Goal: Task Accomplishment & Management: Complete application form

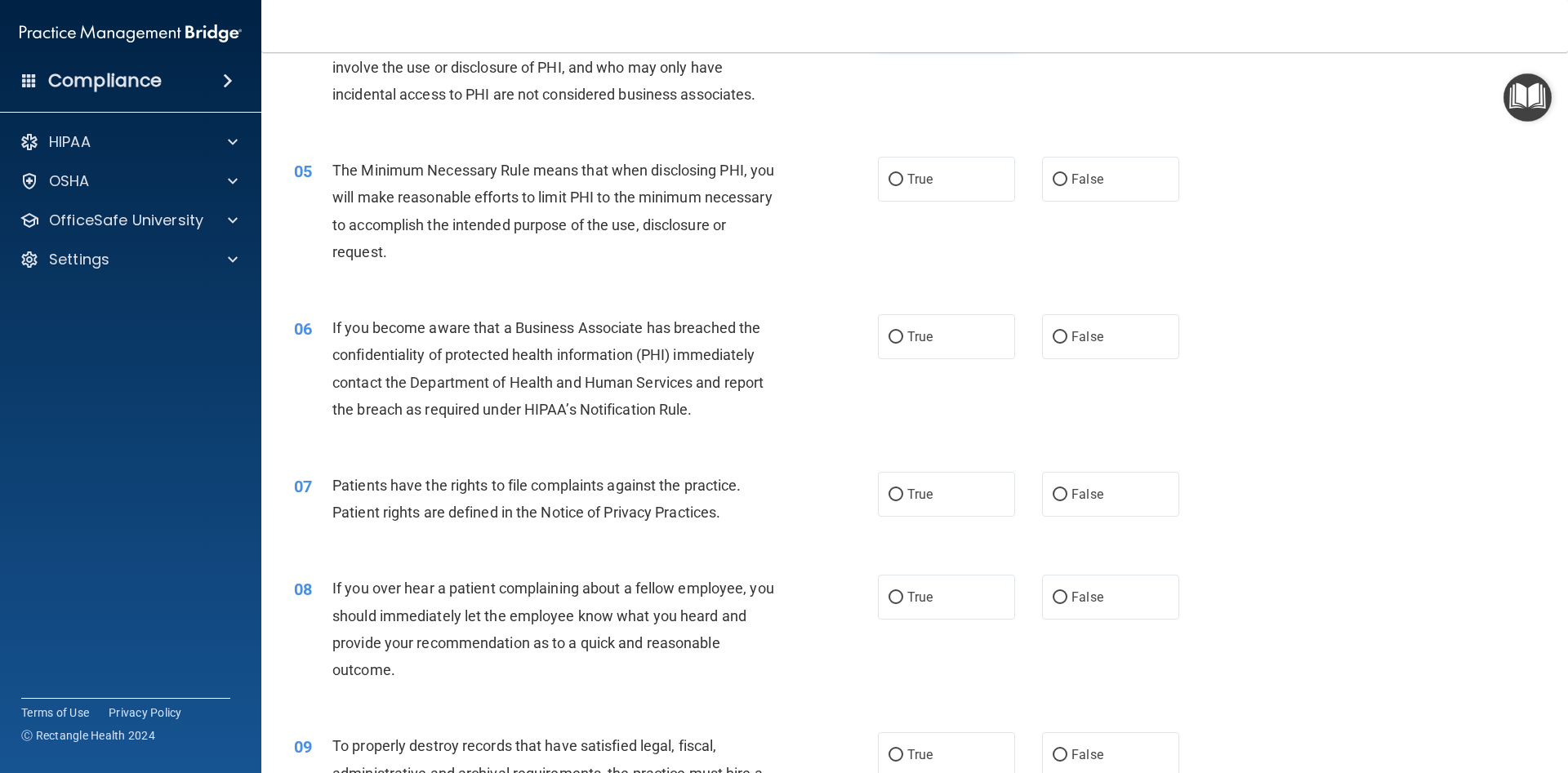
scroll to position [286, 0]
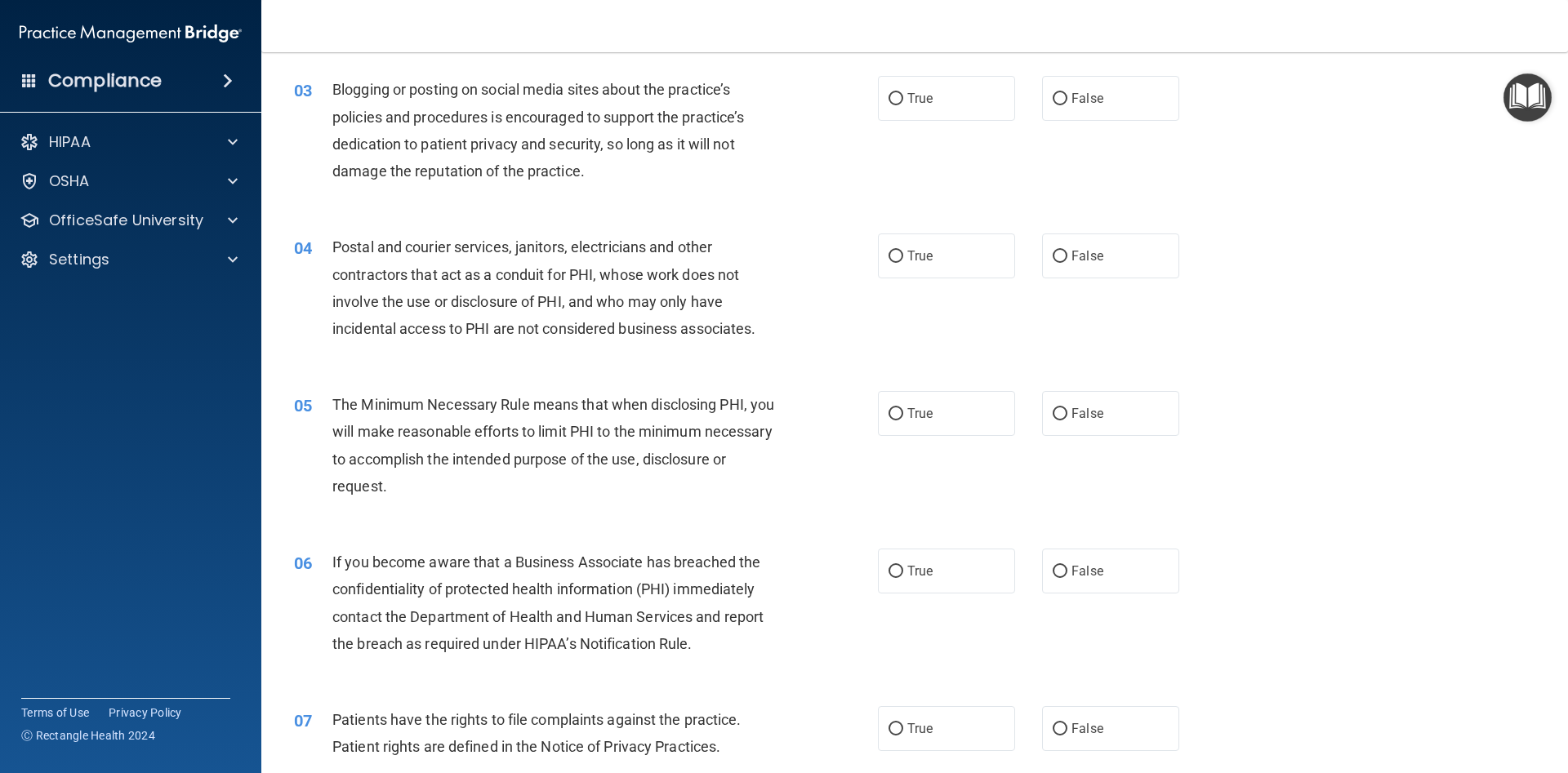
click at [1516, 105] on img "Open Resource Center" at bounding box center [1527, 97] width 48 height 48
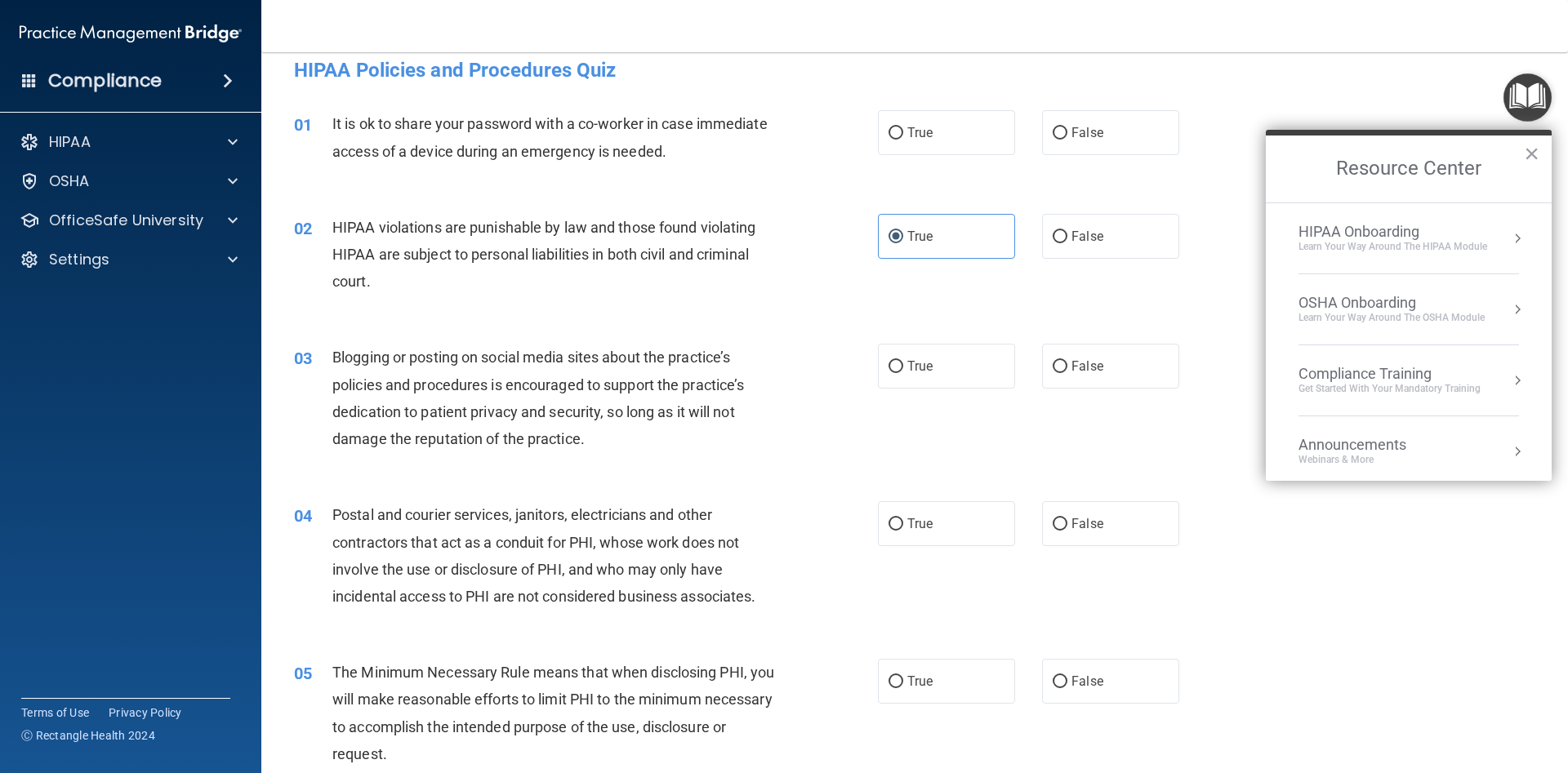
scroll to position [0, 0]
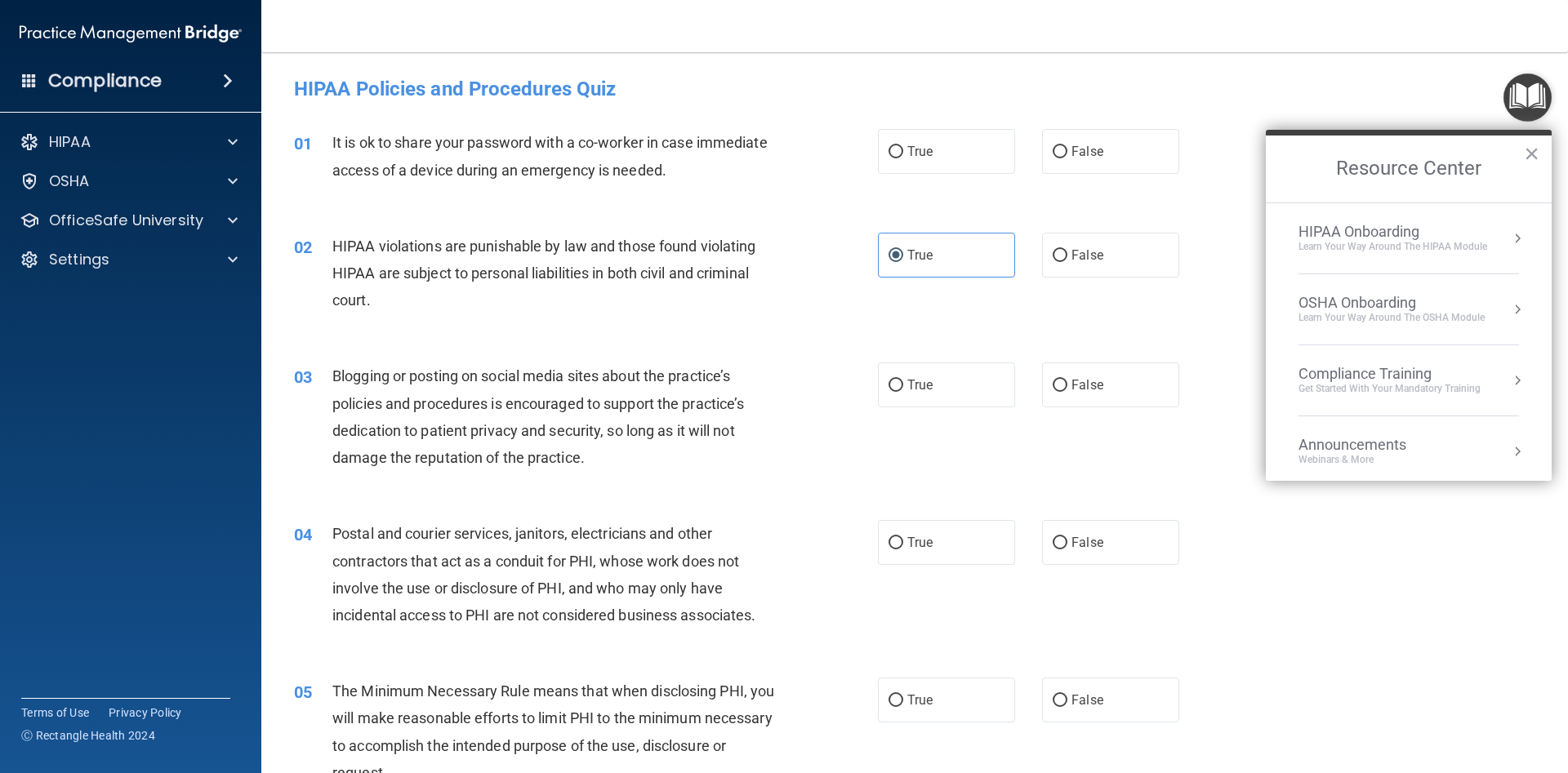
click at [655, 160] on div "It is ok to share your password with a co-worker in case immediate access of a …" at bounding box center [560, 156] width 456 height 54
click at [715, 81] on h4 "HIPAA Policies and Procedures Quiz" at bounding box center [914, 89] width 1241 height 22
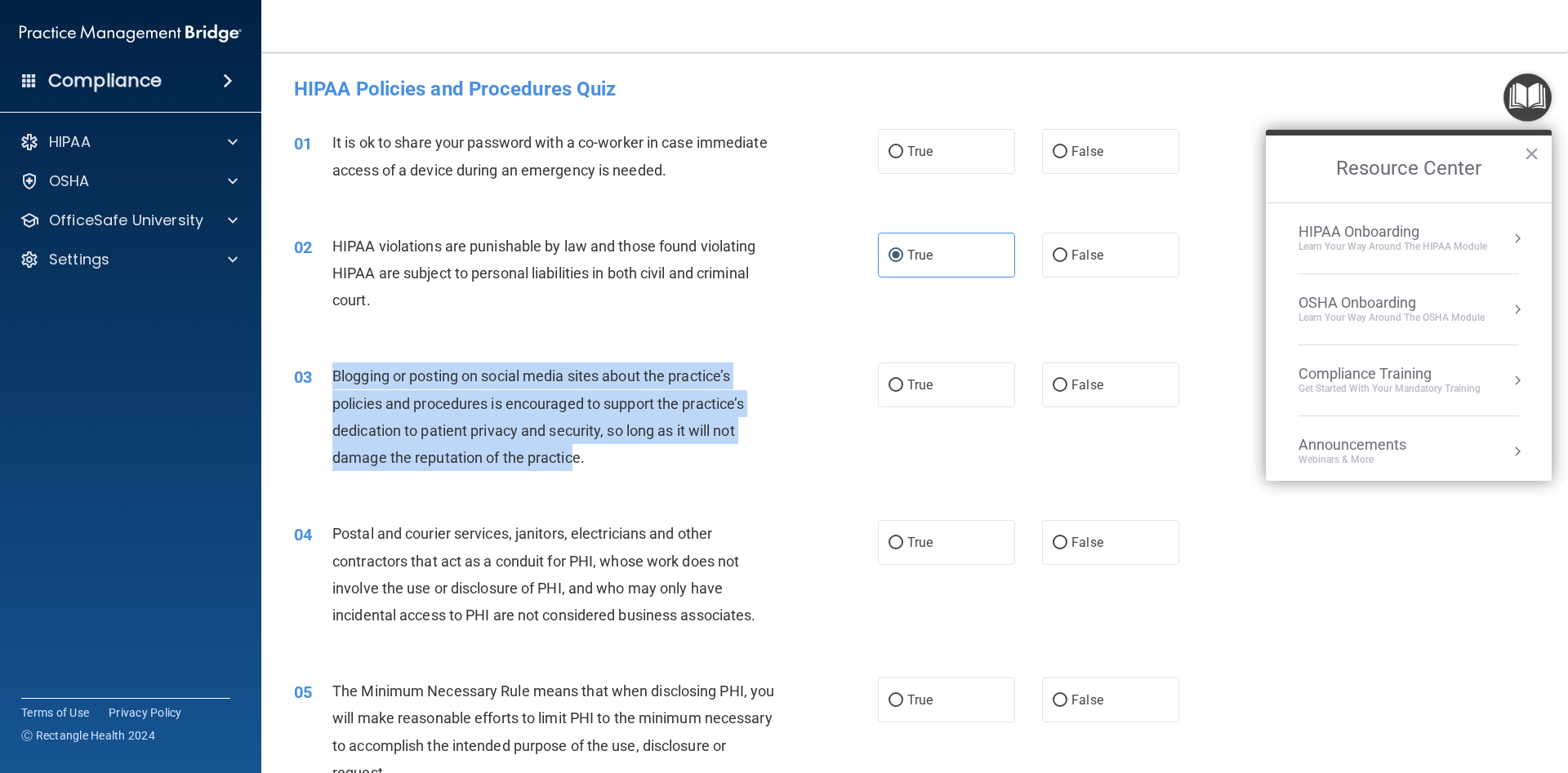
drag, startPoint x: 334, startPoint y: 374, endPoint x: 576, endPoint y: 456, distance: 255.5
click at [576, 456] on span "Blogging or posting on social media sites about the practice’s policies and pro…" at bounding box center [538, 416] width 411 height 99
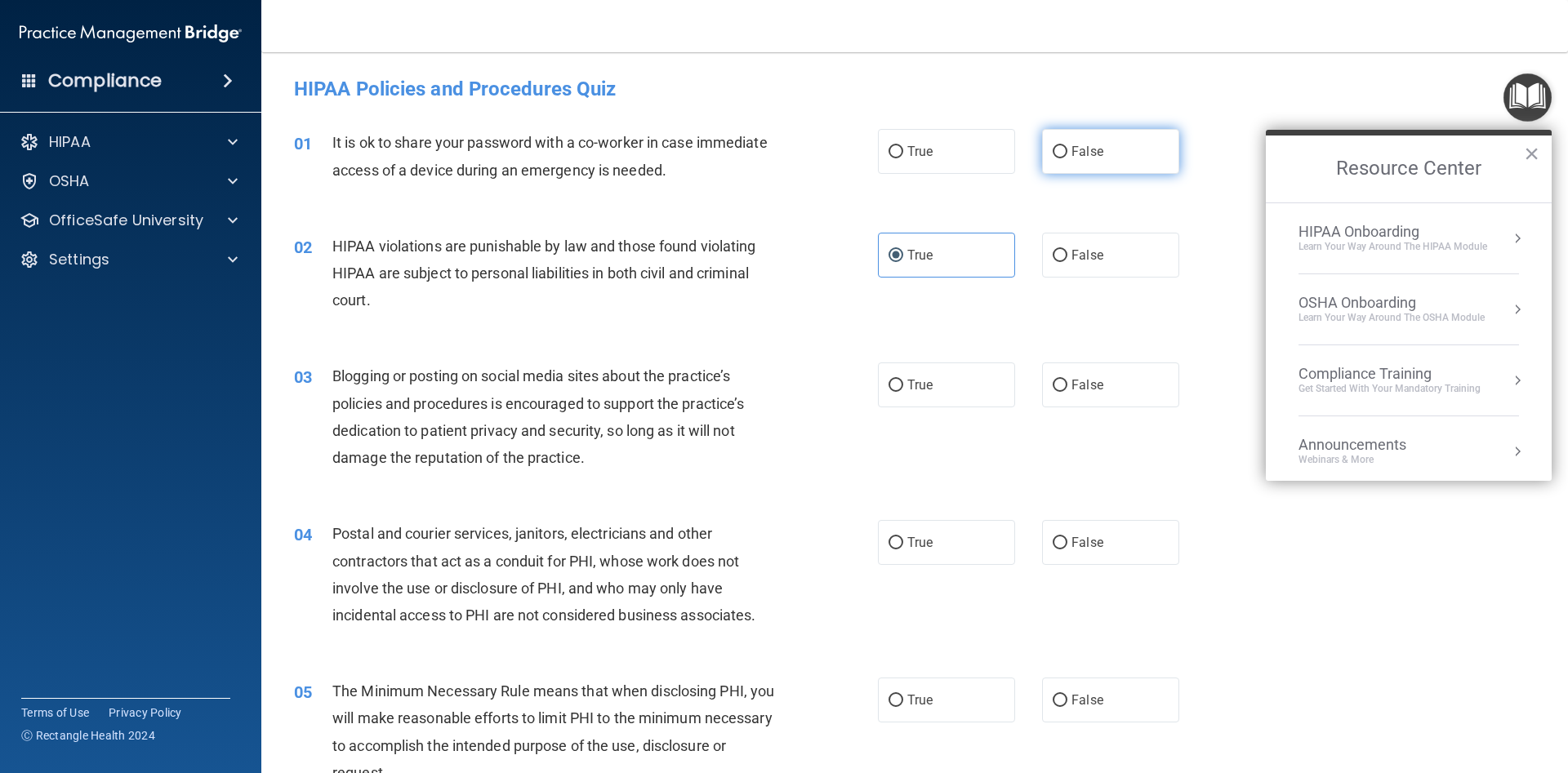
click at [1074, 150] on span "False" at bounding box center [1087, 151] width 32 height 16
click at [1067, 150] on input "False" at bounding box center [1060, 152] width 15 height 12
radio input "true"
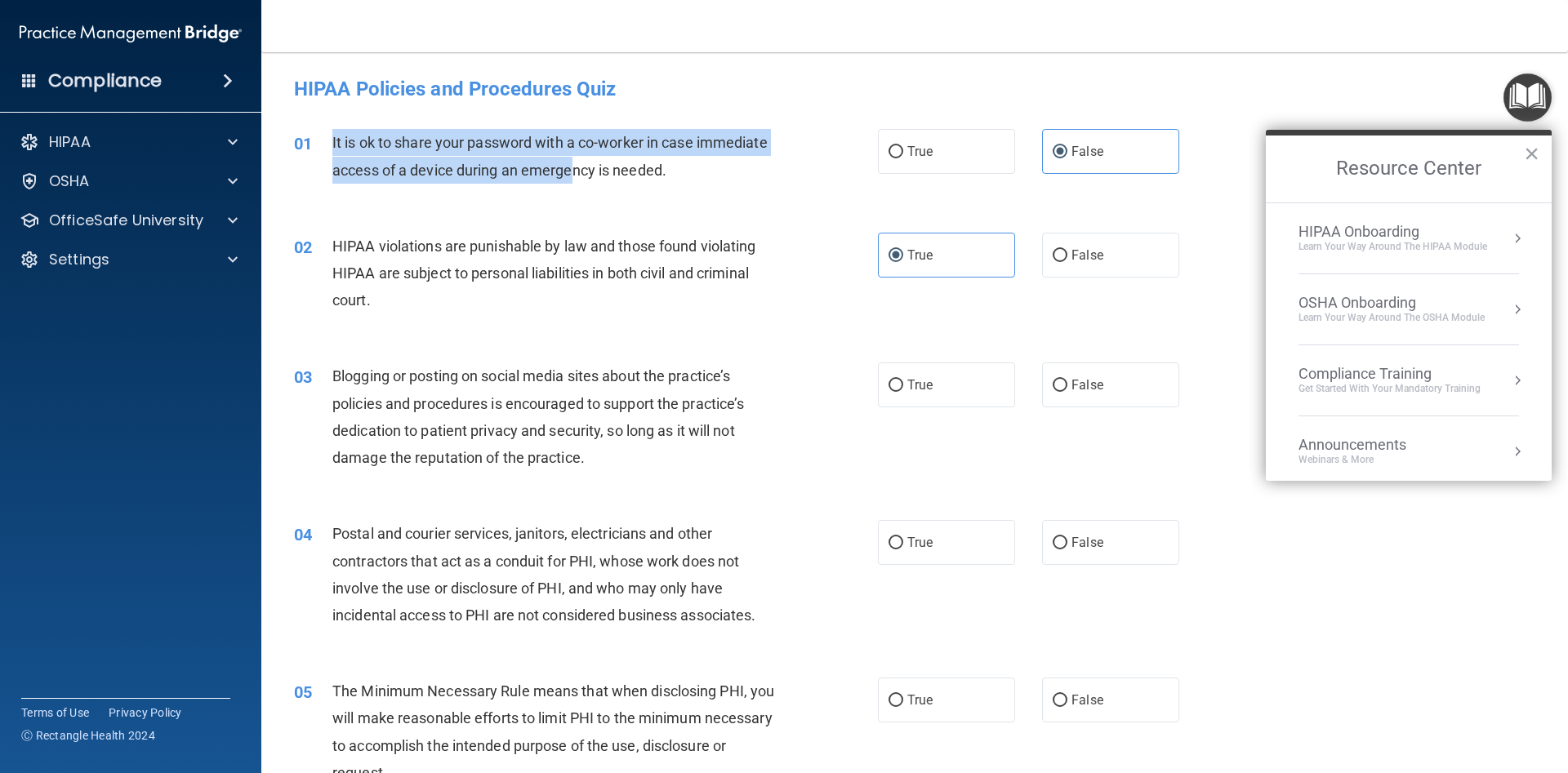
drag, startPoint x: 330, startPoint y: 138, endPoint x: 521, endPoint y: 173, distance: 194.2
click at [566, 175] on div "01 It is ok to share your password with a co-worker in case immediate access of…" at bounding box center [586, 160] width 633 height 62
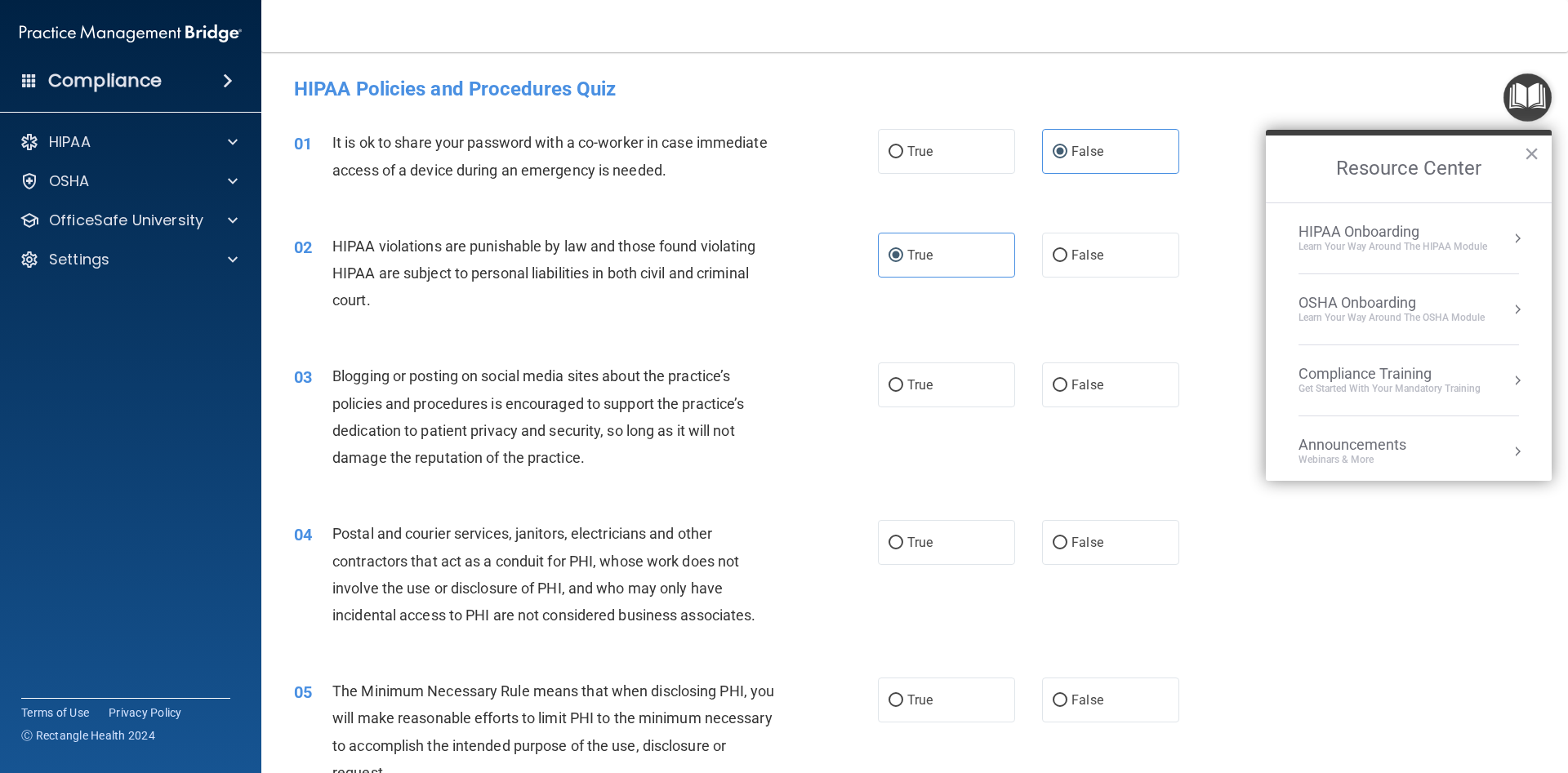
click at [282, 89] on div "HIPAA Policies and Procedures Quiz" at bounding box center [914, 88] width 1266 height 40
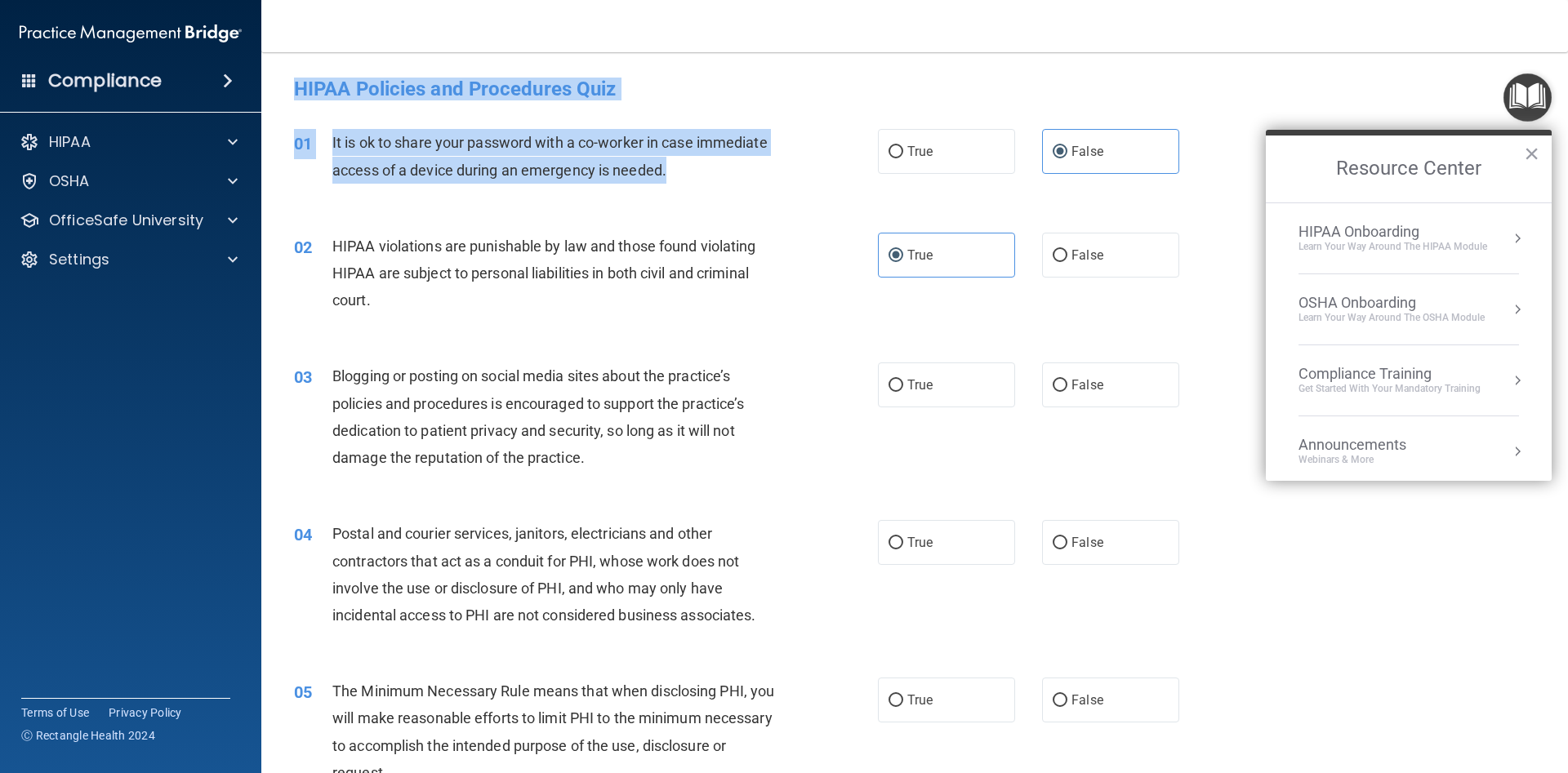
drag, startPoint x: 291, startPoint y: 85, endPoint x: 673, endPoint y: 170, distance: 391.3
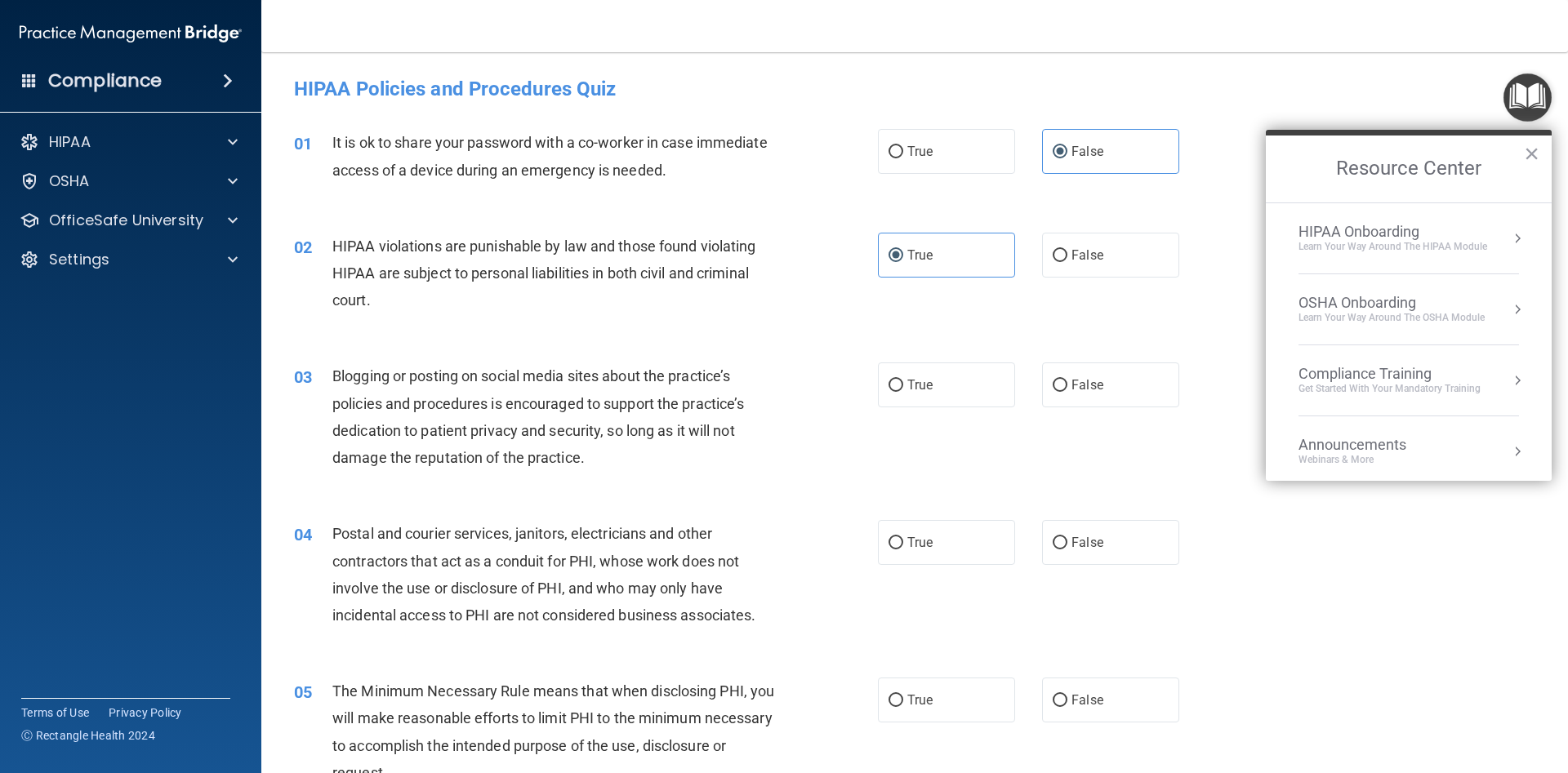
click at [435, 284] on div "HIPAA violations are punishable by law and those found violating HIPAA are subj…" at bounding box center [560, 274] width 456 height 82
drag, startPoint x: 327, startPoint y: 367, endPoint x: 588, endPoint y: 453, distance: 274.8
click at [588, 453] on div "03 Blogging or posting on social media sites about the practice’s policies and …" at bounding box center [586, 421] width 633 height 116
click at [1033, 364] on div "True False" at bounding box center [1042, 385] width 329 height 45
click at [773, 403] on div "Blogging or posting on social media sites about the practice’s policies and pro…" at bounding box center [560, 417] width 456 height 108
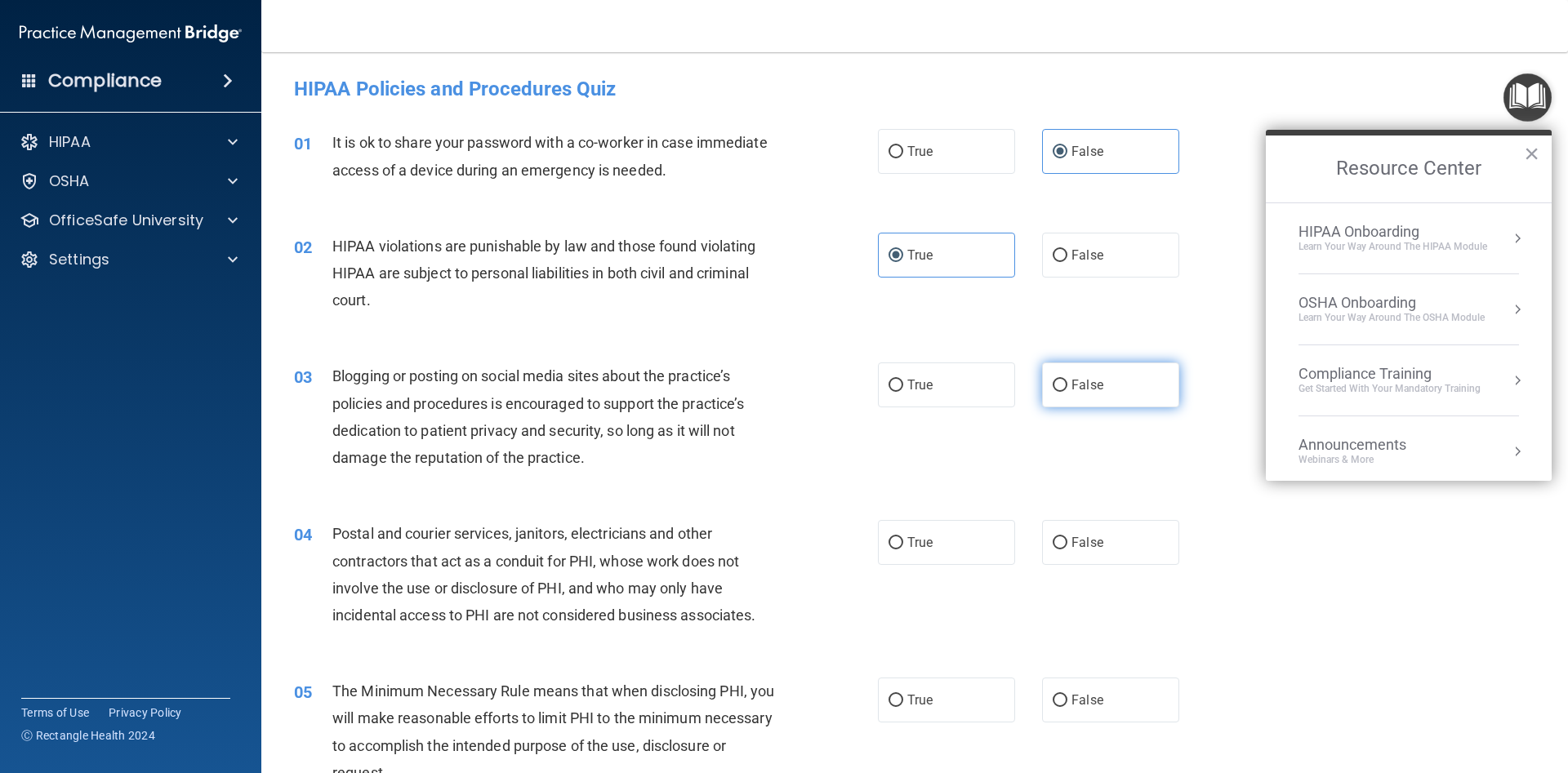
click at [1127, 372] on label "False" at bounding box center [1110, 385] width 137 height 45
click at [1067, 379] on input "False" at bounding box center [1060, 385] width 15 height 12
radio input "true"
drag, startPoint x: 1521, startPoint y: 107, endPoint x: 1515, endPoint y: 121, distance: 15.2
click at [1521, 107] on img "Open Resource Center" at bounding box center [1527, 97] width 48 height 48
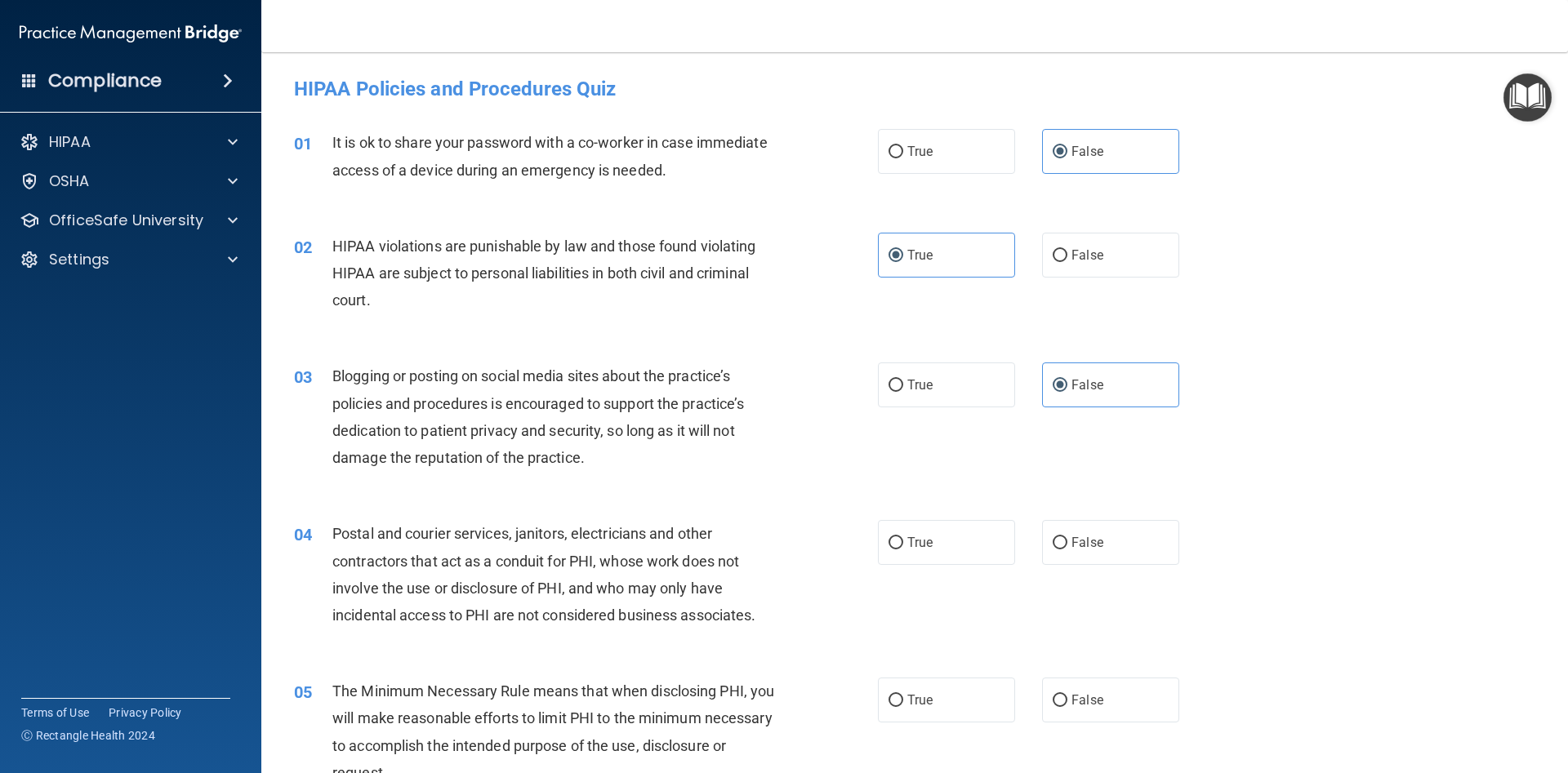
drag, startPoint x: 130, startPoint y: -52, endPoint x: 362, endPoint y: -20, distance: 234.2
drag, startPoint x: 343, startPoint y: 538, endPoint x: 335, endPoint y: 533, distance: 9.4
click at [337, 533] on span "Postal and courier services, janitors, electricians and other contractors that …" at bounding box center [543, 574] width 423 height 99
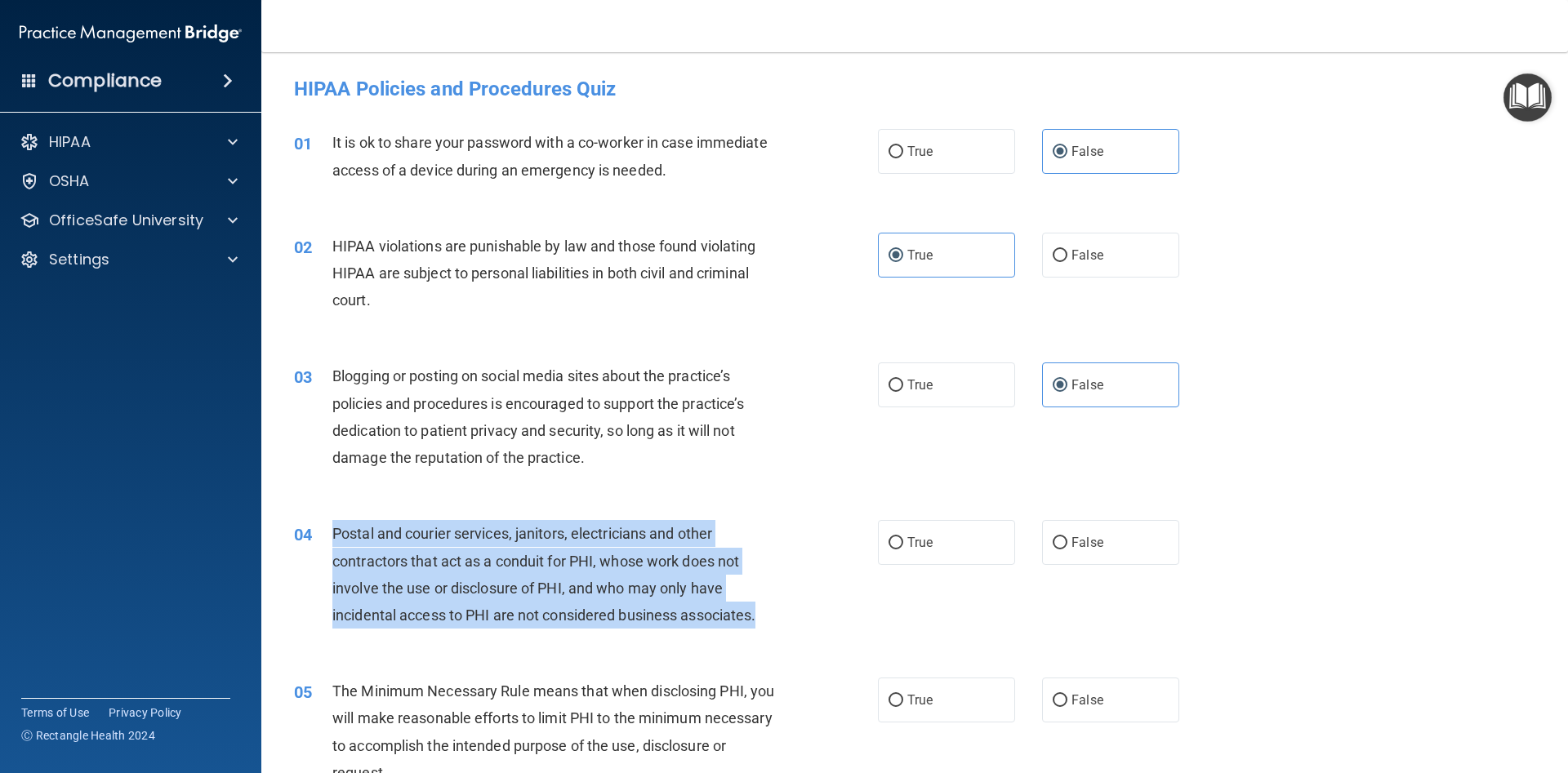
drag, startPoint x: 335, startPoint y: 532, endPoint x: 781, endPoint y: 610, distance: 452.8
click at [781, 610] on div "Postal and courier services, janitors, electricians and other contractors that …" at bounding box center [560, 574] width 456 height 108
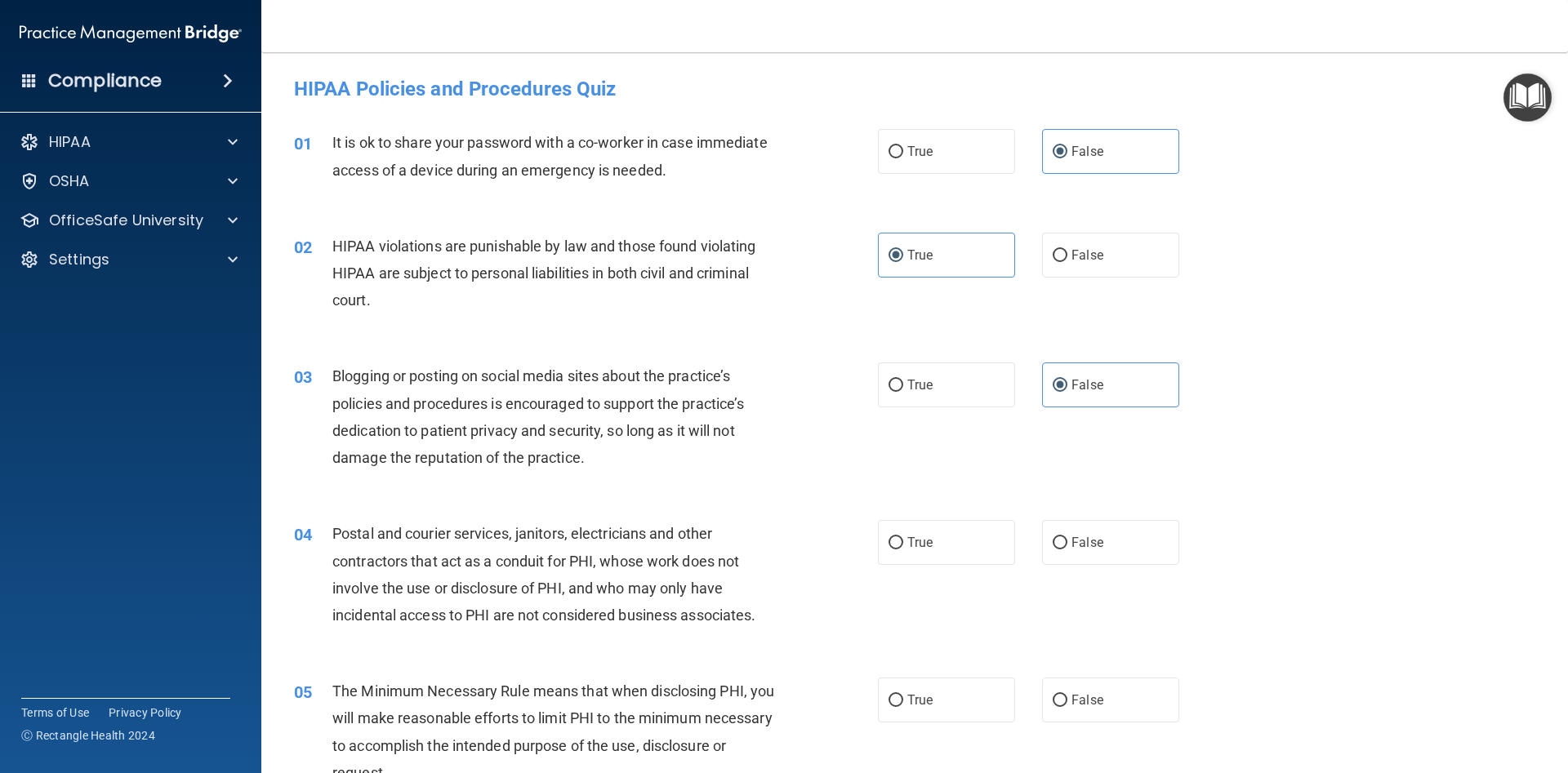
click at [501, 508] on div "04 Postal and courier services, janitors, electricians and other contractors th…" at bounding box center [914, 577] width 1266 height 157
click at [943, 535] on label "True" at bounding box center [946, 543] width 137 height 45
click at [903, 538] on input "True" at bounding box center [896, 543] width 15 height 12
radio input "true"
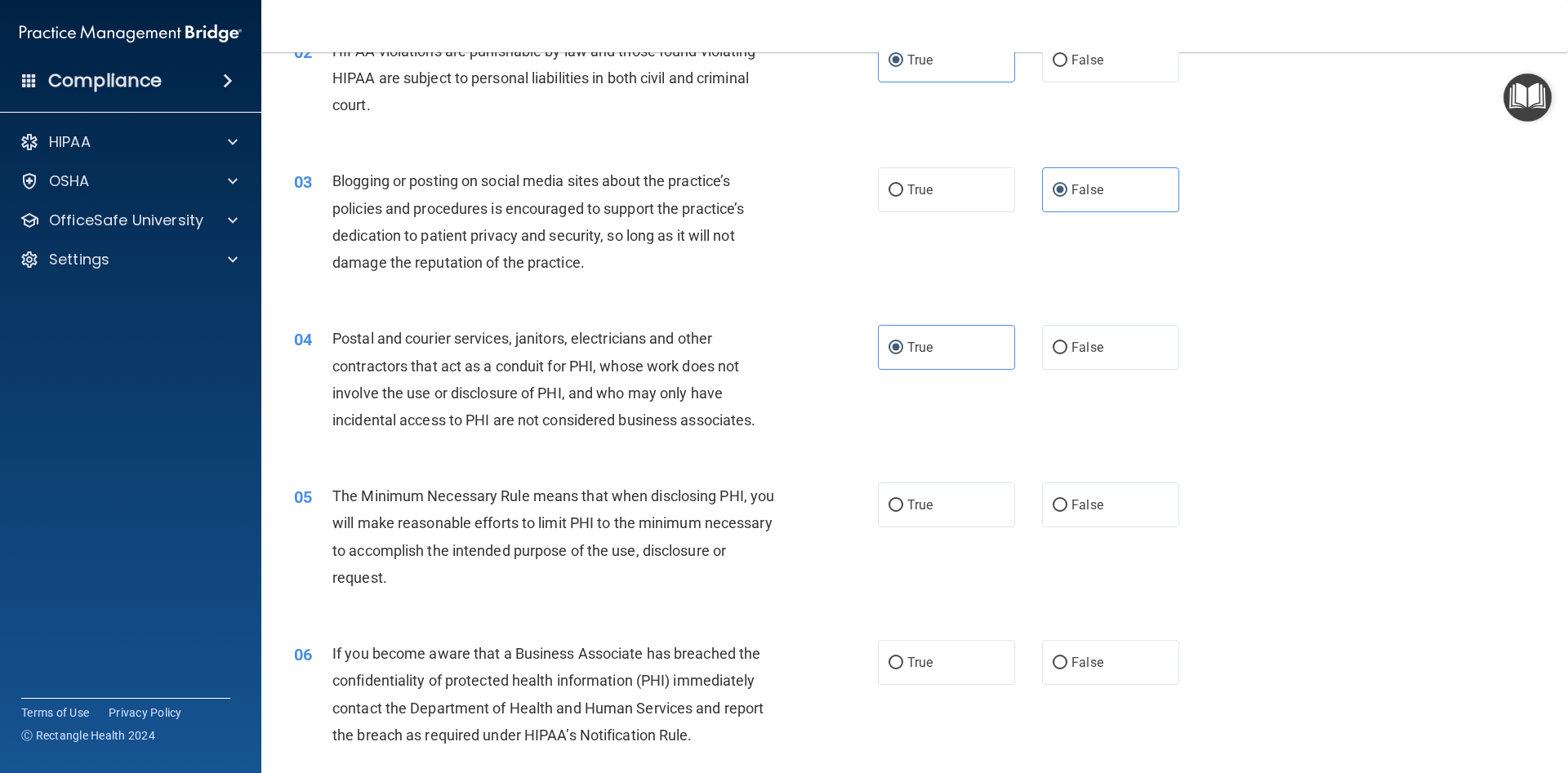
scroll to position [221, 0]
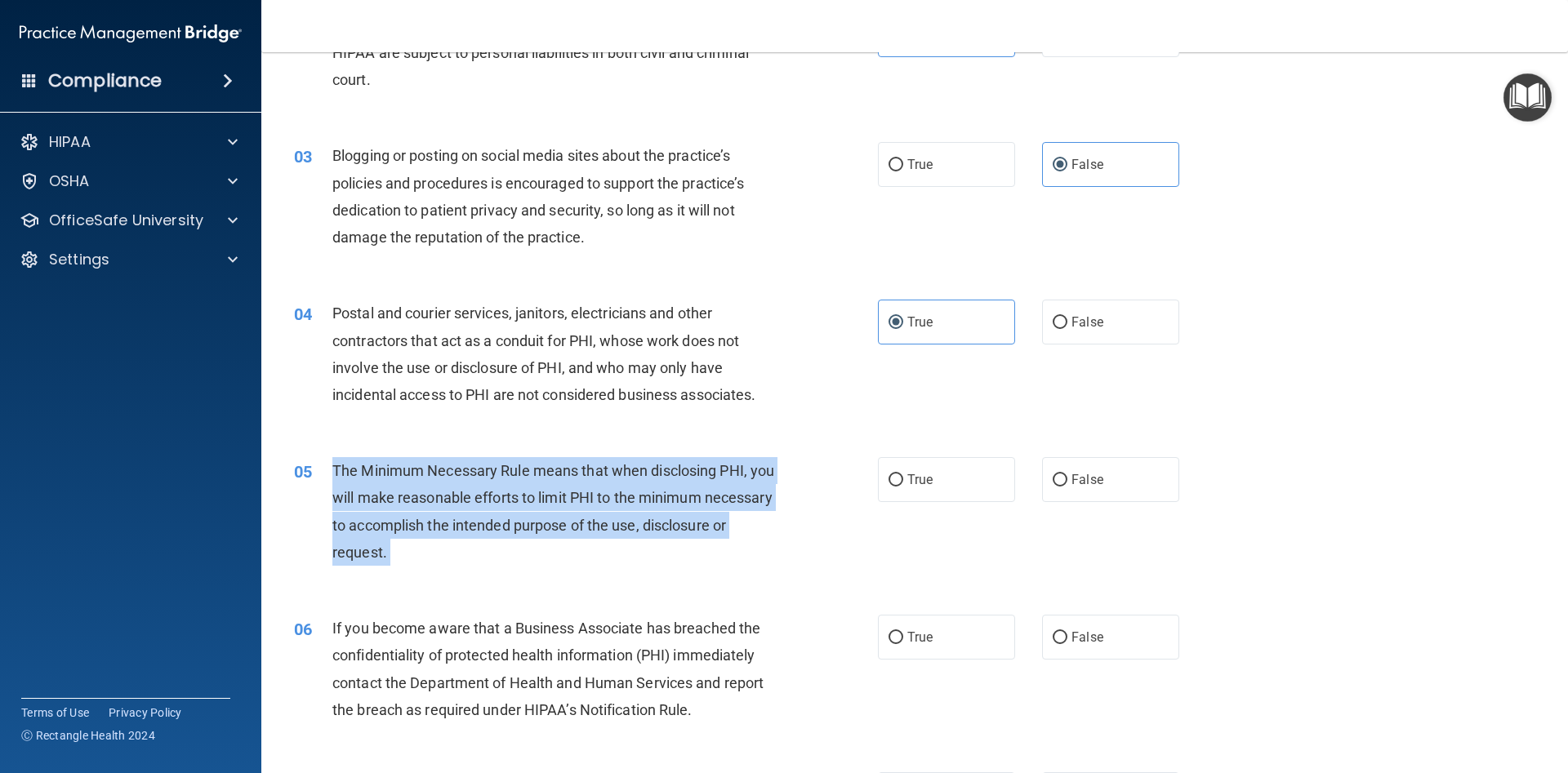
drag, startPoint x: 324, startPoint y: 472, endPoint x: 407, endPoint y: 567, distance: 126.2
click at [407, 567] on div "05 The Minimum Necessary Rule means that when disclosing PHI, you will make rea…" at bounding box center [586, 515] width 633 height 116
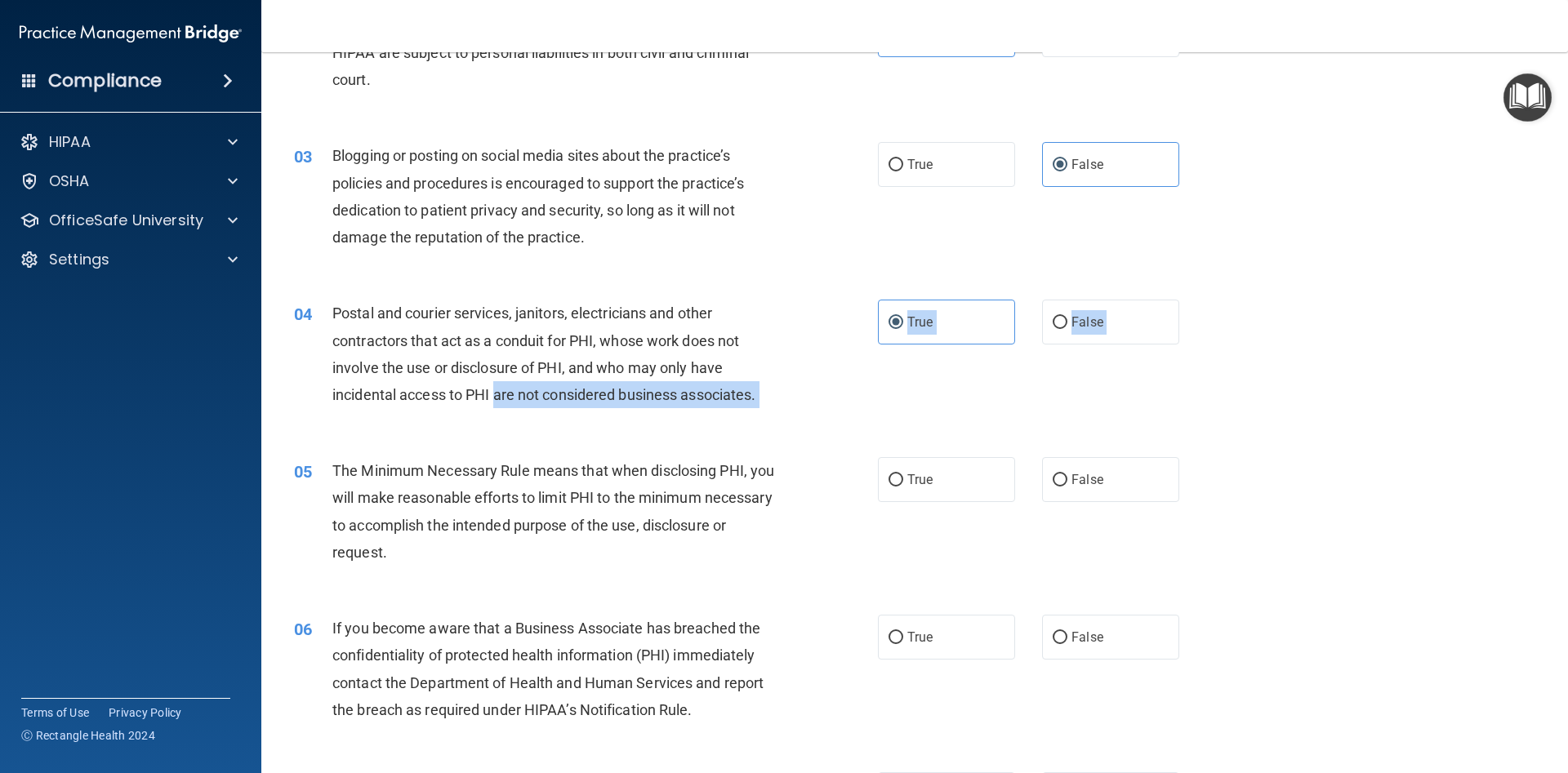
drag, startPoint x: 487, startPoint y: 410, endPoint x: 479, endPoint y: 421, distance: 13.6
click at [479, 421] on div "04 Postal and courier services, janitors, electricians and other contractors th…" at bounding box center [914, 358] width 1266 height 157
click at [552, 427] on div "04 Postal and courier services, janitors, electricians and other contractors th…" at bounding box center [914, 358] width 1266 height 157
drag, startPoint x: 970, startPoint y: 492, endPoint x: 907, endPoint y: 507, distance: 64.8
click at [955, 495] on label "True" at bounding box center [946, 479] width 137 height 45
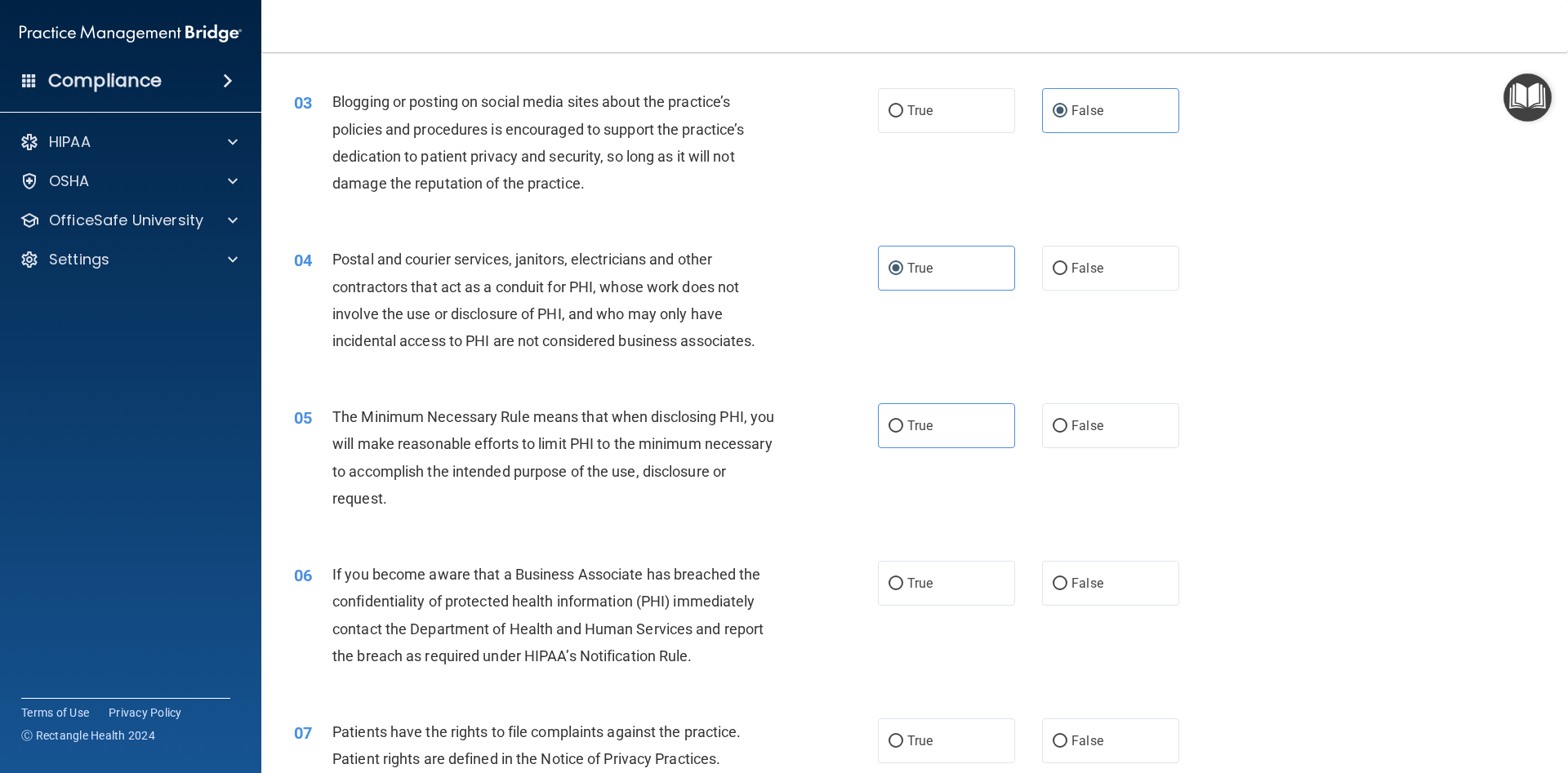
scroll to position [294, 0]
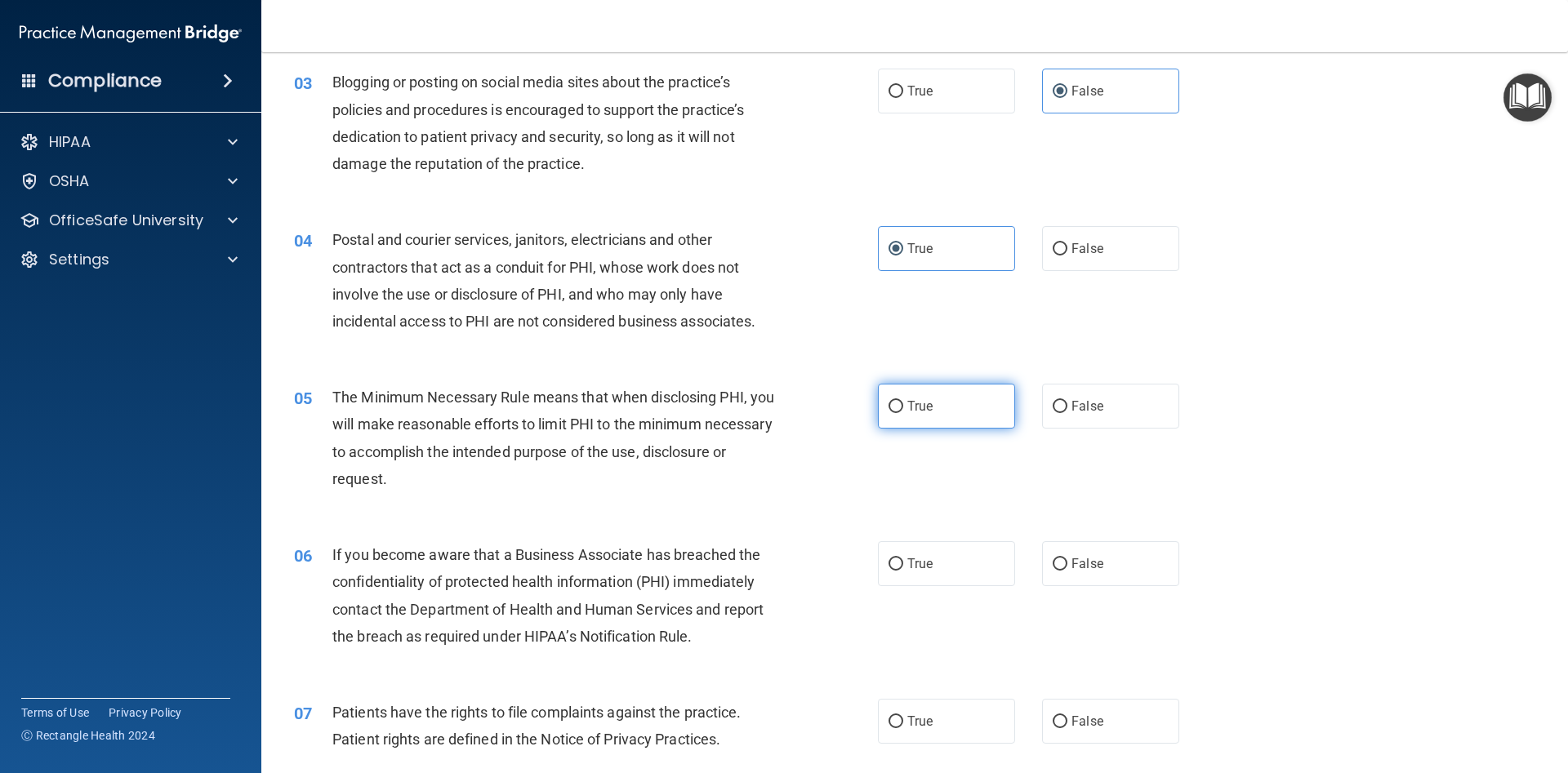
click at [891, 409] on input "True" at bounding box center [896, 407] width 15 height 12
radio input "true"
click at [947, 569] on label "True" at bounding box center [946, 563] width 137 height 45
click at [903, 569] on input "True" at bounding box center [896, 564] width 15 height 12
radio input "true"
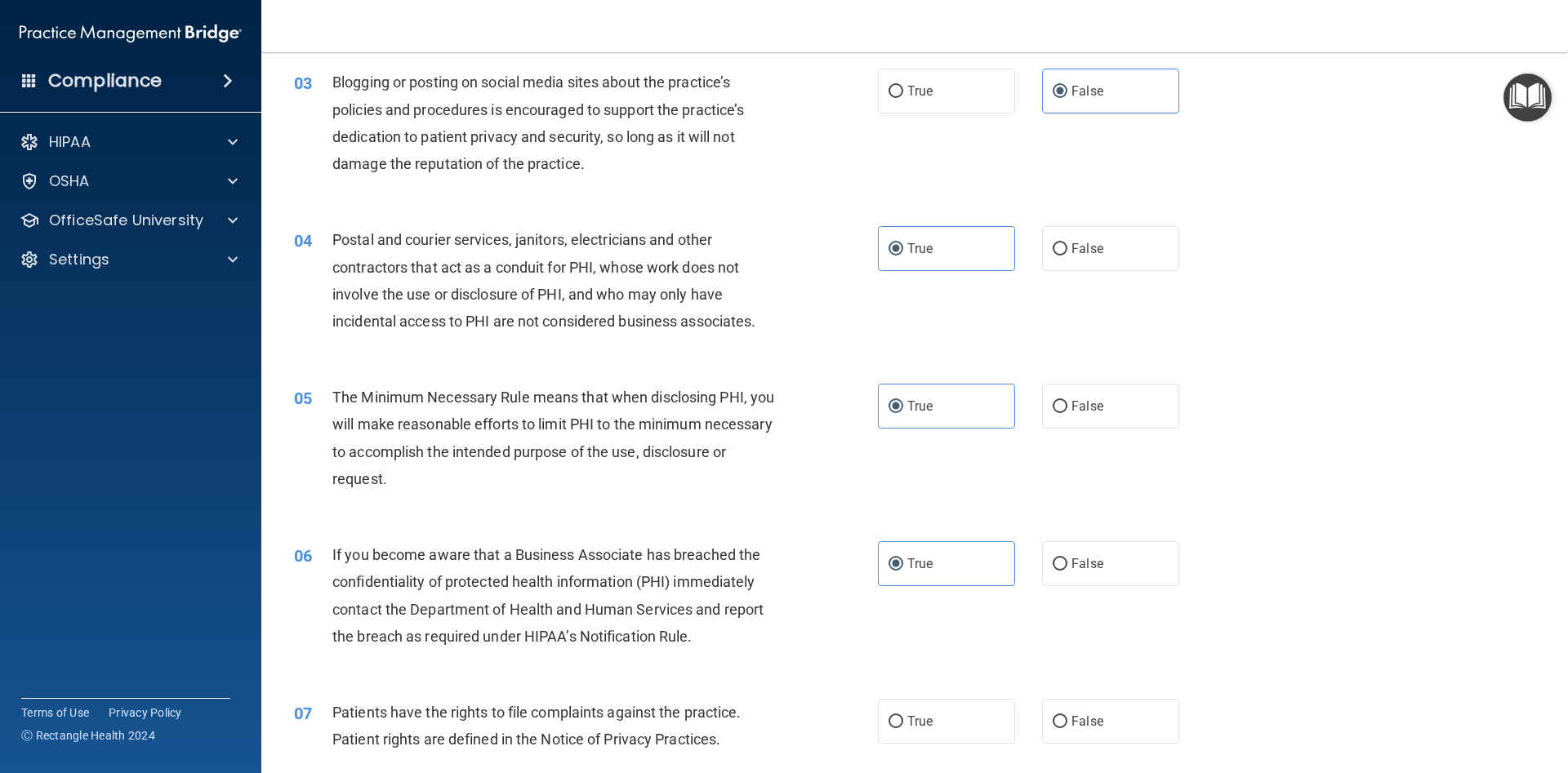
drag, startPoint x: 326, startPoint y: 543, endPoint x: 714, endPoint y: 642, distance: 400.4
click at [714, 642] on div "06 If you become aware that a Business Associate has breached the confidentiali…" at bounding box center [586, 599] width 633 height 116
drag, startPoint x: 715, startPoint y: 630, endPoint x: 716, endPoint y: 618, distance: 12.0
click at [498, 496] on div "05 The Minimum Necessary Rule means that when disclosing PHI, you will make rea…" at bounding box center [586, 442] width 633 height 116
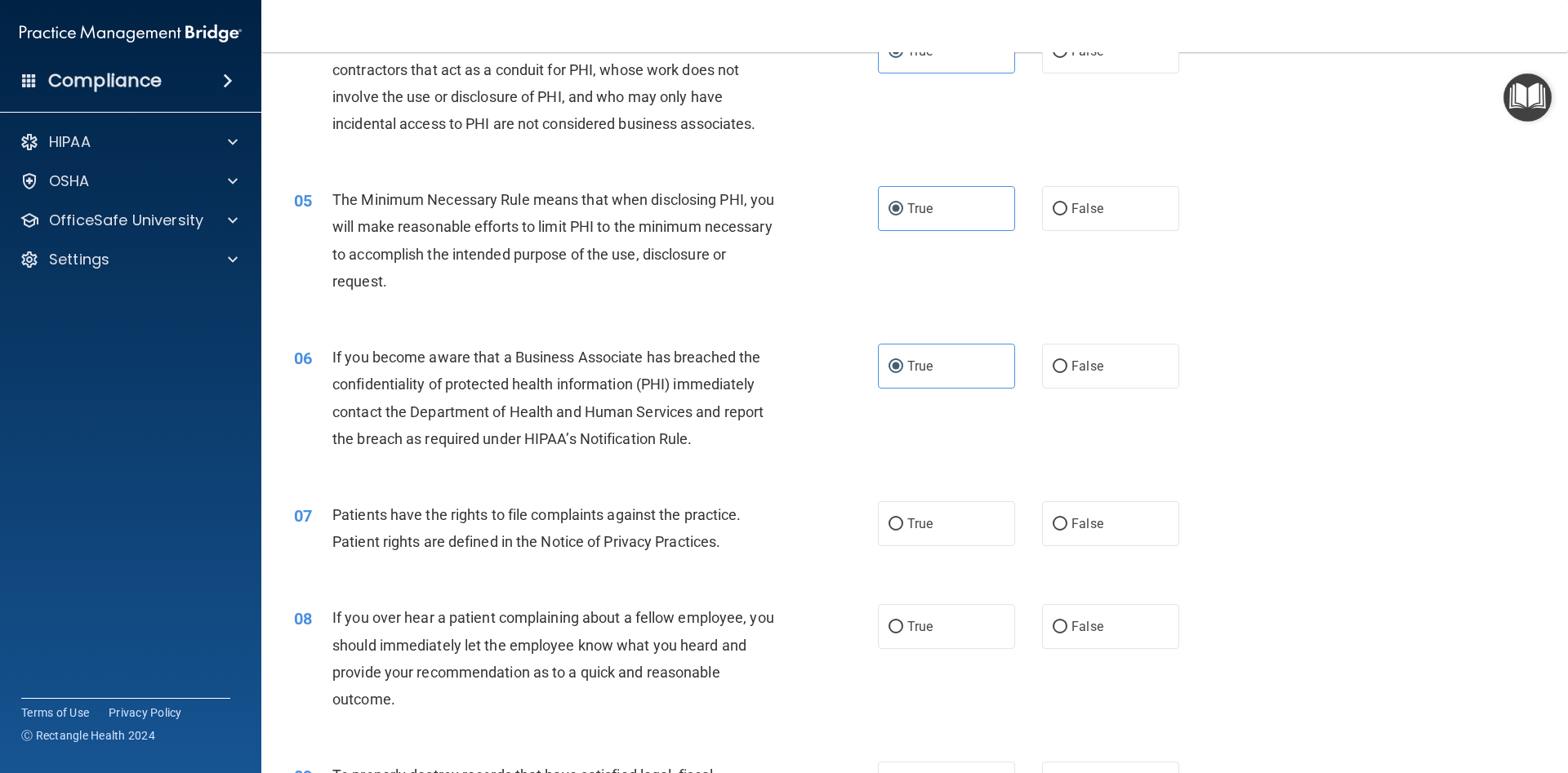
scroll to position [587, 0]
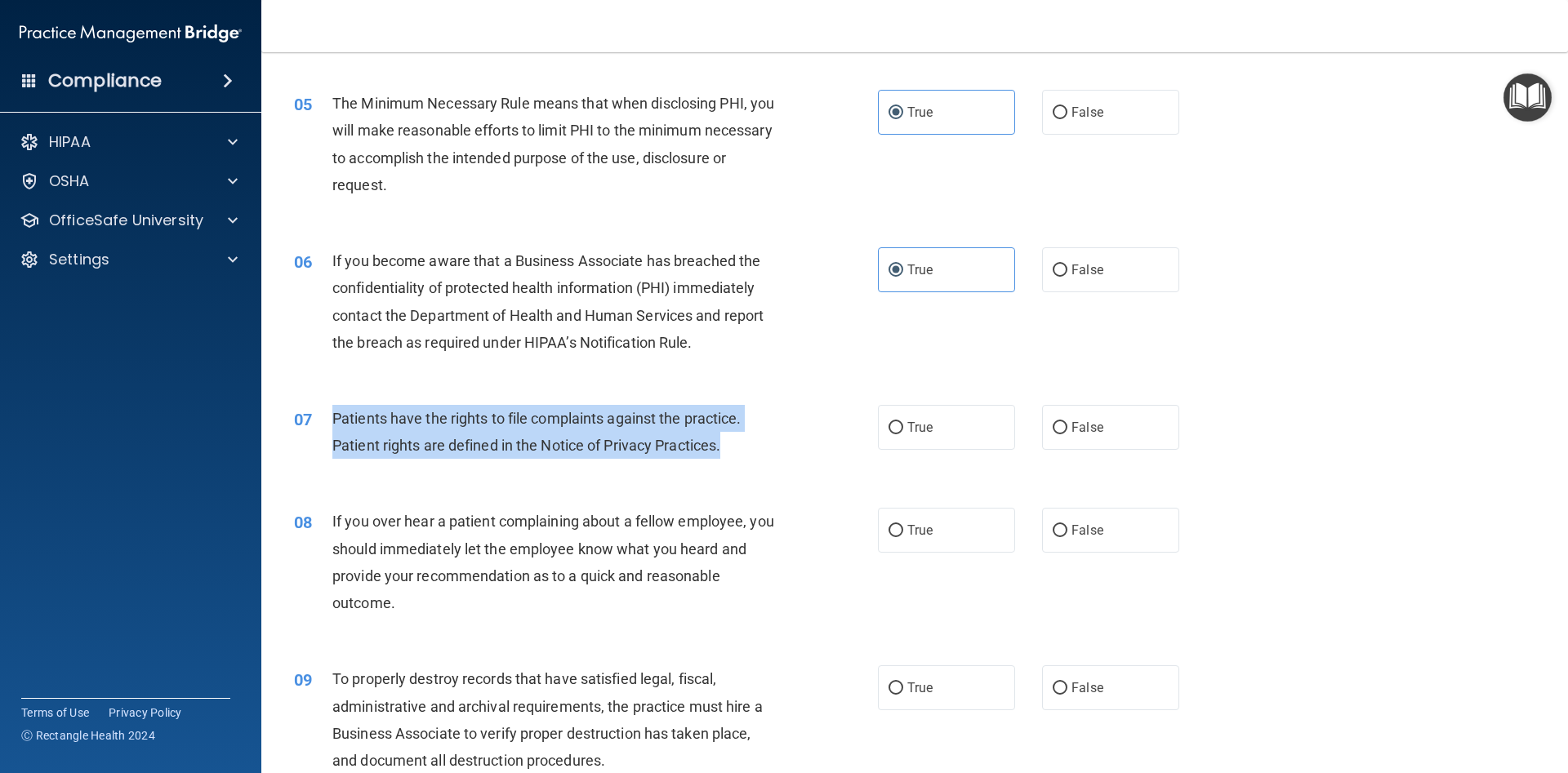
drag, startPoint x: 326, startPoint y: 413, endPoint x: 730, endPoint y: 449, distance: 405.6
click at [730, 449] on div "07 Patients have the rights to file complaints against the practice. Patient ri…" at bounding box center [586, 436] width 633 height 62
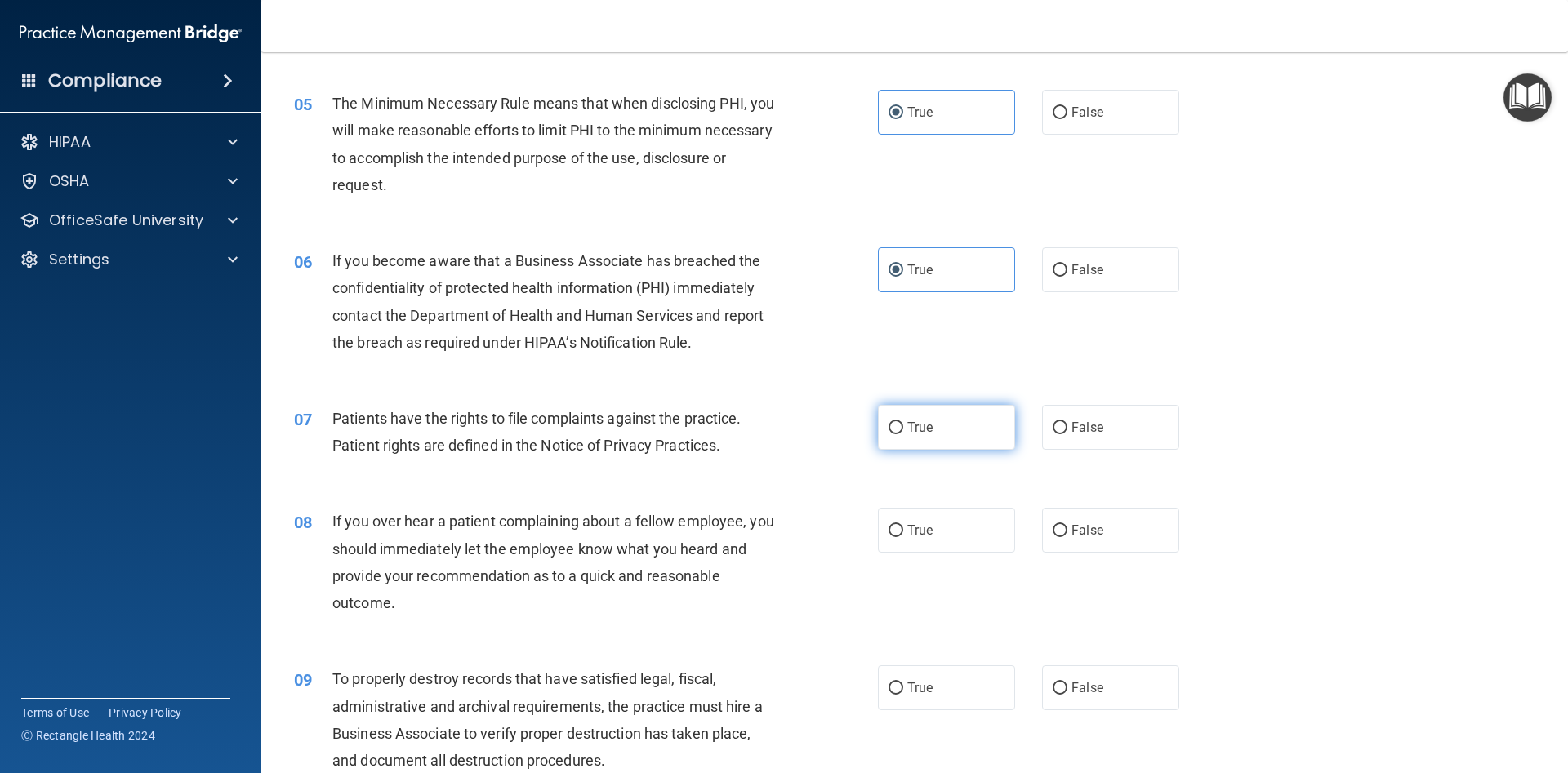
drag, startPoint x: 925, startPoint y: 421, endPoint x: 888, endPoint y: 422, distance: 37.0
click at [925, 421] on span "True" at bounding box center [920, 427] width 25 height 16
click at [903, 422] on input "True" at bounding box center [896, 428] width 15 height 12
radio input "true"
drag, startPoint x: 330, startPoint y: 519, endPoint x: 414, endPoint y: 604, distance: 119.5
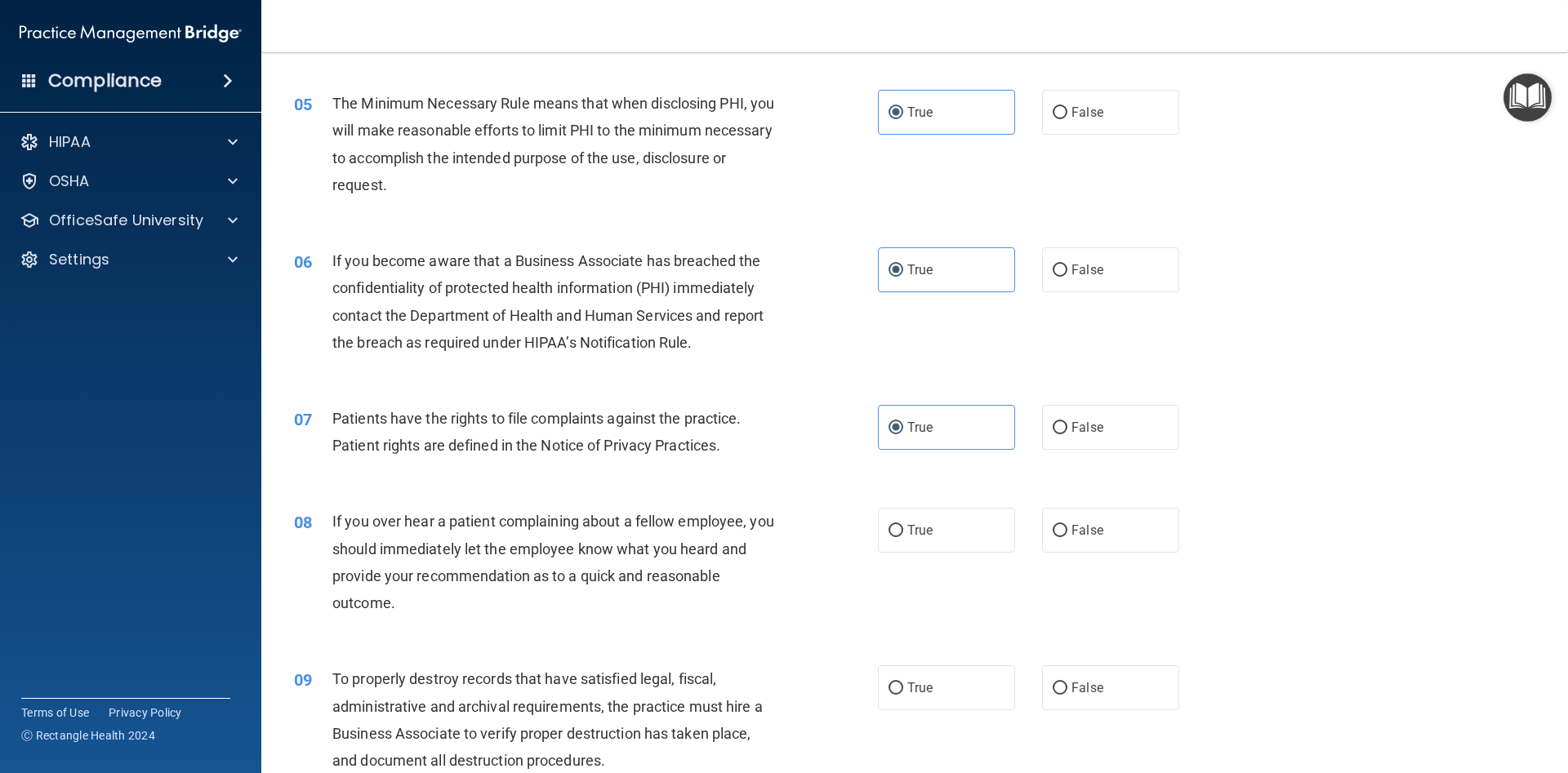
click at [414, 604] on div "08 If you over hear a patient complaining about a fellow employee, you should i…" at bounding box center [586, 566] width 633 height 116
drag, startPoint x: 1129, startPoint y: 536, endPoint x: 1094, endPoint y: 553, distance: 38.9
click at [1125, 538] on label "False" at bounding box center [1110, 530] width 137 height 45
click at [1063, 538] on input "False" at bounding box center [1060, 531] width 15 height 12
radio input "true"
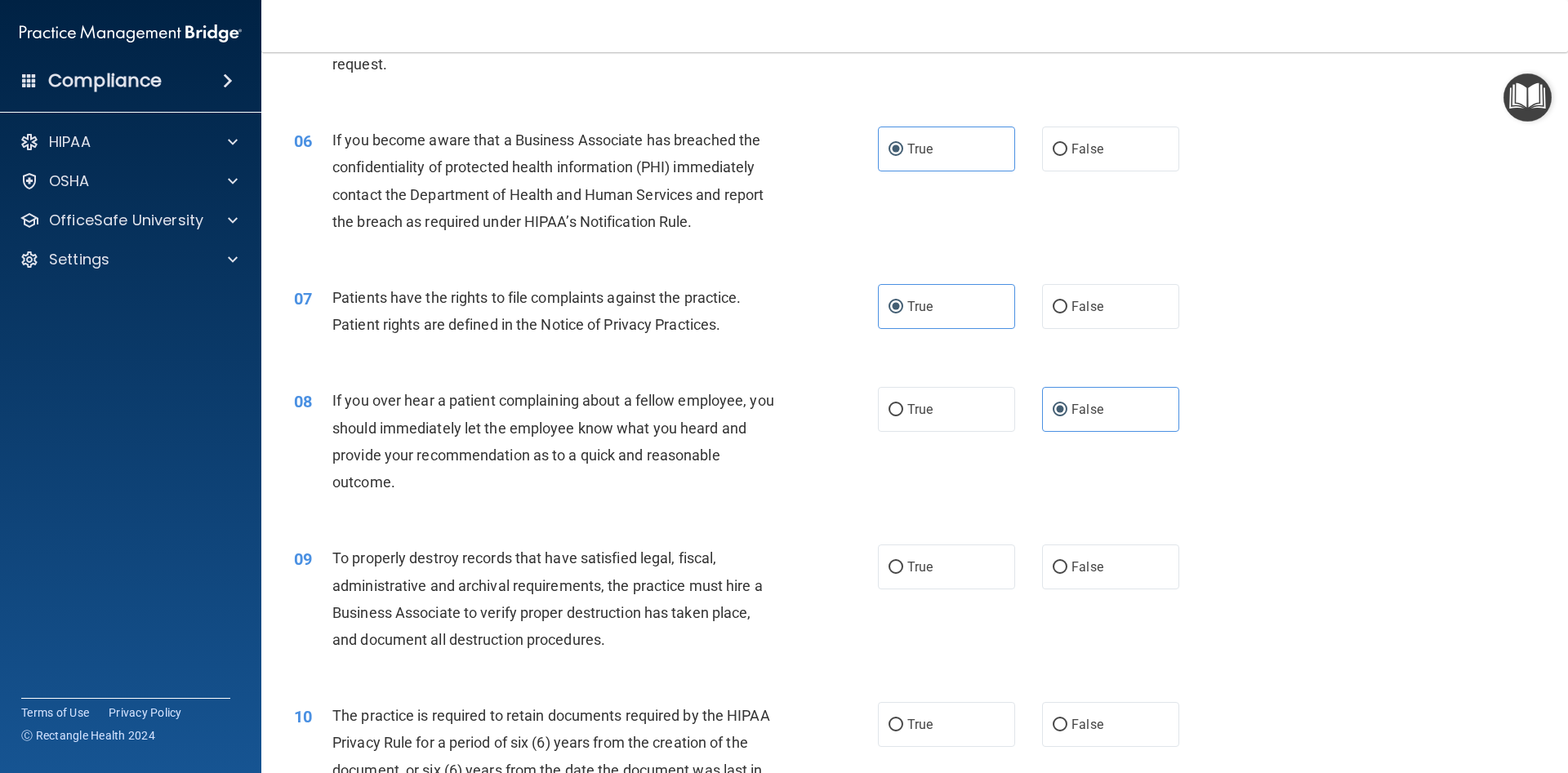
scroll to position [735, 0]
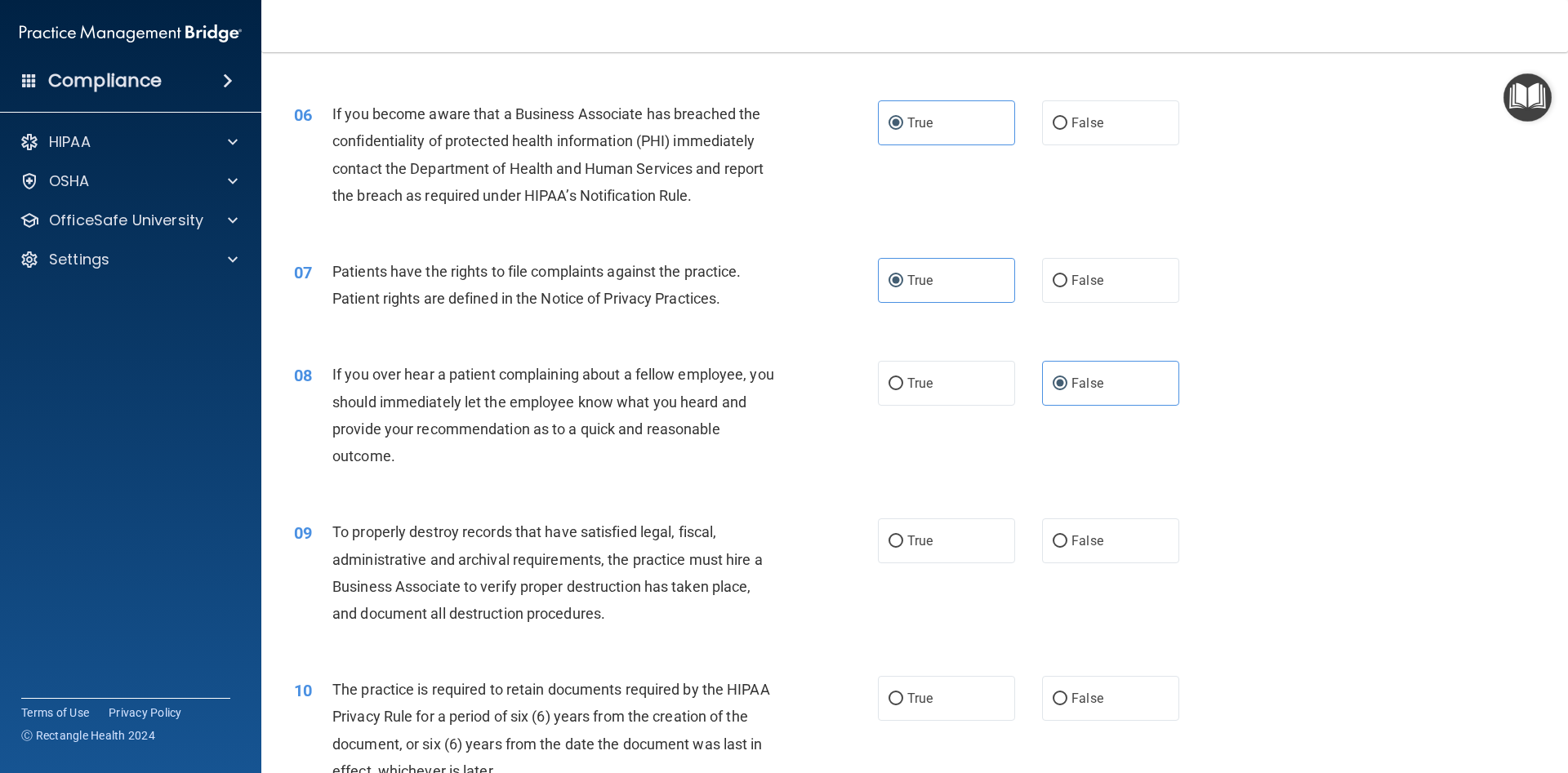
drag, startPoint x: 335, startPoint y: 528, endPoint x: 613, endPoint y: 621, distance: 293.1
click at [612, 621] on div "09 To properly destroy records that have satisfied legal, fiscal, administrativ…" at bounding box center [586, 577] width 633 height 116
drag, startPoint x: 934, startPoint y: 520, endPoint x: 929, endPoint y: 529, distance: 10.3
click at [934, 522] on label "True" at bounding box center [946, 541] width 137 height 45
click at [903, 536] on input "True" at bounding box center [896, 542] width 15 height 12
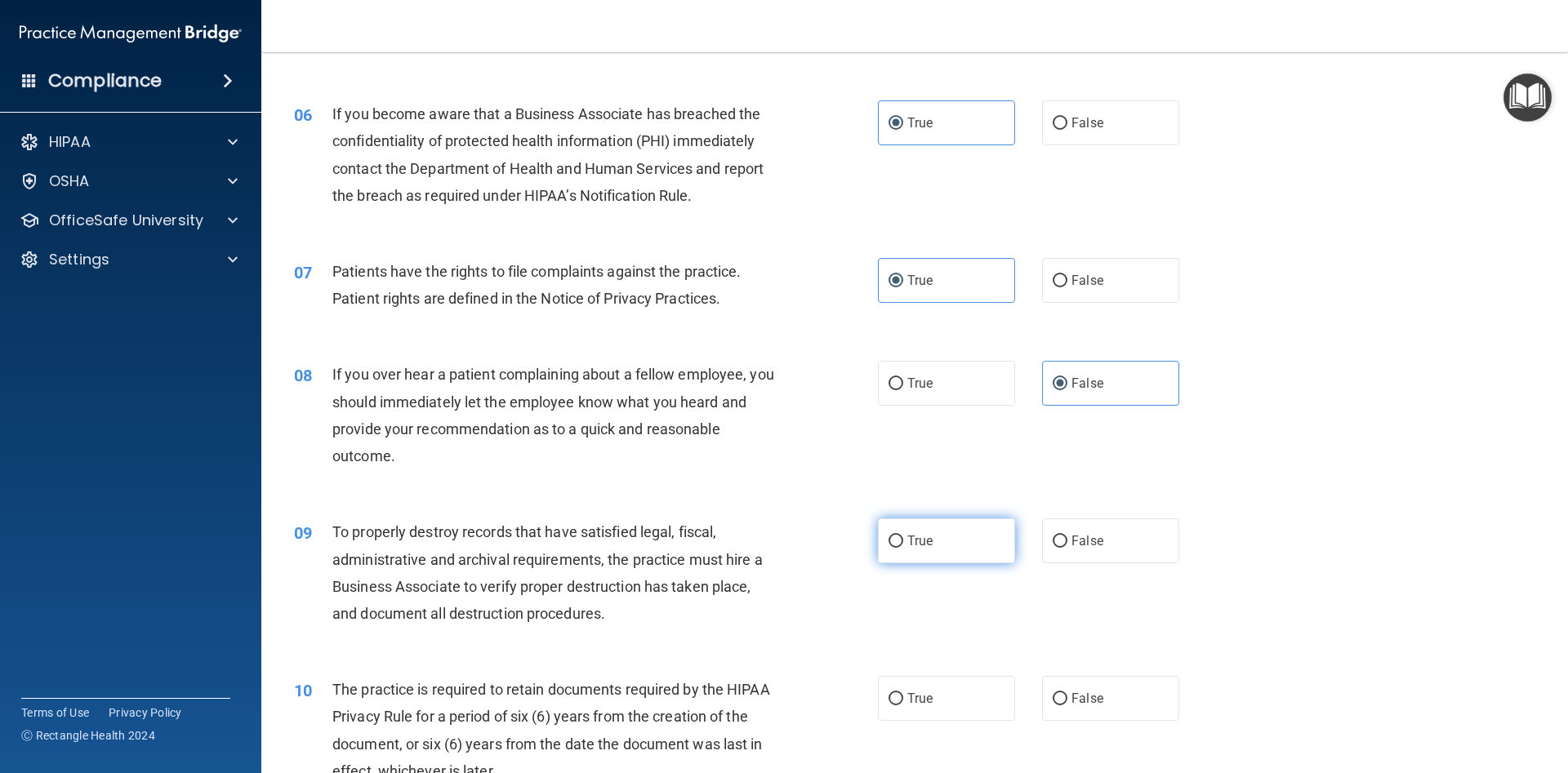
radio input "true"
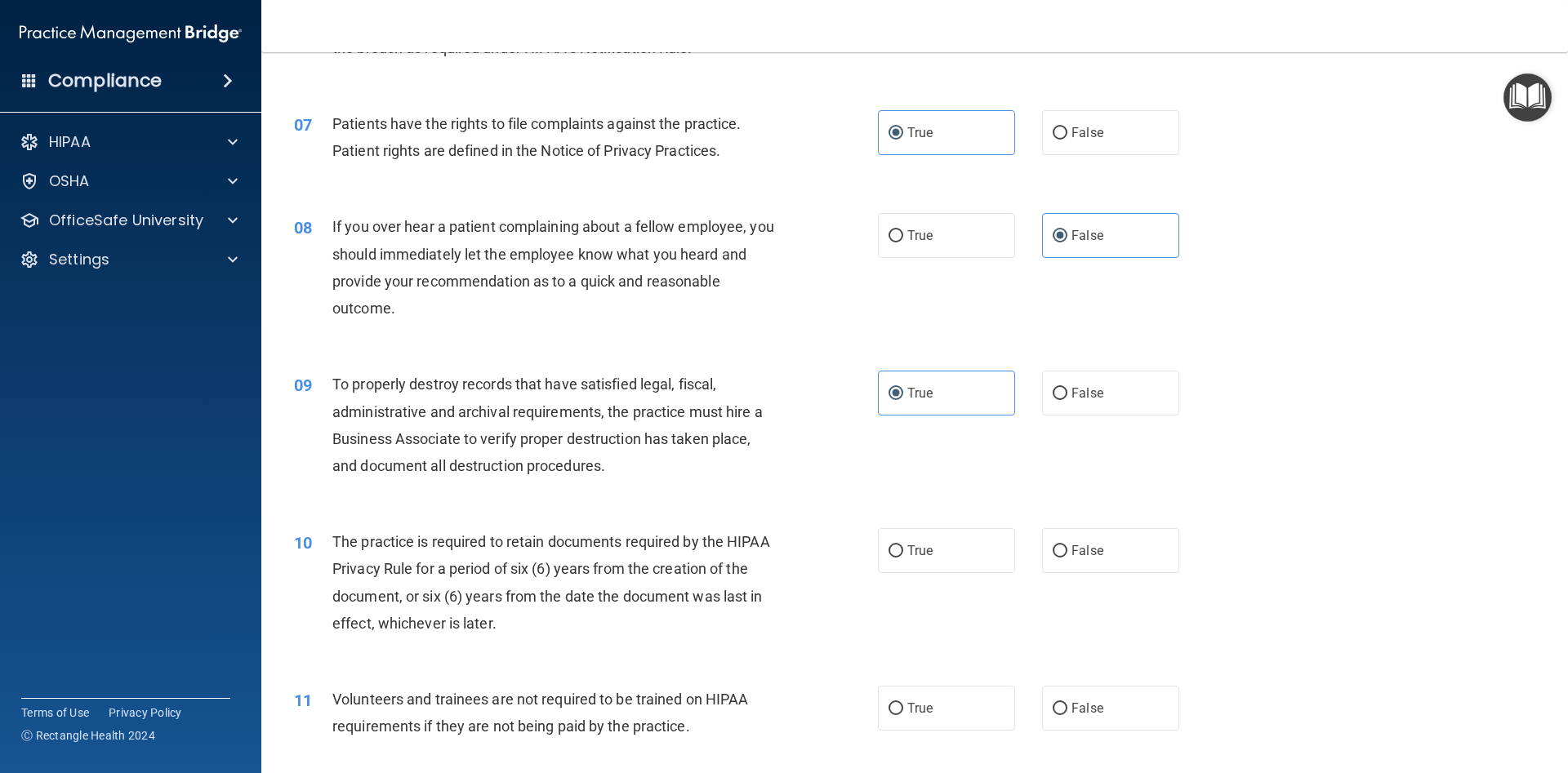
scroll to position [955, 0]
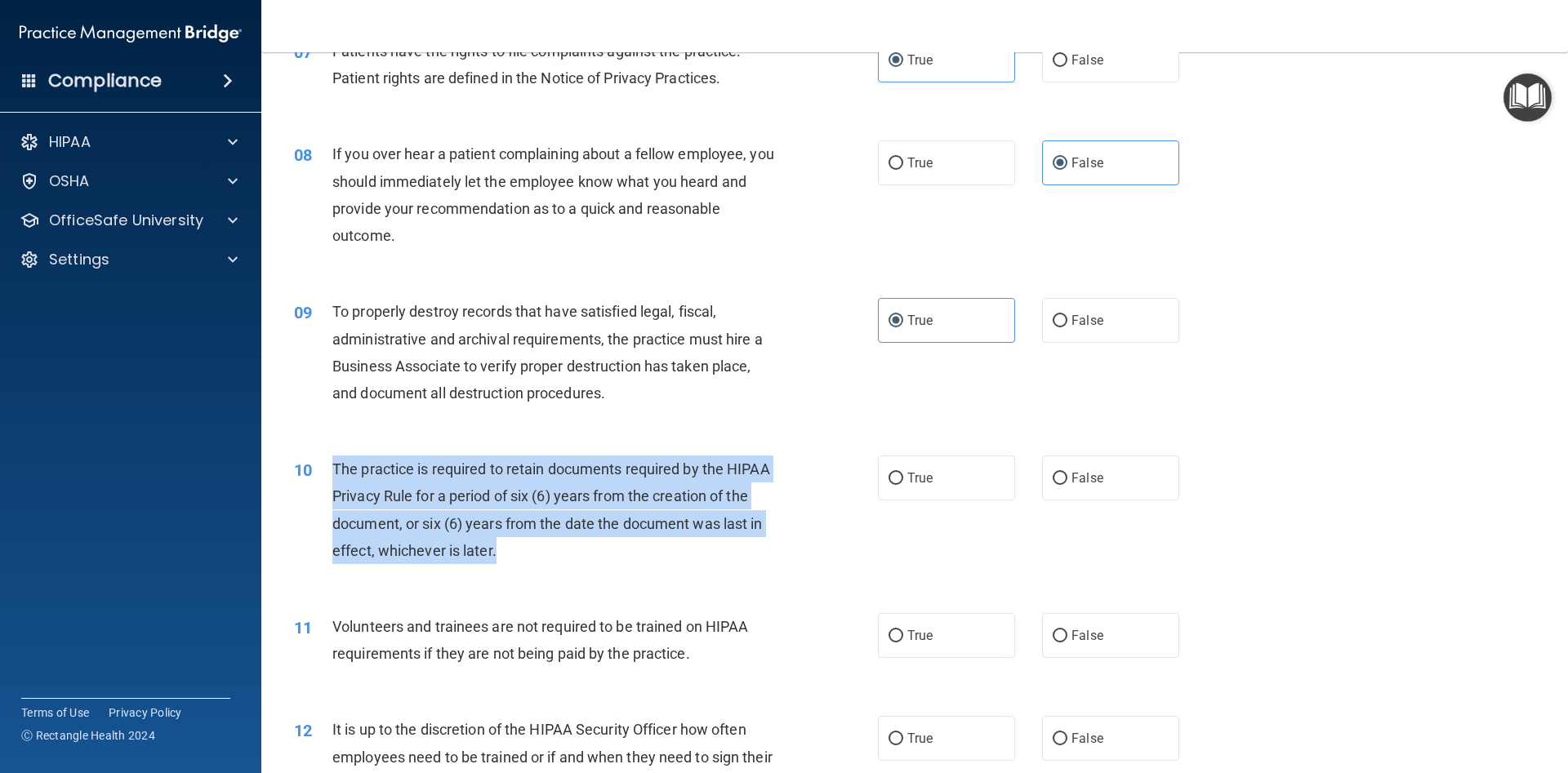
drag, startPoint x: 340, startPoint y: 463, endPoint x: 524, endPoint y: 556, distance: 206.2
click at [528, 558] on div "The practice is required to retain documents required by the HIPAA Privacy Rule…" at bounding box center [560, 509] width 456 height 108
drag, startPoint x: 510, startPoint y: 547, endPoint x: 499, endPoint y: 544, distance: 11.4
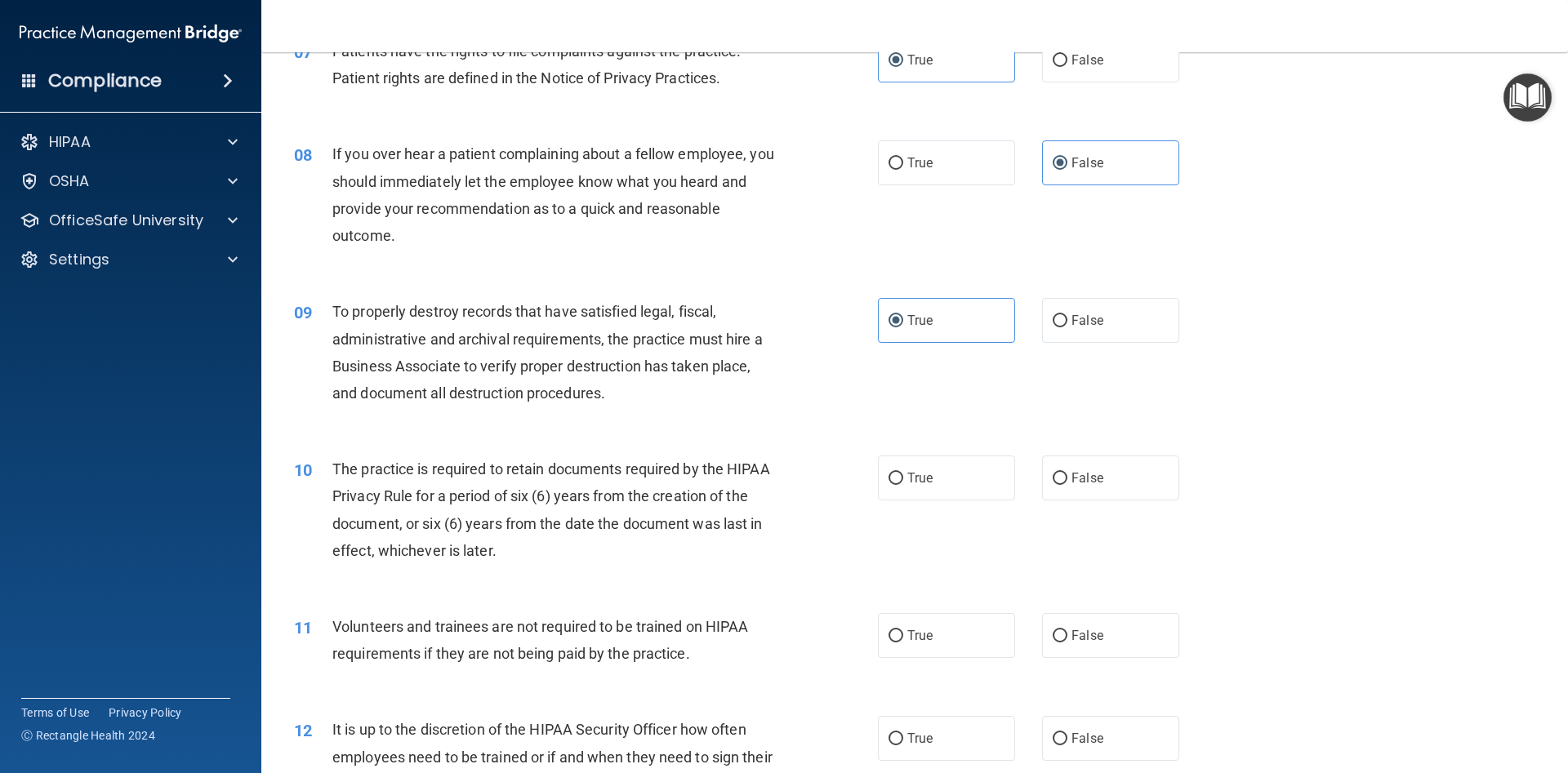
click at [589, 440] on div "10 The practice is required to retain documents required by the HIPAA Privacy R…" at bounding box center [914, 513] width 1266 height 157
click at [886, 485] on label "True" at bounding box center [946, 478] width 137 height 45
click at [888, 485] on input "True" at bounding box center [896, 478] width 15 height 12
radio input "true"
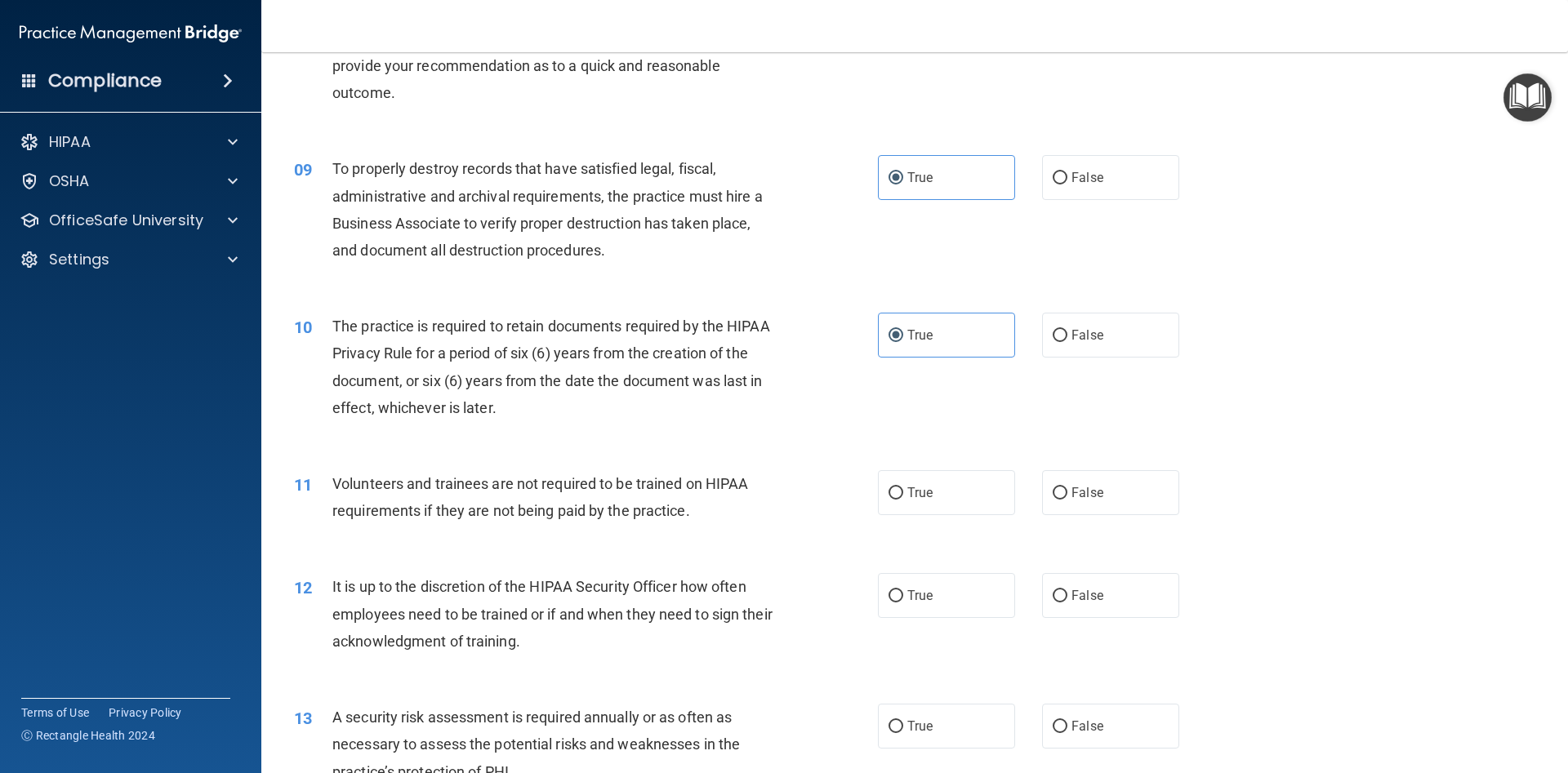
scroll to position [1102, 0]
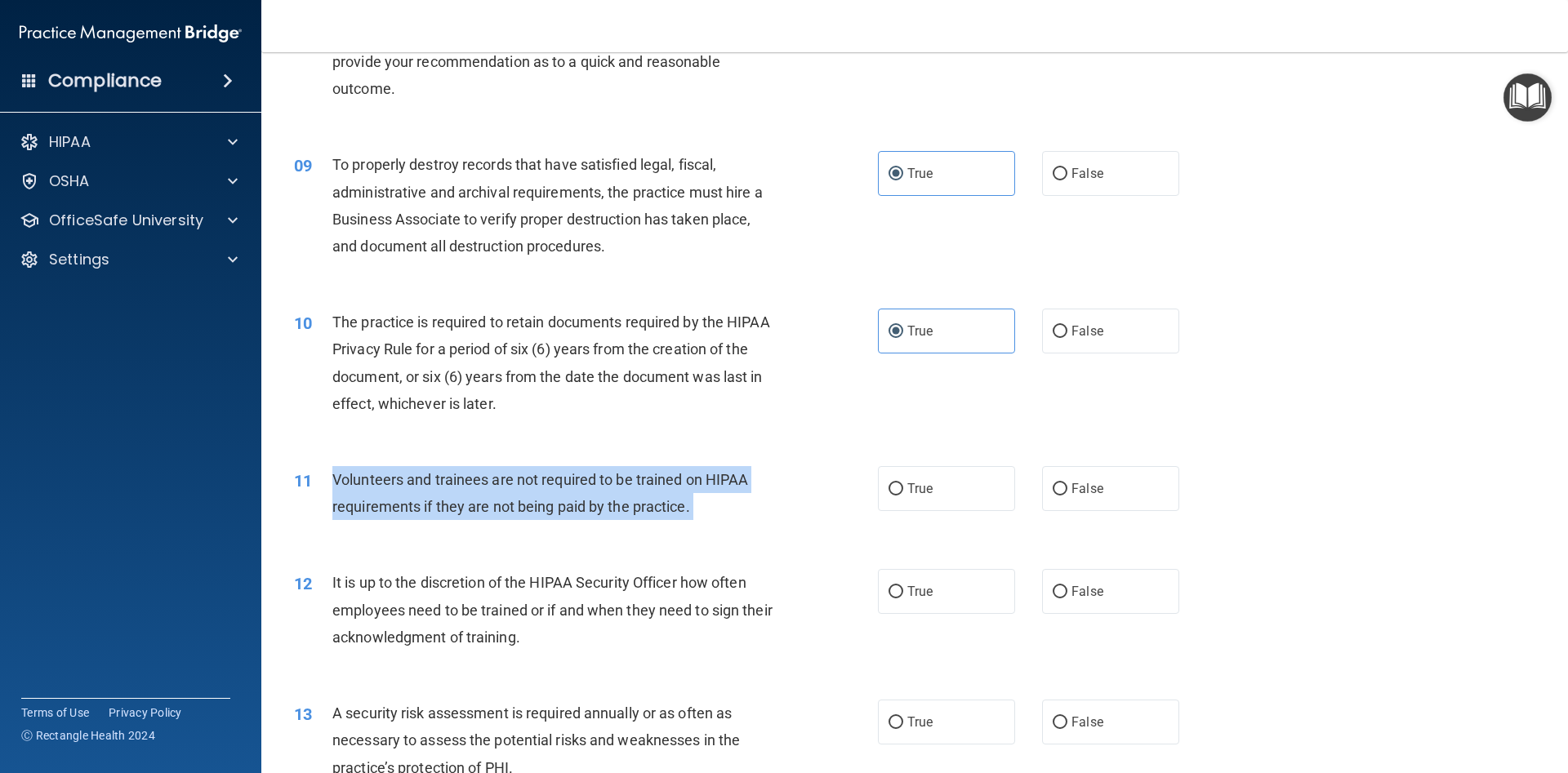
drag, startPoint x: 332, startPoint y: 474, endPoint x: 688, endPoint y: 517, distance: 358.6
click at [688, 523] on div "11 Volunteers and trainees are not required to be trained on HIPAA requirements…" at bounding box center [586, 497] width 633 height 62
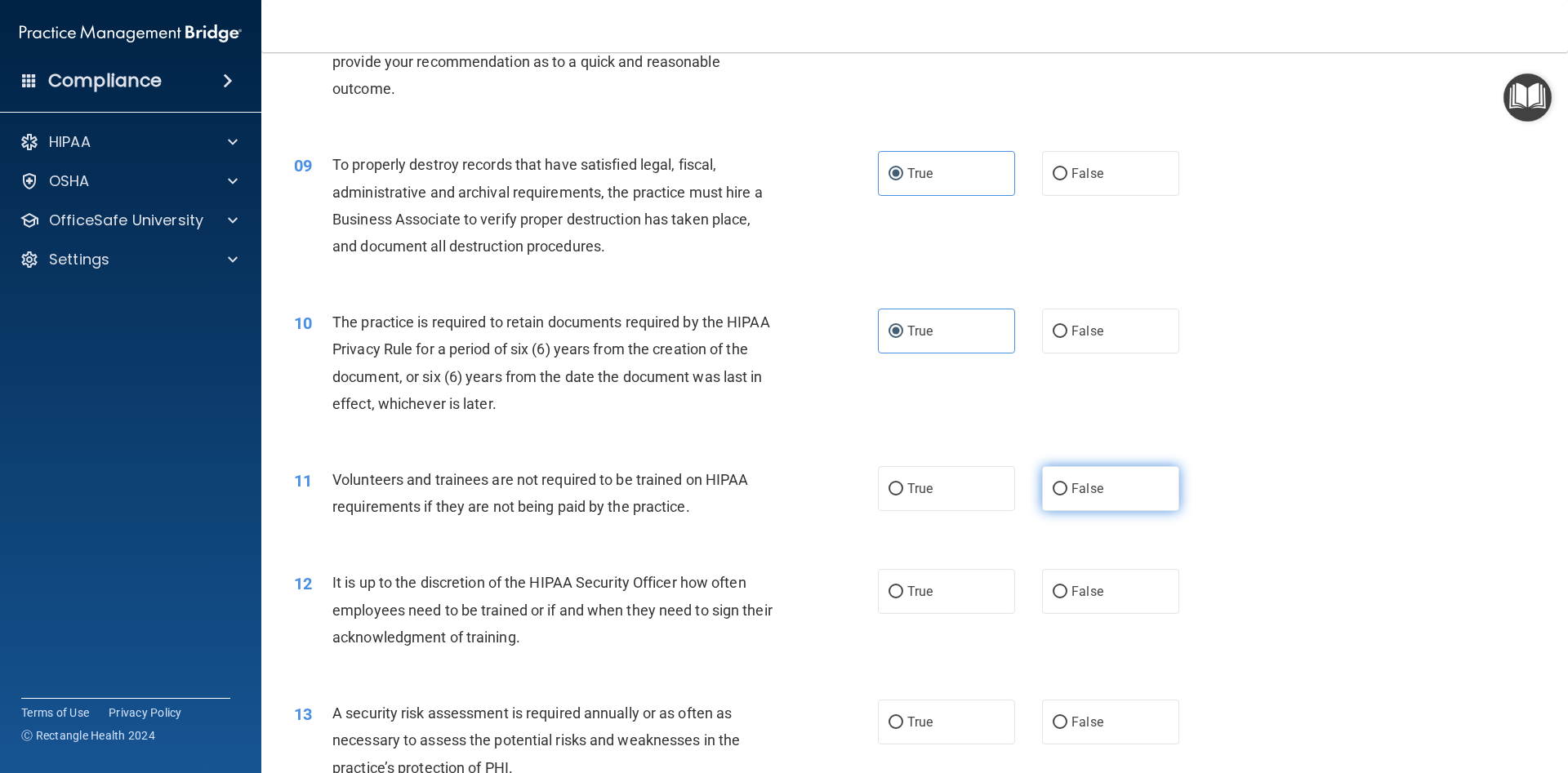
drag, startPoint x: 1109, startPoint y: 489, endPoint x: 1099, endPoint y: 483, distance: 11.7
click at [1108, 489] on label "False" at bounding box center [1110, 488] width 137 height 45
click at [1067, 489] on input "False" at bounding box center [1060, 489] width 15 height 12
radio input "true"
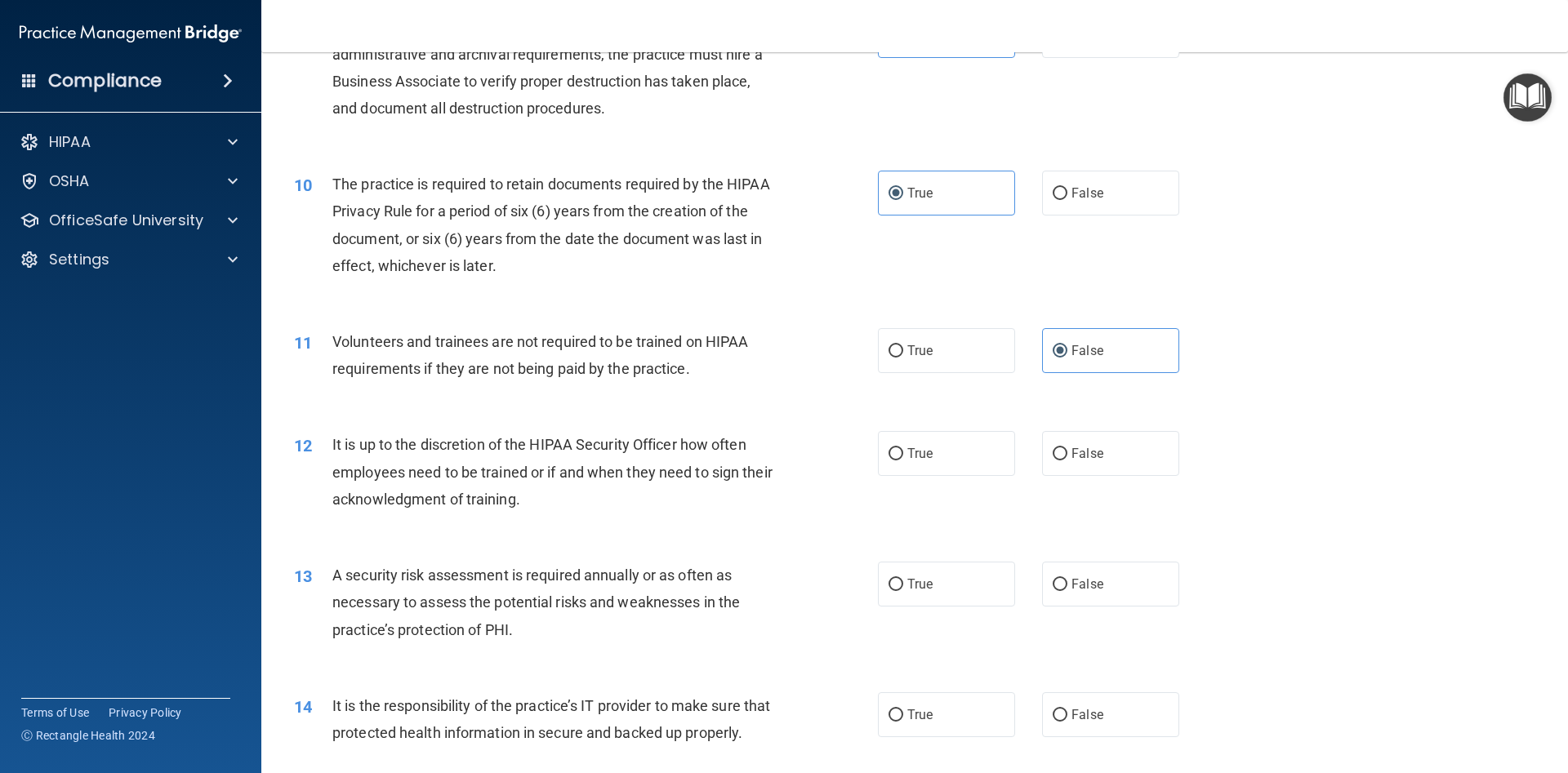
scroll to position [1249, 0]
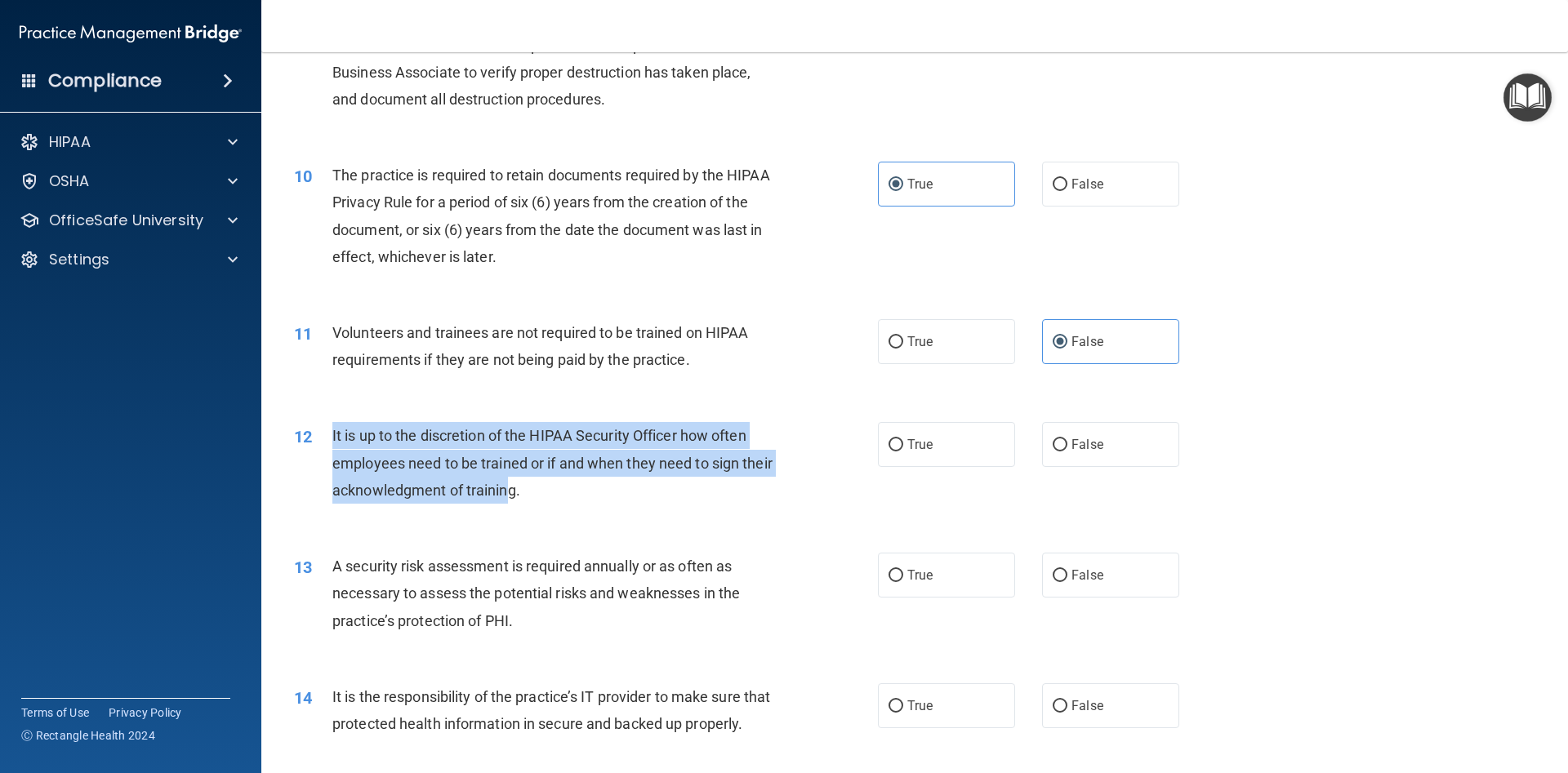
drag, startPoint x: 328, startPoint y: 433, endPoint x: 509, endPoint y: 498, distance: 192.3
click at [509, 498] on div "12 It is up to the discretion of the HIPAA Security Officer how often employees…" at bounding box center [586, 467] width 633 height 90
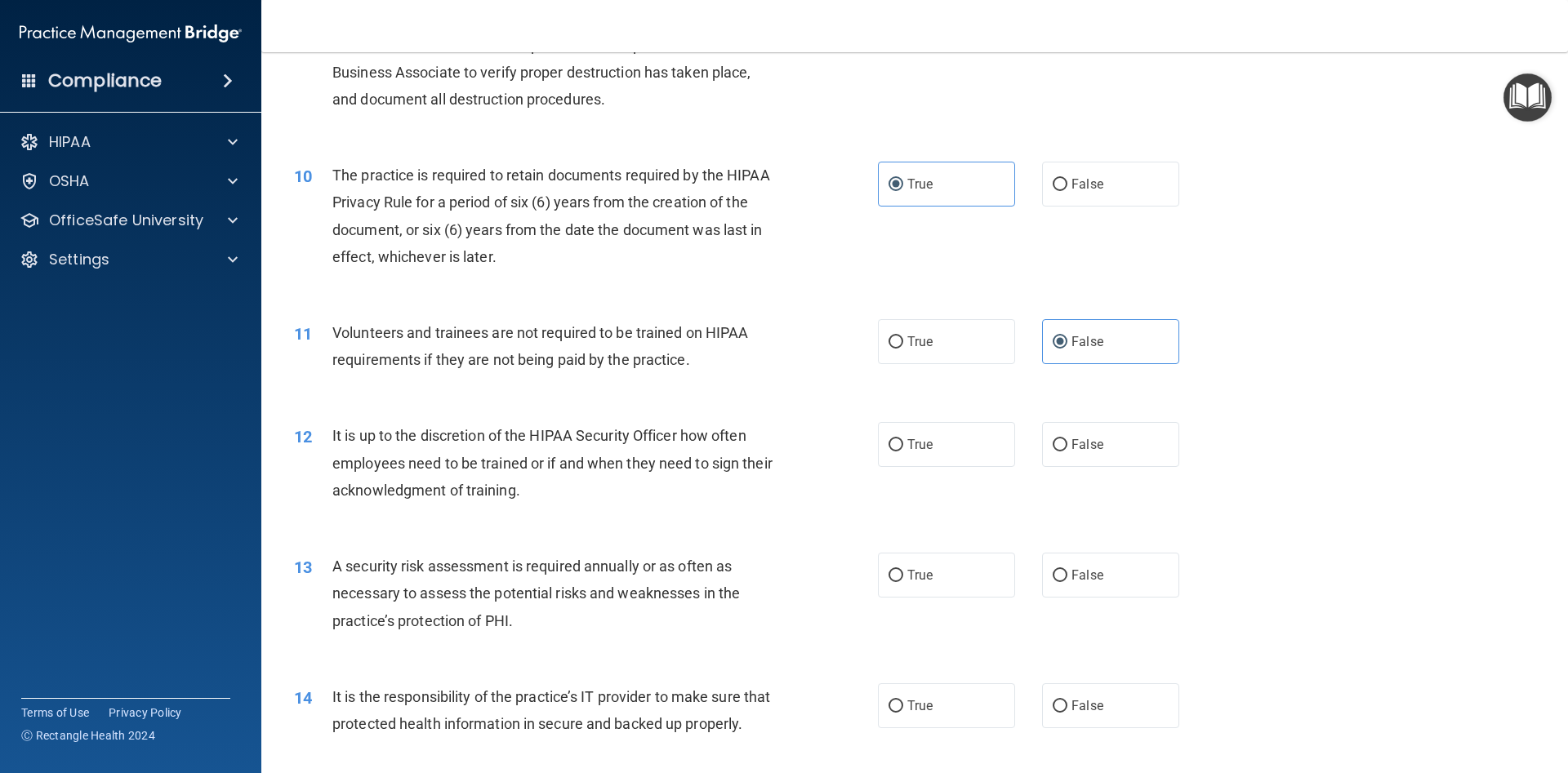
drag, startPoint x: 524, startPoint y: 519, endPoint x: 535, endPoint y: 494, distance: 27.3
click at [532, 513] on div "12 It is up to the discretion of the HIPAA Security Officer how often employees…" at bounding box center [914, 467] width 1266 height 131
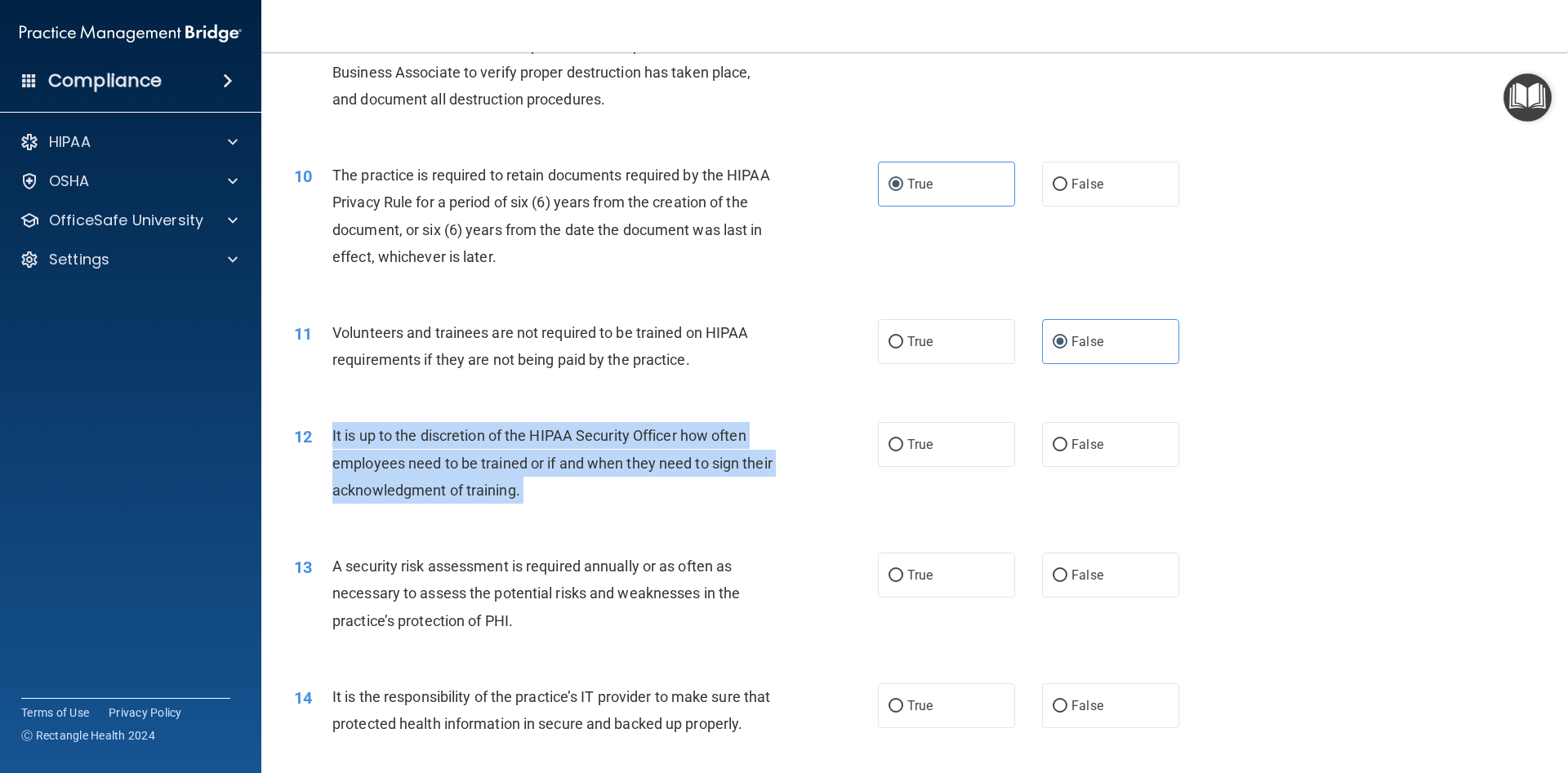
drag, startPoint x: 333, startPoint y: 434, endPoint x: 532, endPoint y: 503, distance: 210.6
click at [532, 503] on div "It is up to the discretion of the HIPAA Security Officer how often employees ne…" at bounding box center [560, 463] width 456 height 82
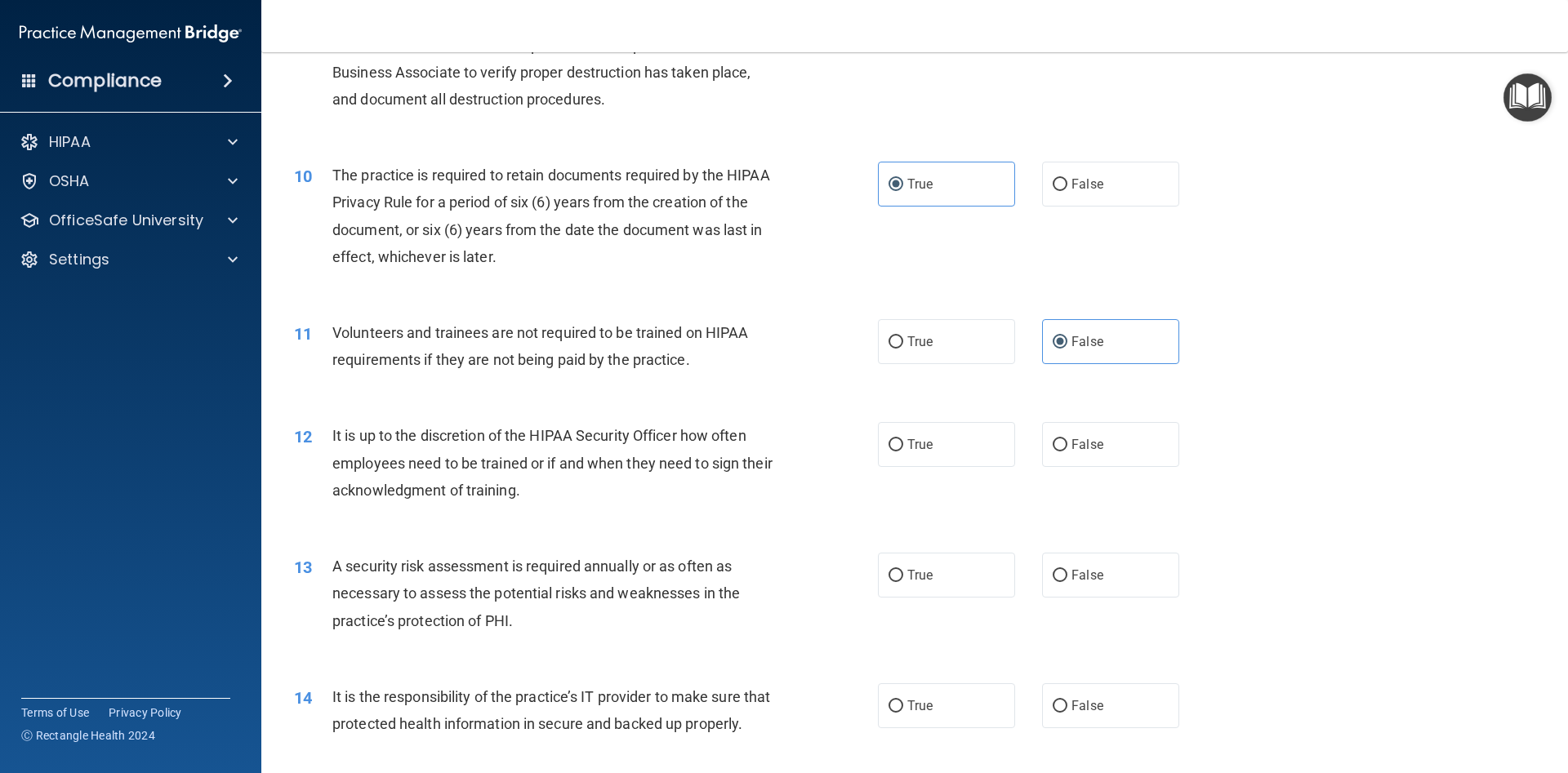
click at [544, 488] on div "It is up to the discretion of the HIPAA Security Officer how often employees ne…" at bounding box center [560, 463] width 456 height 82
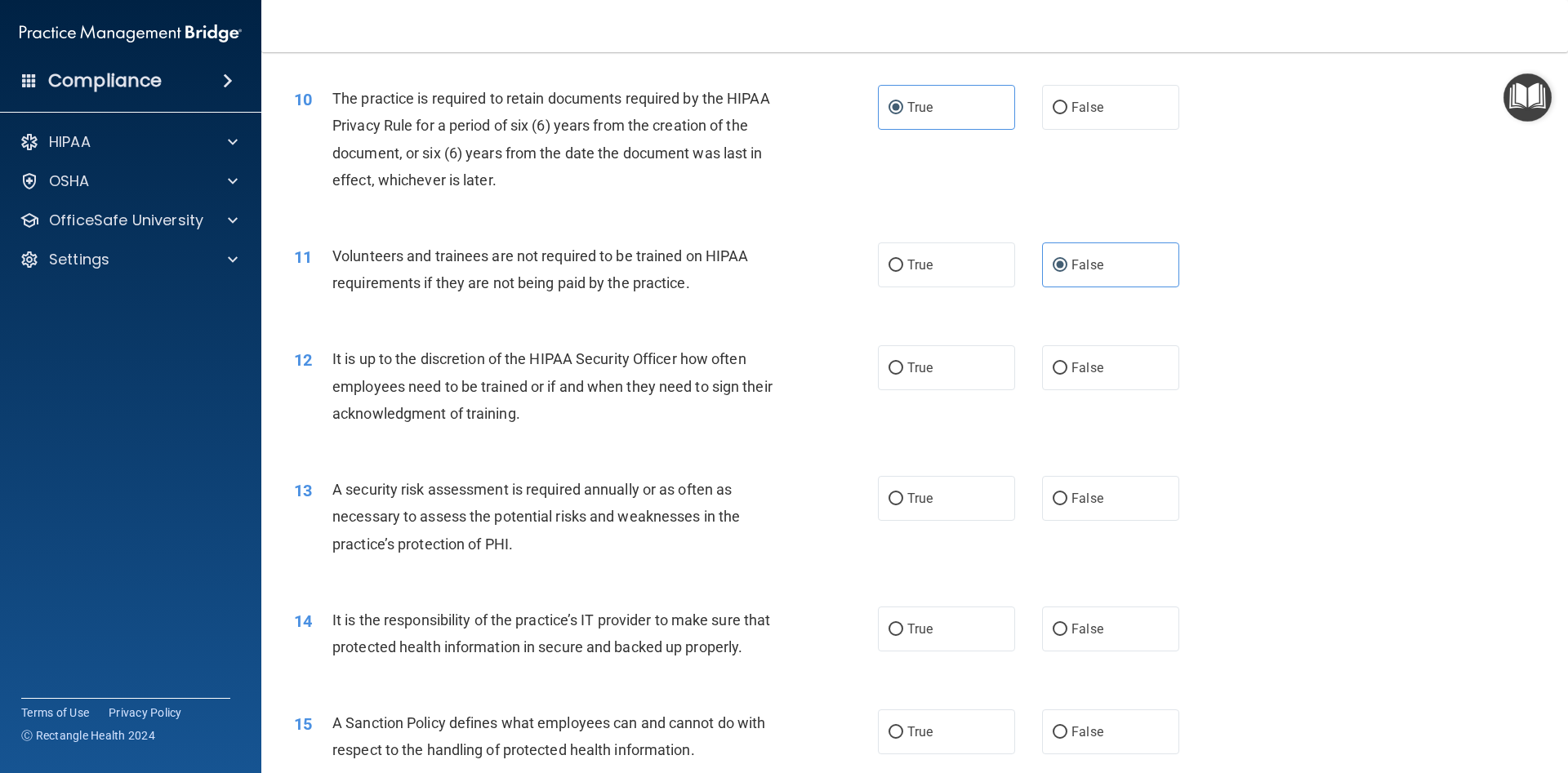
scroll to position [1396, 0]
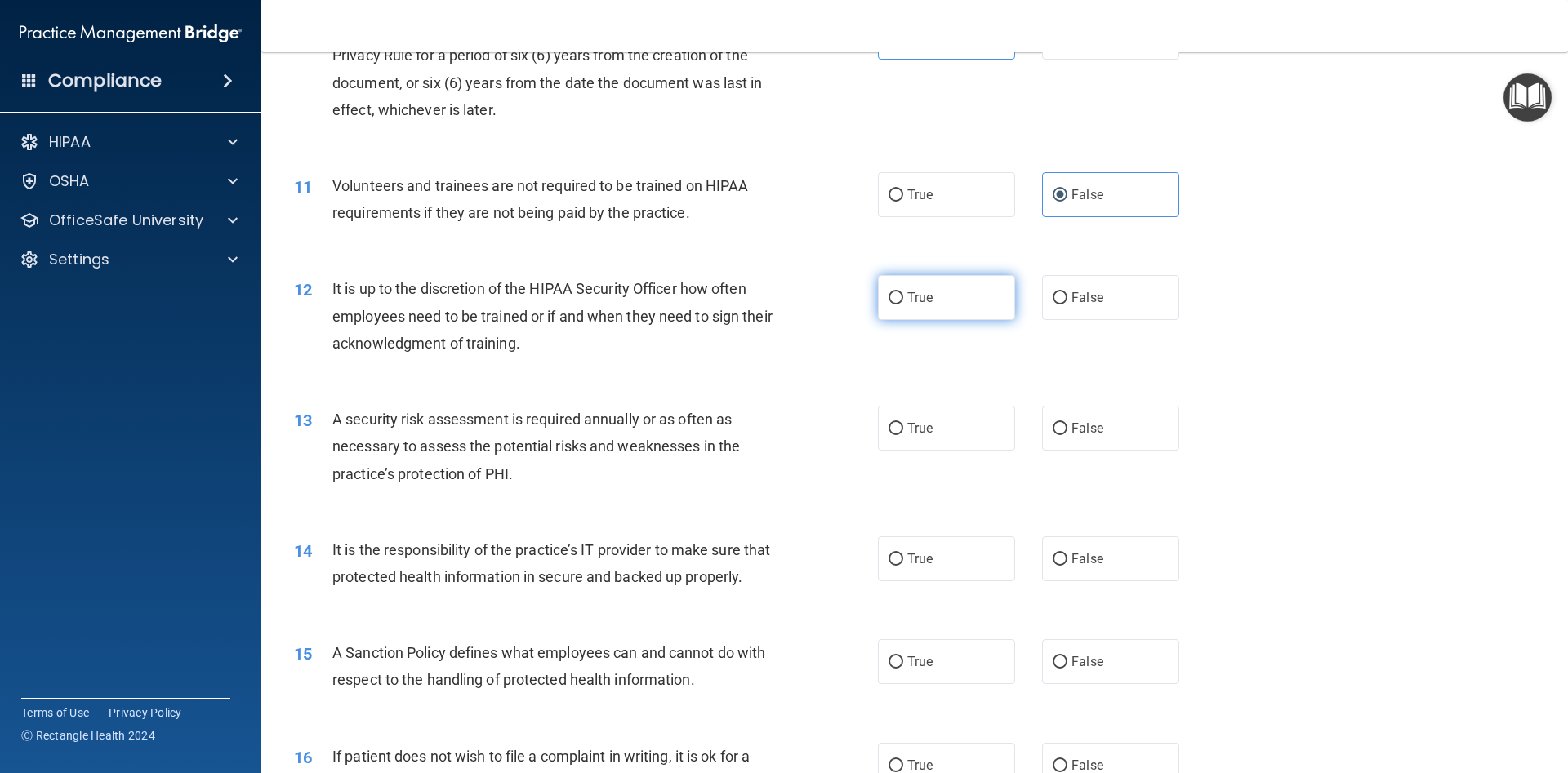
click at [899, 310] on label "True" at bounding box center [946, 298] width 137 height 45
click at [899, 305] on input "True" at bounding box center [896, 298] width 15 height 12
radio input "true"
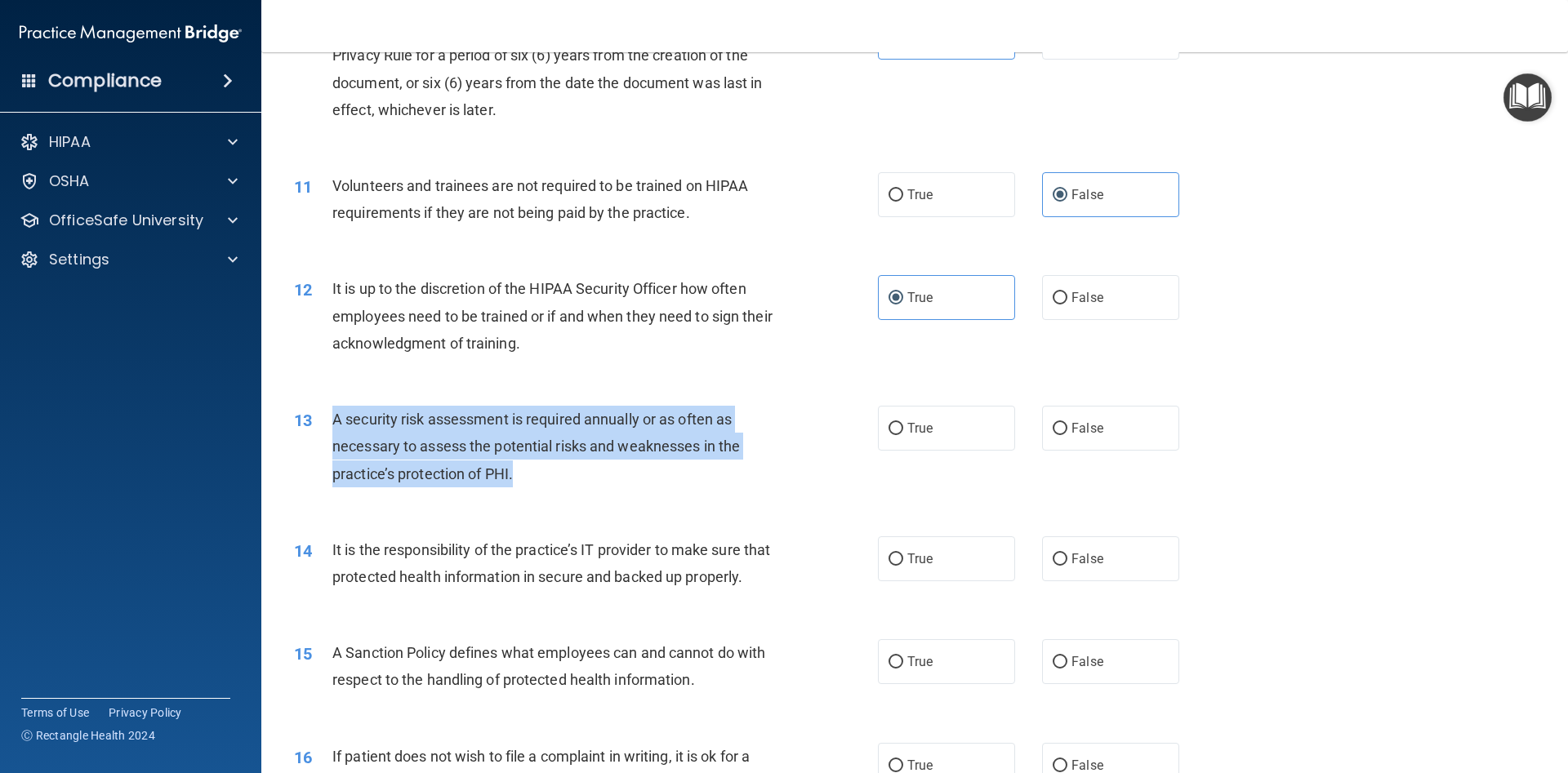
drag, startPoint x: 333, startPoint y: 410, endPoint x: 515, endPoint y: 483, distance: 196.1
click at [515, 483] on div "A security risk assessment is required annually or as often as necessary to ass…" at bounding box center [560, 447] width 456 height 82
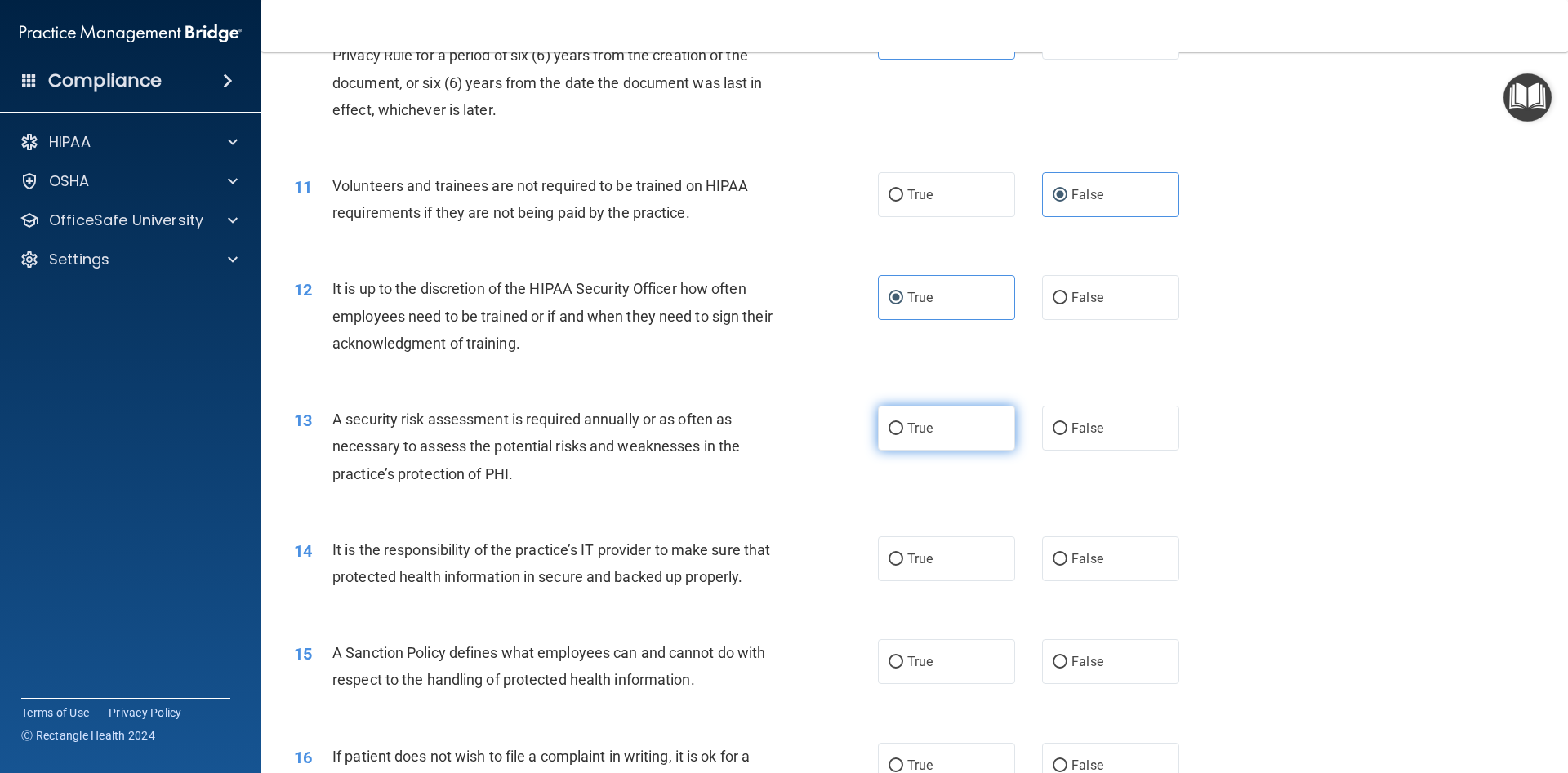
click at [965, 424] on label "True" at bounding box center [946, 429] width 137 height 45
click at [903, 424] on input "True" at bounding box center [896, 429] width 15 height 12
radio input "true"
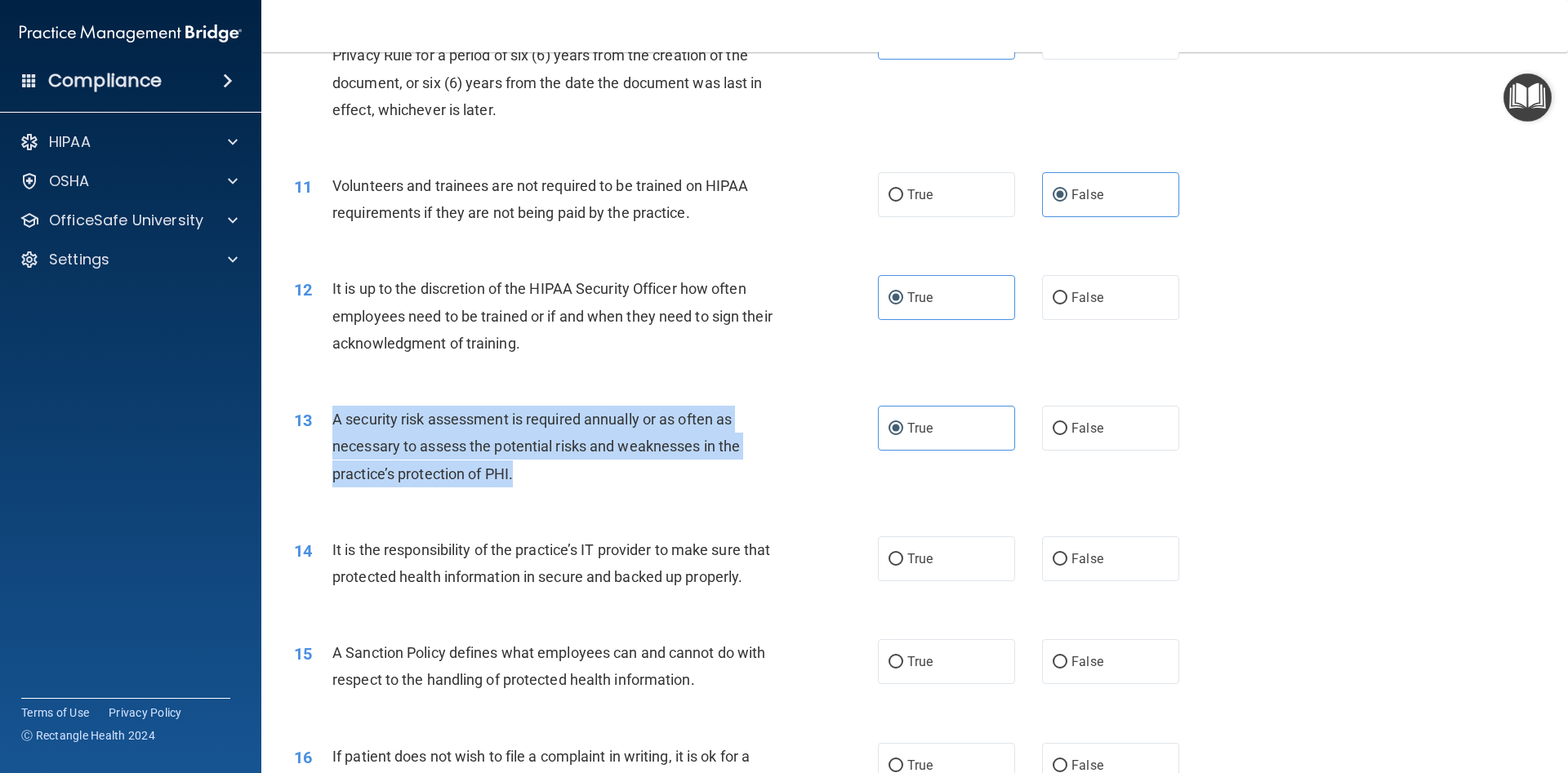
drag, startPoint x: 331, startPoint y: 416, endPoint x: 548, endPoint y: 483, distance: 227.1
click at [548, 483] on div "13 A security risk assessment is required annually or as often as necessary to …" at bounding box center [586, 451] width 633 height 90
drag, startPoint x: 330, startPoint y: 548, endPoint x: 755, endPoint y: 568, distance: 425.5
click at [755, 568] on div "14 It is the responsibility of the practice’s IT provider to make sure that pro…" at bounding box center [586, 567] width 633 height 62
click at [889, 562] on input "True" at bounding box center [896, 559] width 15 height 12
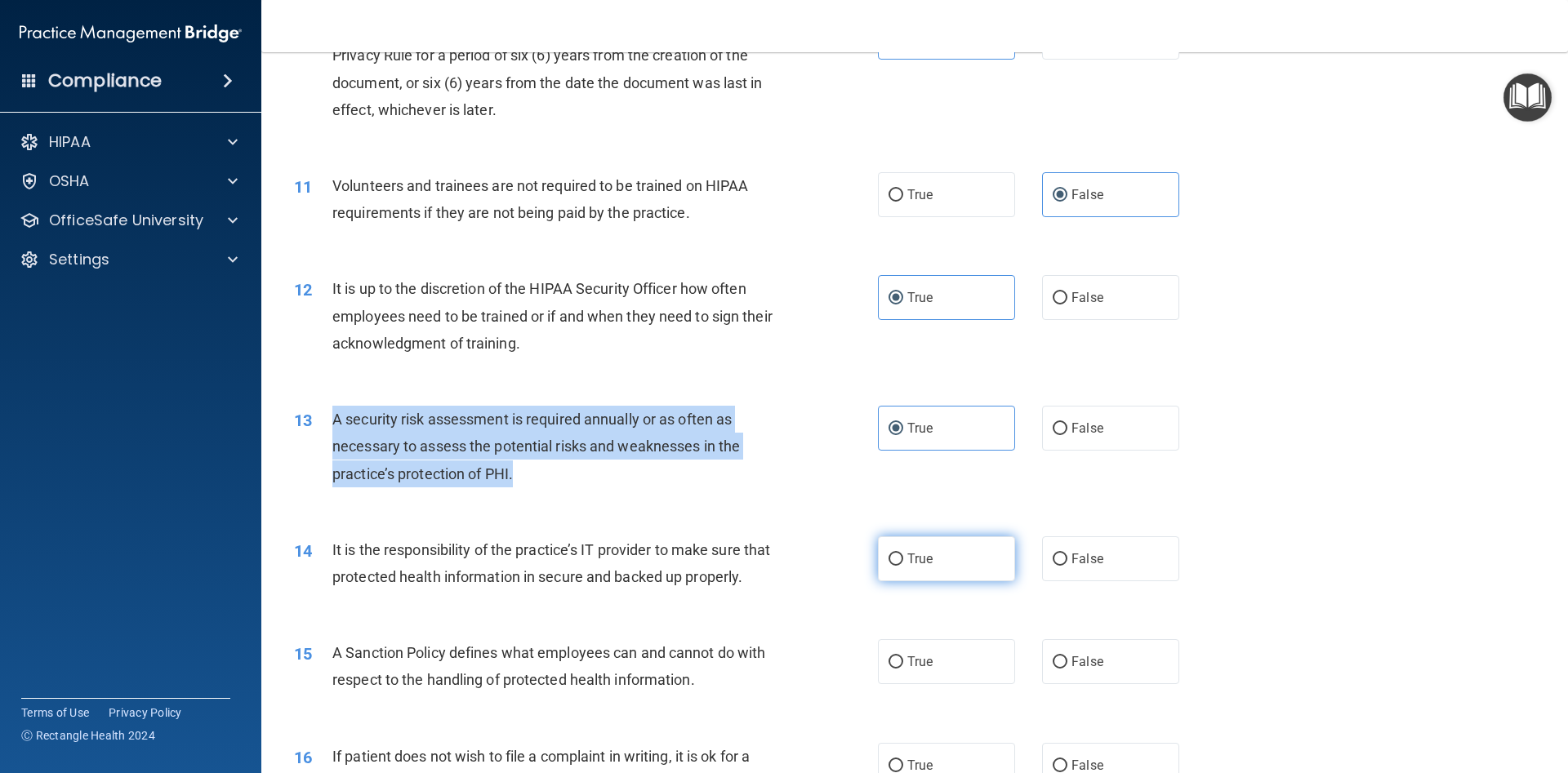
radio input "true"
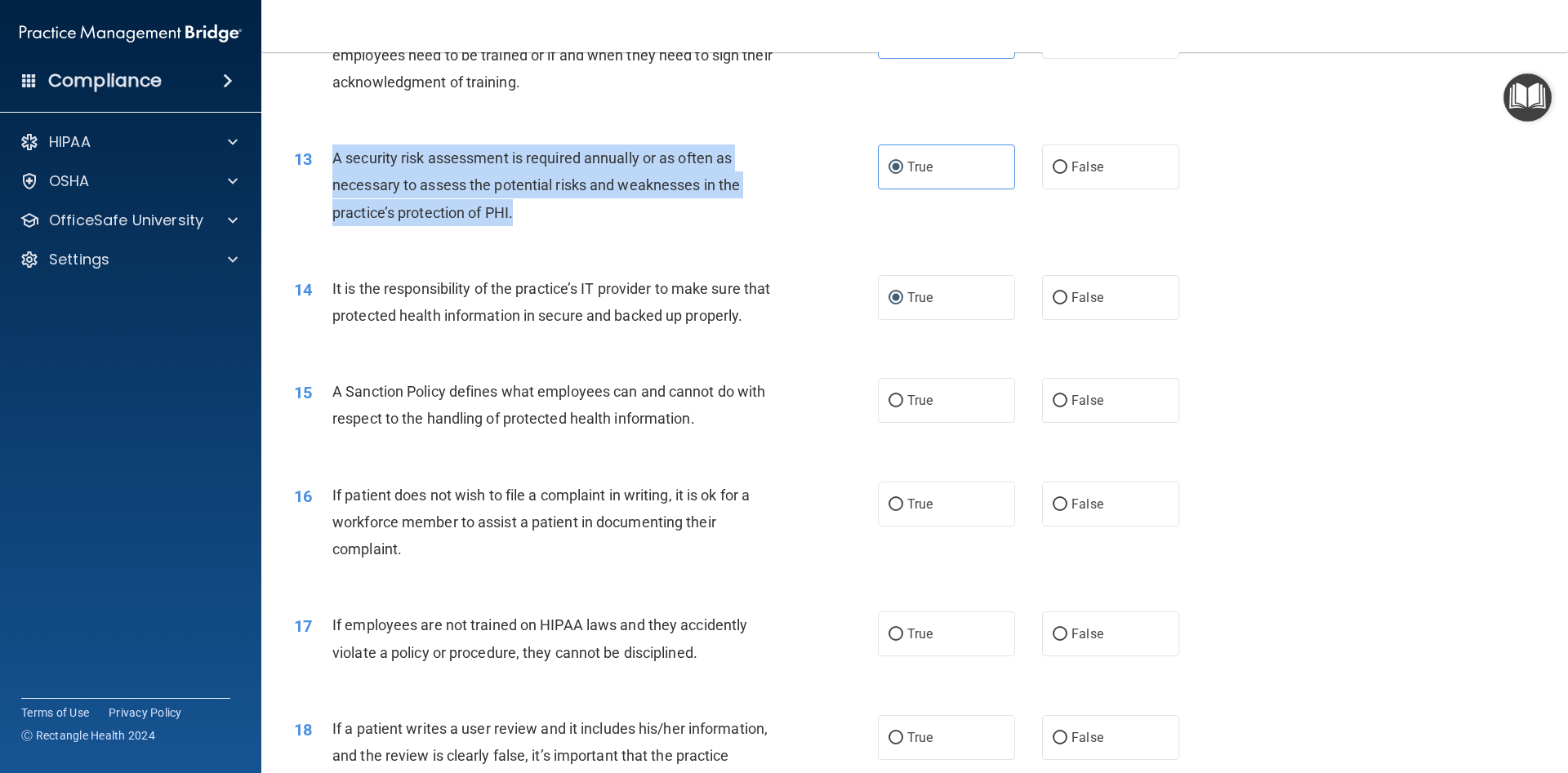
scroll to position [1763, 0]
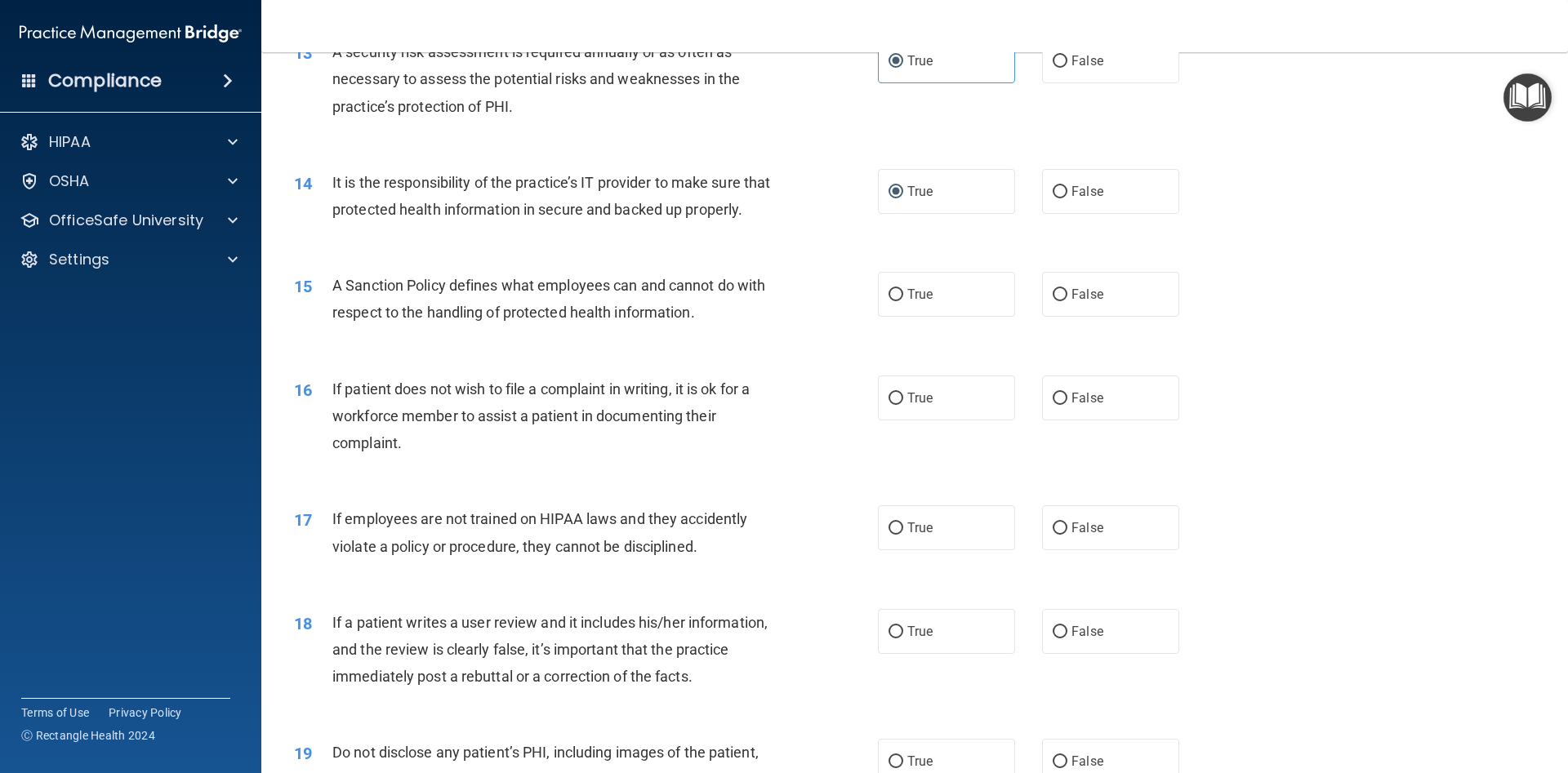
click at [381, 363] on div "16 If patient does not wish to file a complaint in writing, it is ok for a work…" at bounding box center [914, 420] width 1266 height 131
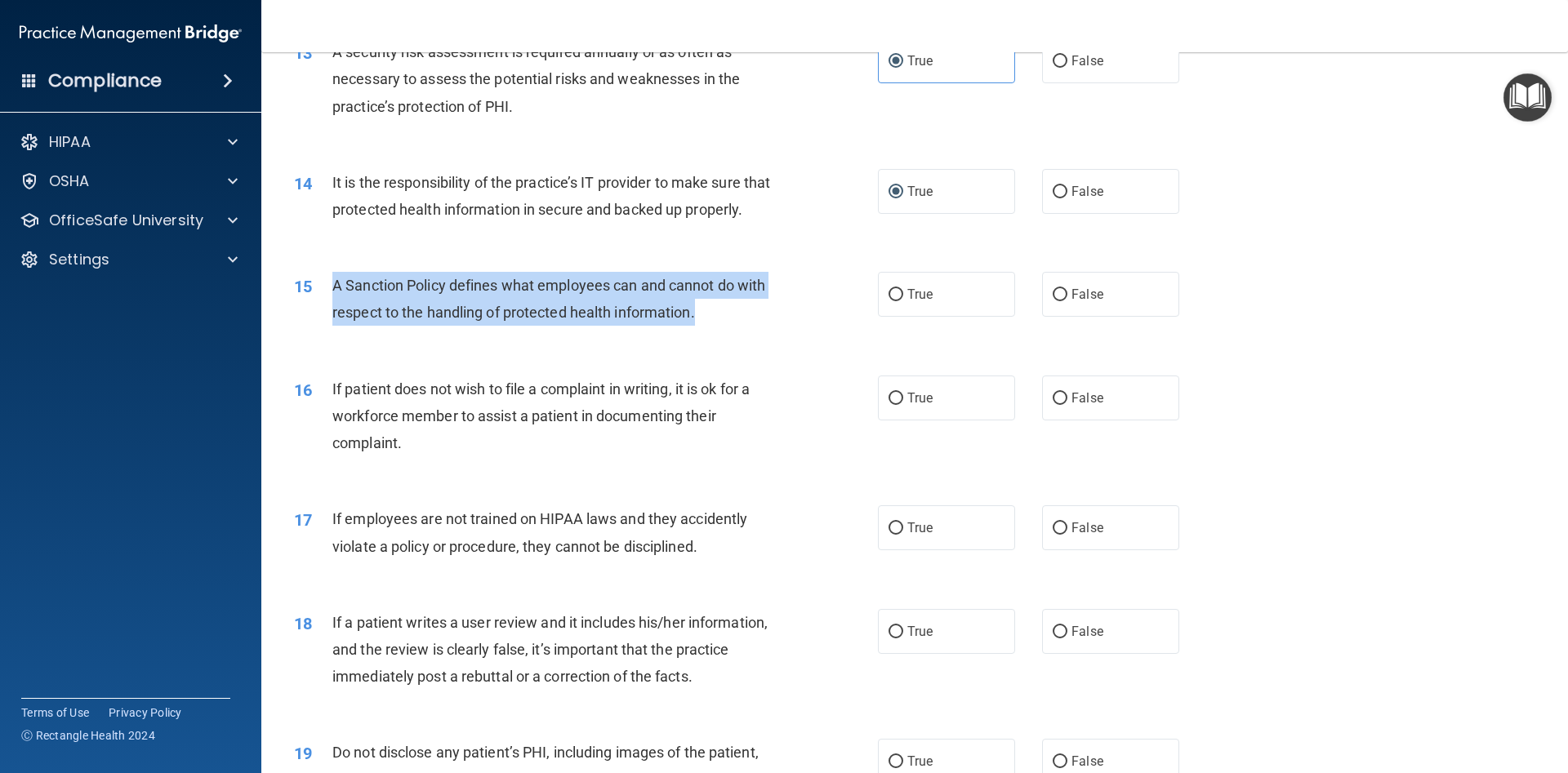
drag, startPoint x: 335, startPoint y: 276, endPoint x: 706, endPoint y: 325, distance: 374.2
click at [706, 325] on div "15 A Sanction Policy defines what employees can and cannot do with respect to t…" at bounding box center [586, 303] width 633 height 62
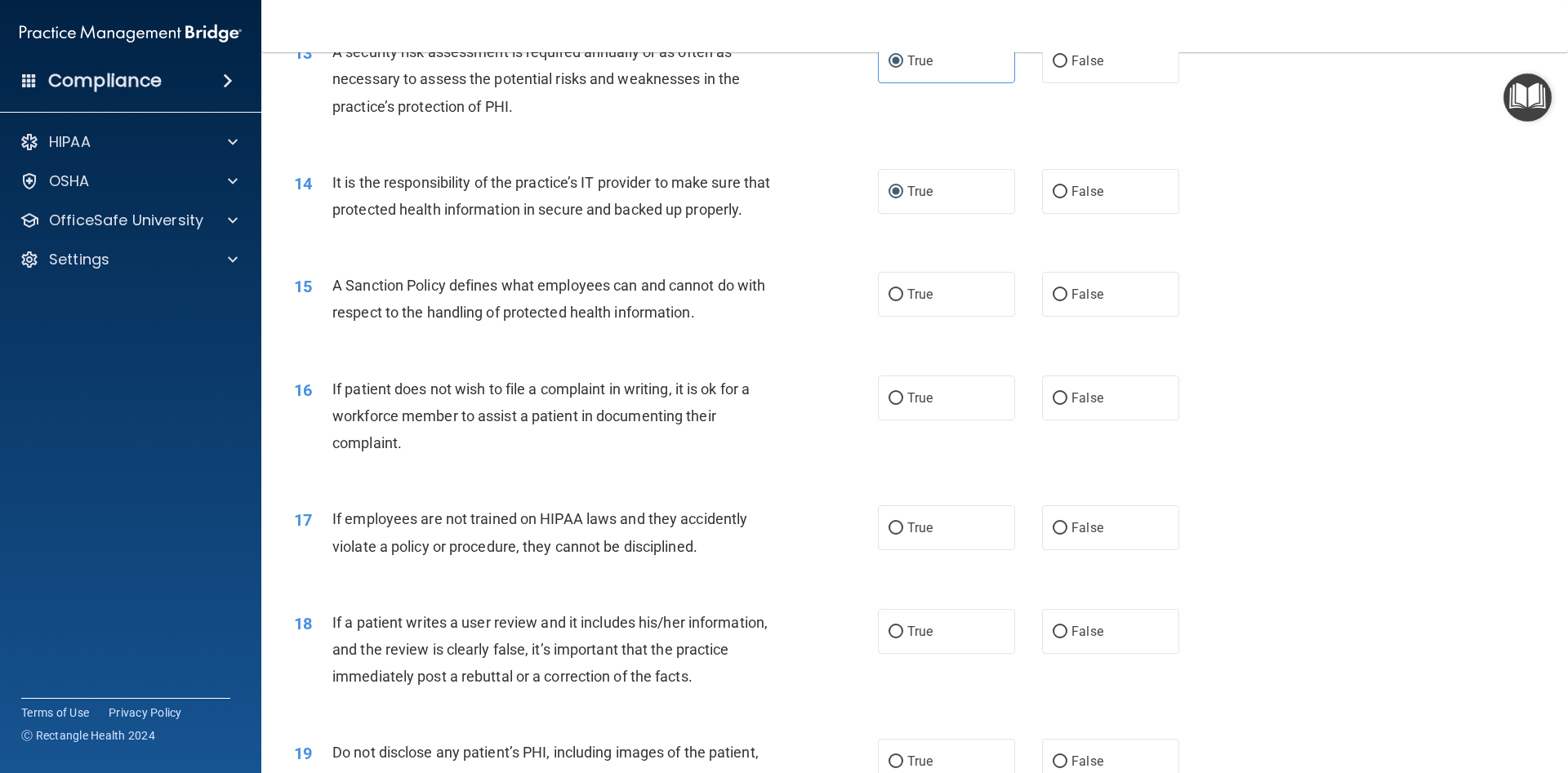
drag, startPoint x: 943, startPoint y: 314, endPoint x: 852, endPoint y: 312, distance: 91.0
click at [941, 311] on label "True" at bounding box center [946, 295] width 137 height 45
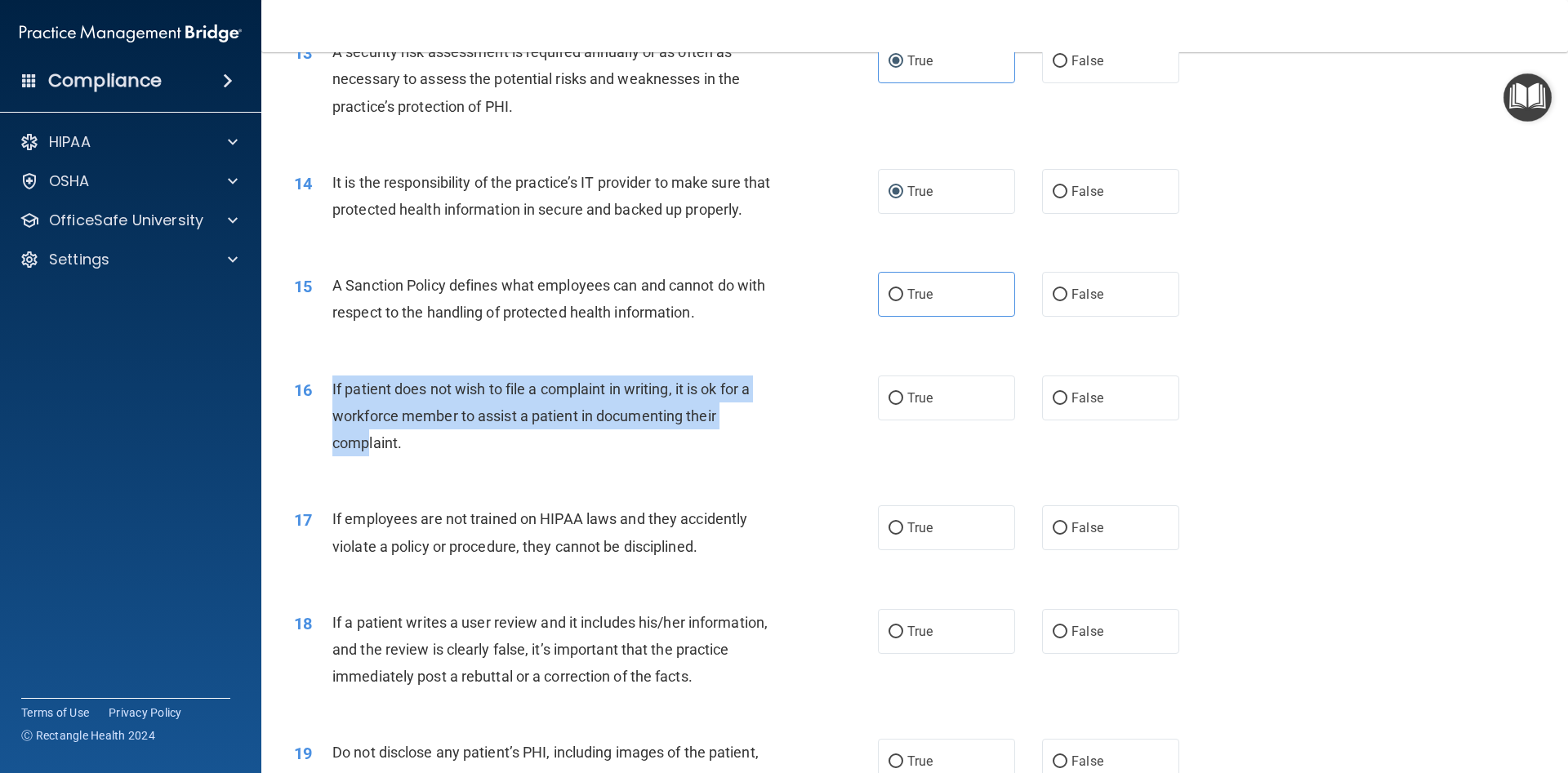
drag, startPoint x: 332, startPoint y: 383, endPoint x: 370, endPoint y: 437, distance: 66.0
click at [370, 437] on div "16 If patient does not wish to file a complaint in writing, it is ok for a work…" at bounding box center [586, 420] width 633 height 90
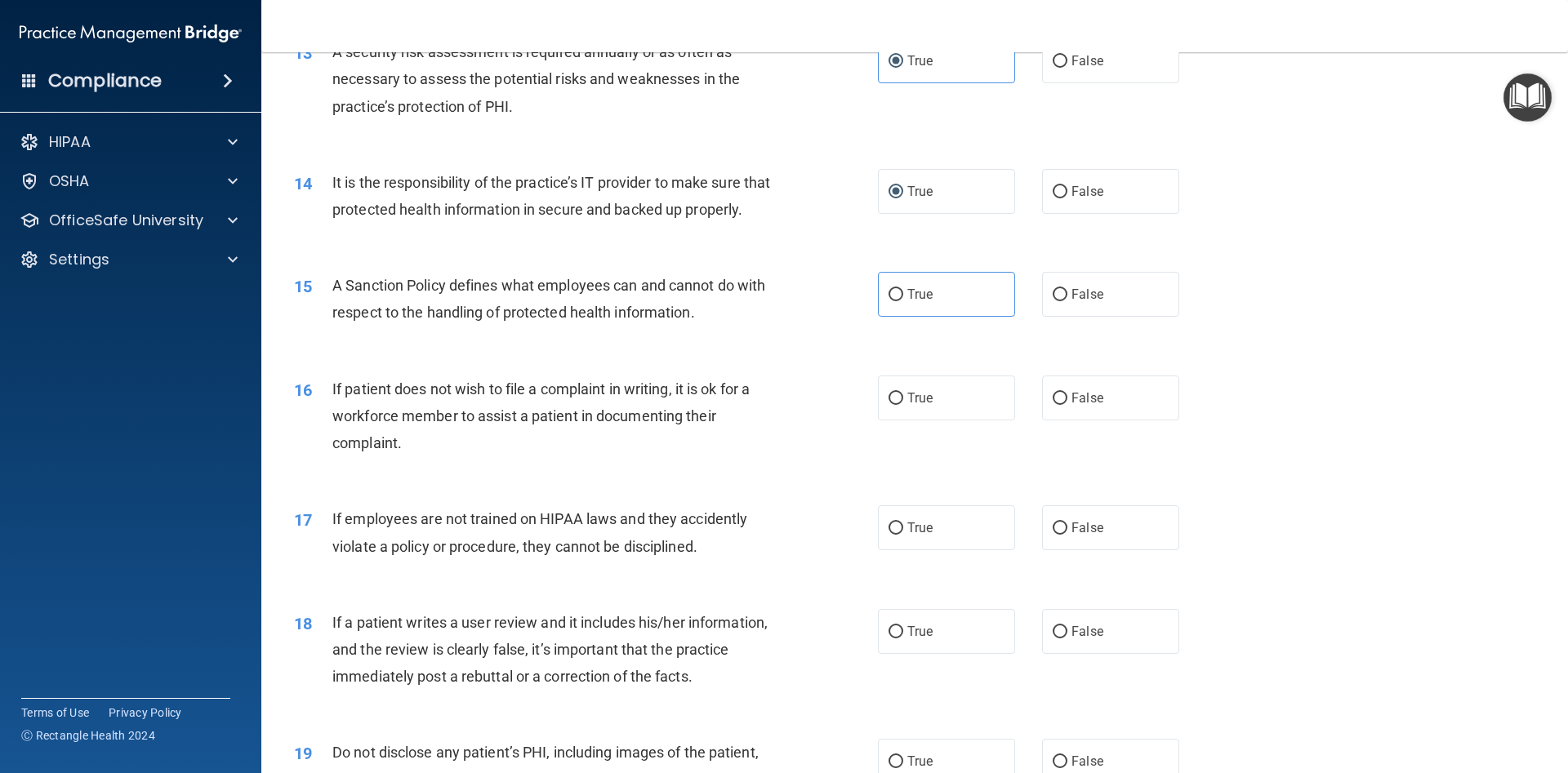
click at [352, 359] on div "16 If patient does not wish to file a complaint in writing, it is ok for a work…" at bounding box center [914, 420] width 1266 height 131
drag, startPoint x: 328, startPoint y: 379, endPoint x: 421, endPoint y: 455, distance: 120.1
click at [421, 455] on div "16 If patient does not wish to file a complaint in writing, it is ok for a work…" at bounding box center [586, 420] width 633 height 90
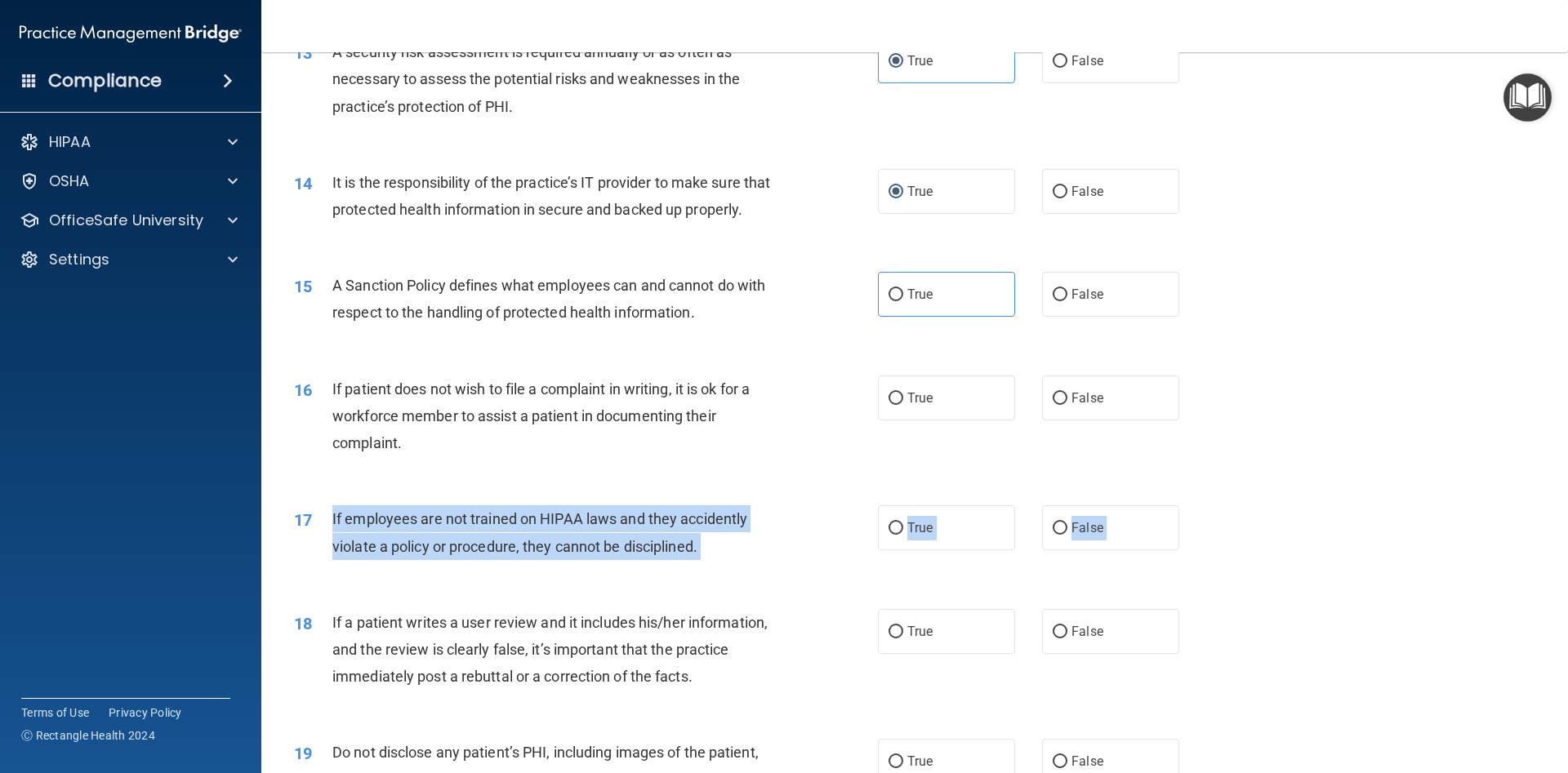
drag, startPoint x: 318, startPoint y: 492, endPoint x: 332, endPoint y: 517, distance: 28.7
click at [332, 517] on div "17 If employees are not trained on HIPAA laws and they accidently violate a pol…" at bounding box center [914, 537] width 1266 height 103
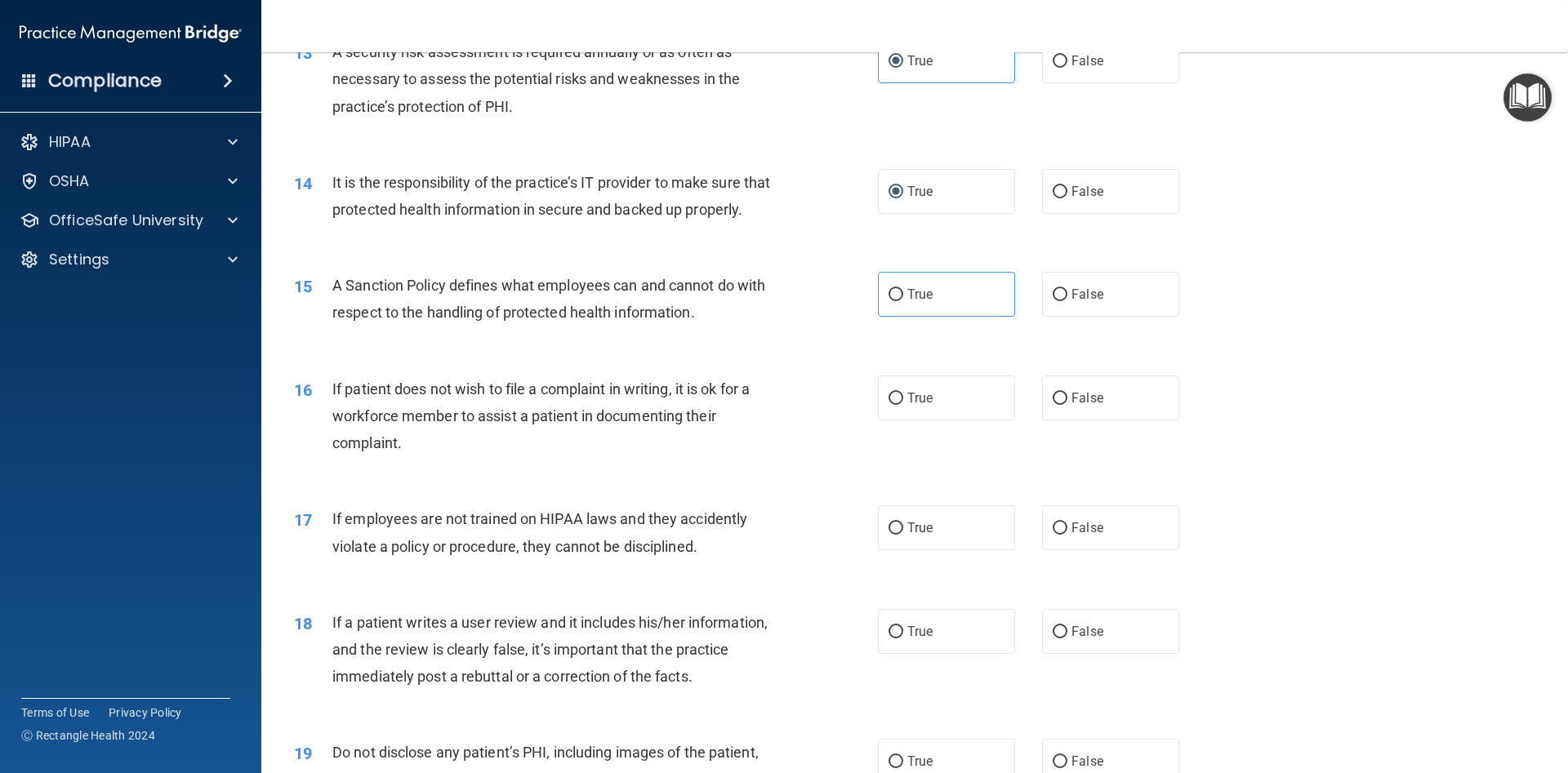
click at [751, 452] on div "If patient does not wish to file a complaint in writing, it is ok for a workfor…" at bounding box center [560, 416] width 456 height 82
click at [1105, 518] on label "False" at bounding box center [1110, 528] width 137 height 45
click at [1067, 523] on input "False" at bounding box center [1060, 528] width 15 height 12
radio input "true"
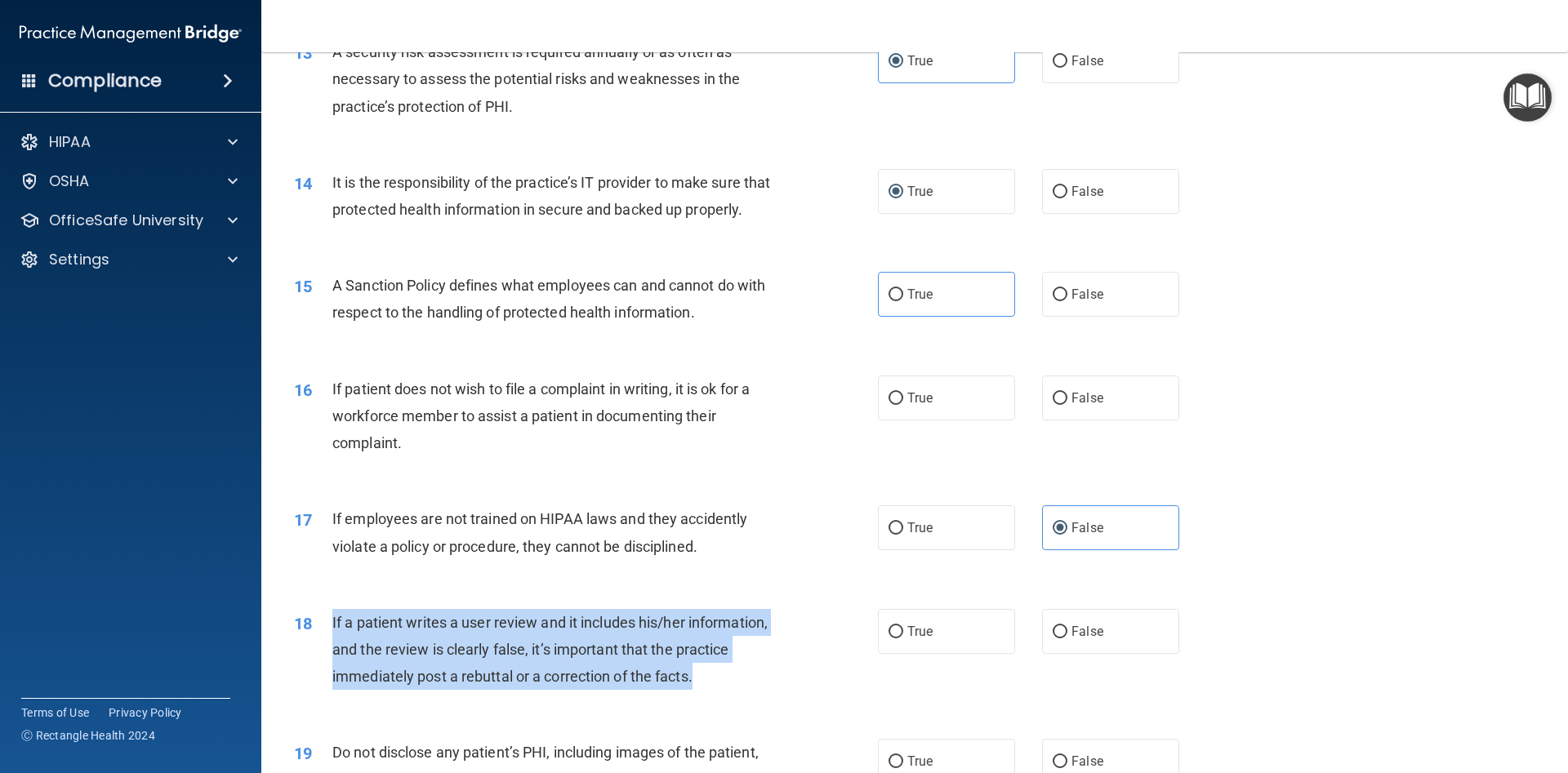
drag, startPoint x: 349, startPoint y: 624, endPoint x: 698, endPoint y: 676, distance: 352.9
click at [698, 676] on div "18 If a patient writes a user review and it includes his/her information, and t…" at bounding box center [586, 654] width 633 height 90
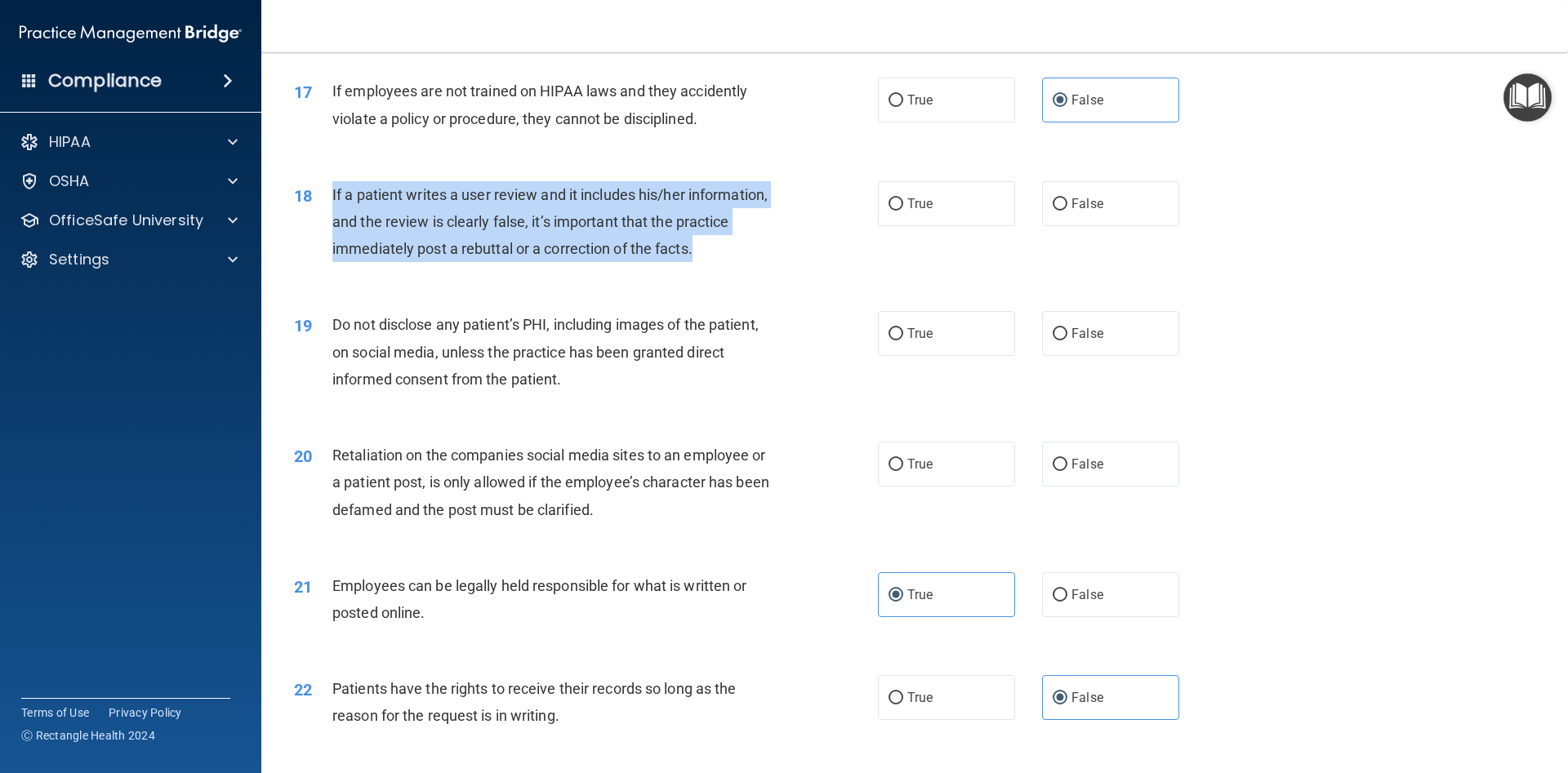
scroll to position [2204, 0]
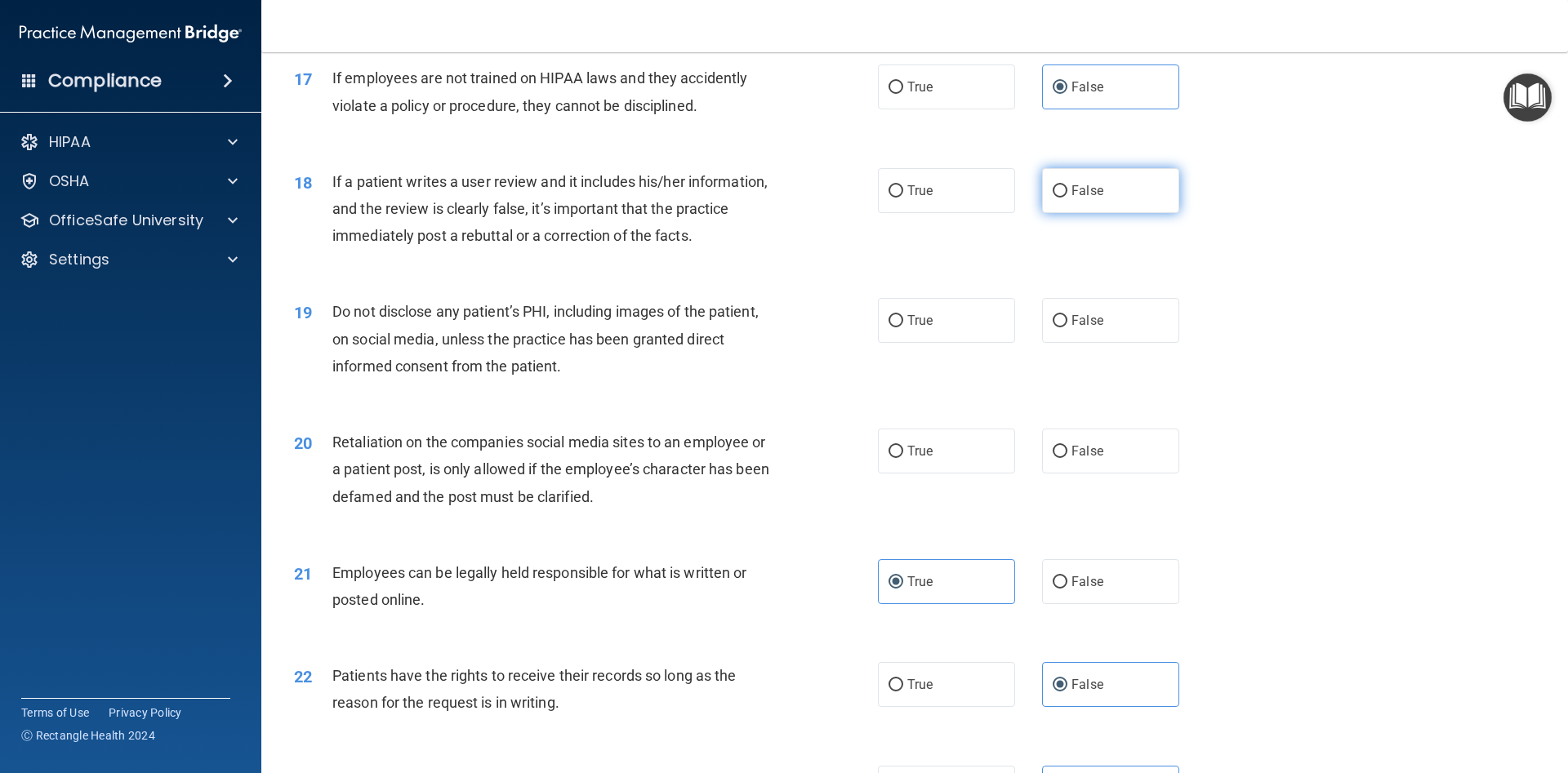
click at [1041, 207] on div "True False" at bounding box center [1042, 191] width 329 height 45
click at [1059, 193] on input "False" at bounding box center [1060, 191] width 15 height 12
radio input "true"
click at [725, 299] on div "19 Do not disclose any patient’s PHI, including images of the patient, on socia…" at bounding box center [914, 343] width 1266 height 131
drag, startPoint x: 339, startPoint y: 302, endPoint x: 330, endPoint y: 303, distance: 9.1
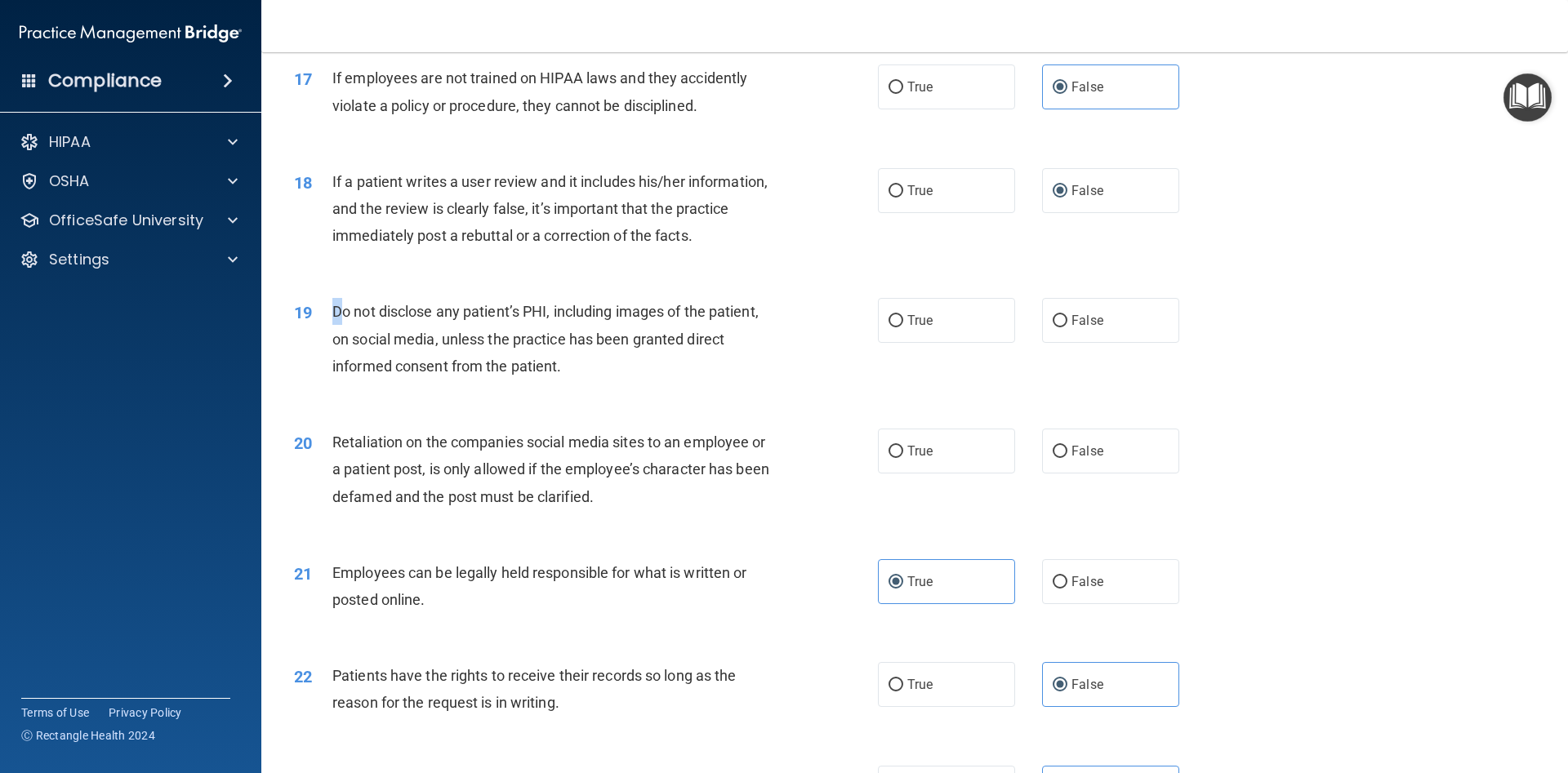
click at [333, 303] on div "Do not disclose any patient’s PHI, including images of the patient, on social m…" at bounding box center [560, 339] width 456 height 82
click at [328, 303] on div "19" at bounding box center [306, 313] width 51 height 30
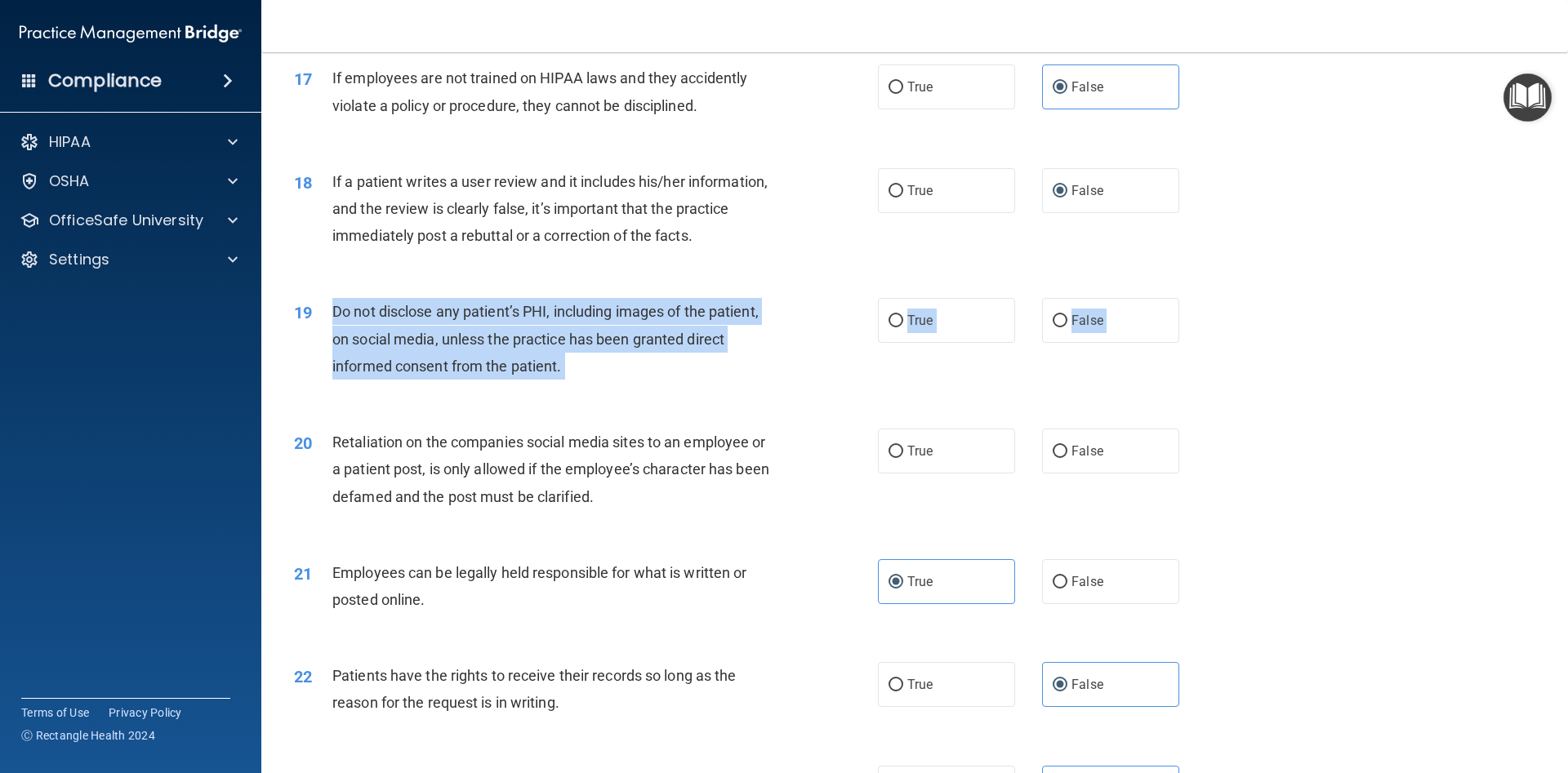
drag, startPoint x: 328, startPoint y: 305, endPoint x: 498, endPoint y: 351, distance: 176.1
click at [484, 369] on div "19 Do not disclose any patient’s PHI, including images of the patient, on socia…" at bounding box center [586, 343] width 633 height 90
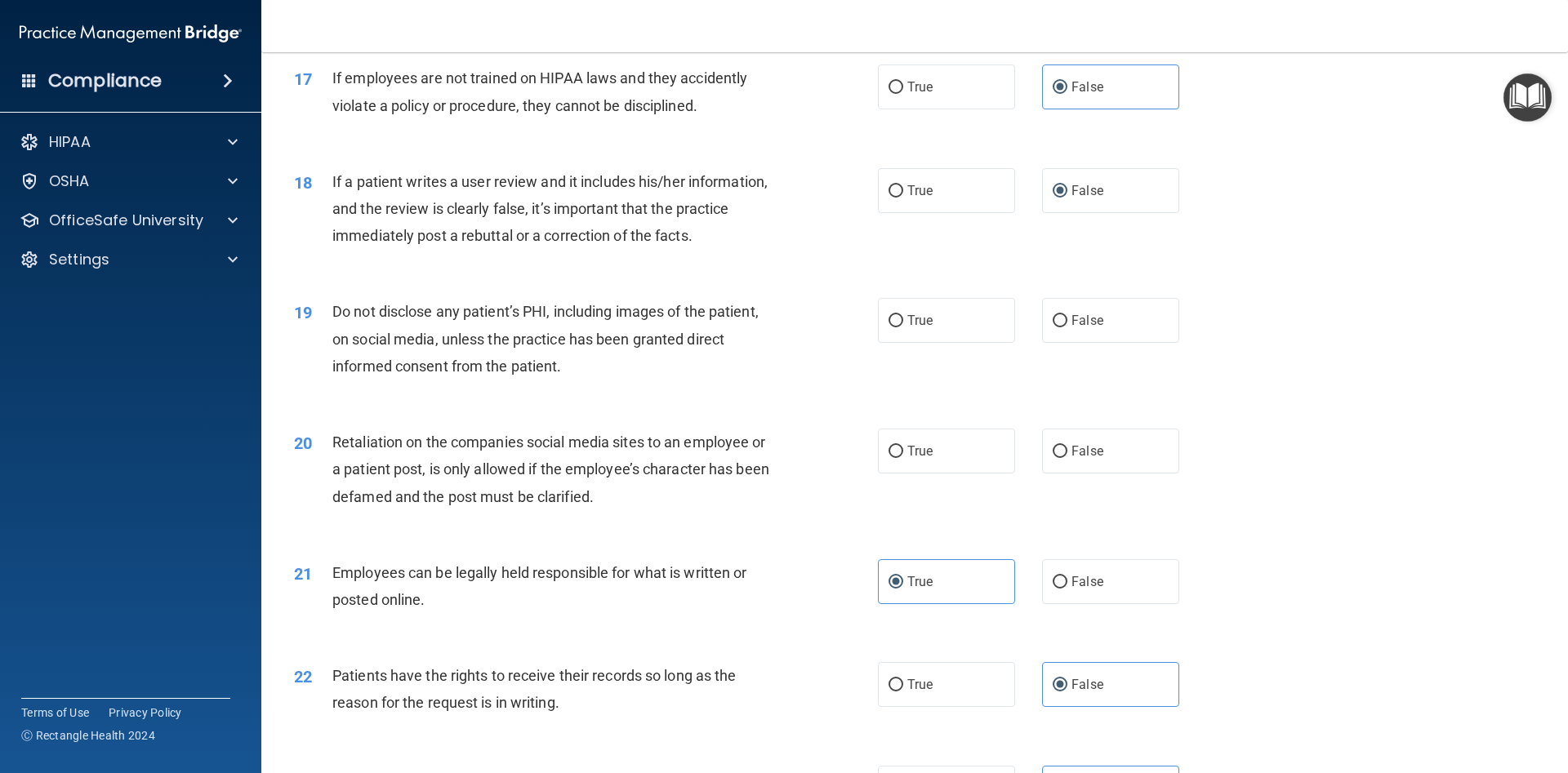
click at [340, 285] on div "19 Do not disclose any patient’s PHI, including images of the patient, on socia…" at bounding box center [914, 343] width 1266 height 131
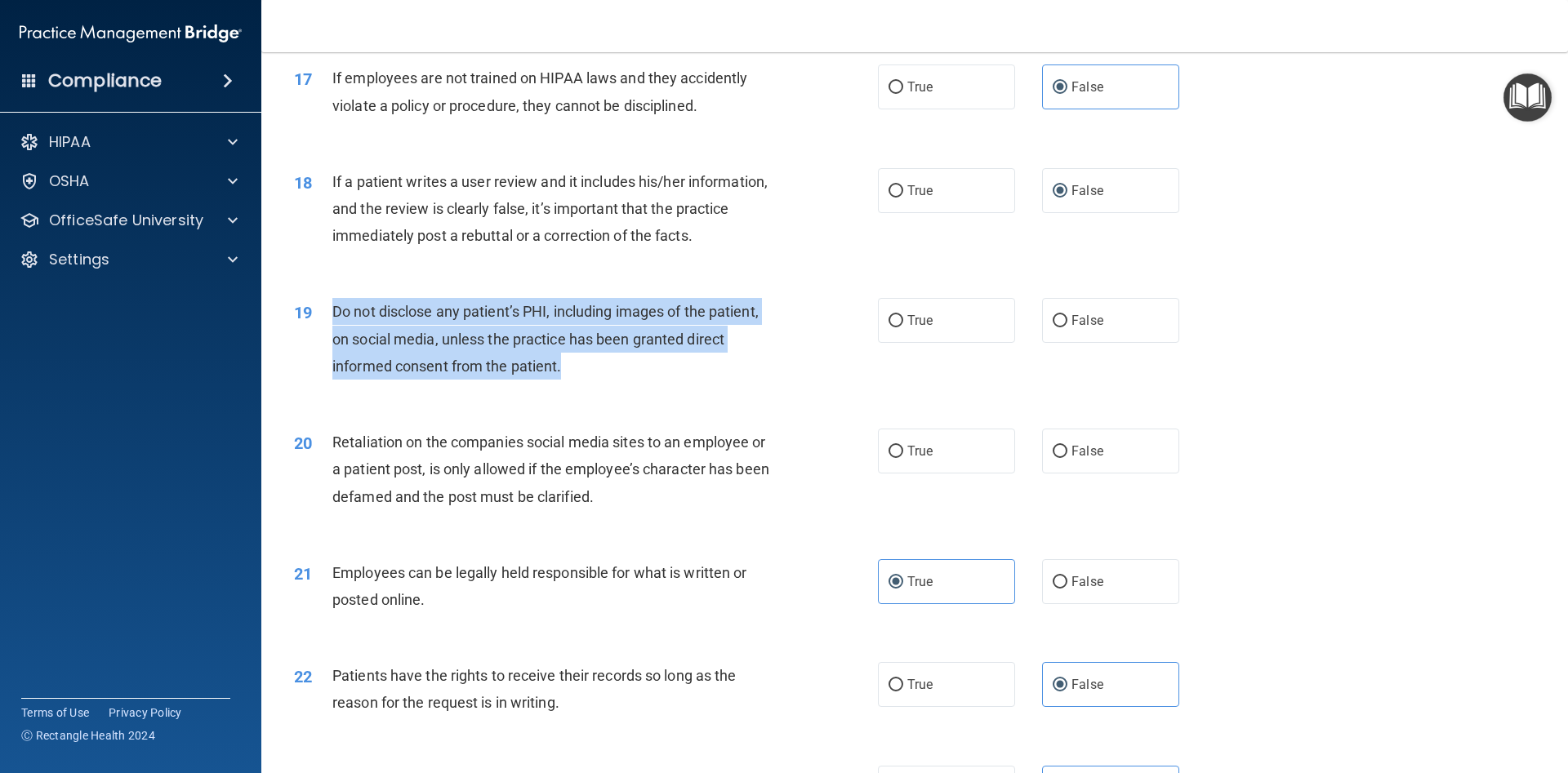
drag, startPoint x: 328, startPoint y: 305, endPoint x: 575, endPoint y: 369, distance: 255.2
click at [575, 369] on div "19 Do not disclose any patient’s PHI, including images of the patient, on socia…" at bounding box center [586, 343] width 633 height 90
click at [627, 383] on div "19 Do not disclose any patient’s PHI, including images of the patient, on socia…" at bounding box center [586, 343] width 633 height 90
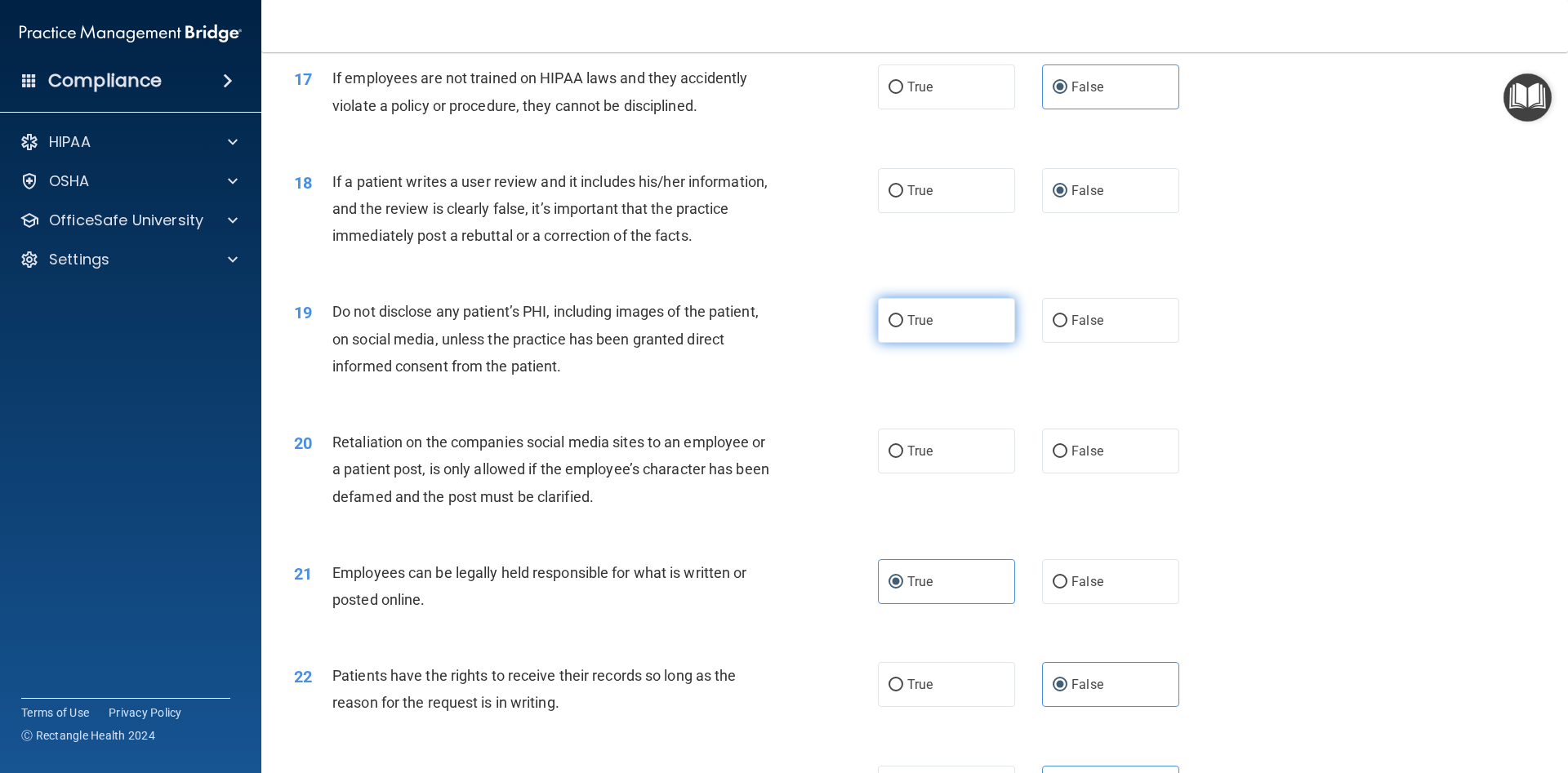
click at [928, 325] on span "True" at bounding box center [920, 320] width 25 height 16
click at [903, 325] on input "True" at bounding box center [896, 321] width 15 height 12
radio input "true"
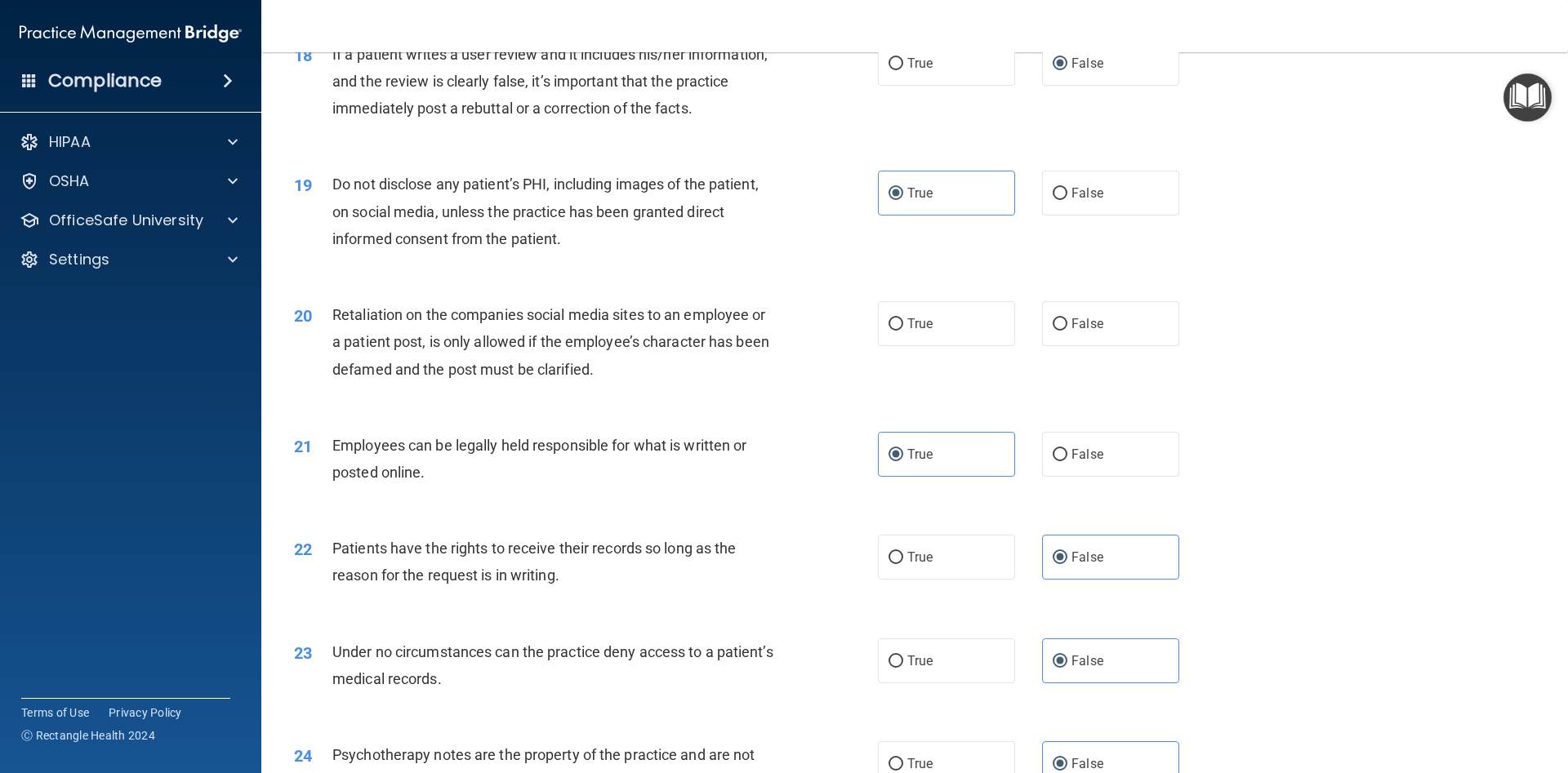
scroll to position [2351, 0]
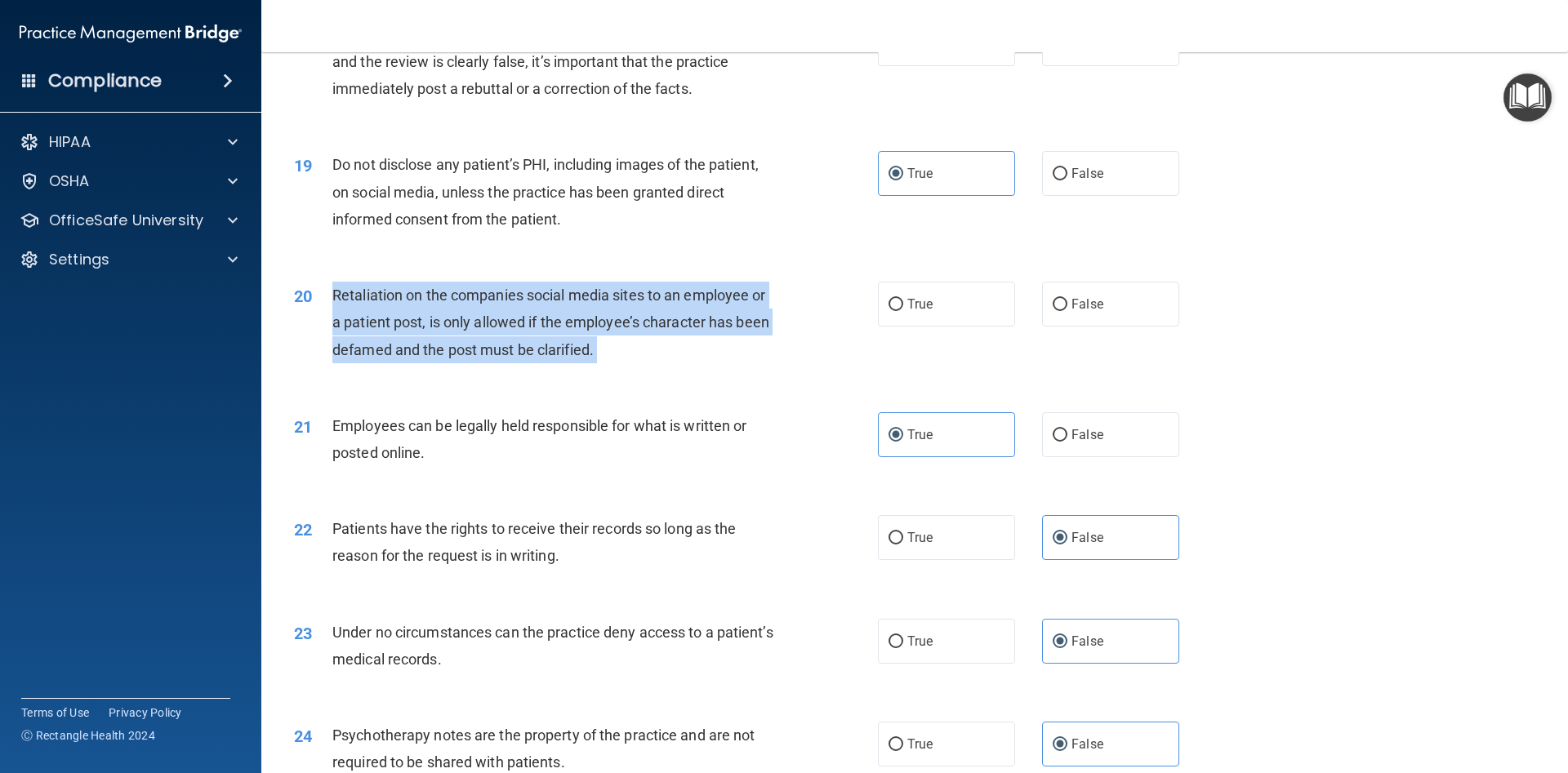
drag, startPoint x: 326, startPoint y: 292, endPoint x: 584, endPoint y: 358, distance: 266.3
click at [584, 362] on div "20 Retaliation on the companies social media sites to an employee or a patient …" at bounding box center [586, 326] width 633 height 90
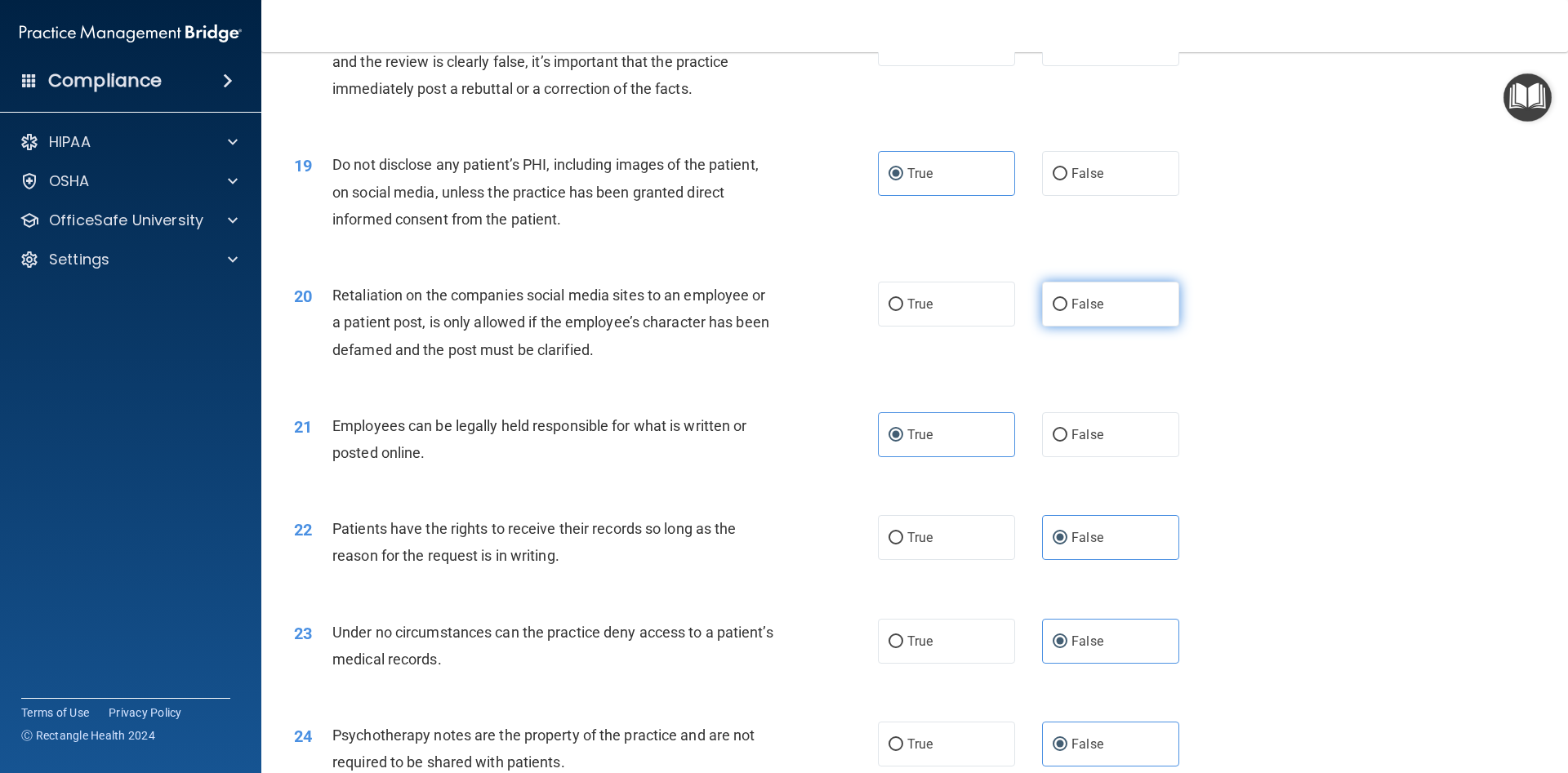
click at [1092, 301] on span "False" at bounding box center [1087, 304] width 32 height 16
click at [1067, 301] on input "False" at bounding box center [1060, 305] width 15 height 12
radio input "true"
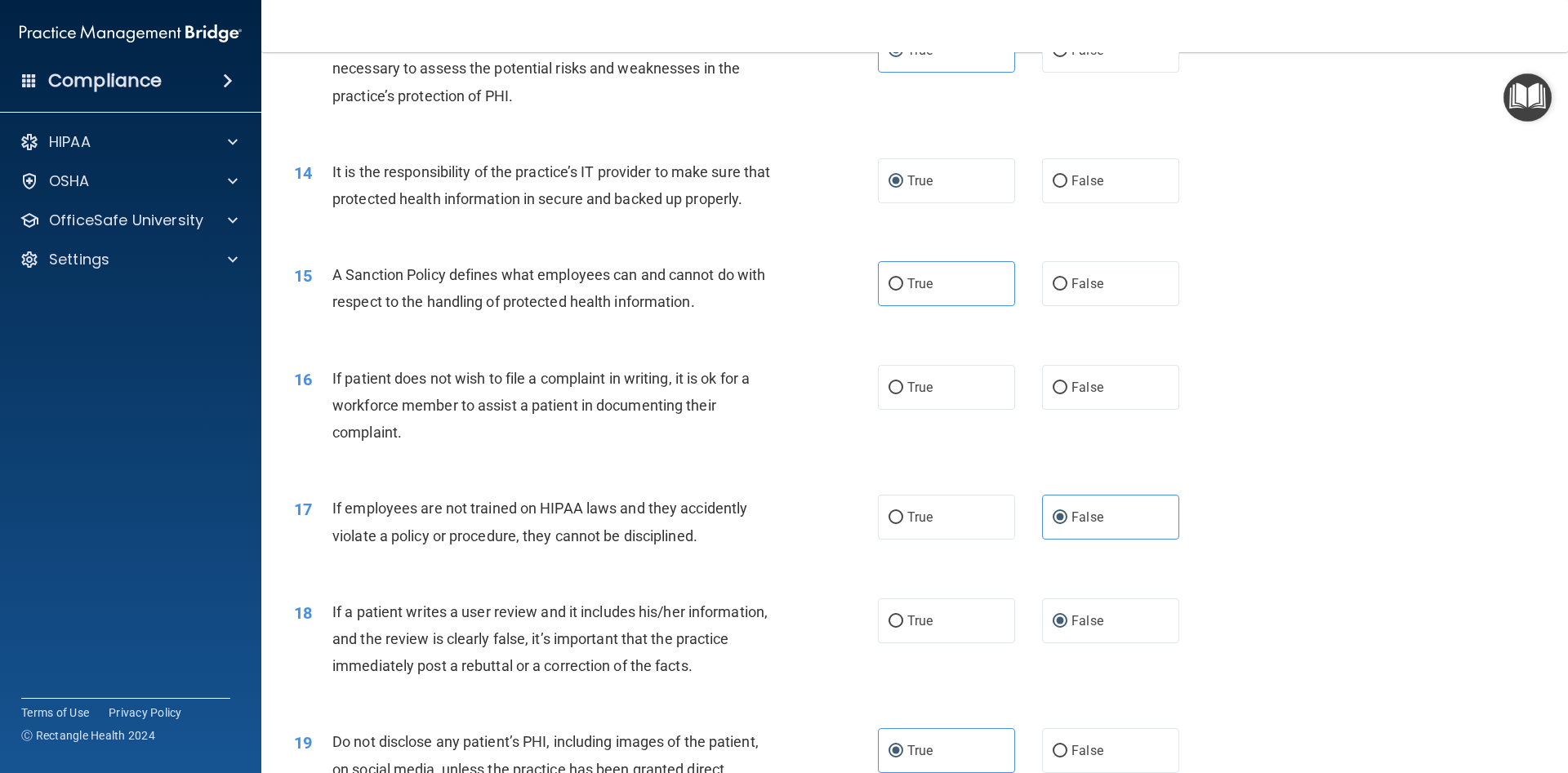
scroll to position [1836, 0]
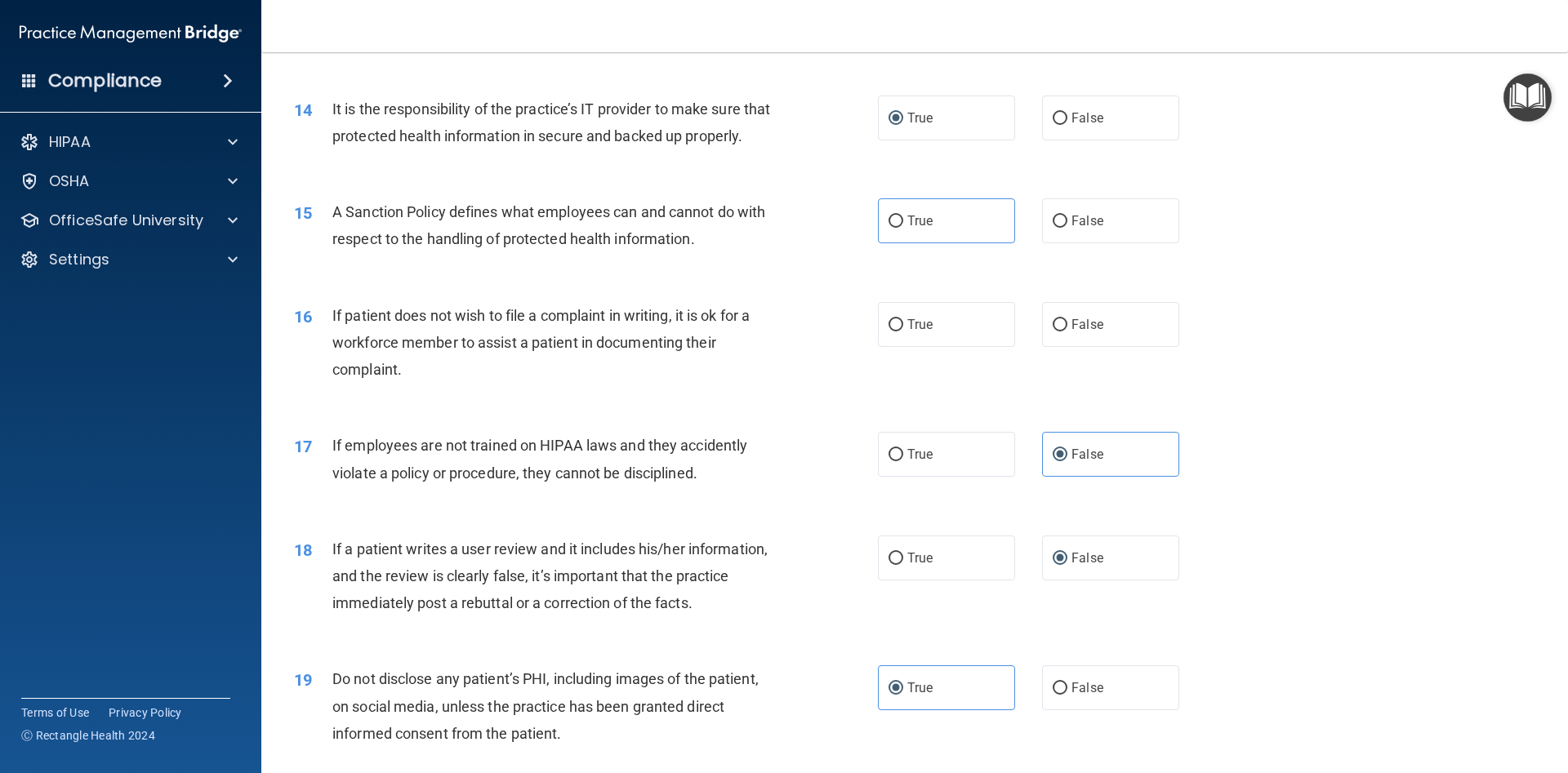
click at [874, 220] on div "15 A Sanction Policy defines what employees can and cannot do with respect to t…" at bounding box center [586, 229] width 633 height 62
click at [912, 228] on span "True" at bounding box center [920, 221] width 25 height 16
click at [903, 228] on input "True" at bounding box center [896, 221] width 15 height 12
radio input "true"
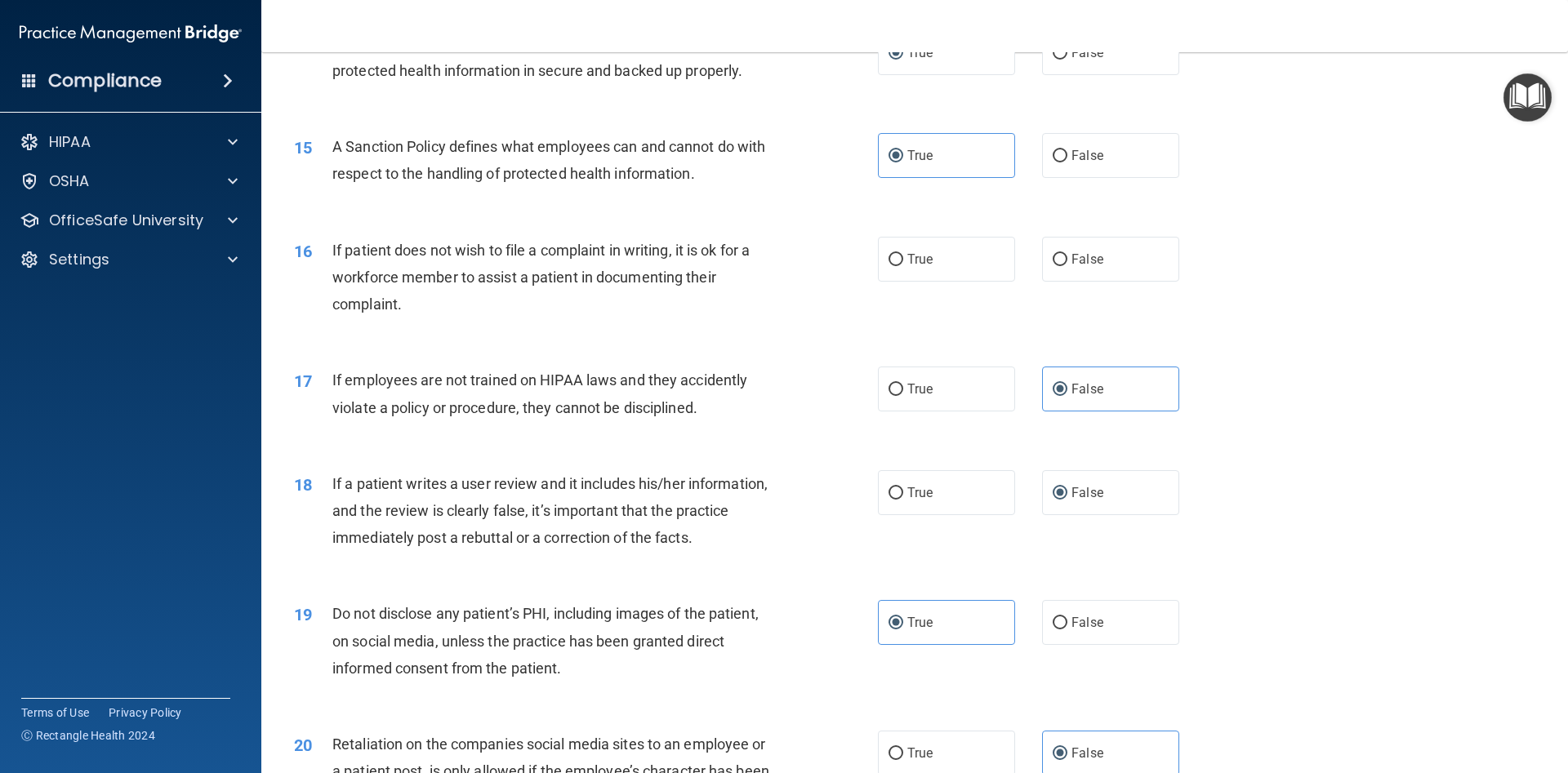
scroll to position [2057, 0]
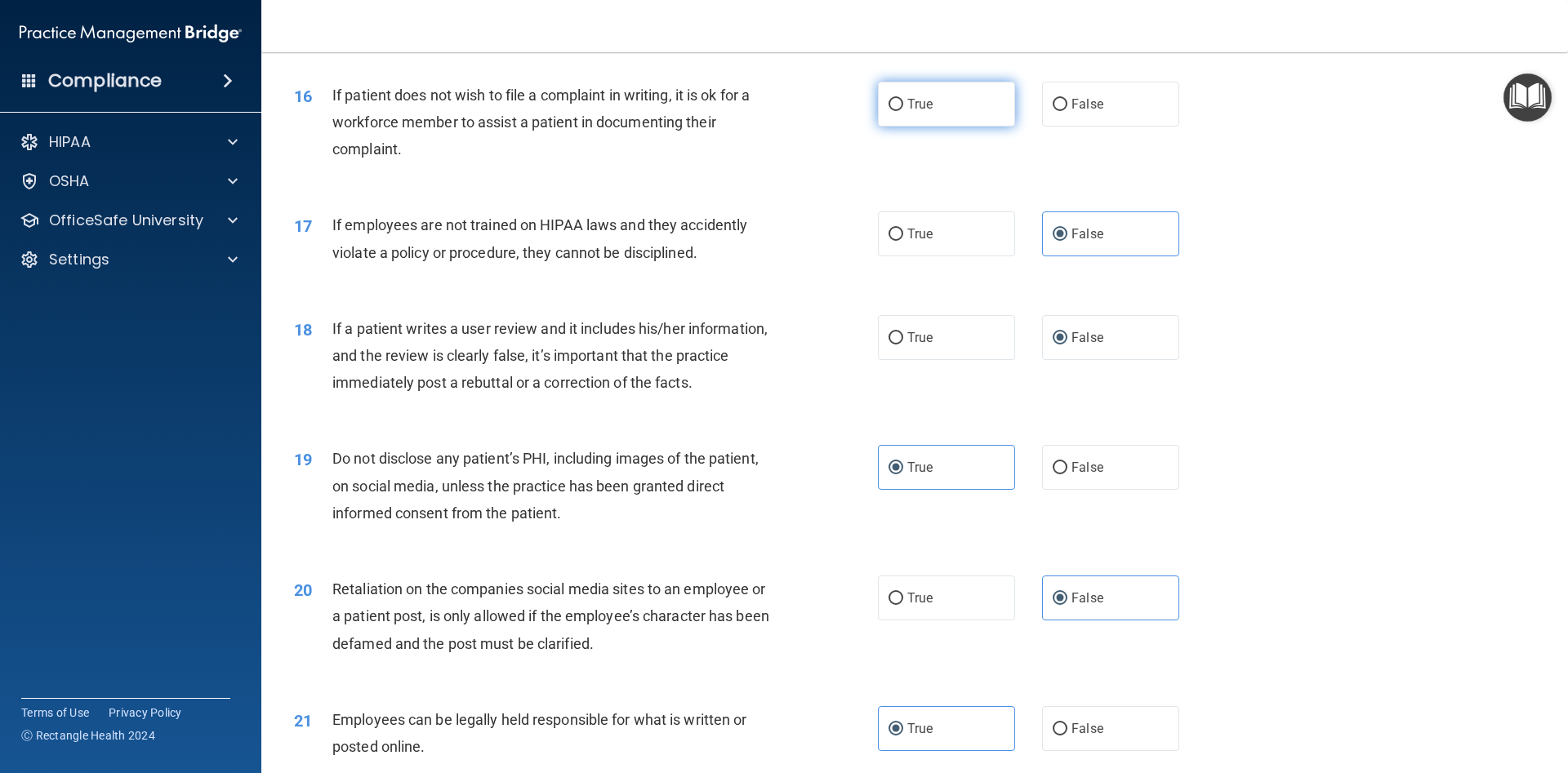
click at [953, 96] on label "True" at bounding box center [946, 104] width 137 height 45
click at [903, 99] on input "True" at bounding box center [896, 105] width 15 height 12
radio input "true"
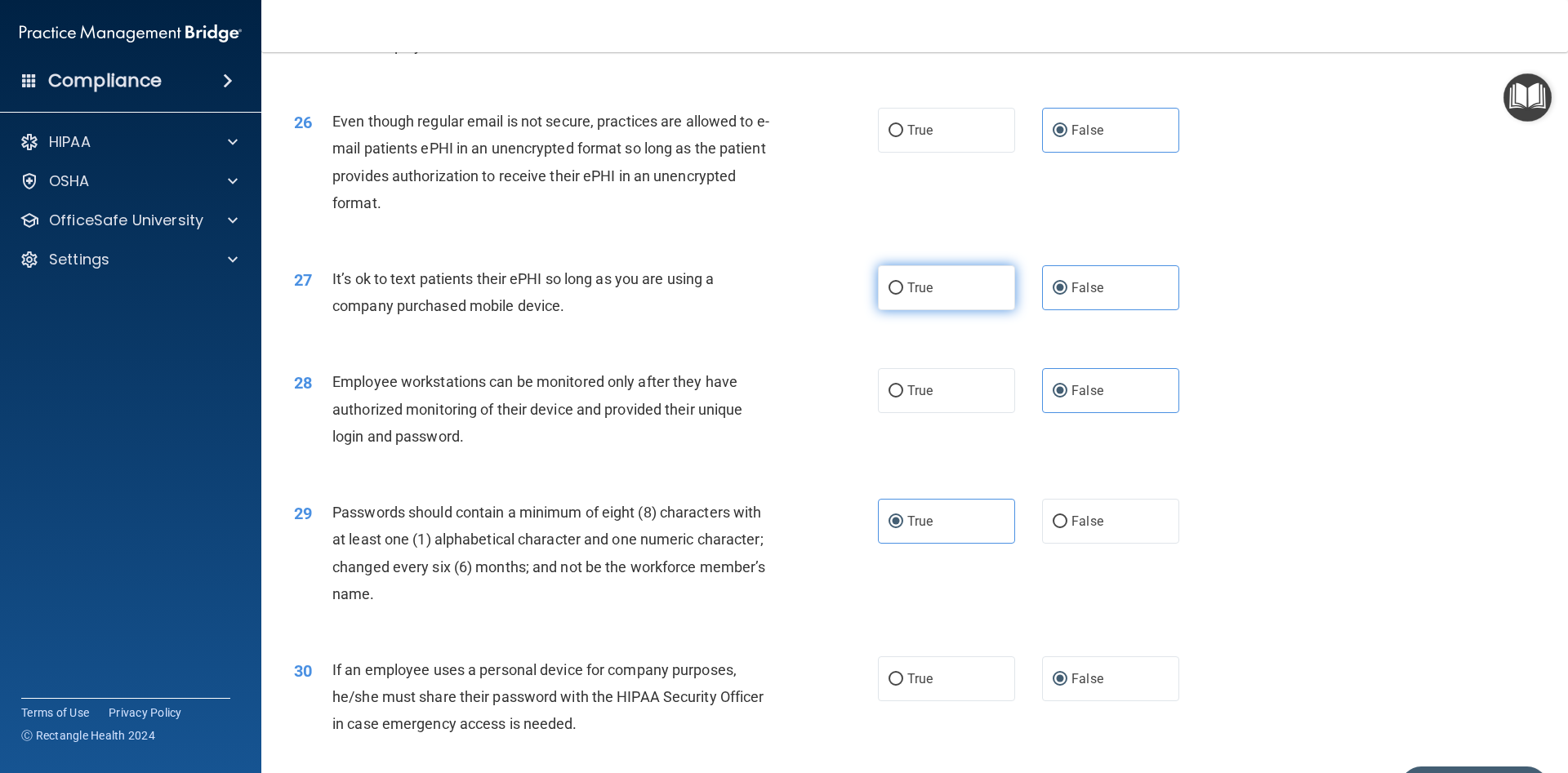
scroll to position [3298, 0]
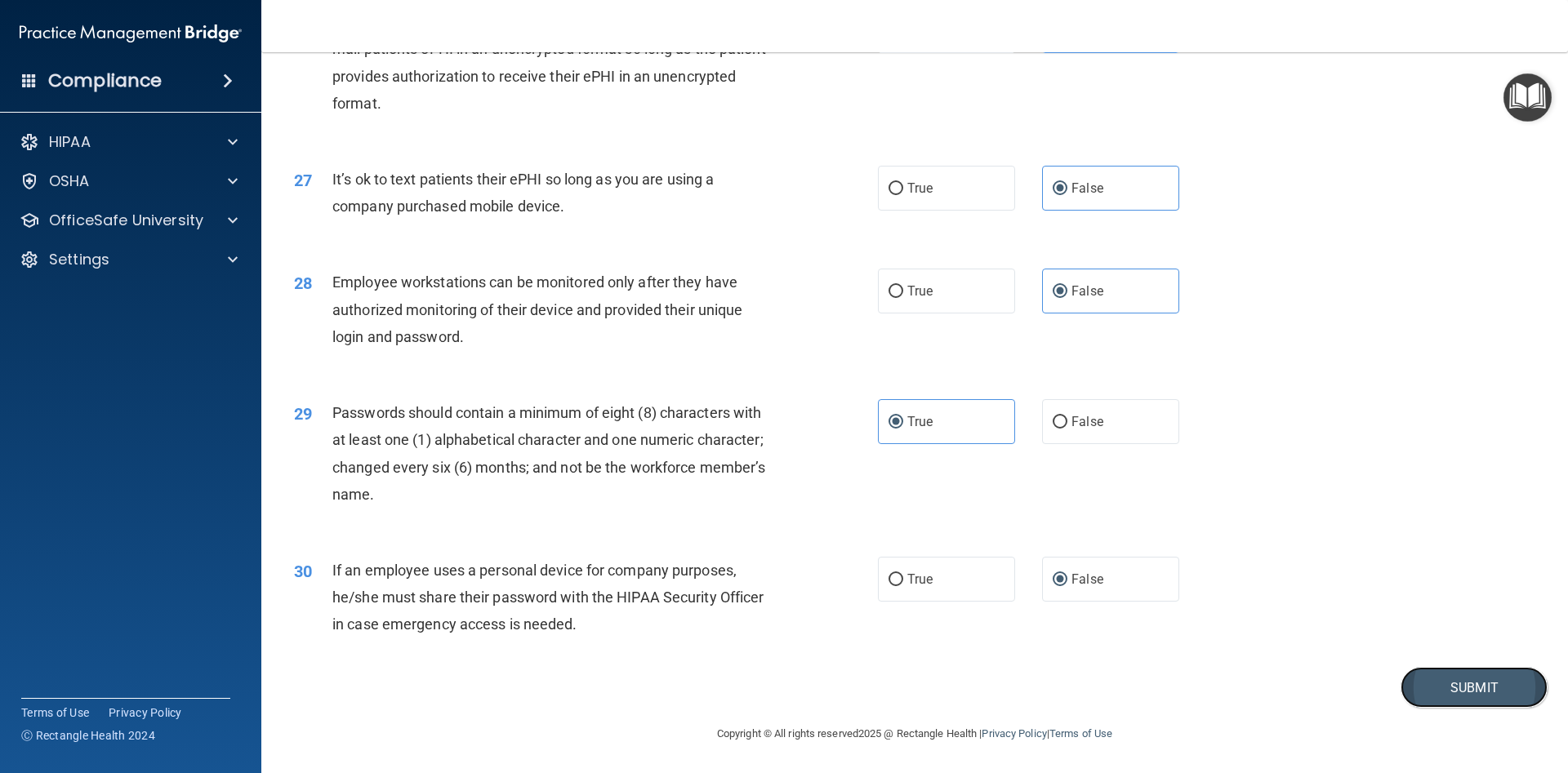
click at [1477, 694] on button "Submit" at bounding box center [1473, 687] width 147 height 42
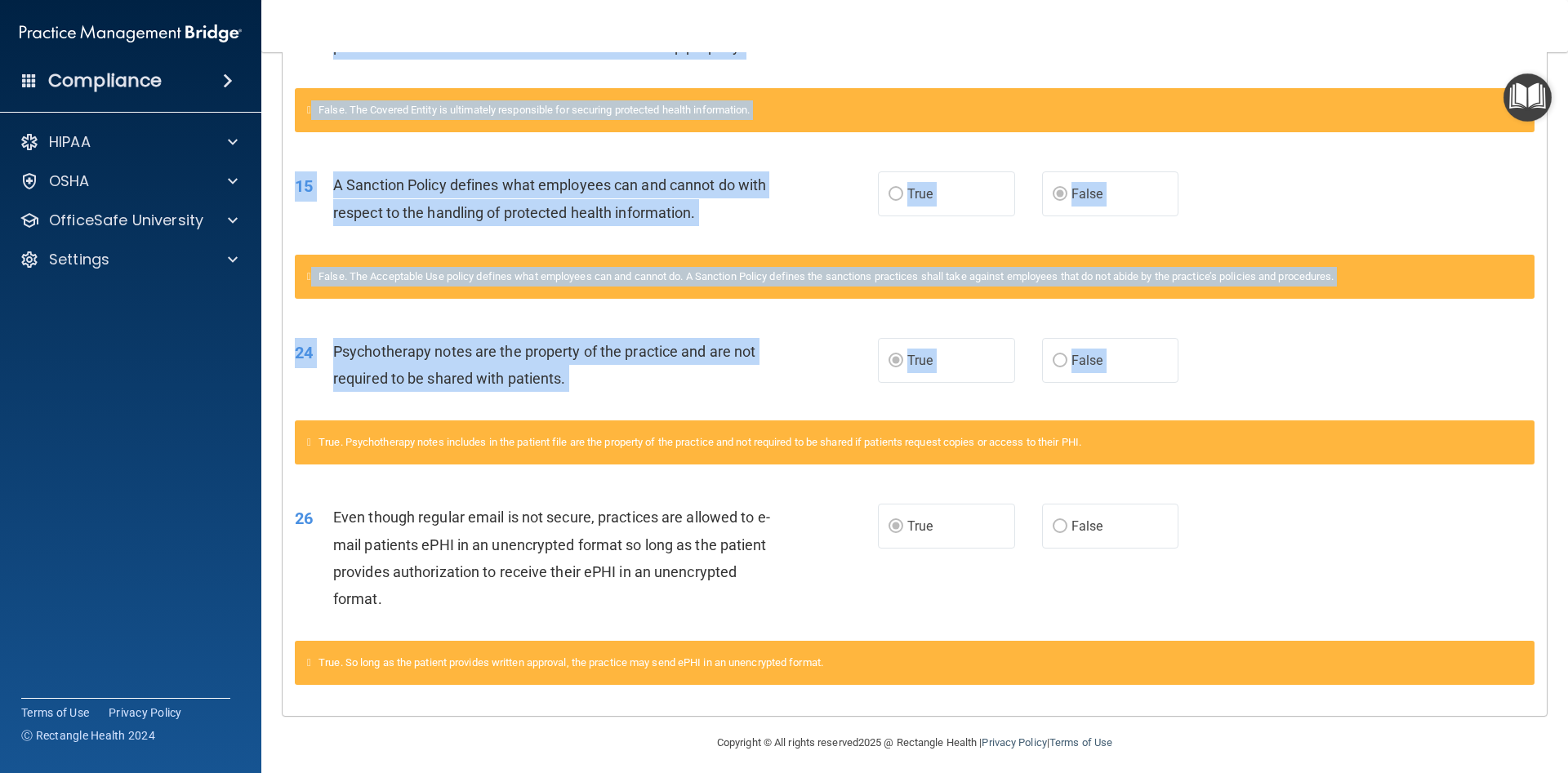
scroll to position [1097, 0]
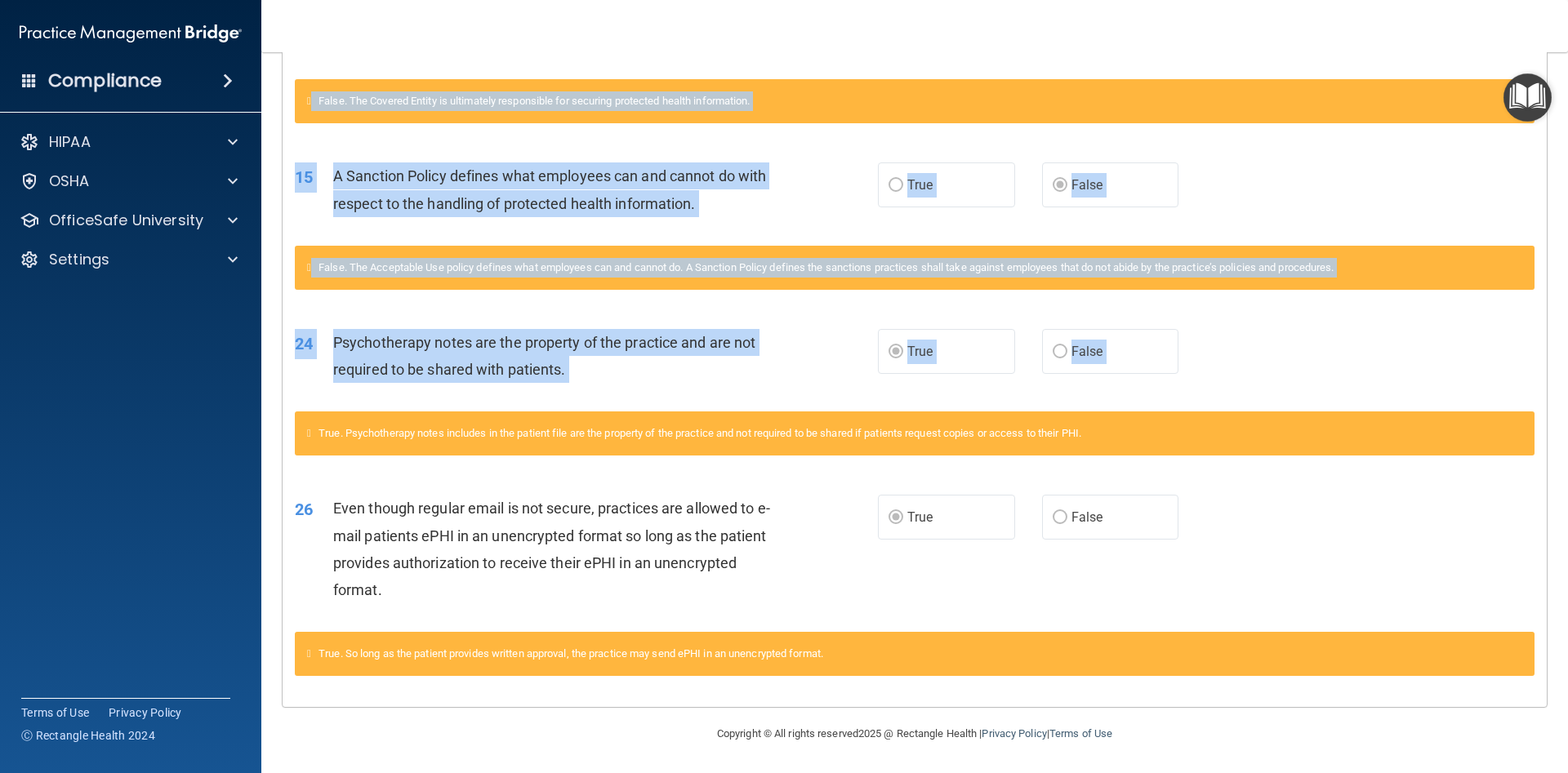
drag, startPoint x: 298, startPoint y: 191, endPoint x: 958, endPoint y: 631, distance: 793.2
click at [770, 374] on div "Psychotherapy notes are the property of the practice and are not required to be…" at bounding box center [560, 355] width 455 height 54
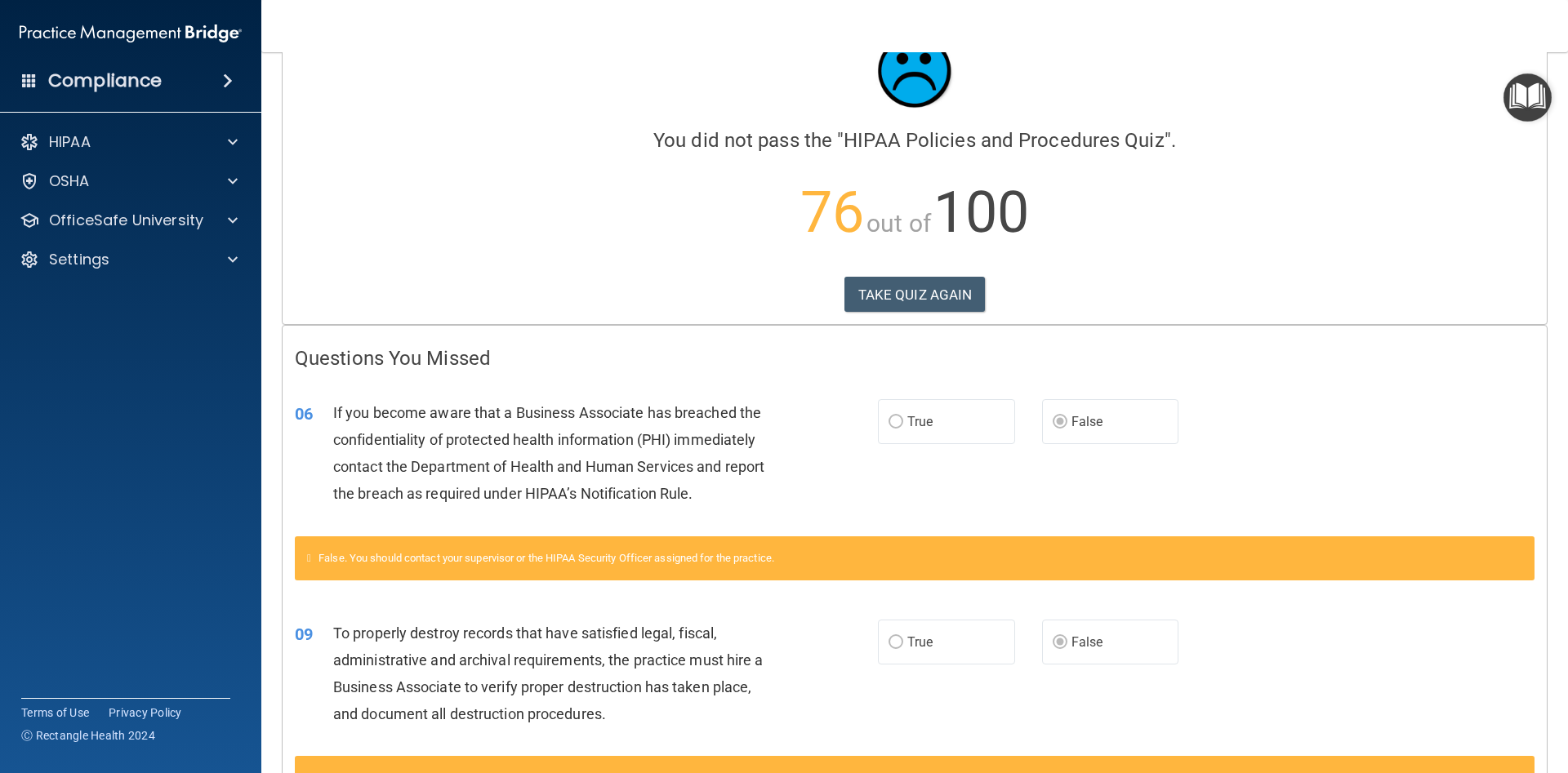
scroll to position [0, 0]
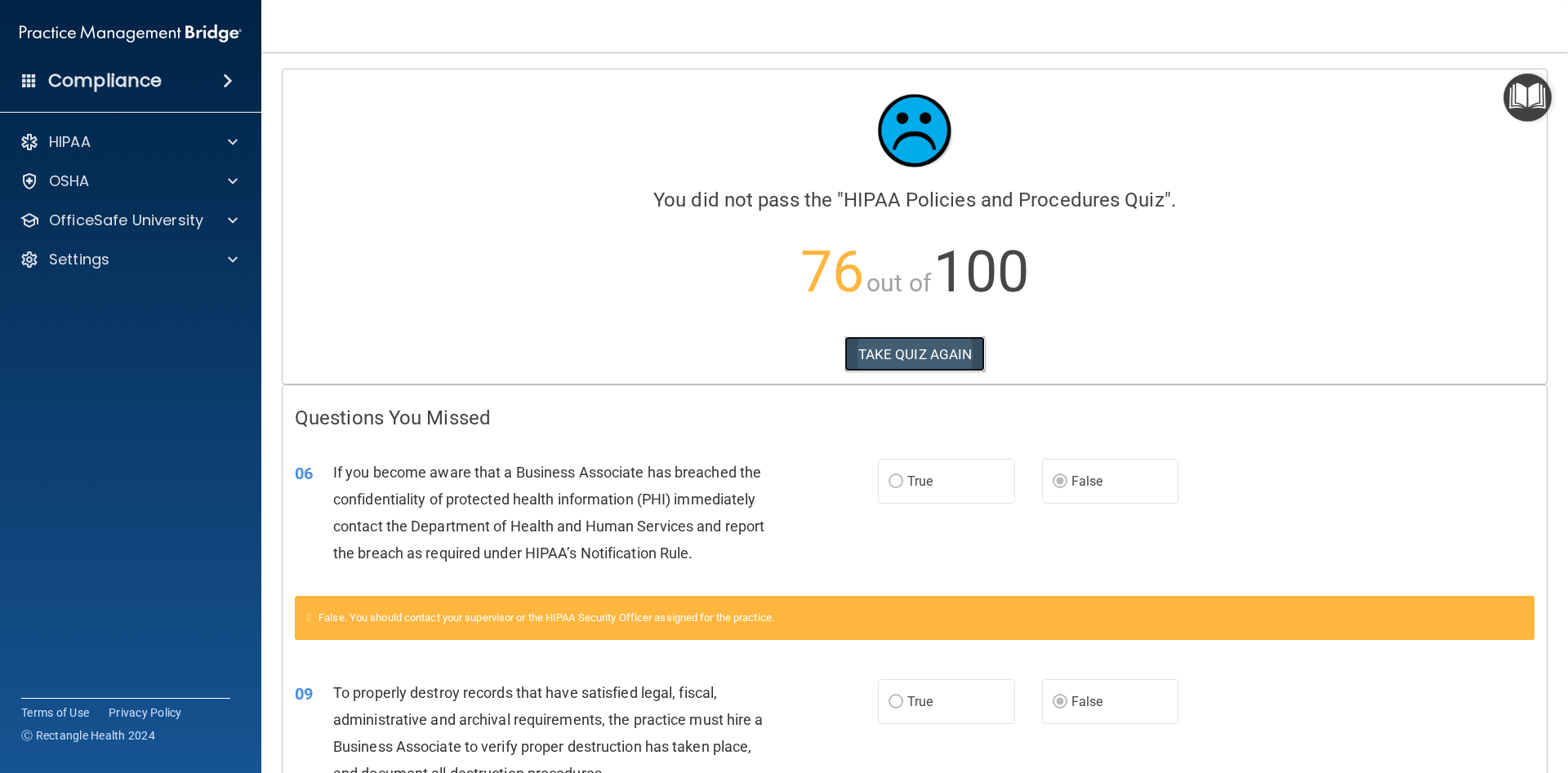
click at [914, 359] on button "TAKE QUIZ AGAIN" at bounding box center [915, 354] width 141 height 36
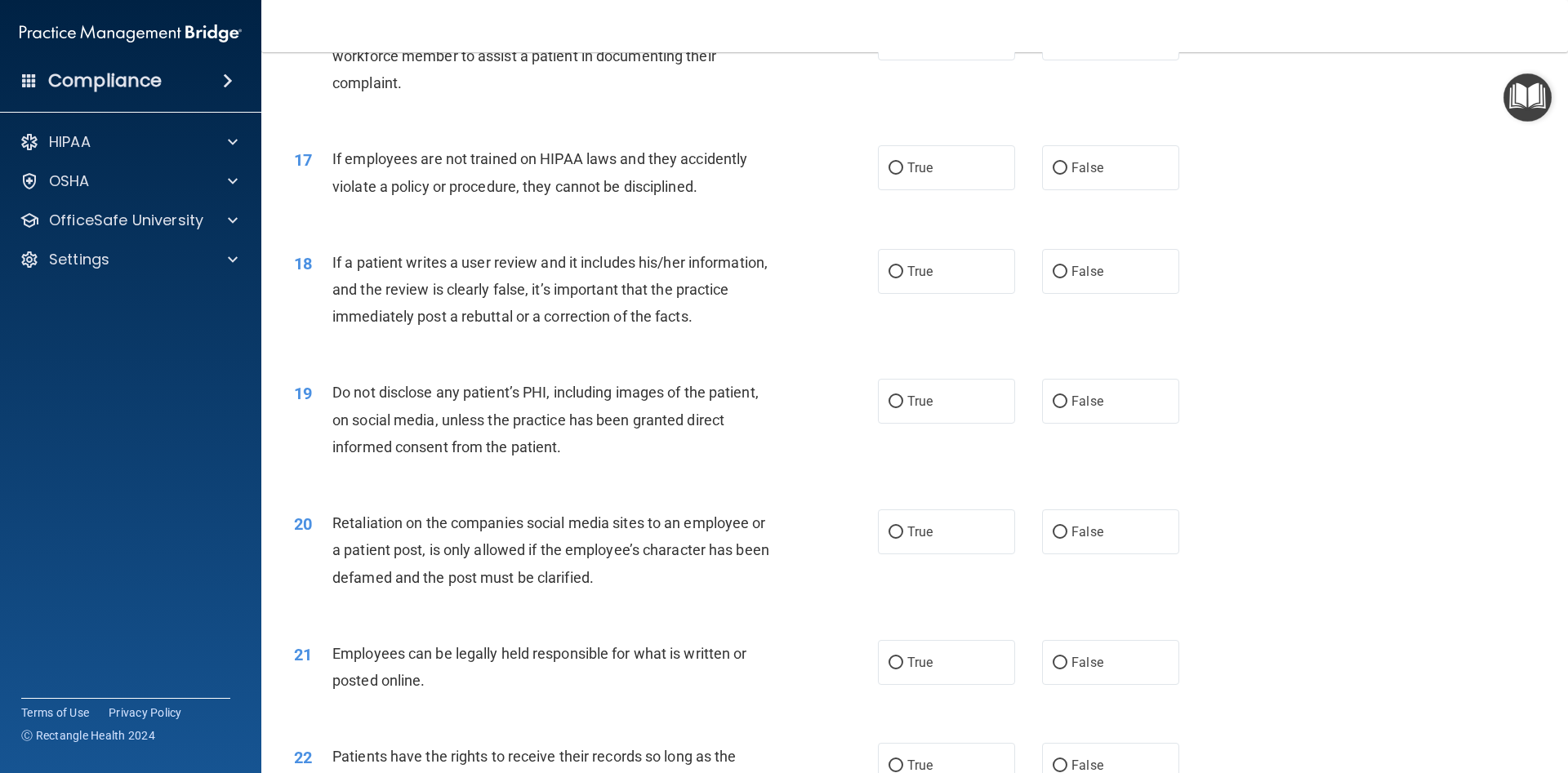
scroll to position [1903, 0]
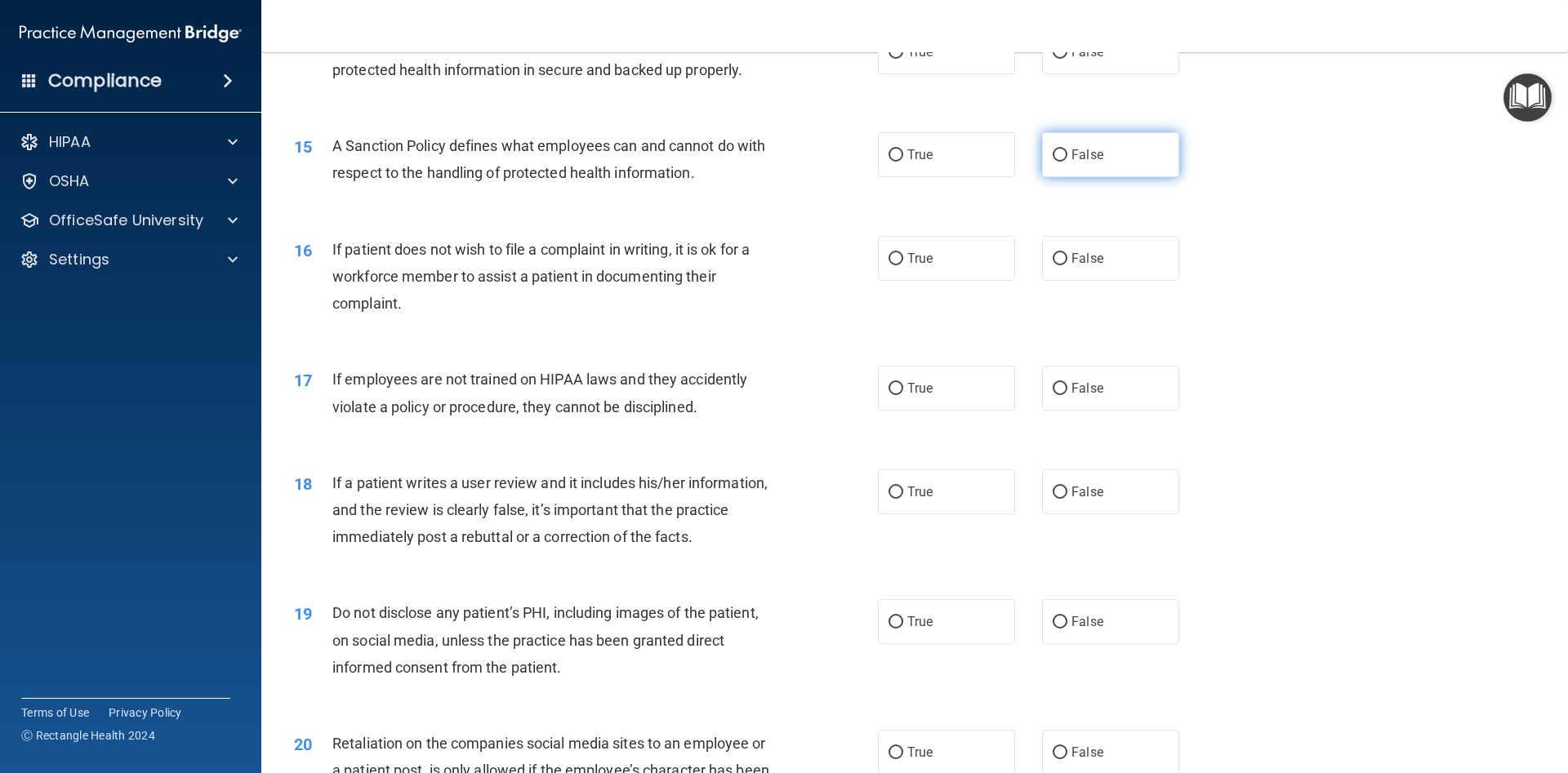
click at [1069, 156] on label "False" at bounding box center [1110, 155] width 137 height 45
click at [1067, 156] on input "False" at bounding box center [1060, 156] width 15 height 12
radio input "true"
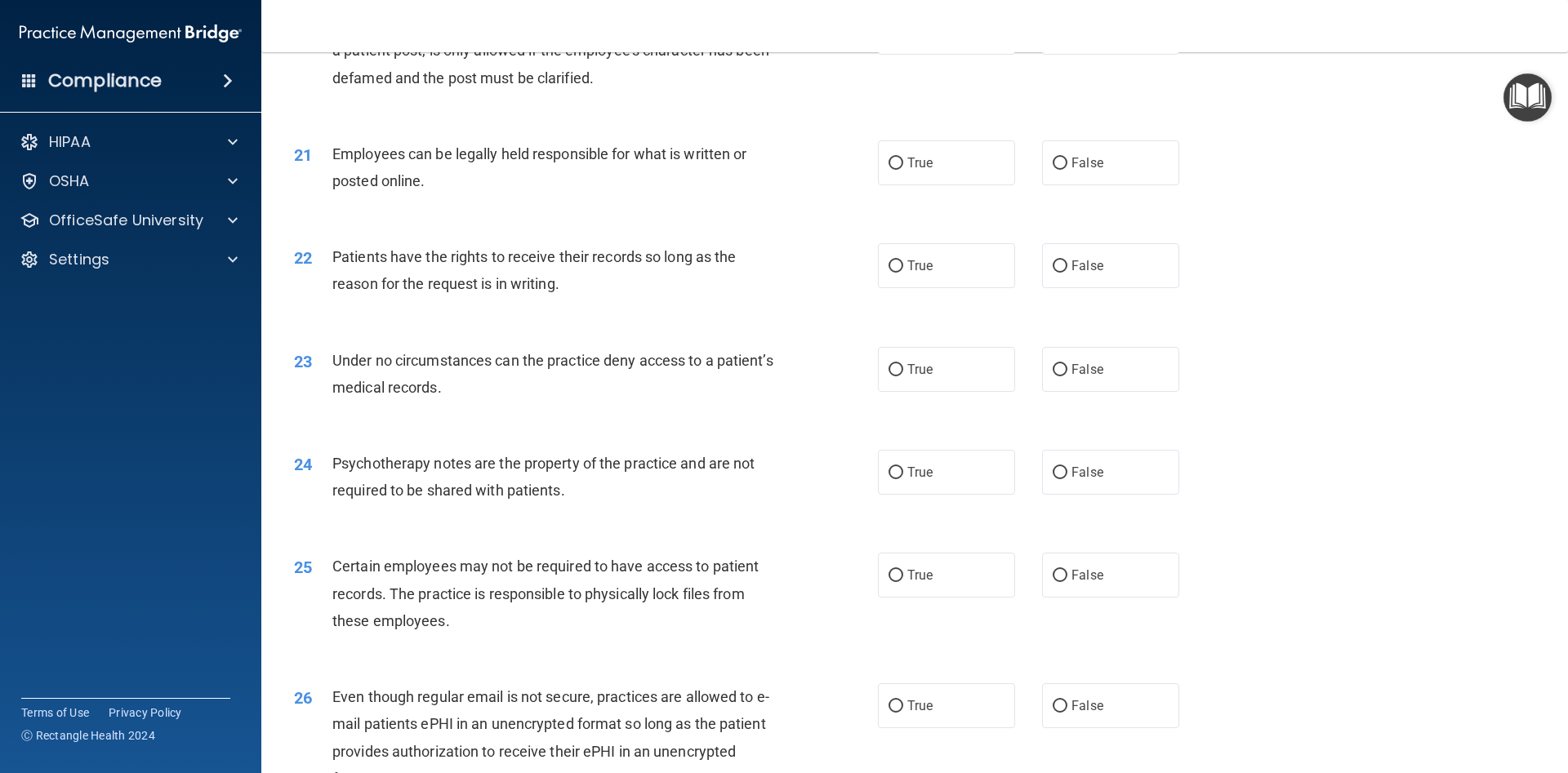
scroll to position [2638, 0]
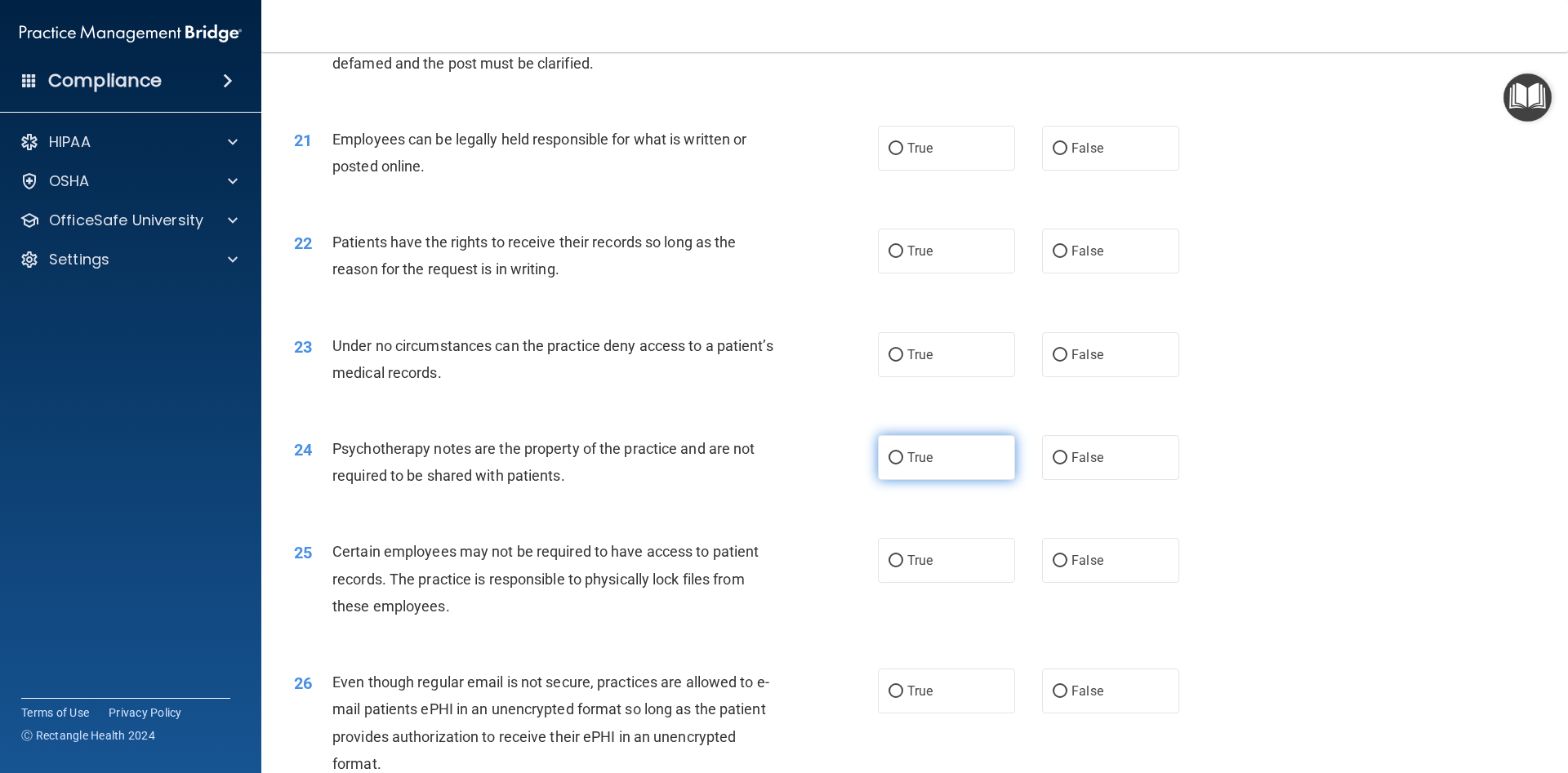
click at [925, 465] on span "True" at bounding box center [920, 458] width 25 height 16
click at [930, 453] on span "True" at bounding box center [920, 458] width 25 height 16
click at [915, 457] on span "True" at bounding box center [920, 458] width 25 height 16
click at [903, 457] on input "True" at bounding box center [896, 458] width 15 height 12
radio input "true"
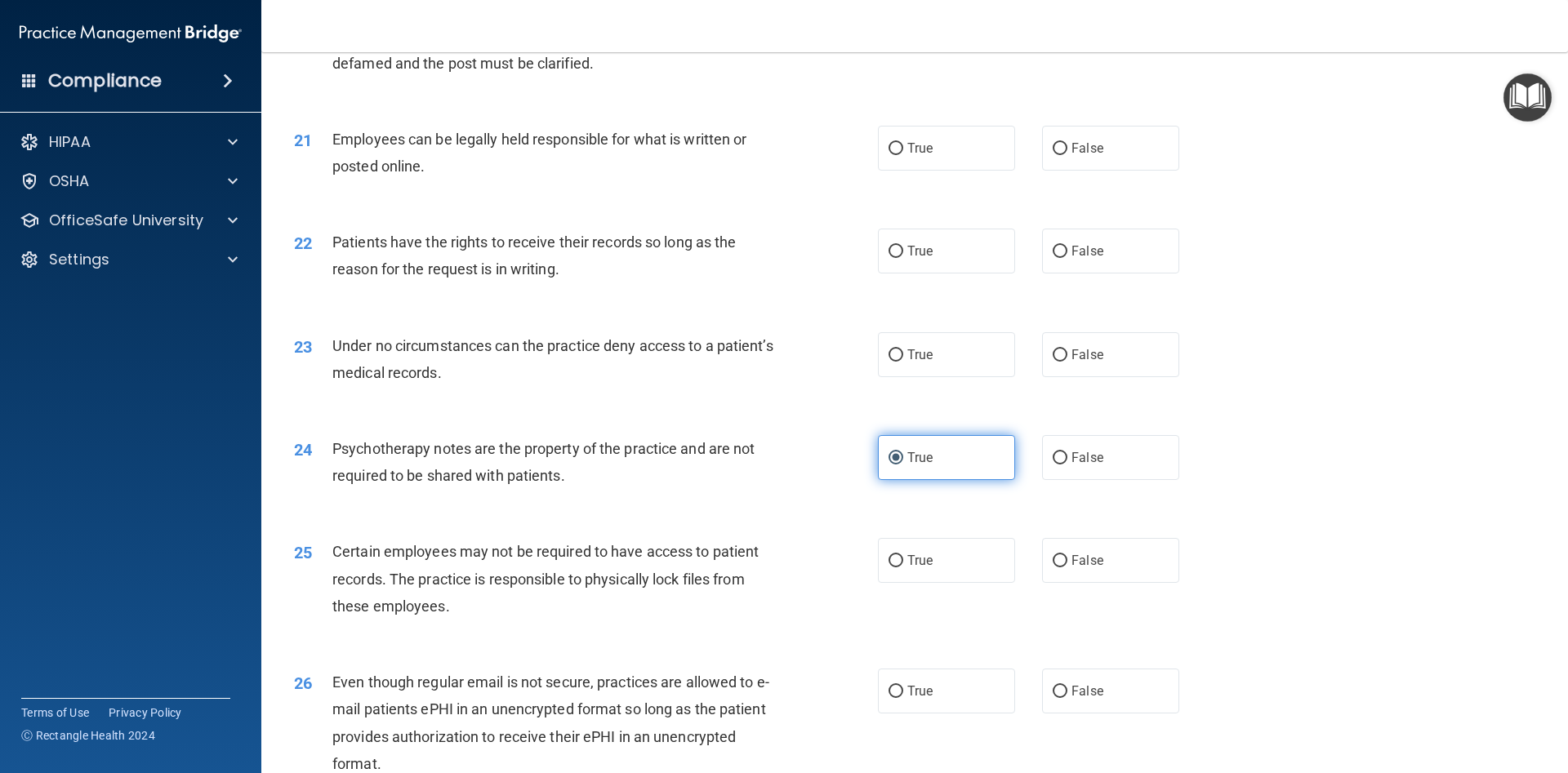
click at [899, 456] on input "True" at bounding box center [896, 458] width 15 height 12
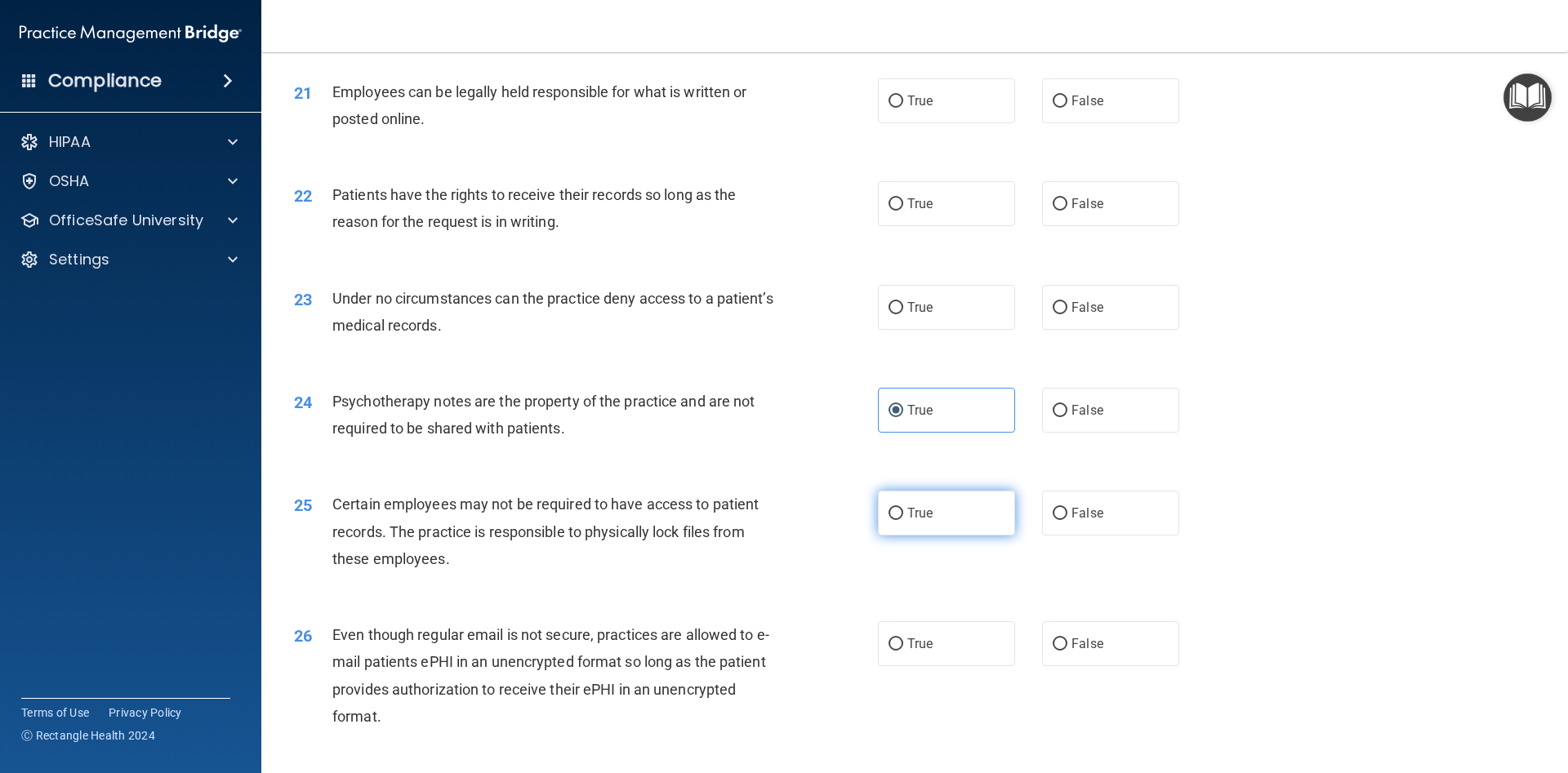
scroll to position [2711, 0]
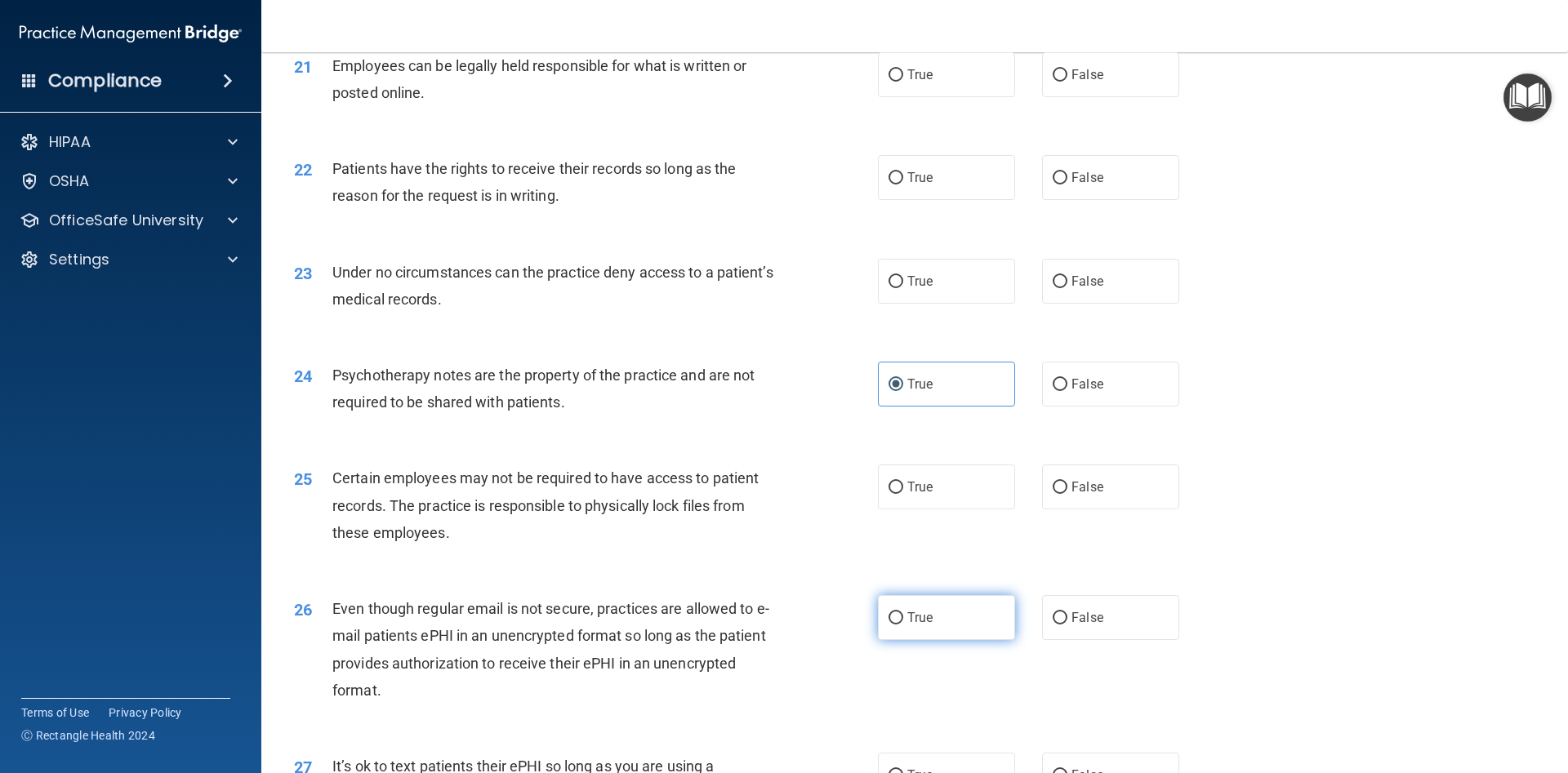
click at [918, 604] on label "True" at bounding box center [946, 617] width 137 height 45
click at [903, 612] on input "True" at bounding box center [896, 618] width 15 height 12
radio input "true"
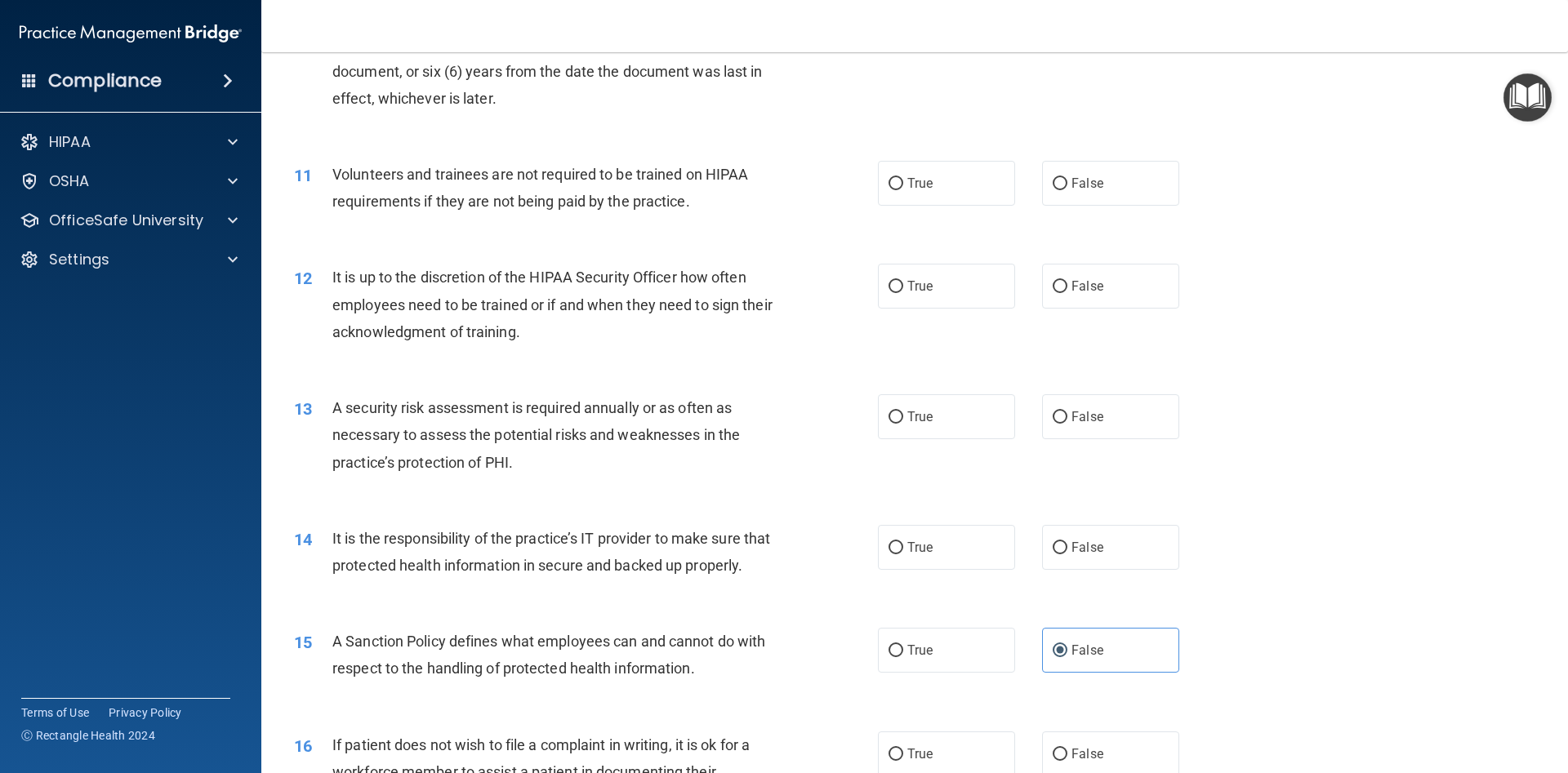
scroll to position [1389, 0]
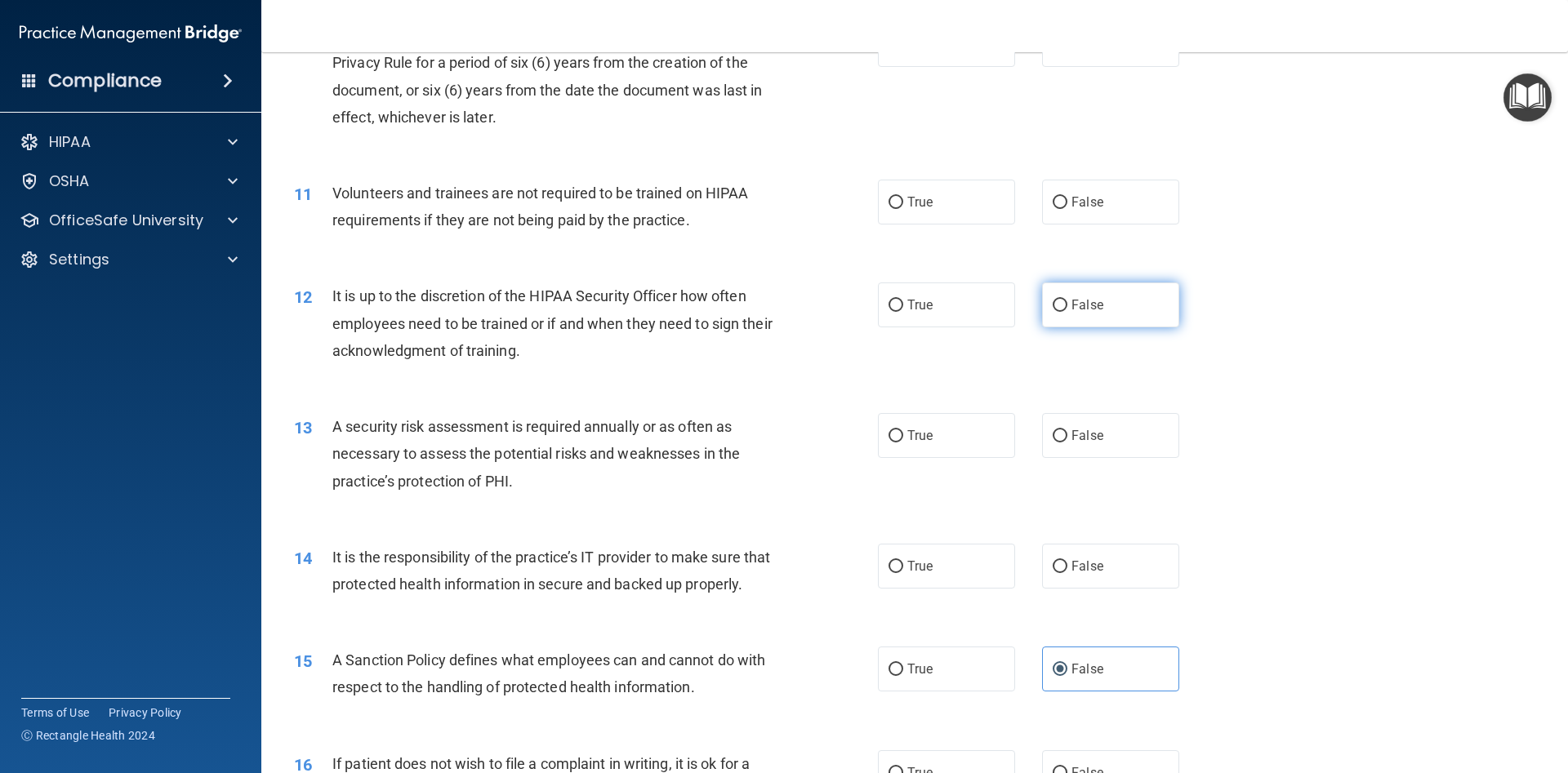
click at [1049, 310] on label "False" at bounding box center [1110, 305] width 137 height 45
click at [1069, 301] on label "False" at bounding box center [1110, 305] width 137 height 45
click at [1054, 311] on input "False" at bounding box center [1060, 305] width 15 height 12
radio input "true"
click at [1054, 311] on input "False" at bounding box center [1060, 305] width 15 height 12
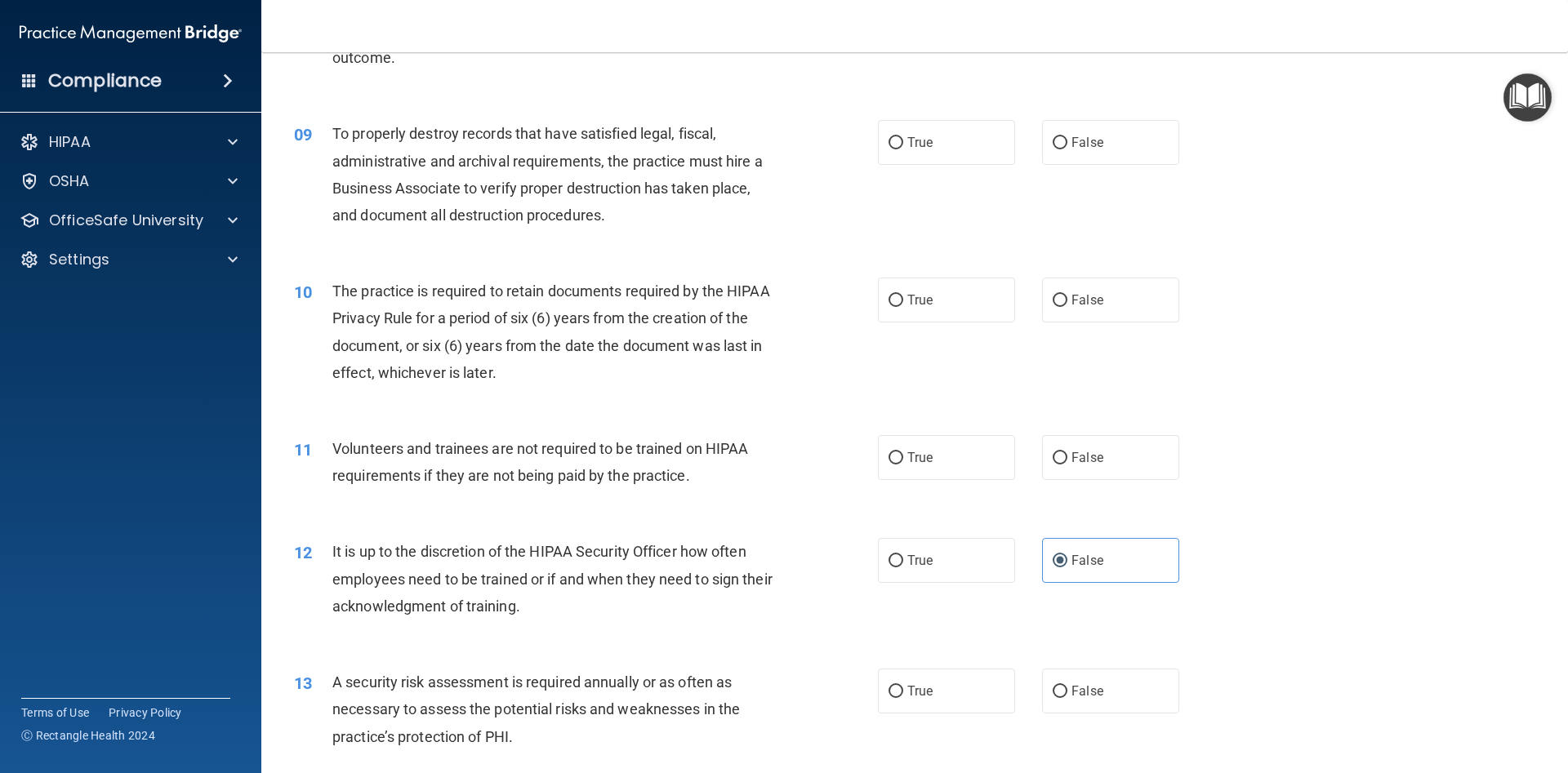
scroll to position [1095, 0]
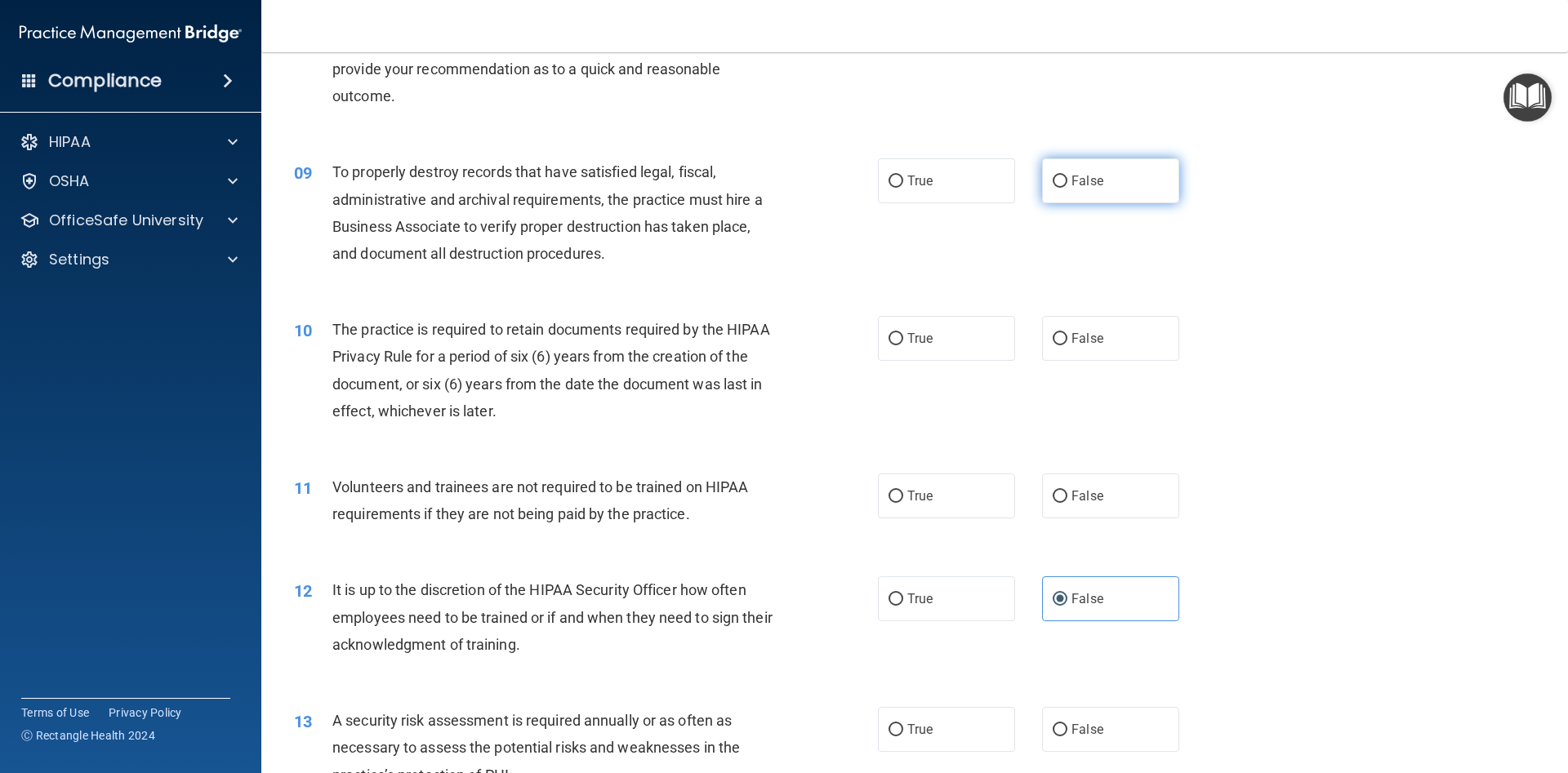
click at [1073, 192] on label "False" at bounding box center [1110, 181] width 137 height 45
click at [1067, 188] on input "False" at bounding box center [1060, 181] width 15 height 12
radio input "true"
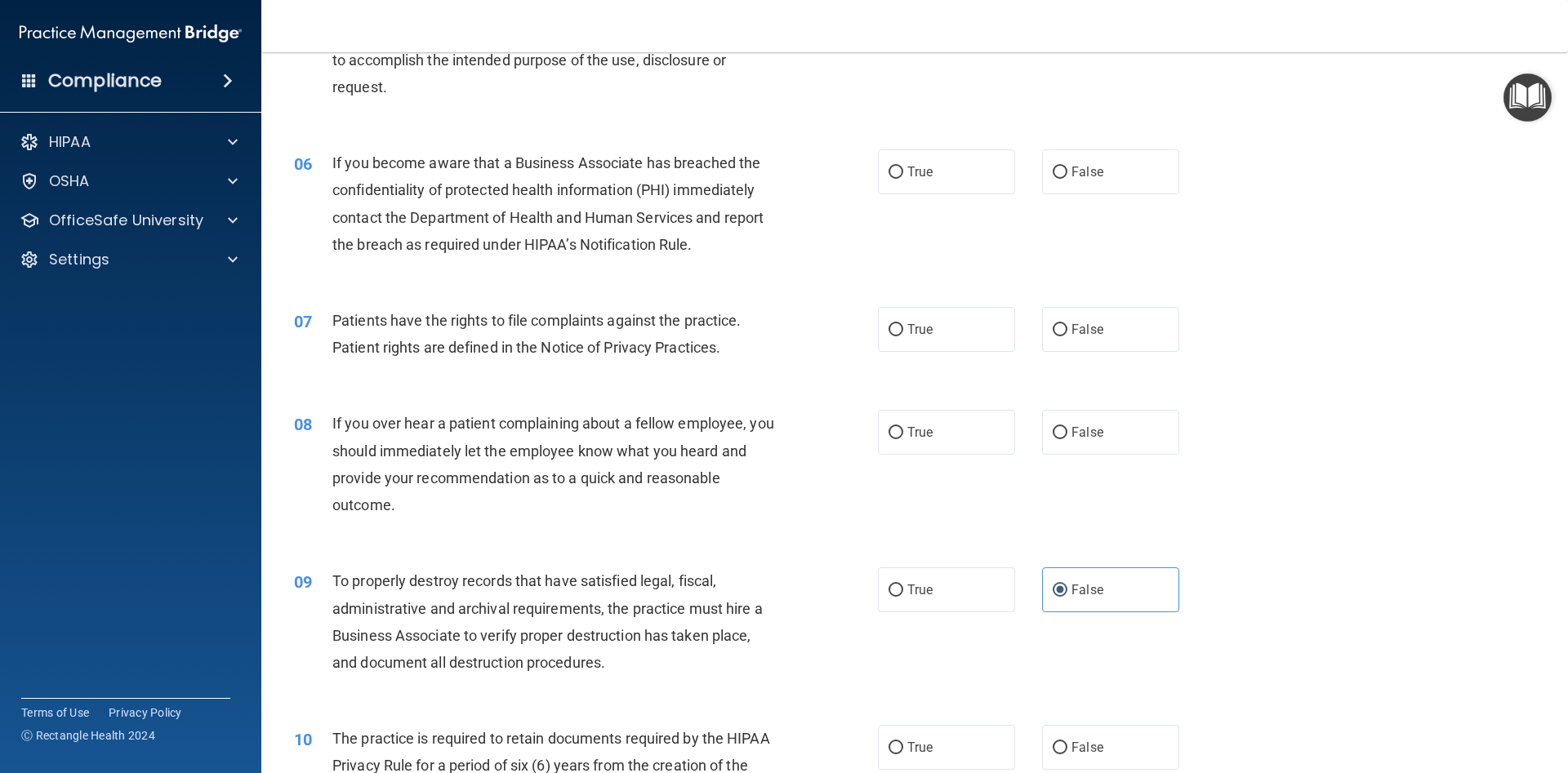
scroll to position [654, 0]
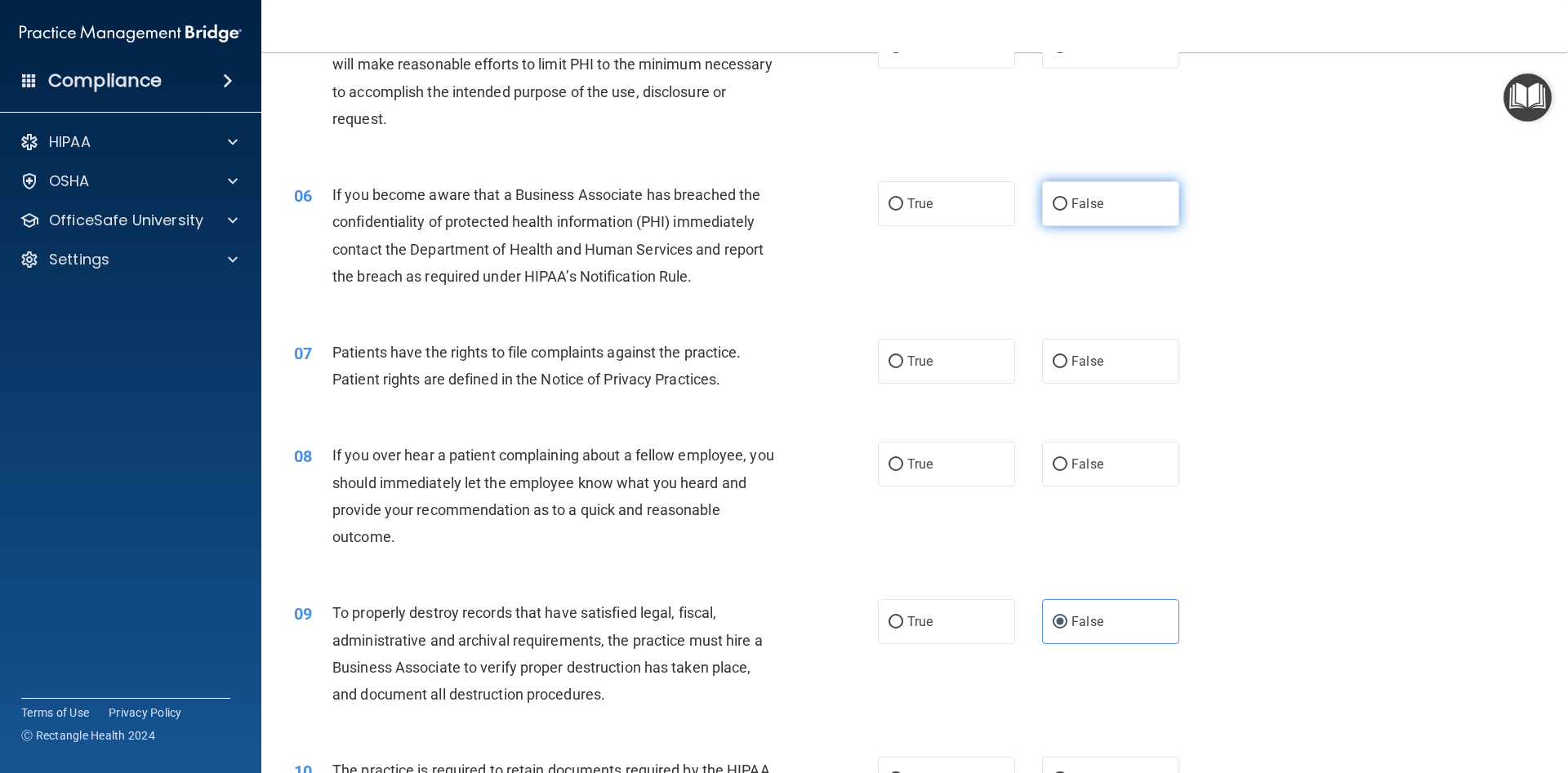
click at [1077, 212] on label "False" at bounding box center [1110, 204] width 137 height 45
click at [1067, 211] on input "False" at bounding box center [1060, 204] width 15 height 12
radio input "true"
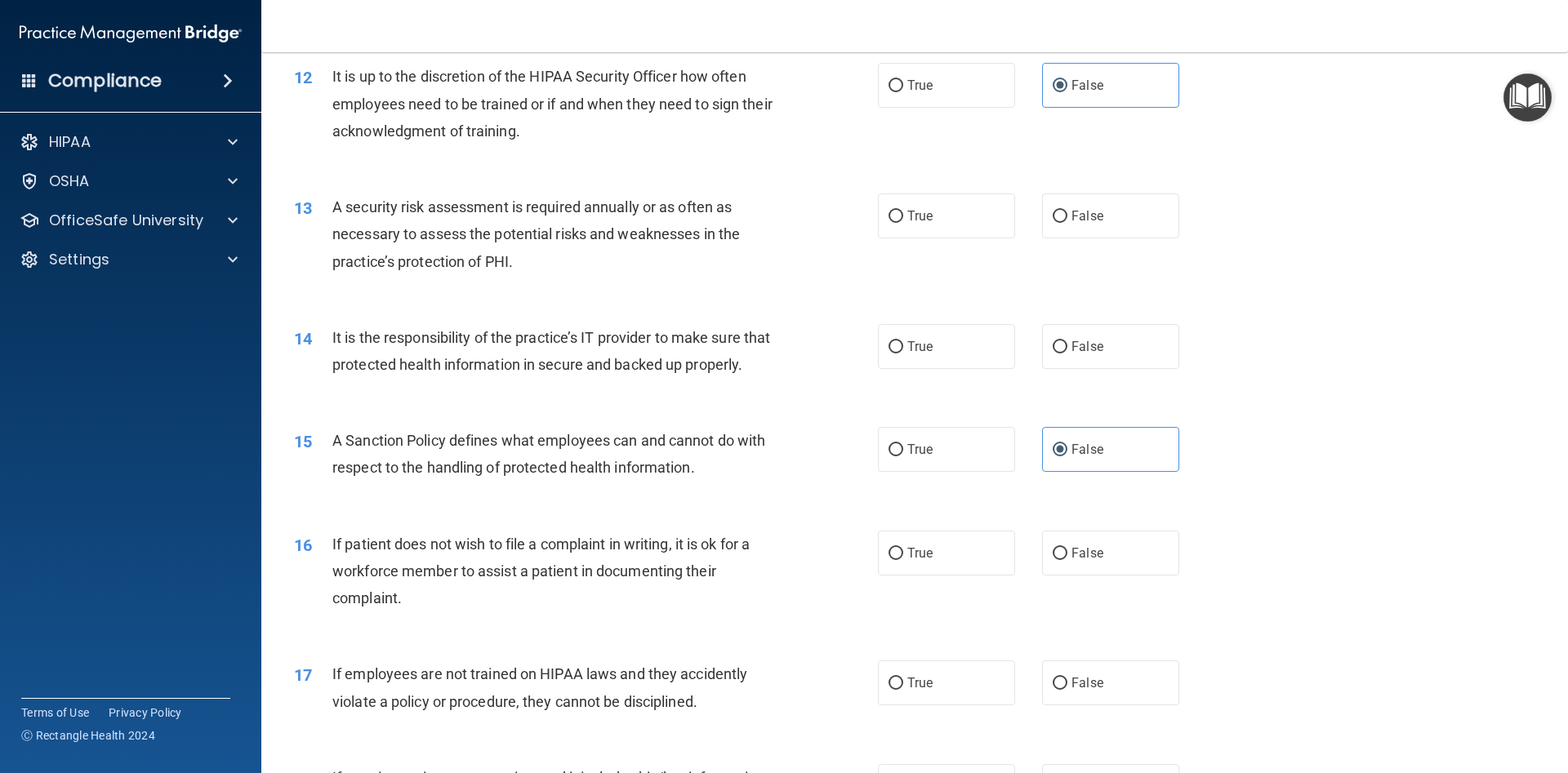
scroll to position [1609, 0]
click at [1077, 345] on span "False" at bounding box center [1087, 345] width 32 height 16
click at [1067, 345] on input "False" at bounding box center [1060, 346] width 15 height 12
radio input "true"
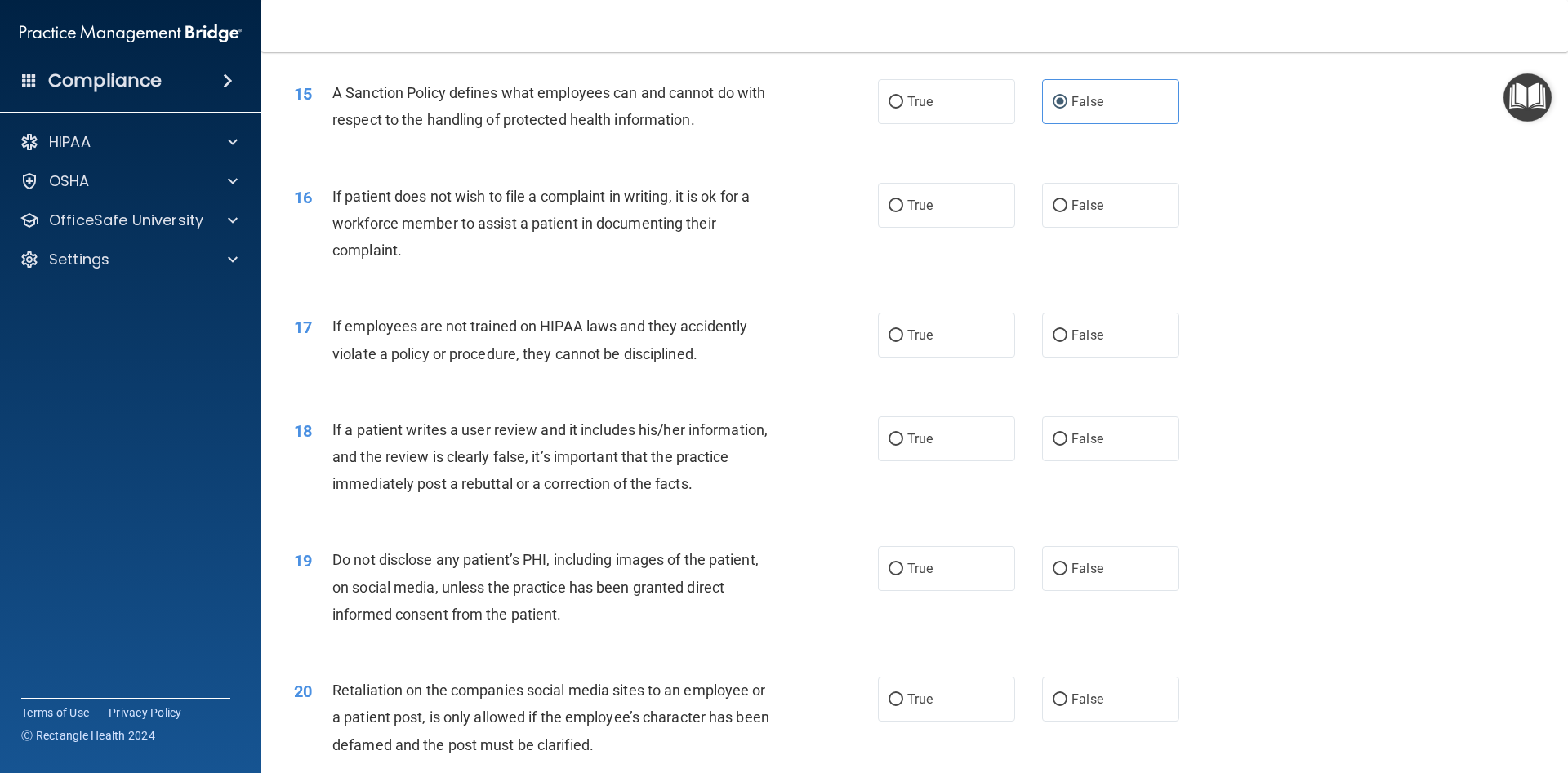
scroll to position [1976, 0]
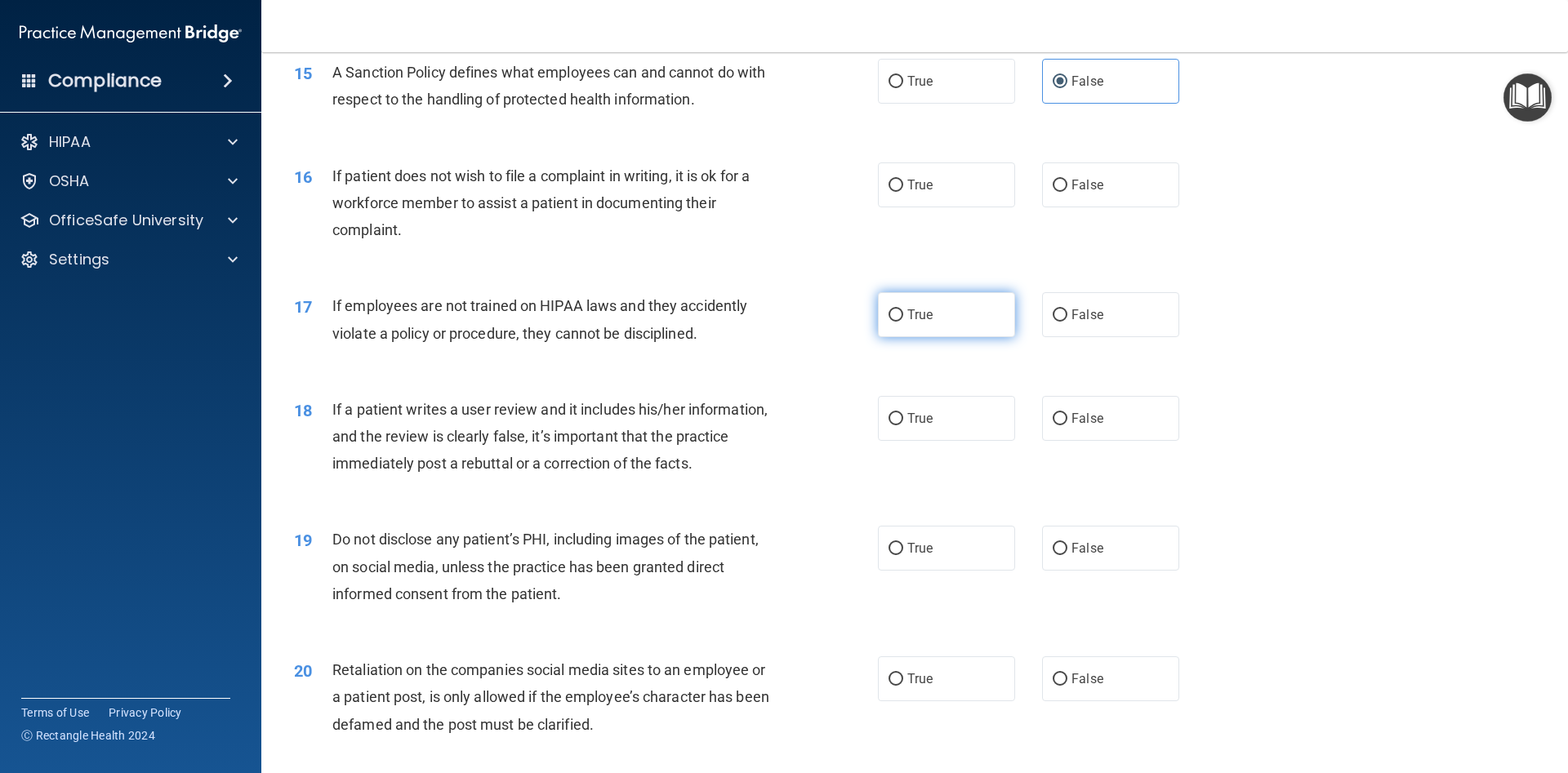
click at [954, 326] on label "True" at bounding box center [946, 315] width 137 height 45
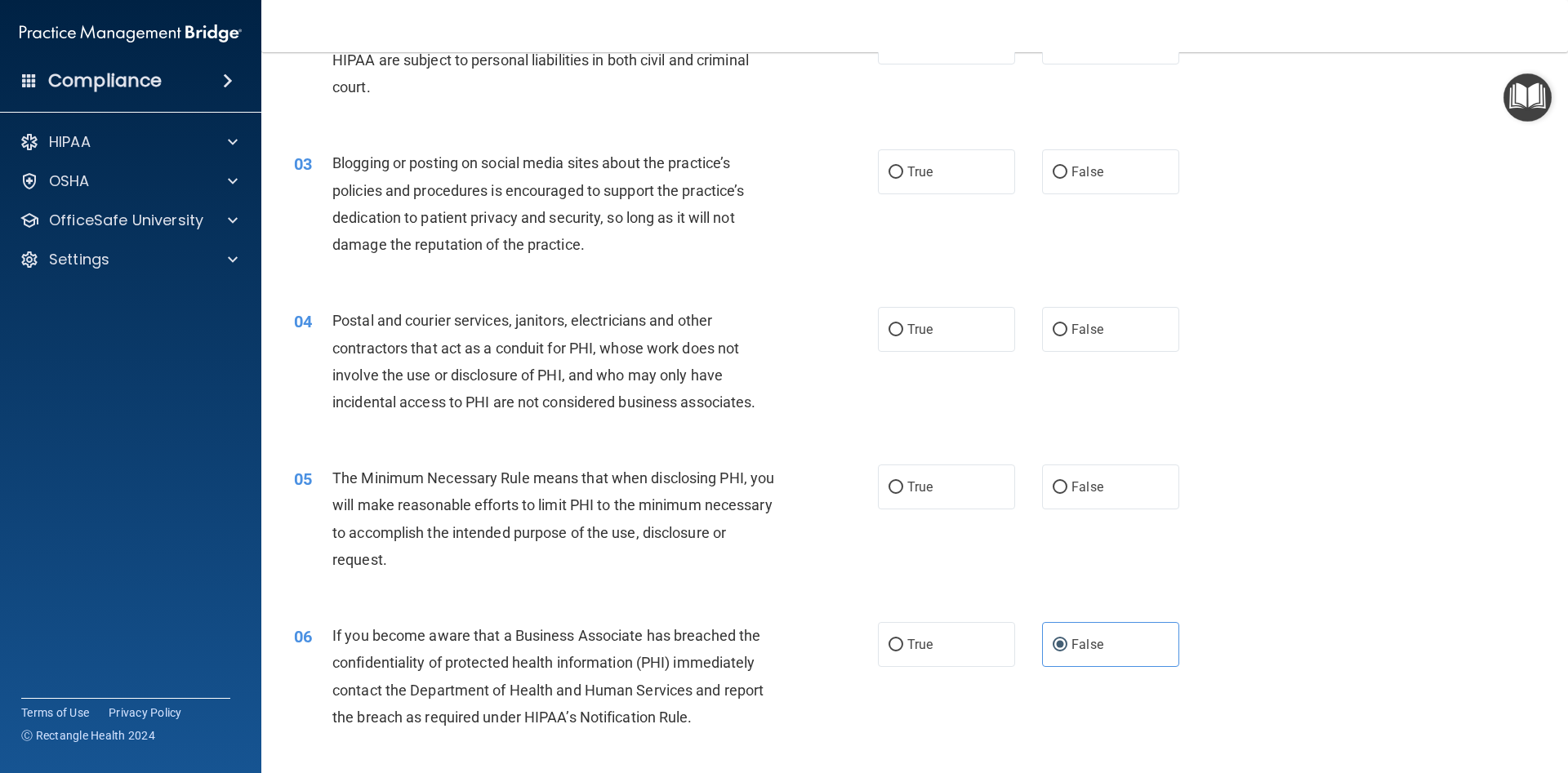
scroll to position [0, 0]
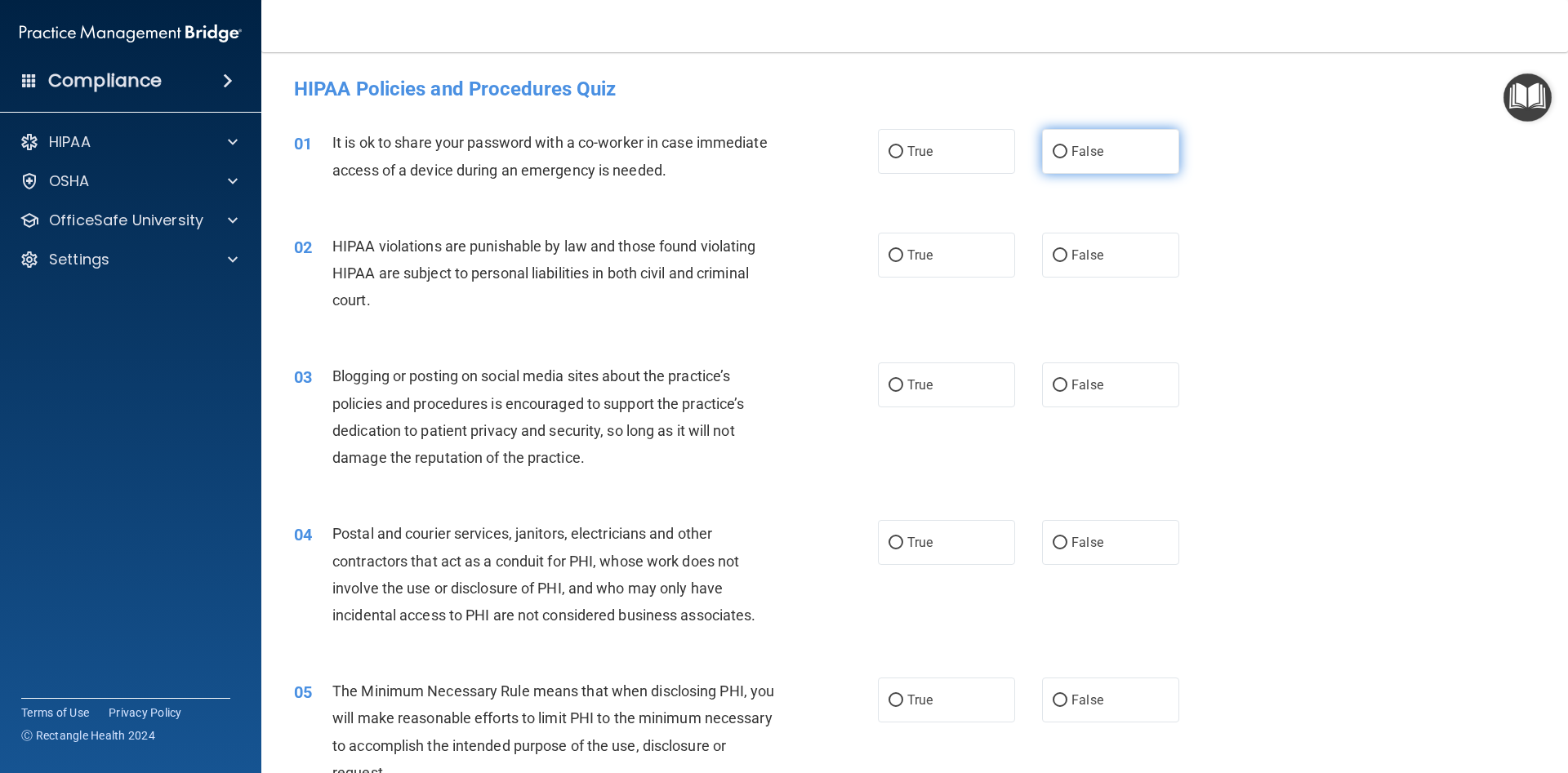
click at [1085, 151] on span "False" at bounding box center [1087, 151] width 32 height 16
click at [1067, 151] on input "False" at bounding box center [1060, 152] width 15 height 12
radio input "true"
click at [968, 237] on label "True" at bounding box center [946, 255] width 137 height 45
click at [903, 250] on input "True" at bounding box center [896, 255] width 15 height 12
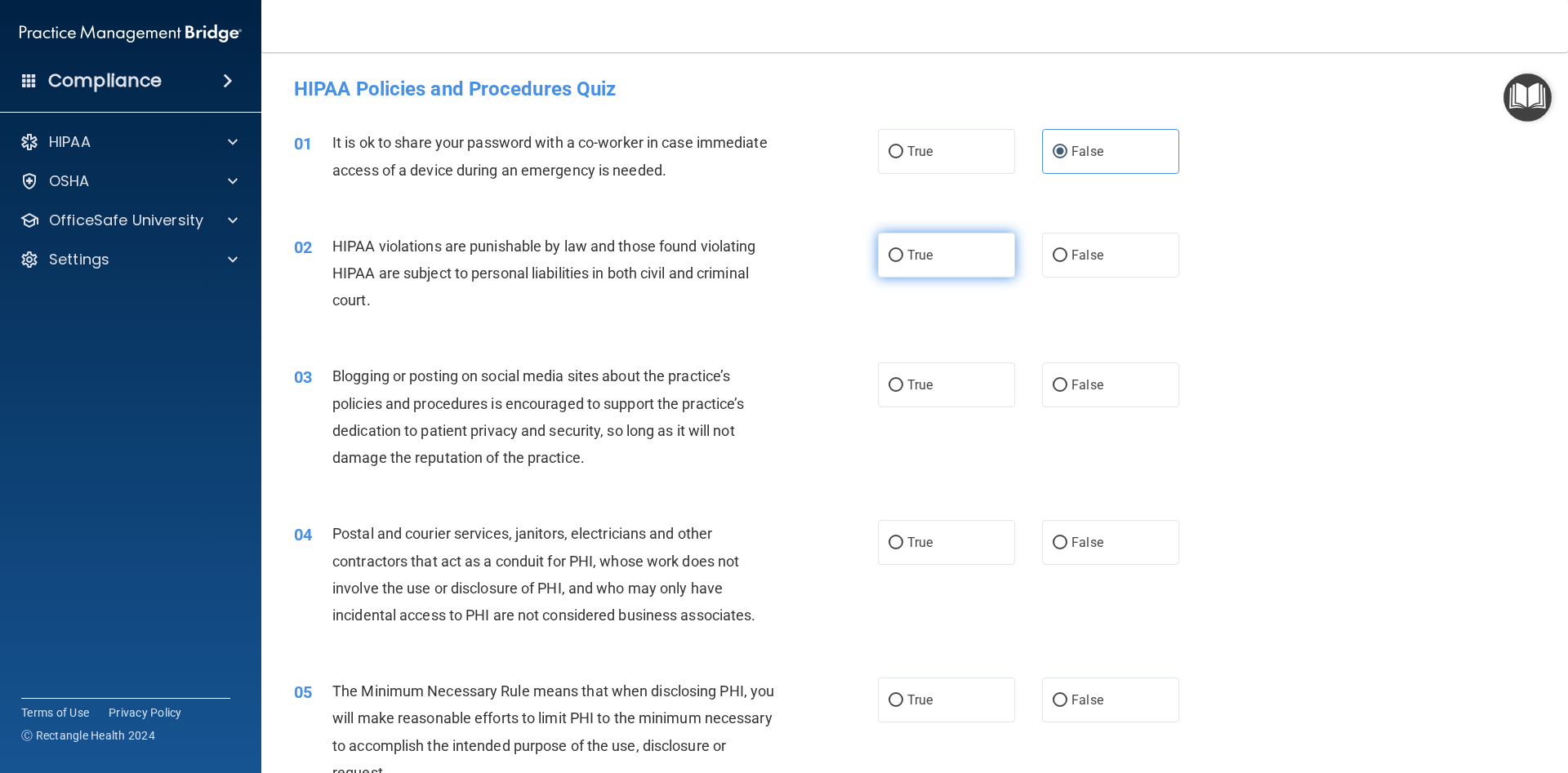
radio input "true"
drag, startPoint x: 331, startPoint y: 236, endPoint x: 411, endPoint y: 307, distance: 107.0
click at [411, 307] on div "02 HIPAA violations are punishable by law and those found violating HIPAA are s…" at bounding box center [586, 278] width 633 height 90
drag, startPoint x: 403, startPoint y: 290, endPoint x: 422, endPoint y: 269, distance: 28.3
drag, startPoint x: 333, startPoint y: 360, endPoint x: 549, endPoint y: 459, distance: 237.6
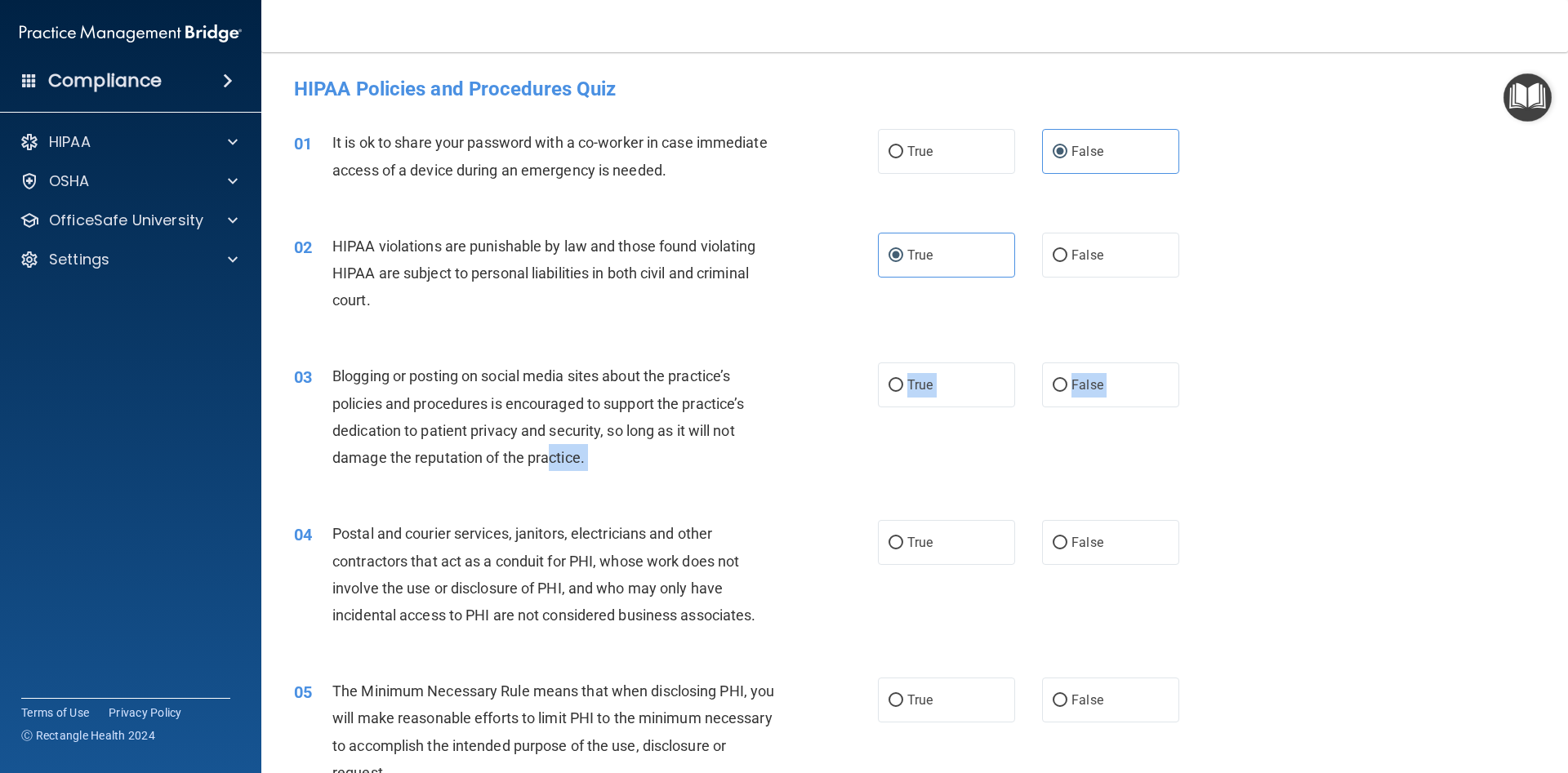
click at [549, 459] on div "03 Blogging or posting on social media sites about the practice’s policies and …" at bounding box center [914, 420] width 1266 height 157
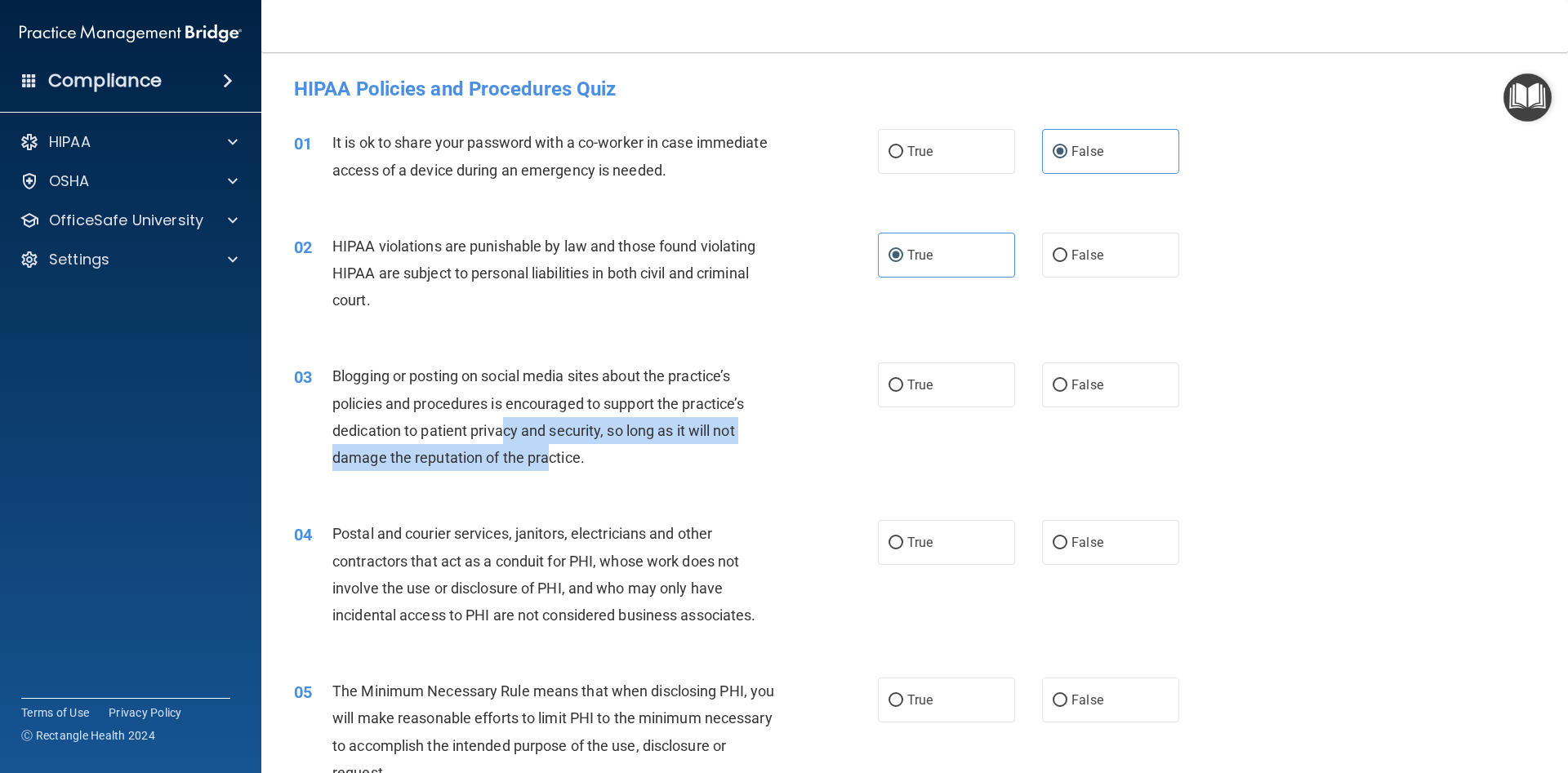
drag, startPoint x: 542, startPoint y: 453, endPoint x: 426, endPoint y: 410, distance: 123.7
click at [426, 410] on span "Blogging or posting on social media sites about the practice’s policies and pro…" at bounding box center [538, 416] width 411 height 99
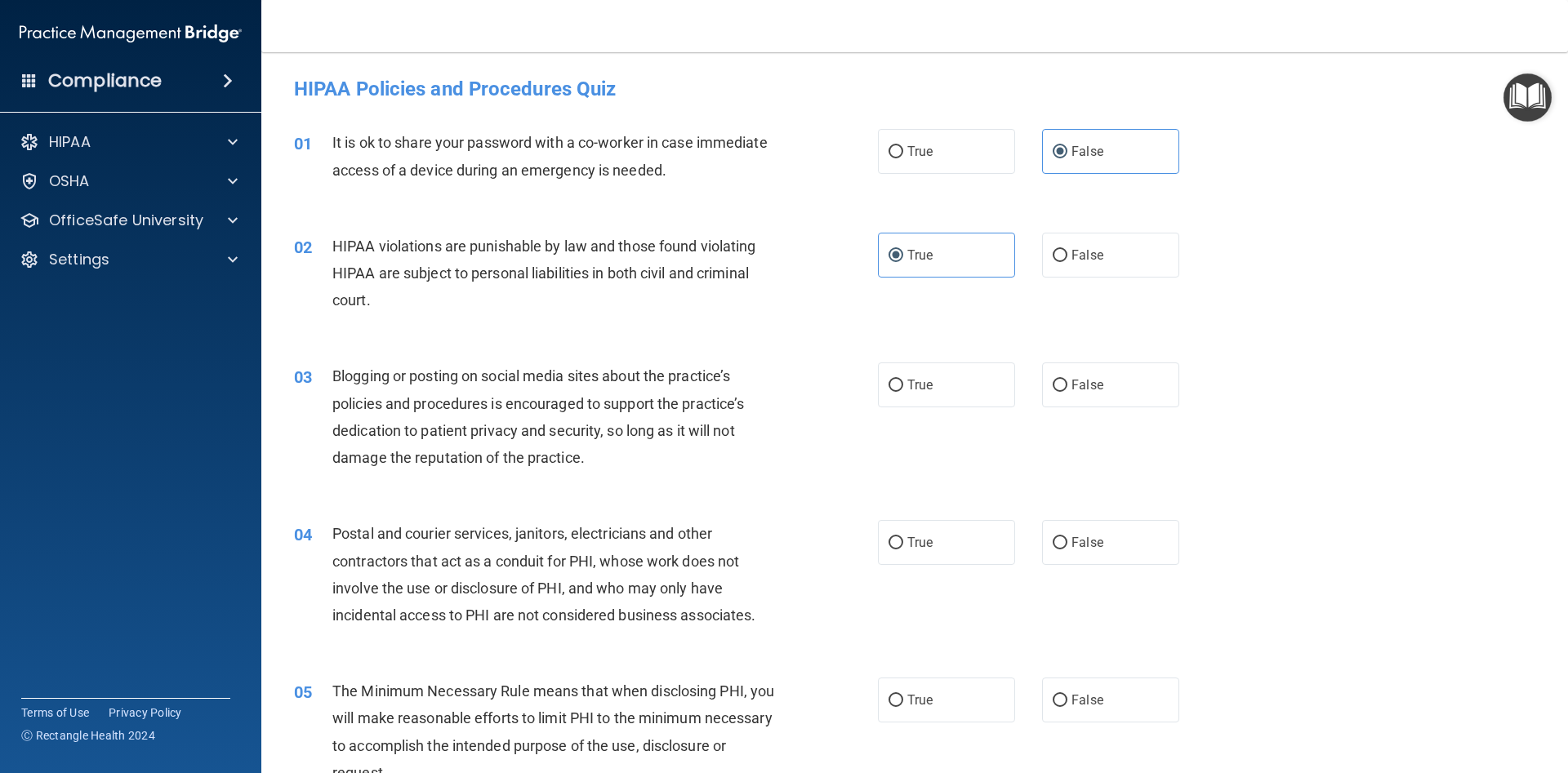
drag, startPoint x: 357, startPoint y: 349, endPoint x: 346, endPoint y: 359, distance: 14.9
click at [357, 349] on div "03 Blogging or posting on social media sites about the practice’s policies and …" at bounding box center [914, 420] width 1266 height 157
drag, startPoint x: 350, startPoint y: 381, endPoint x: 615, endPoint y: 458, distance: 276.0
click at [623, 469] on div "03 Blogging or posting on social media sites about the practice’s policies and …" at bounding box center [586, 421] width 633 height 116
drag, startPoint x: 615, startPoint y: 458, endPoint x: 633, endPoint y: 435, distance: 29.2
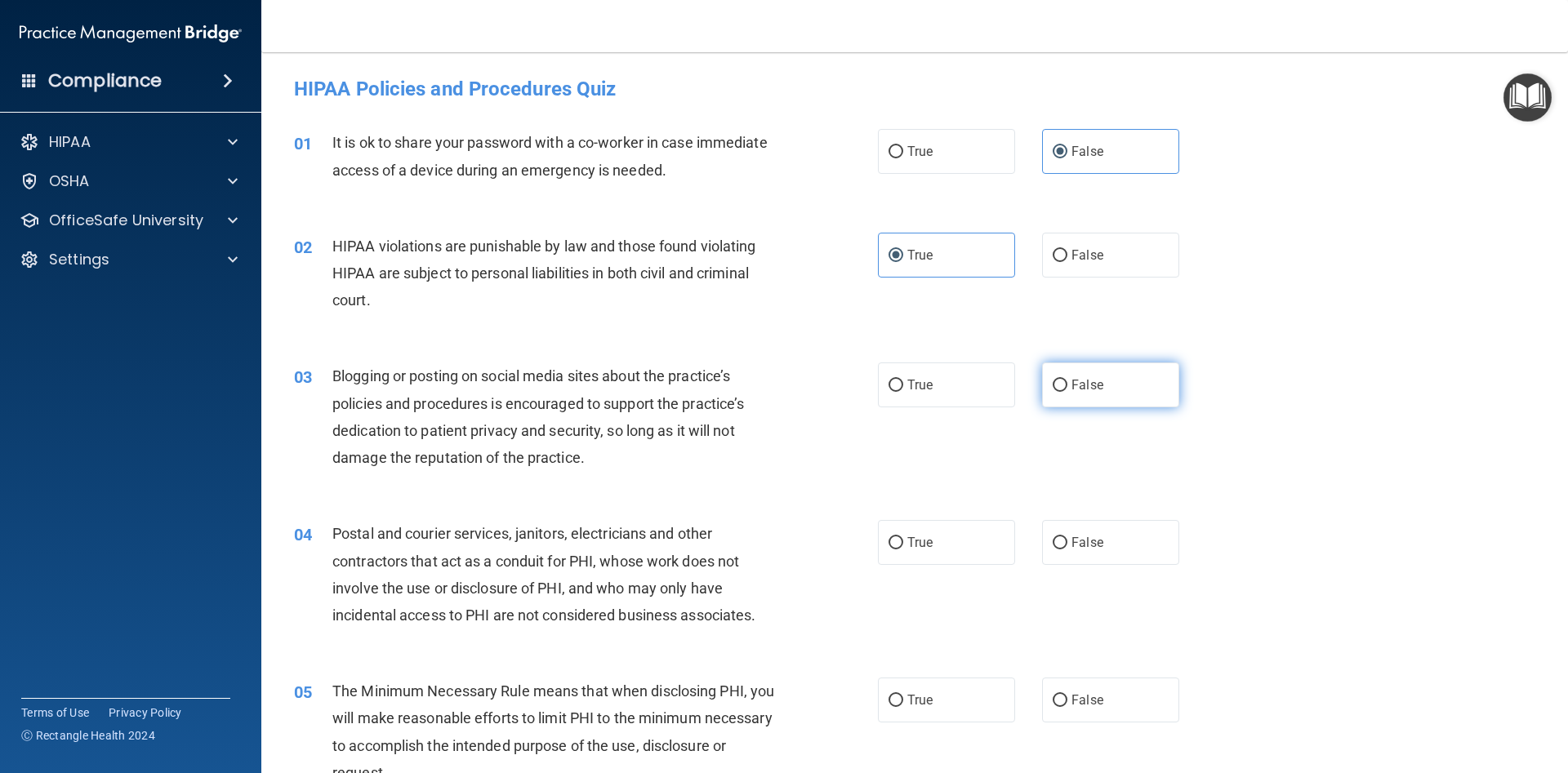
click at [1097, 376] on label "False" at bounding box center [1110, 385] width 137 height 45
drag, startPoint x: 1043, startPoint y: 379, endPoint x: 1053, endPoint y: 382, distance: 10.4
click at [1053, 382] on div "True False" at bounding box center [1042, 385] width 329 height 45
click at [1059, 381] on input "False" at bounding box center [1060, 385] width 15 height 12
radio input "true"
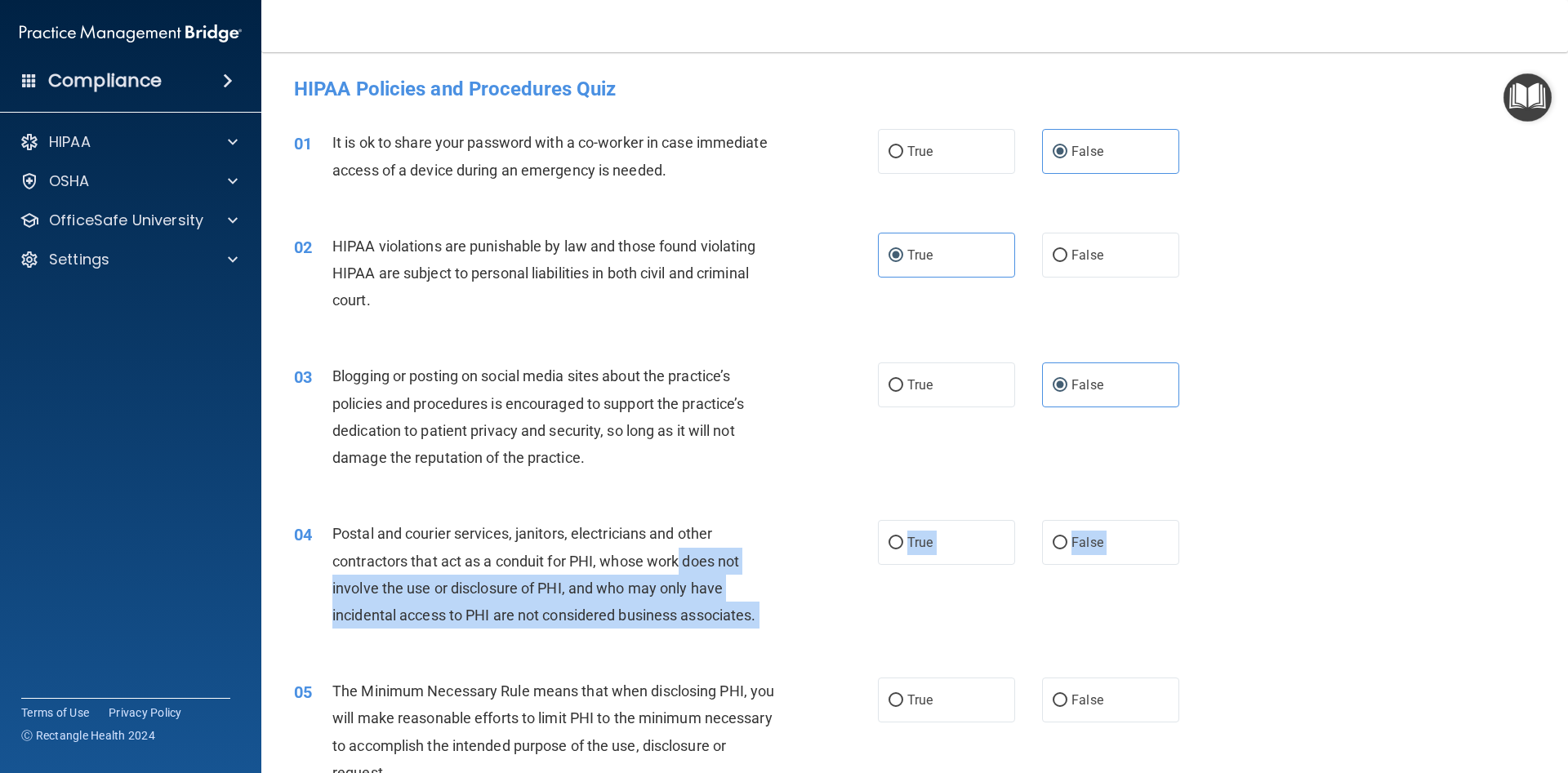
drag, startPoint x: 335, startPoint y: 520, endPoint x: 718, endPoint y: 572, distance: 386.5
click at [718, 572] on div "04 Postal and courier services, janitors, electricians and other contractors th…" at bounding box center [914, 577] width 1266 height 157
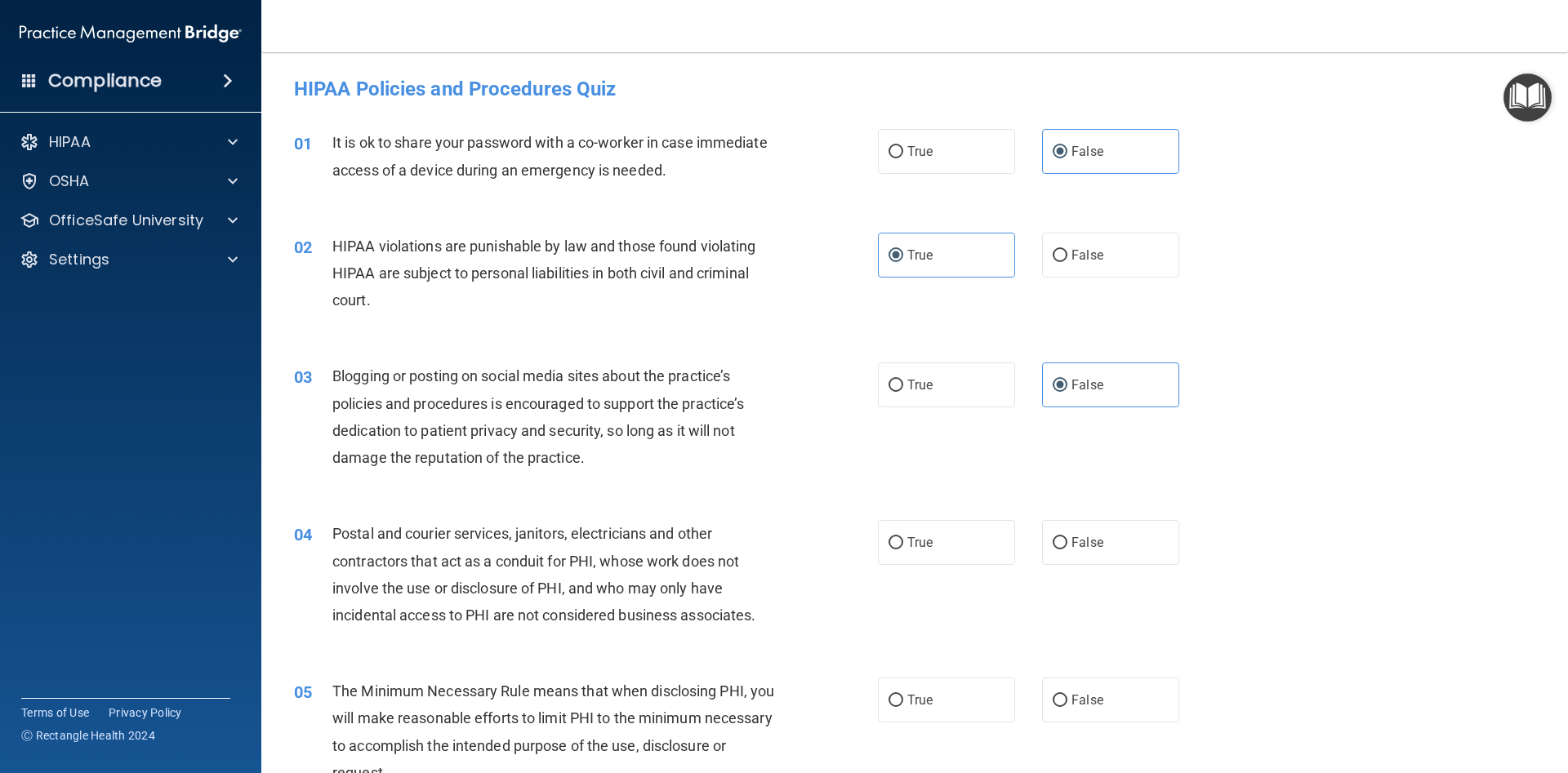
drag, startPoint x: 775, startPoint y: 464, endPoint x: 784, endPoint y: 482, distance: 20.1
click at [777, 469] on div "Blogging or posting on social media sites about the practice’s policies and pro…" at bounding box center [560, 417] width 456 height 108
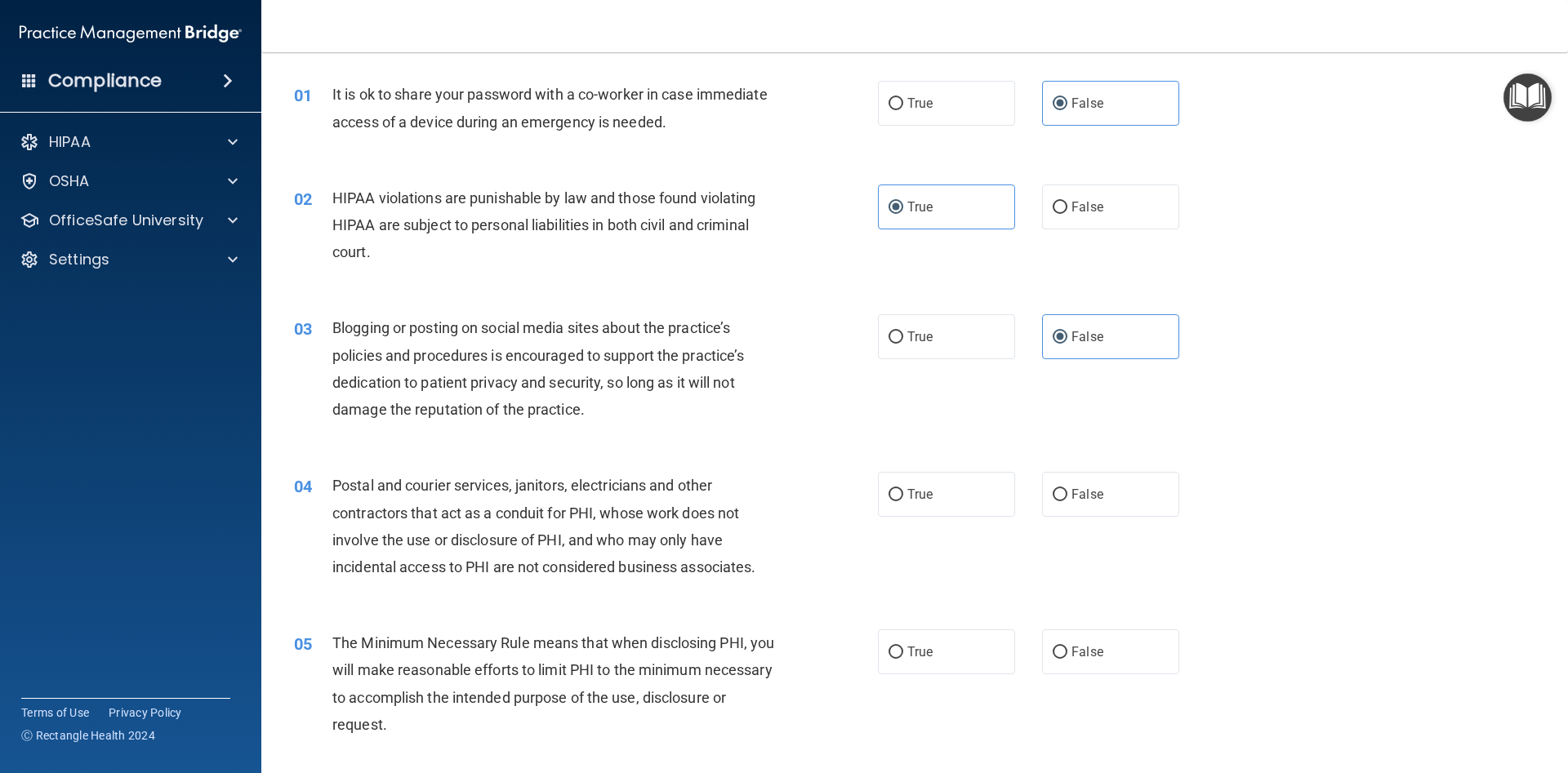
scroll to position [73, 0]
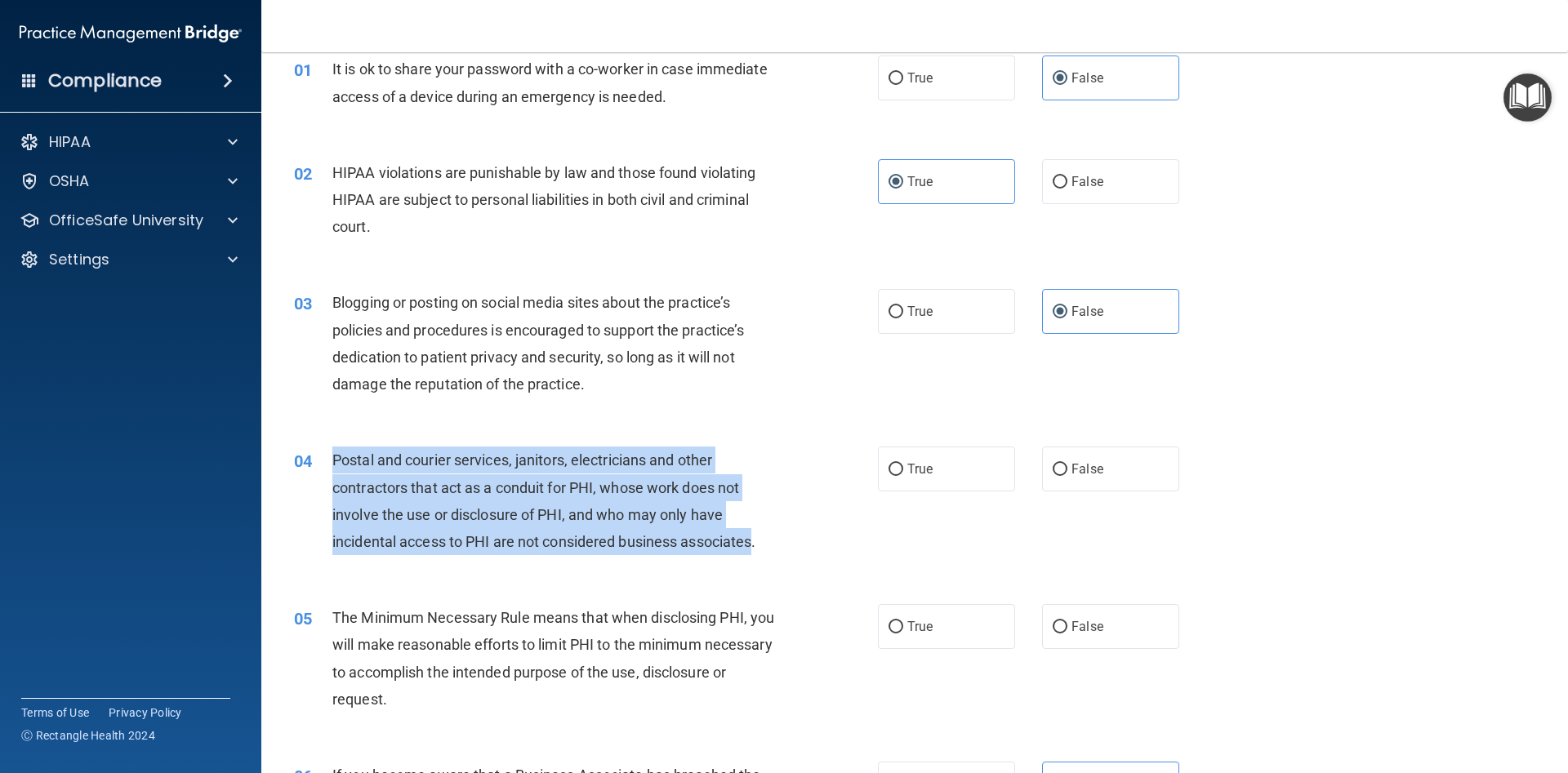
drag, startPoint x: 380, startPoint y: 462, endPoint x: 755, endPoint y: 547, distance: 384.5
click at [755, 547] on div "04 Postal and courier services, janitors, electricians and other contractors th…" at bounding box center [586, 505] width 633 height 116
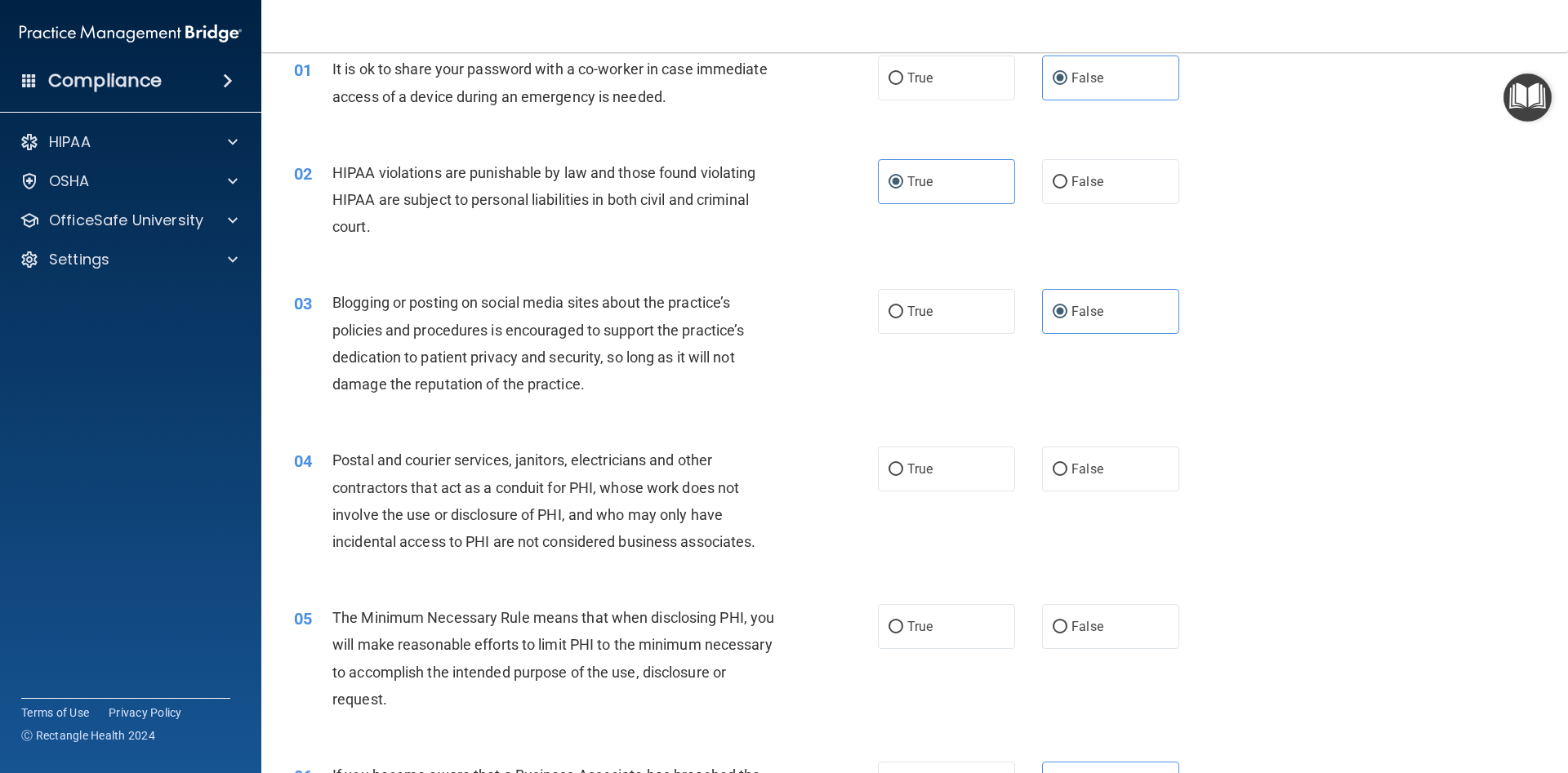
click at [753, 444] on div "04 Postal and courier services, janitors, electricians and other contractors th…" at bounding box center [914, 504] width 1266 height 157
click at [931, 464] on span "True" at bounding box center [920, 468] width 25 height 16
click at [903, 464] on input "True" at bounding box center [896, 469] width 15 height 12
radio input "true"
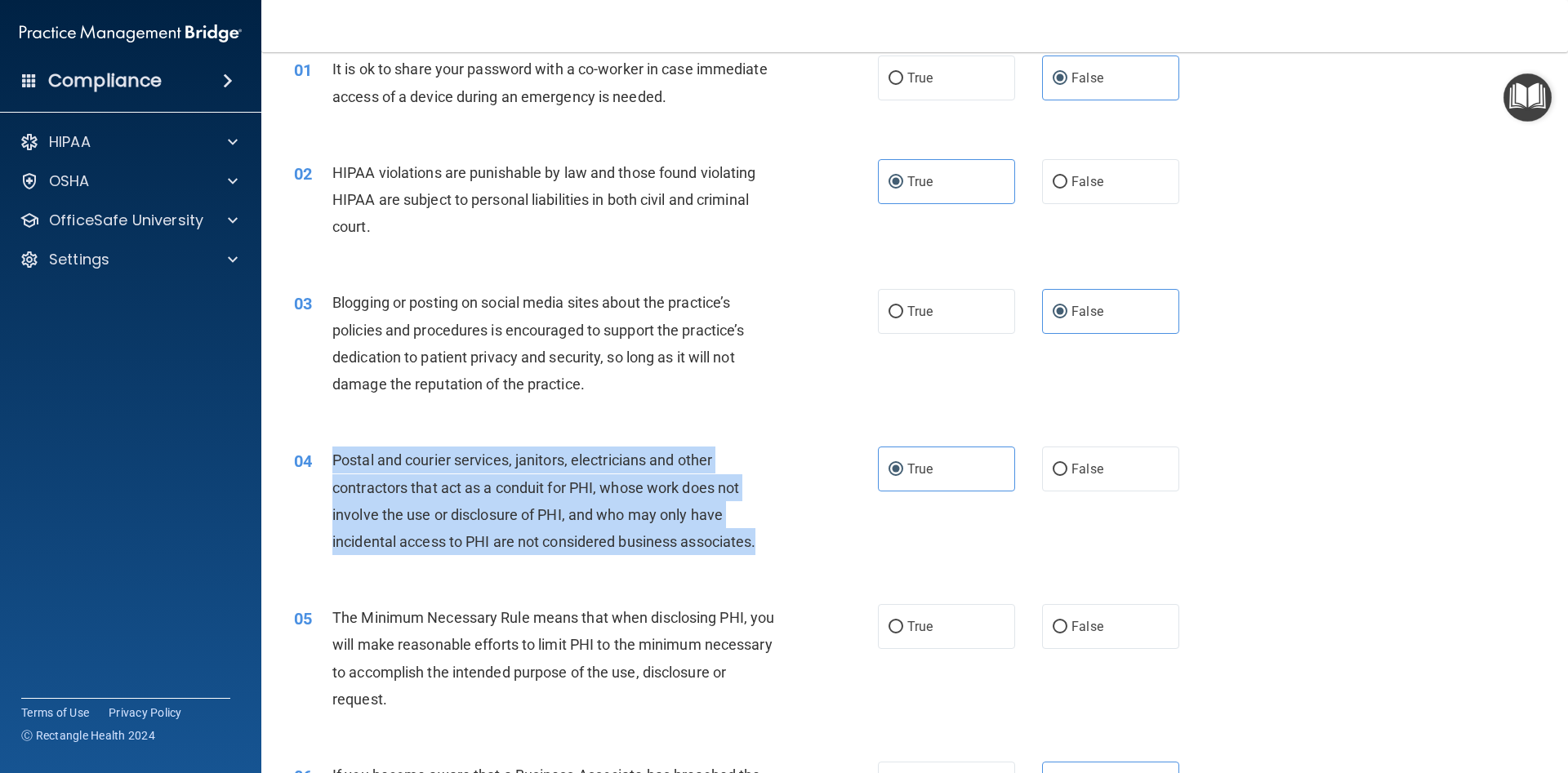
drag, startPoint x: 335, startPoint y: 452, endPoint x: 773, endPoint y: 531, distance: 445.1
click at [782, 538] on div "Postal and courier services, janitors, electricians and other contractors that …" at bounding box center [560, 501] width 456 height 108
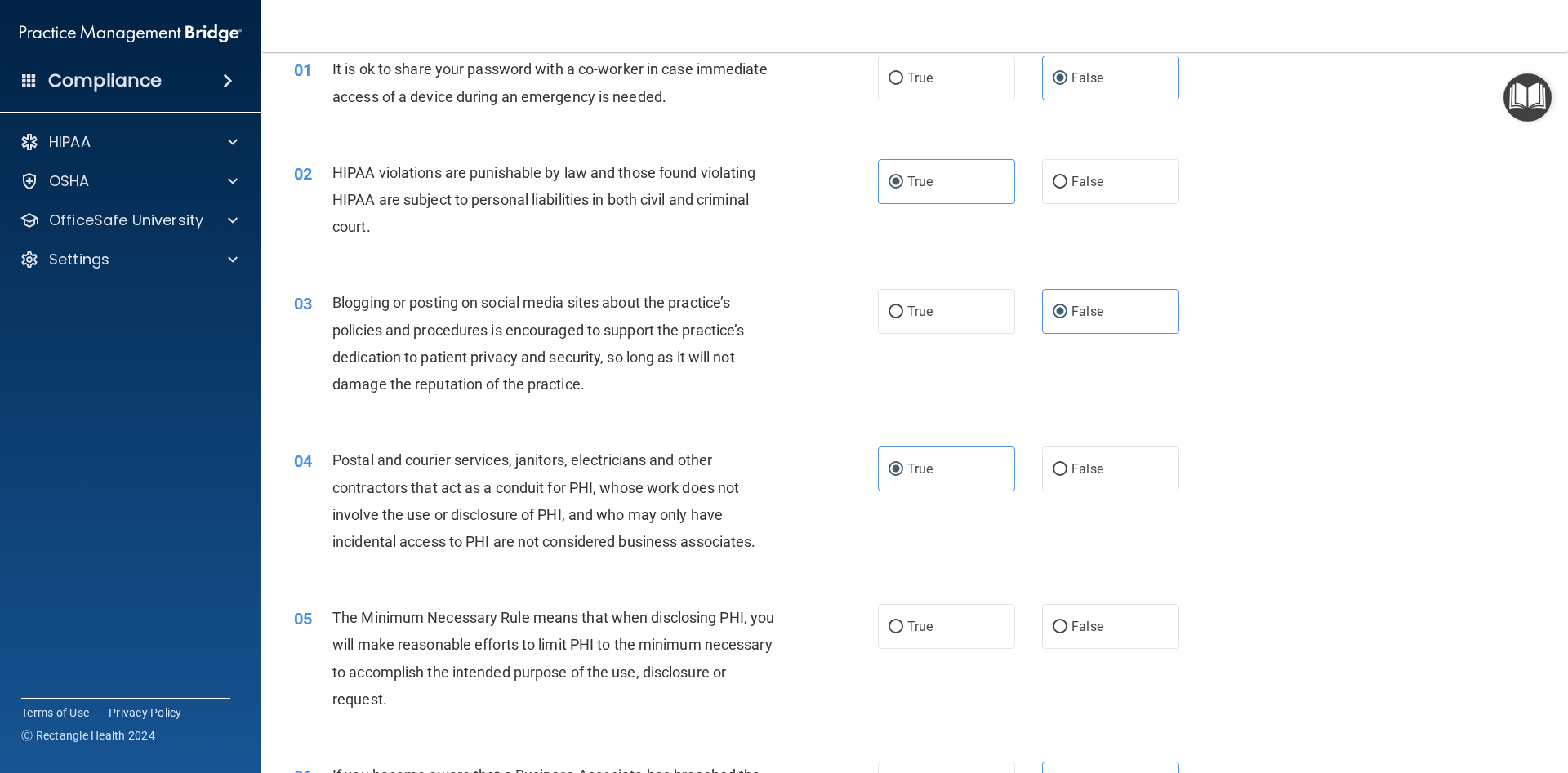
click at [730, 424] on div "03 Blogging or posting on social media sites about the practice’s policies and …" at bounding box center [914, 347] width 1266 height 157
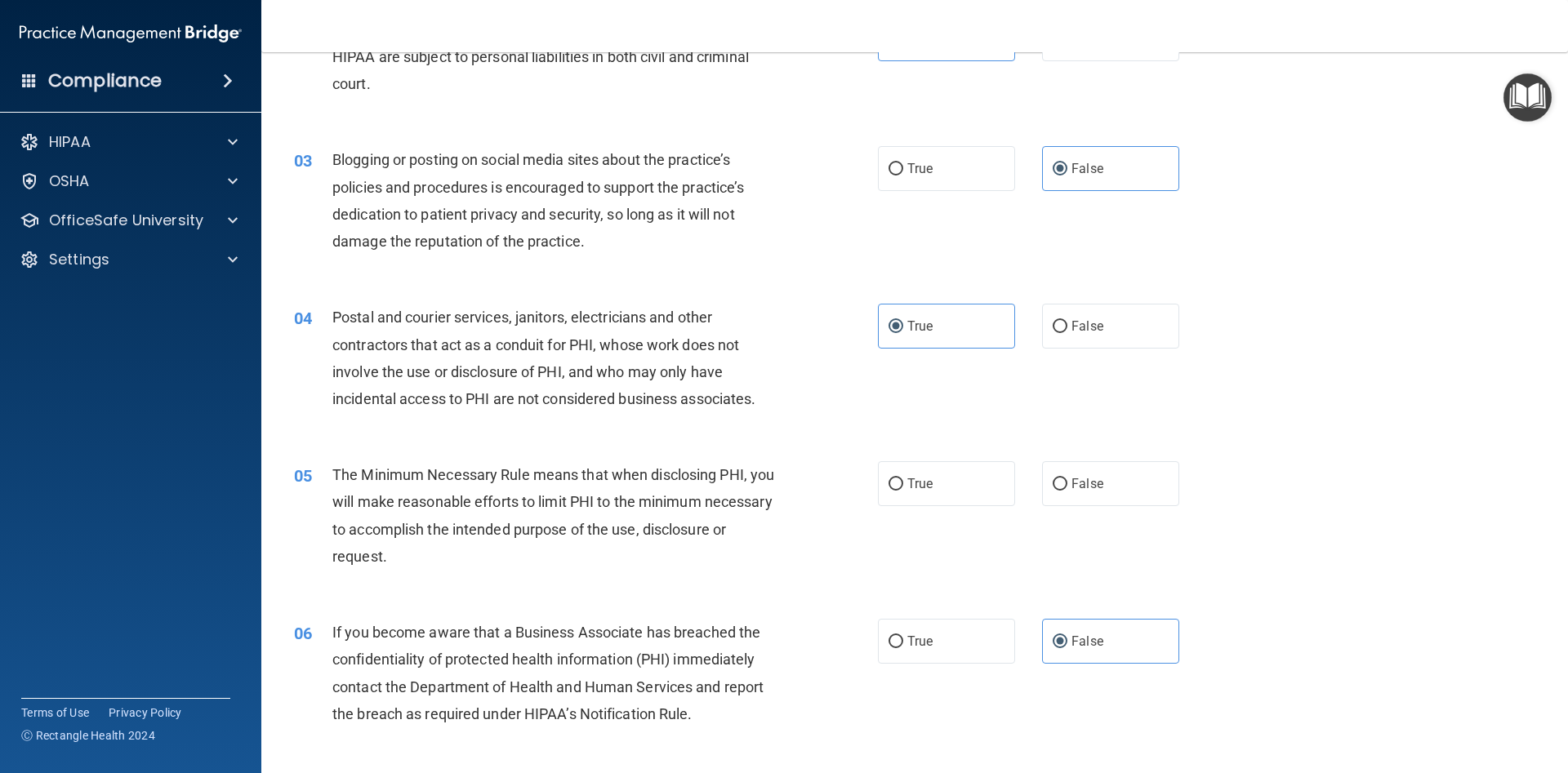
scroll to position [294, 0]
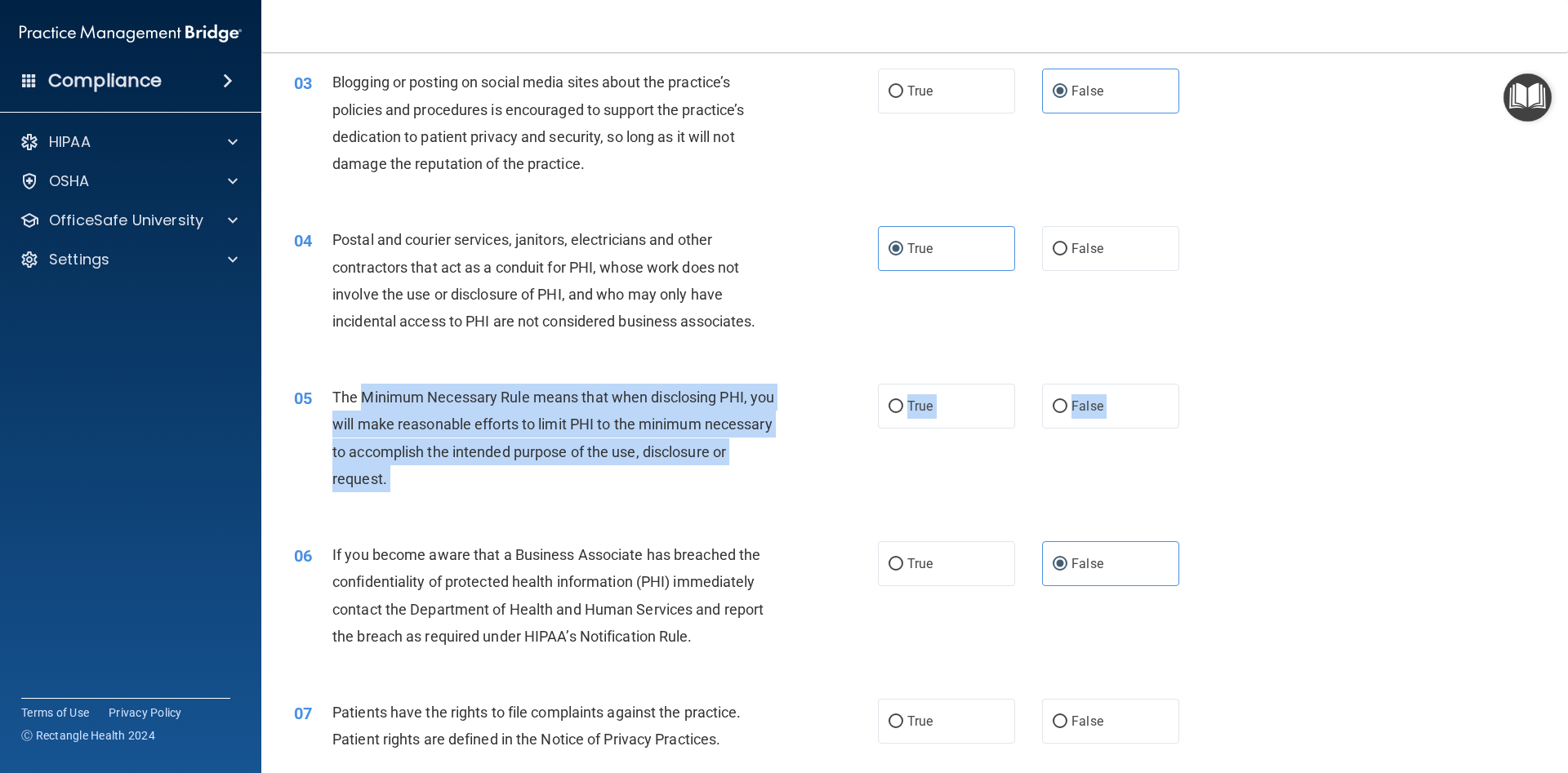
drag, startPoint x: 324, startPoint y: 380, endPoint x: 365, endPoint y: 402, distance: 46.5
click at [365, 402] on div "05 The Minimum Necessary Rule means that when disclosing PHI, you will make rea…" at bounding box center [914, 442] width 1266 height 157
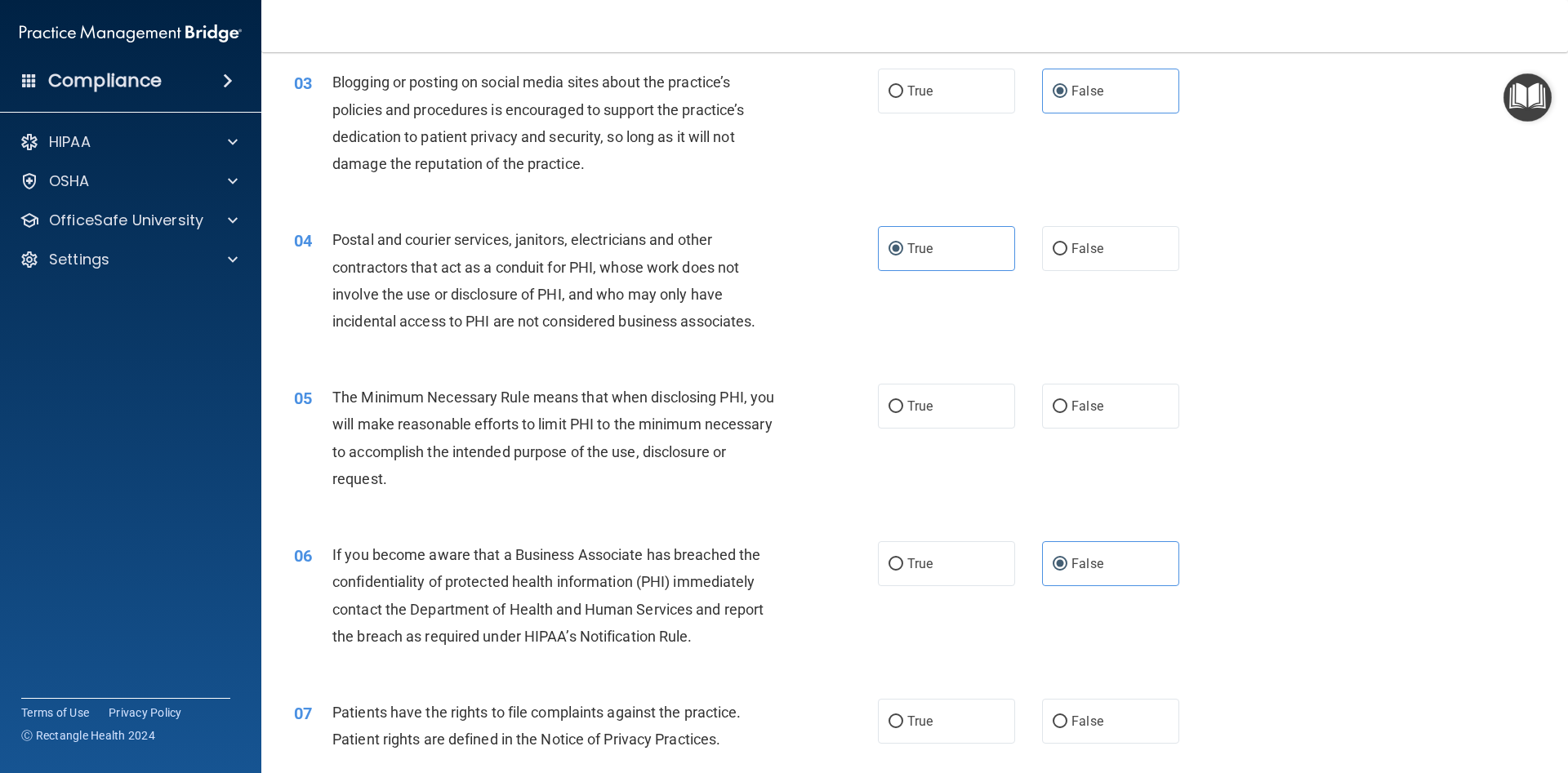
click at [365, 402] on span "The Minimum Necessary Rule means that when disclosing PHI, you will make reason…" at bounding box center [553, 438] width 442 height 99
drag, startPoint x: 360, startPoint y: 400, endPoint x: 483, endPoint y: 478, distance: 145.6
click at [483, 478] on div "05 The Minimum Necessary Rule means that when disclosing PHI, you will make rea…" at bounding box center [586, 442] width 633 height 116
click at [1341, 458] on div "05 The Minimum Necessary Rule means that when disclosing PHI, you will make rea…" at bounding box center [914, 442] width 1266 height 157
drag, startPoint x: 323, startPoint y: 397, endPoint x: 392, endPoint y: 480, distance: 107.9
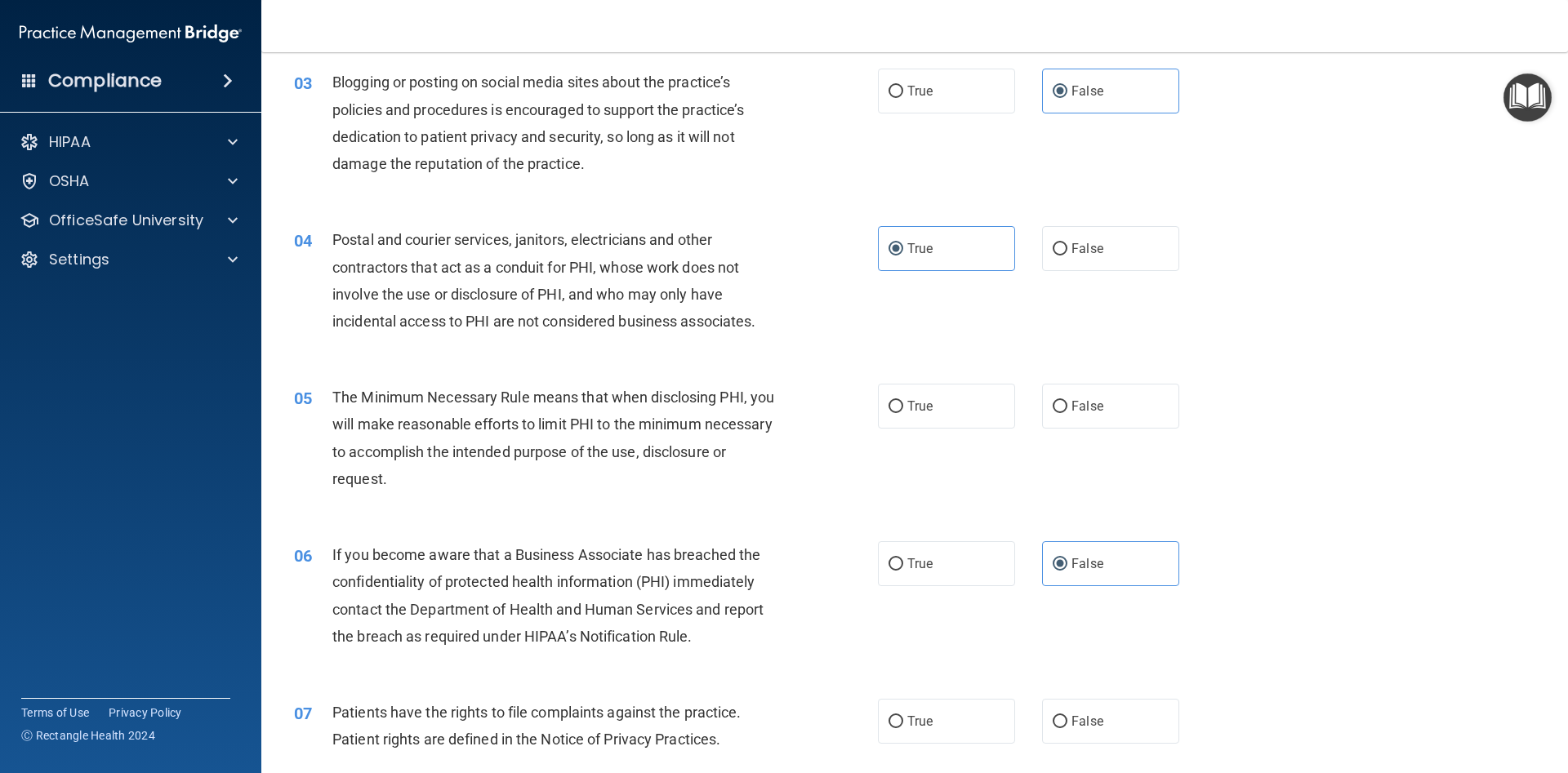
click at [392, 480] on div "05 The Minimum Necessary Rule means that when disclosing PHI, you will make rea…" at bounding box center [586, 442] width 633 height 116
click at [638, 375] on div "05 The Minimum Necessary Rule means that when disclosing PHI, you will make rea…" at bounding box center [914, 442] width 1266 height 157
click at [942, 398] on label "True" at bounding box center [946, 406] width 137 height 45
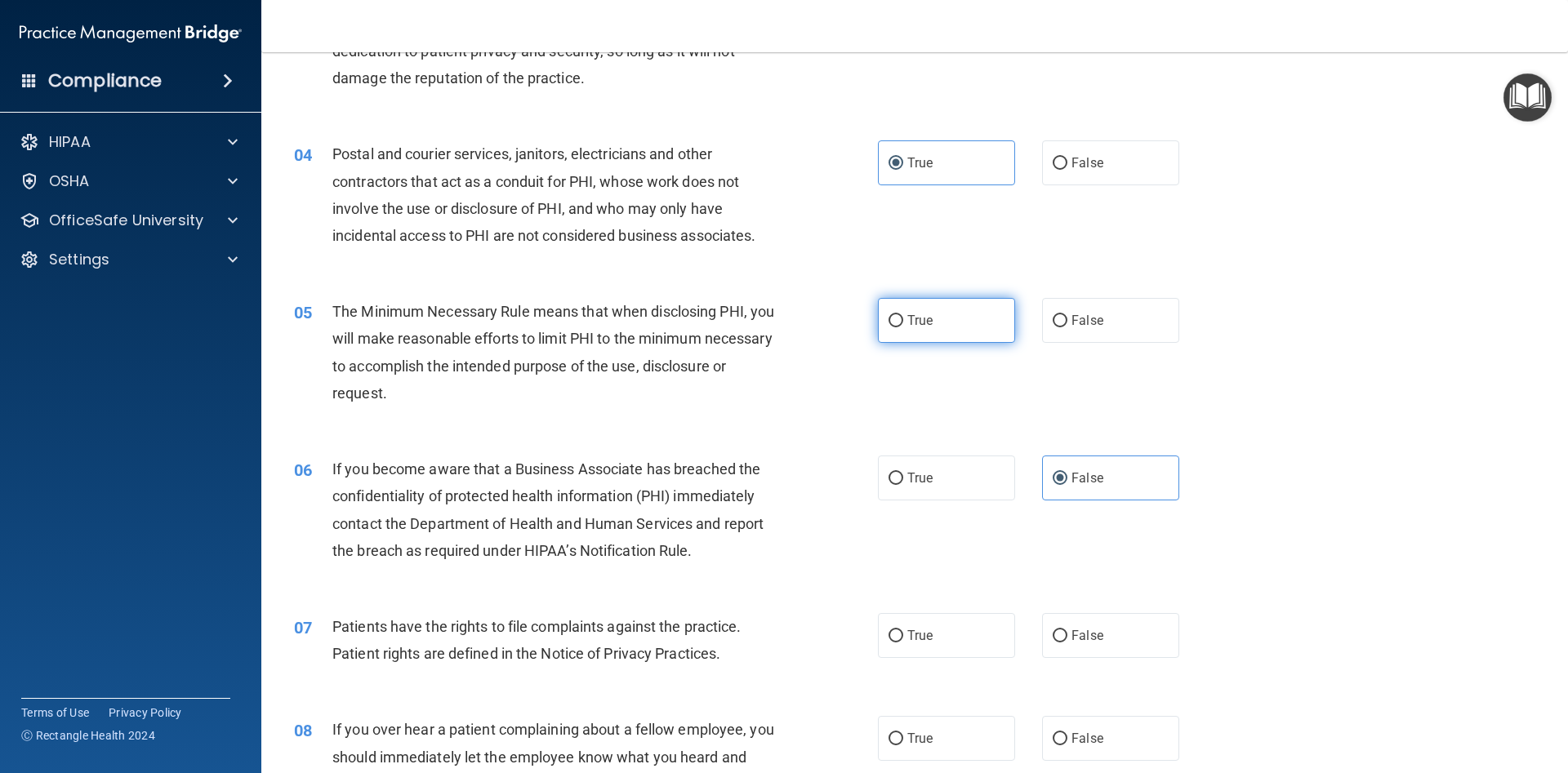
scroll to position [367, 0]
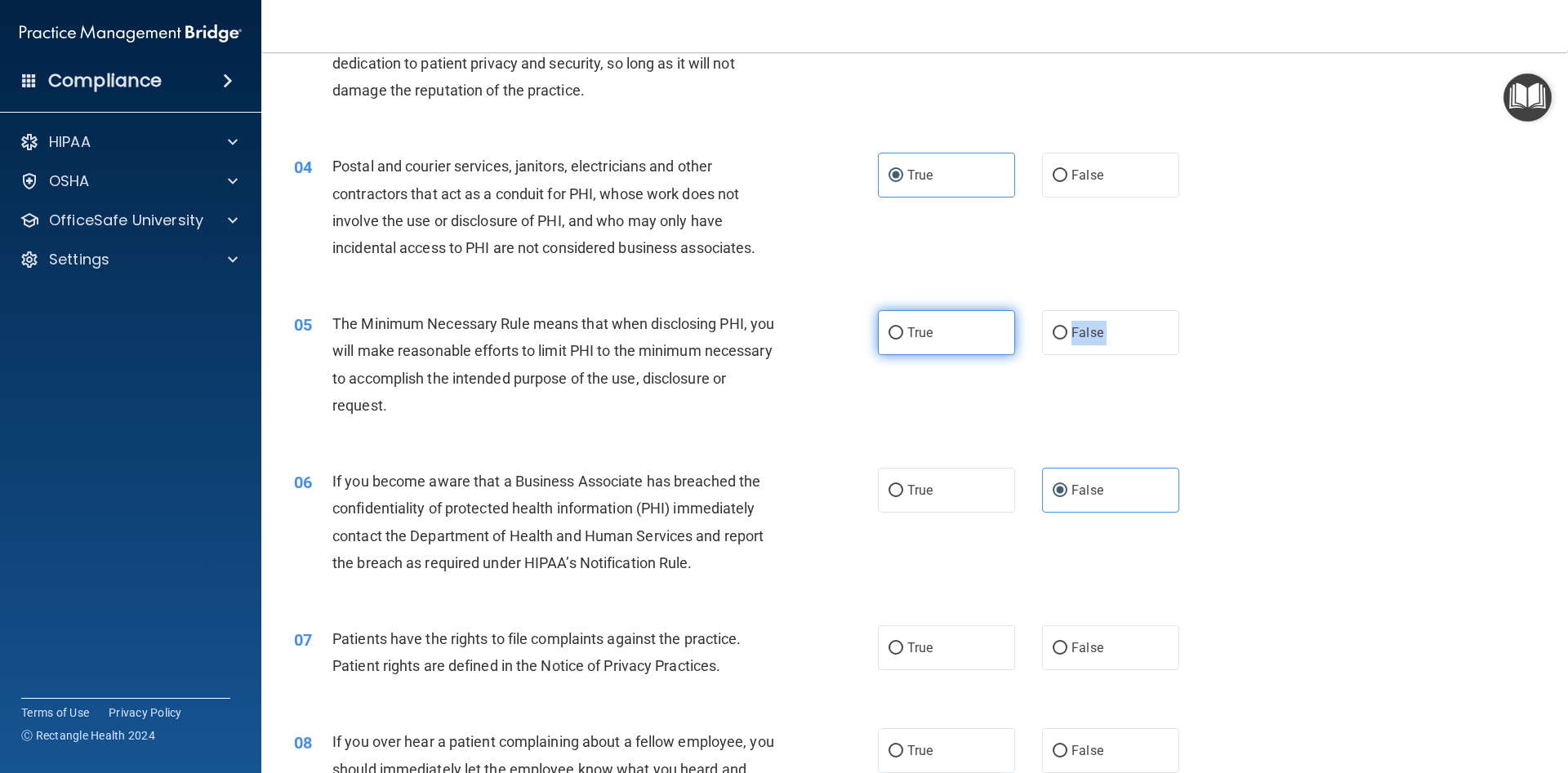
click at [958, 353] on div "05 The Minimum Necessary Rule means that when disclosing PHI, you will make rea…" at bounding box center [914, 368] width 1266 height 157
click at [956, 341] on label "True" at bounding box center [946, 333] width 137 height 45
click at [904, 334] on label "True" at bounding box center [946, 333] width 137 height 45
click at [903, 334] on input "True" at bounding box center [896, 333] width 15 height 12
radio input "true"
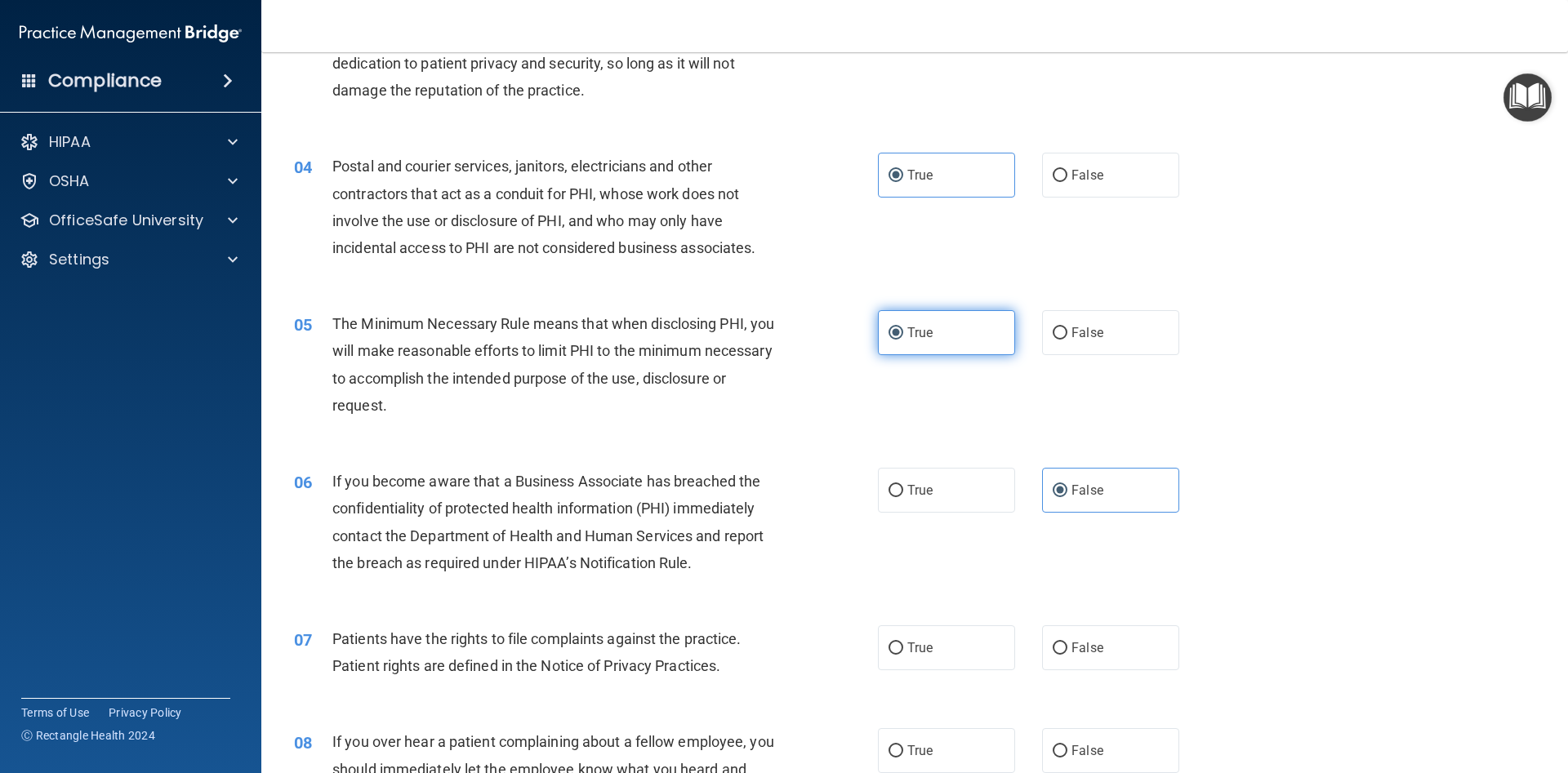
click at [897, 330] on input "True" at bounding box center [896, 333] width 15 height 12
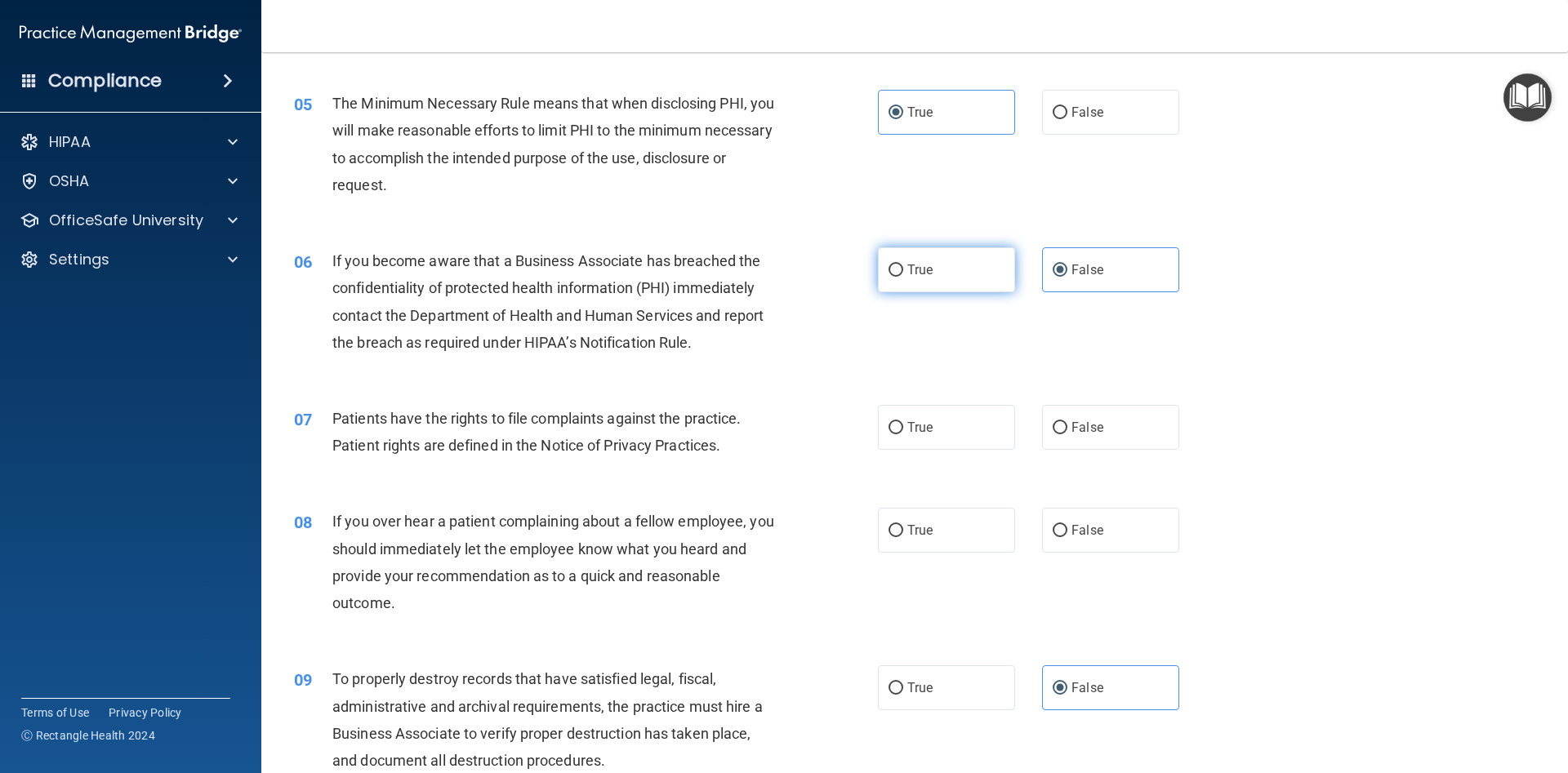
scroll to position [662, 0]
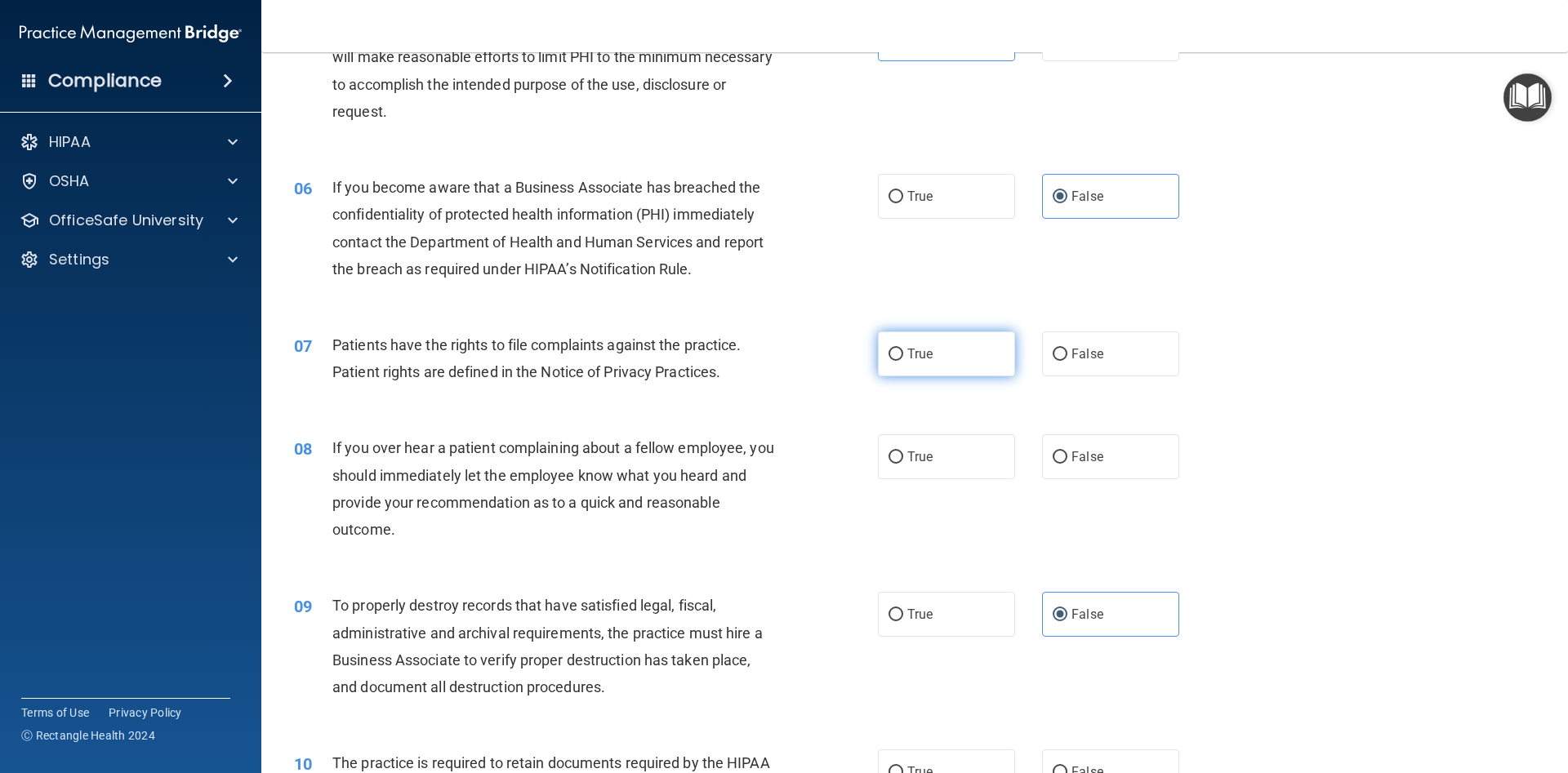
click at [894, 354] on input "True" at bounding box center [896, 354] width 15 height 12
radio input "true"
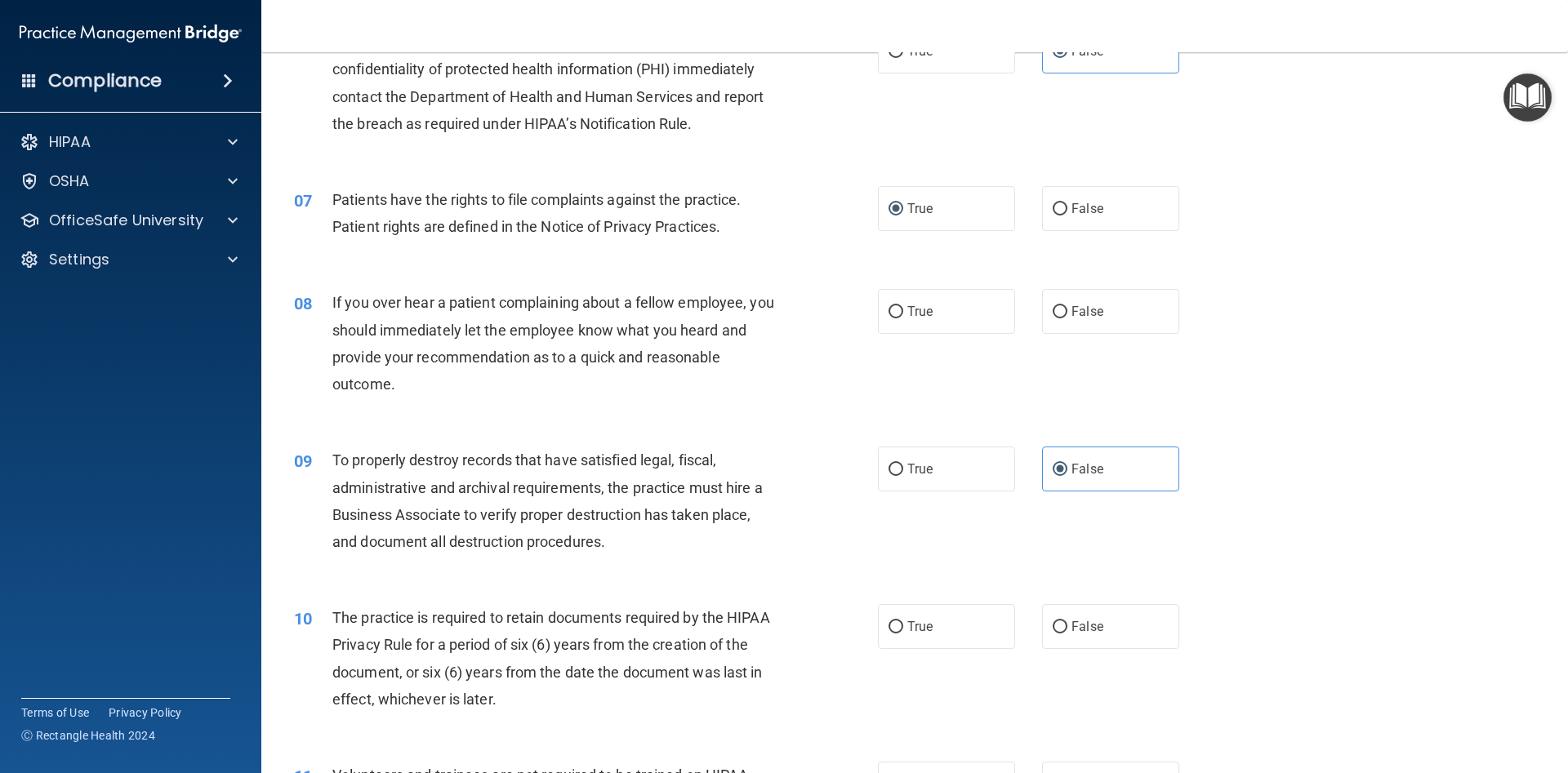
scroll to position [808, 0]
click at [1040, 297] on div "True False" at bounding box center [1042, 310] width 329 height 45
click at [1065, 313] on input "False" at bounding box center [1060, 310] width 15 height 12
radio input "true"
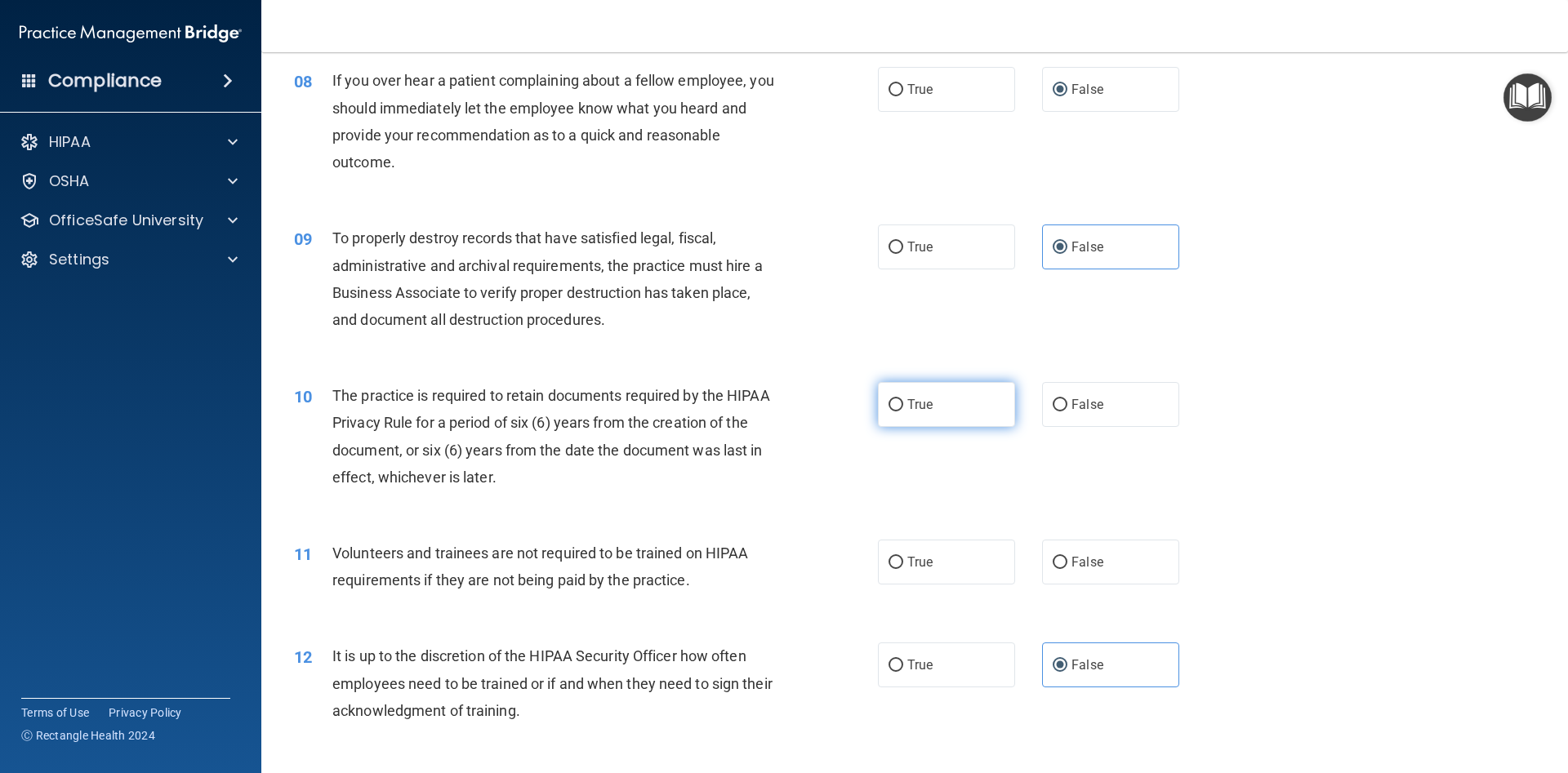
scroll to position [1102, 0]
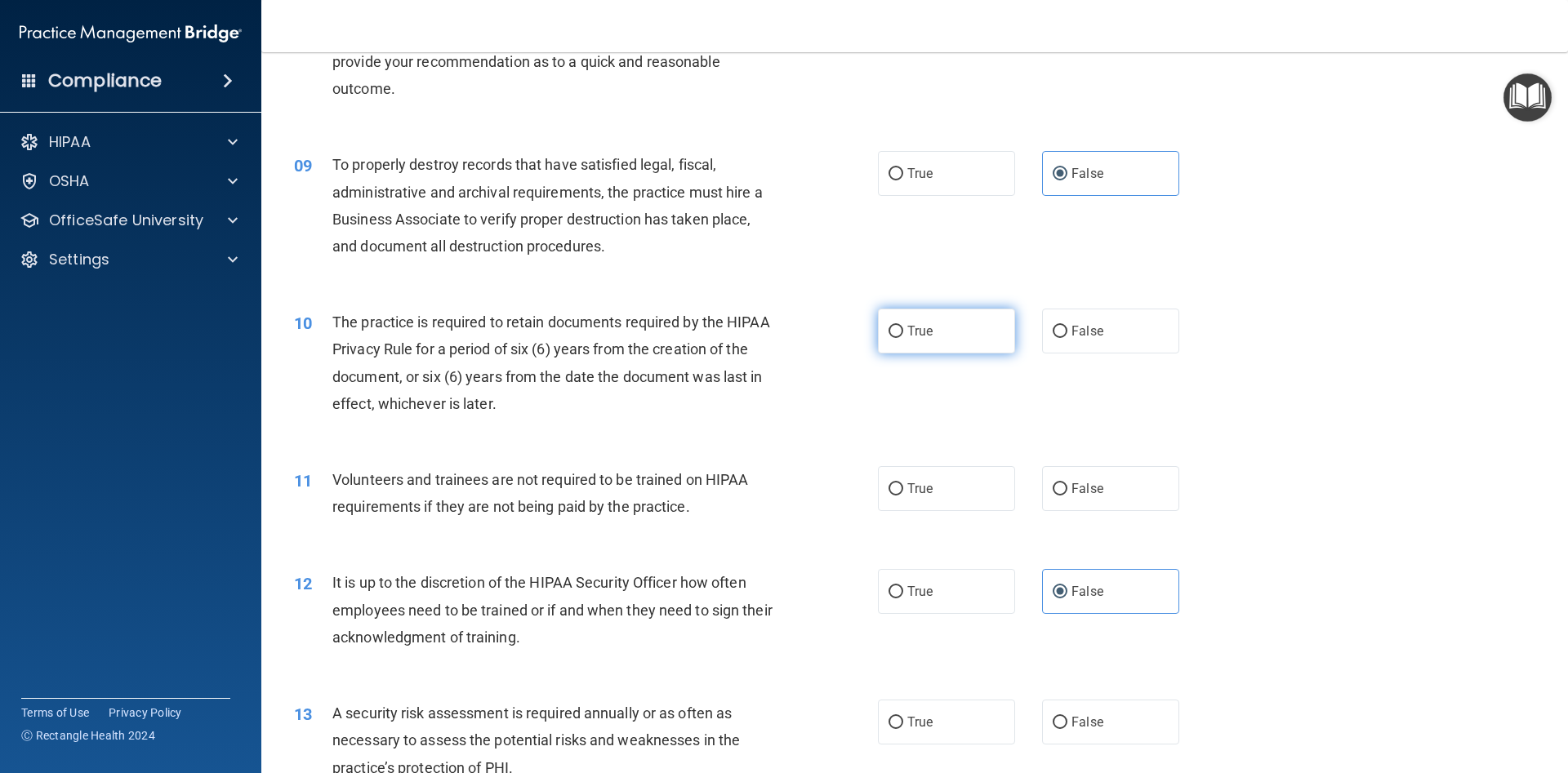
click at [901, 345] on label "True" at bounding box center [946, 331] width 137 height 45
click at [901, 338] on input "True" at bounding box center [896, 331] width 15 height 12
radio input "true"
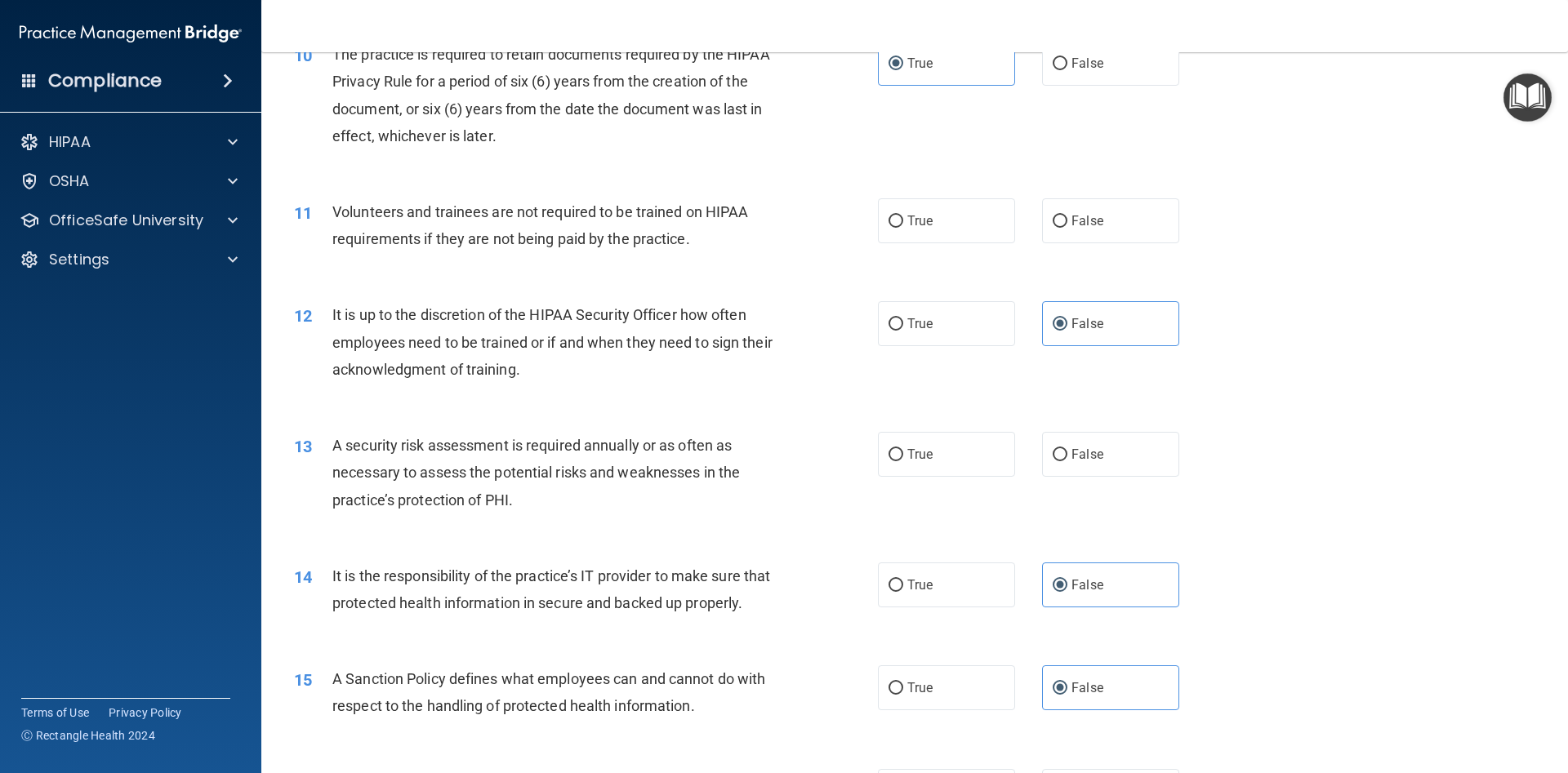
scroll to position [1322, 0]
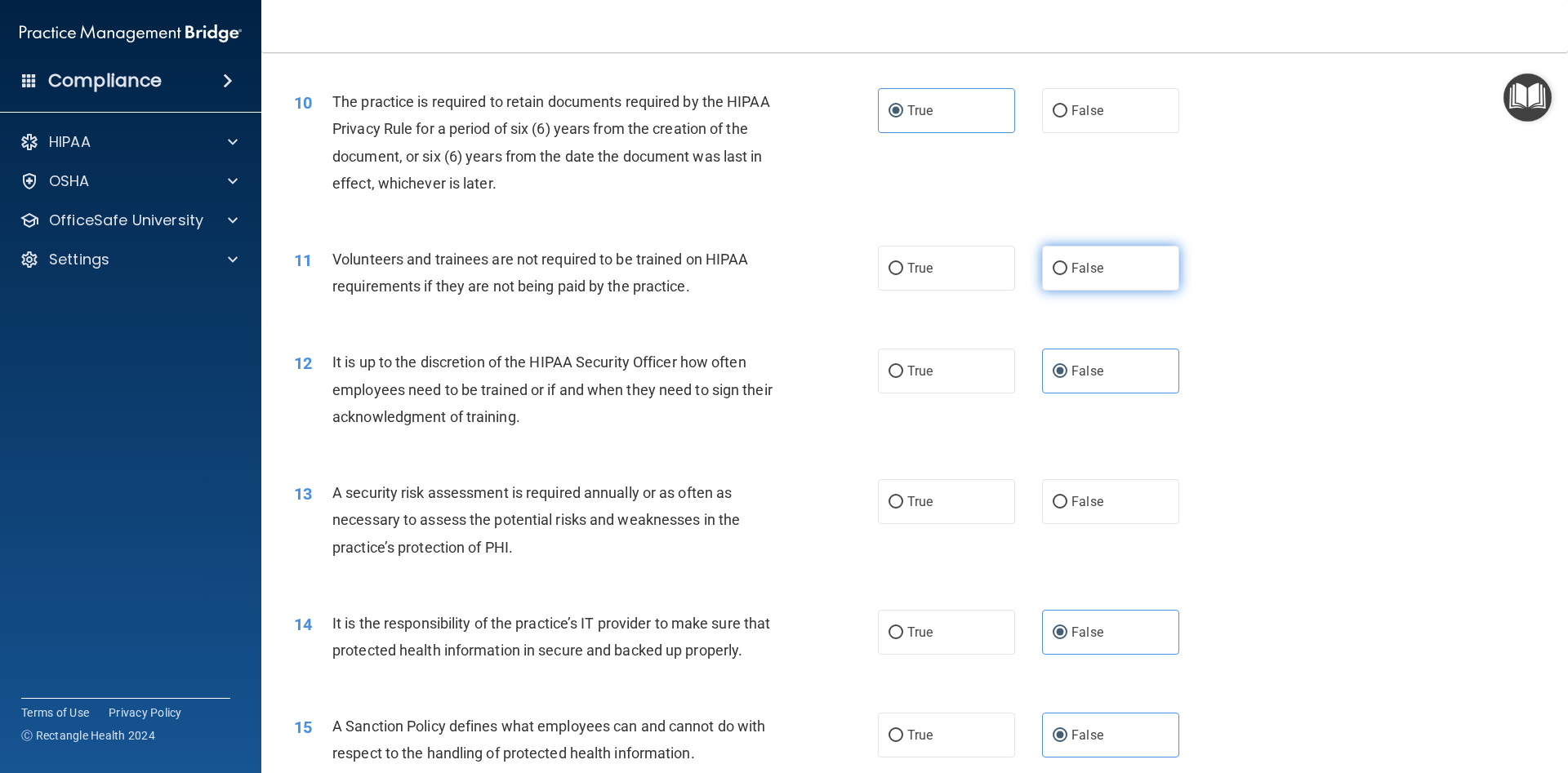
click at [1084, 268] on span "False" at bounding box center [1087, 268] width 32 height 16
click at [1067, 268] on input "False" at bounding box center [1060, 269] width 15 height 12
radio input "true"
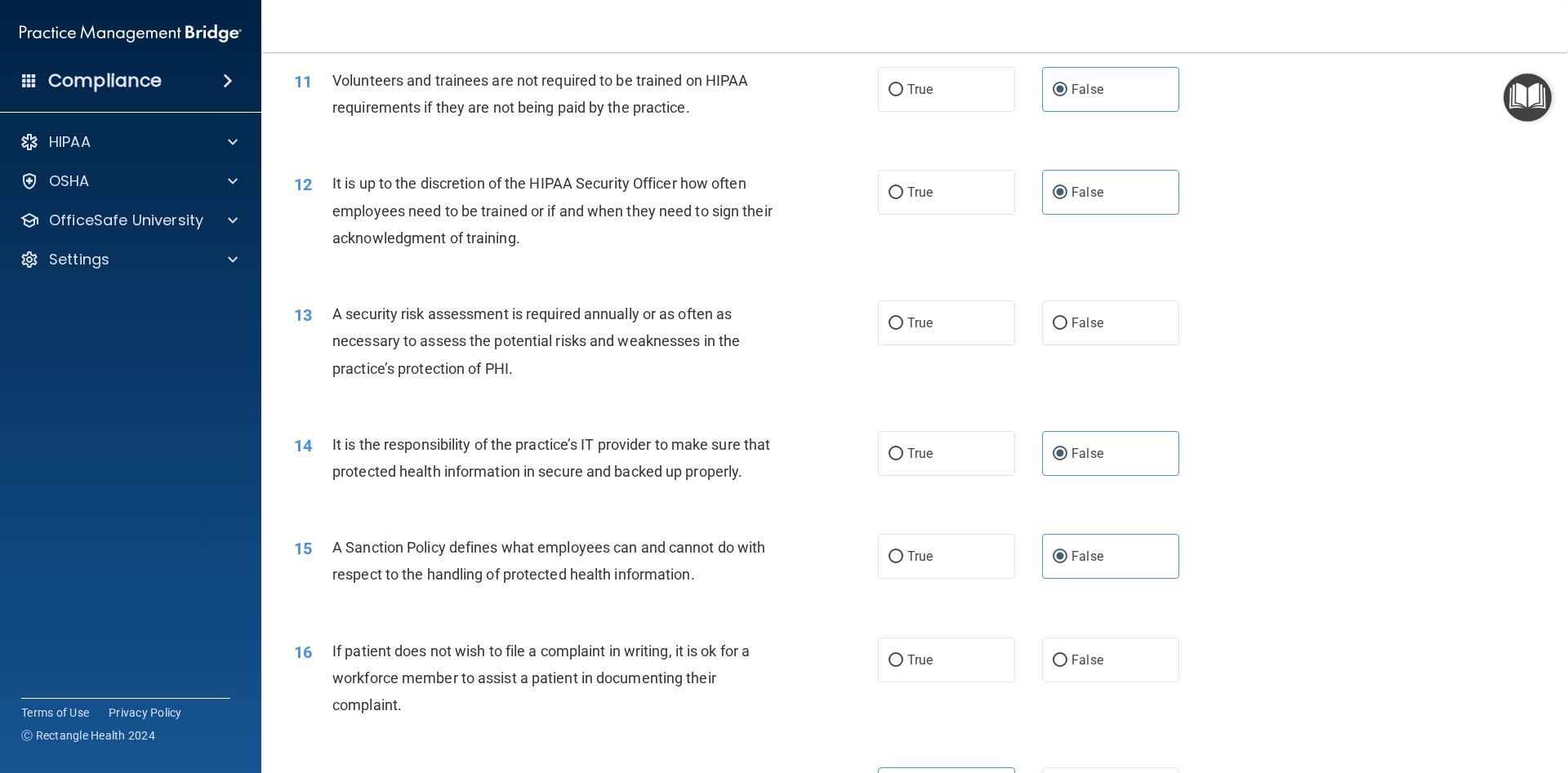
scroll to position [1543, 0]
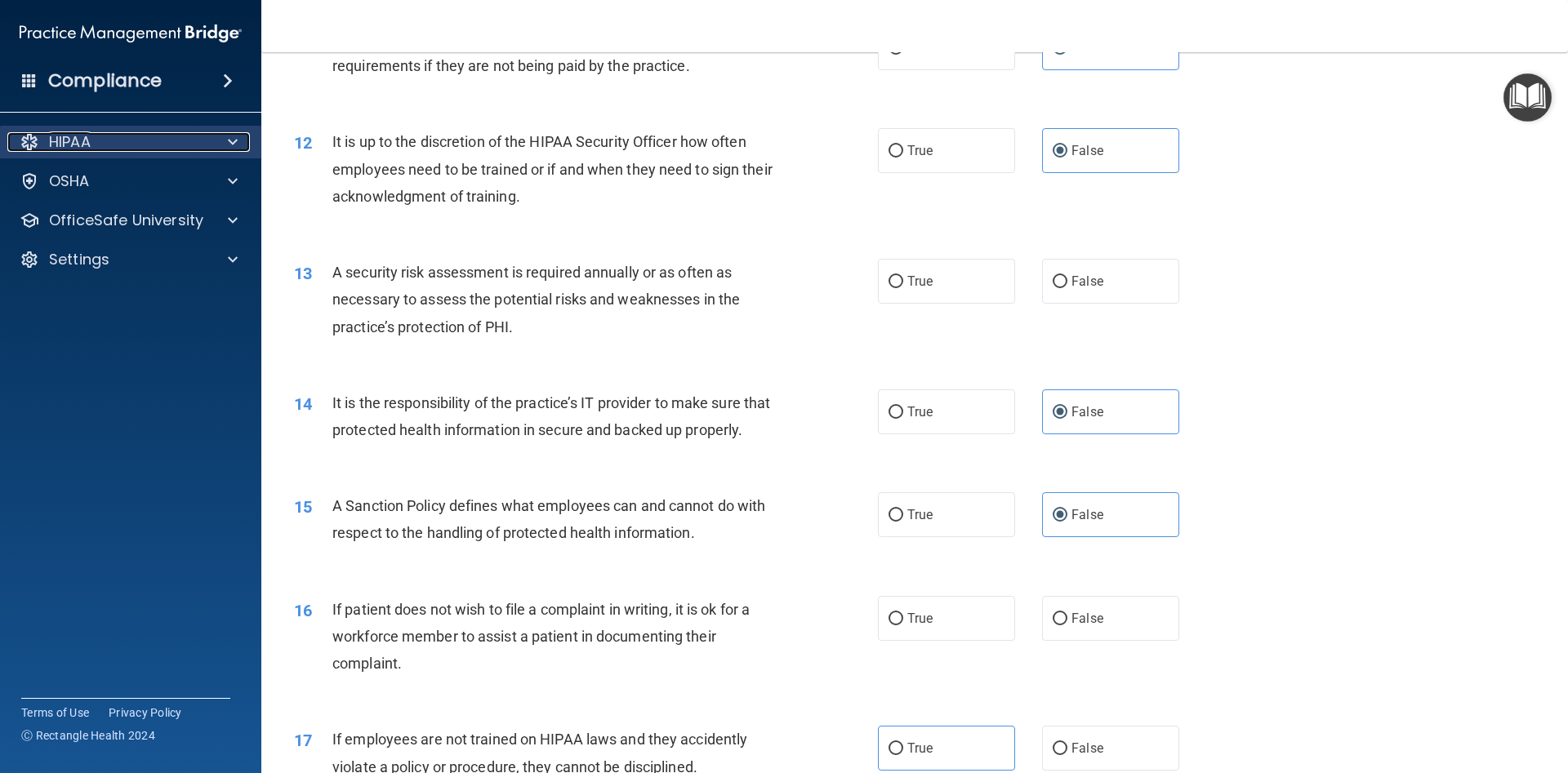
click at [231, 150] on span at bounding box center [233, 142] width 10 height 20
click at [201, 140] on div "HIPAA" at bounding box center [108, 142] width 202 height 20
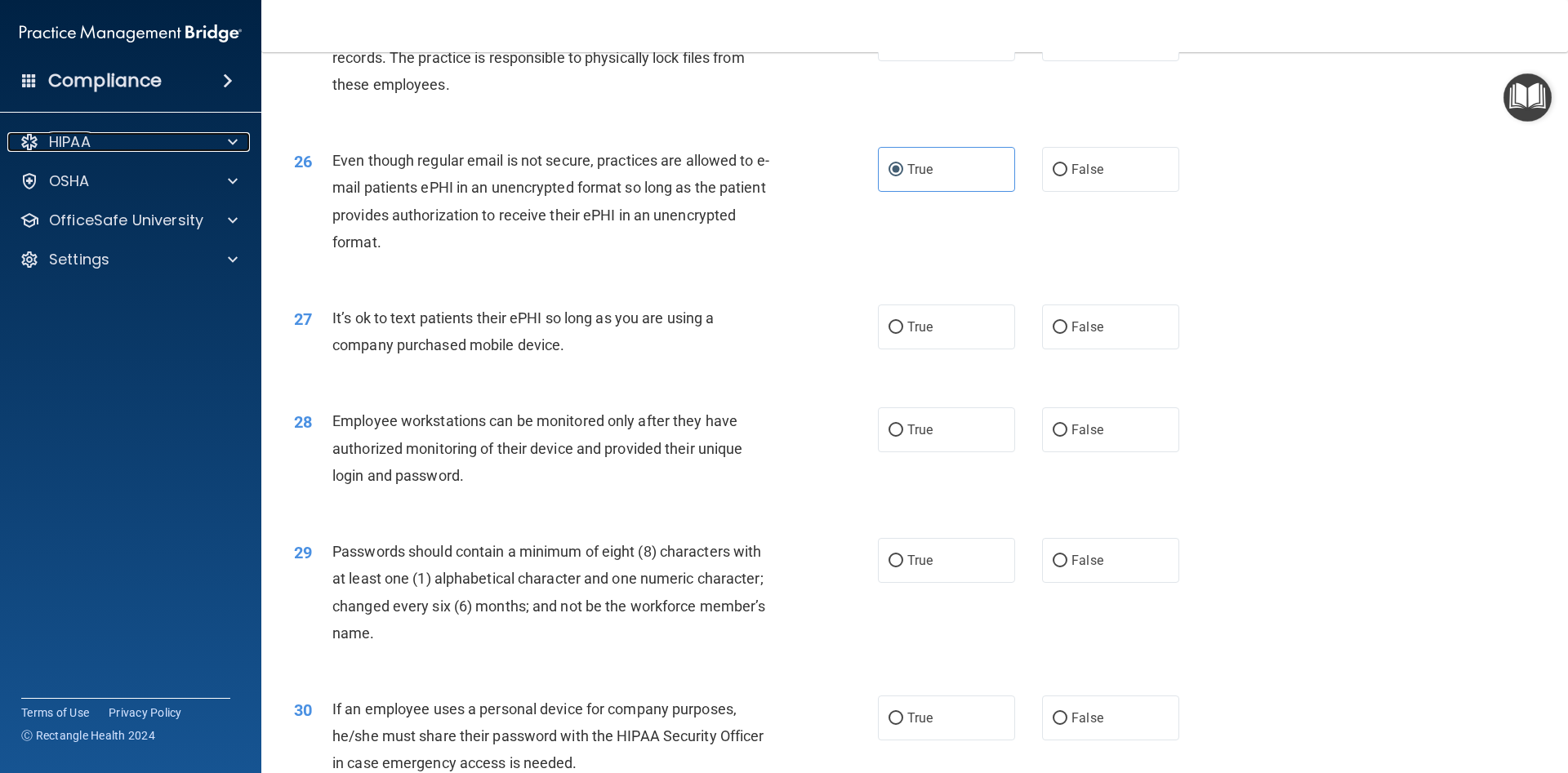
scroll to position [3298, 0]
